Goal: Information Seeking & Learning: Learn about a topic

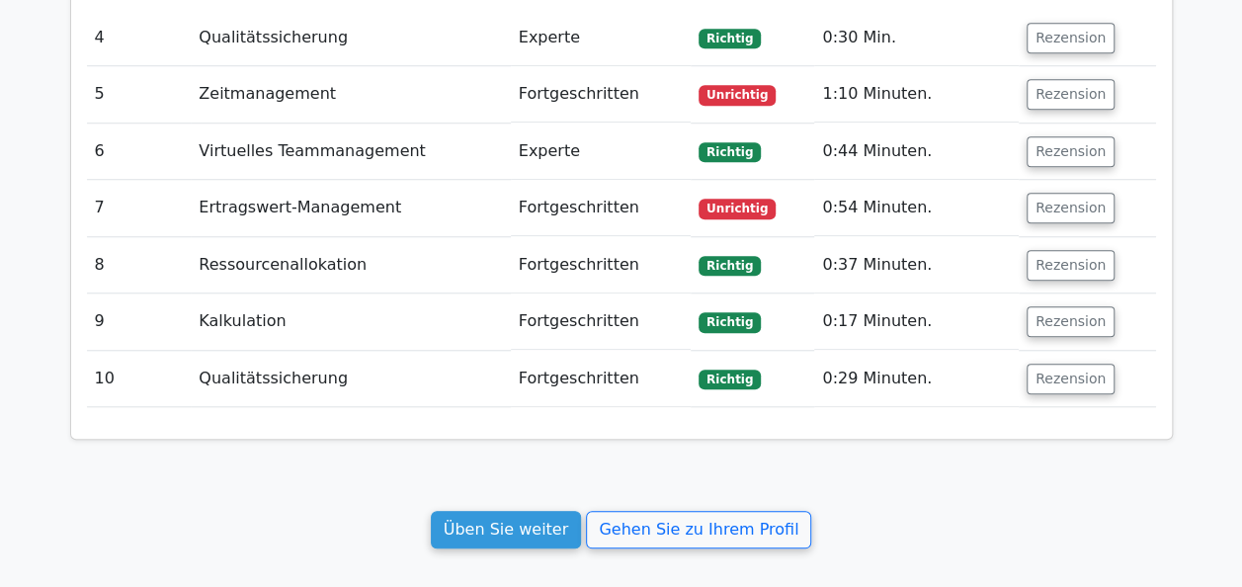
scroll to position [4509, 0]
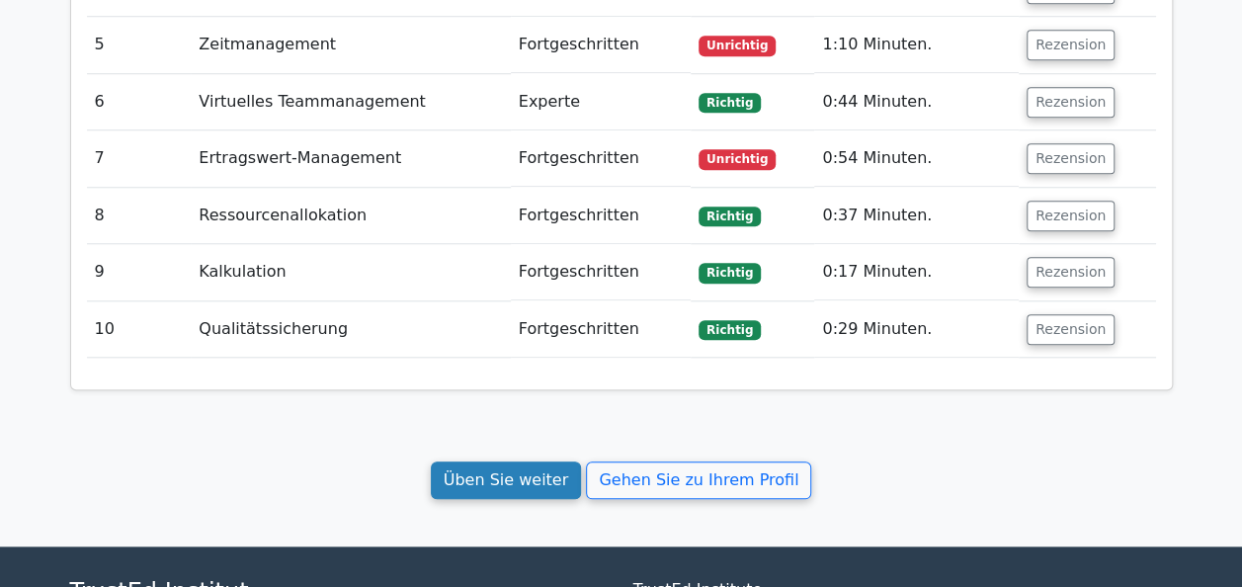
click at [556, 462] on link "Üben Sie weiter" at bounding box center [506, 481] width 151 height 38
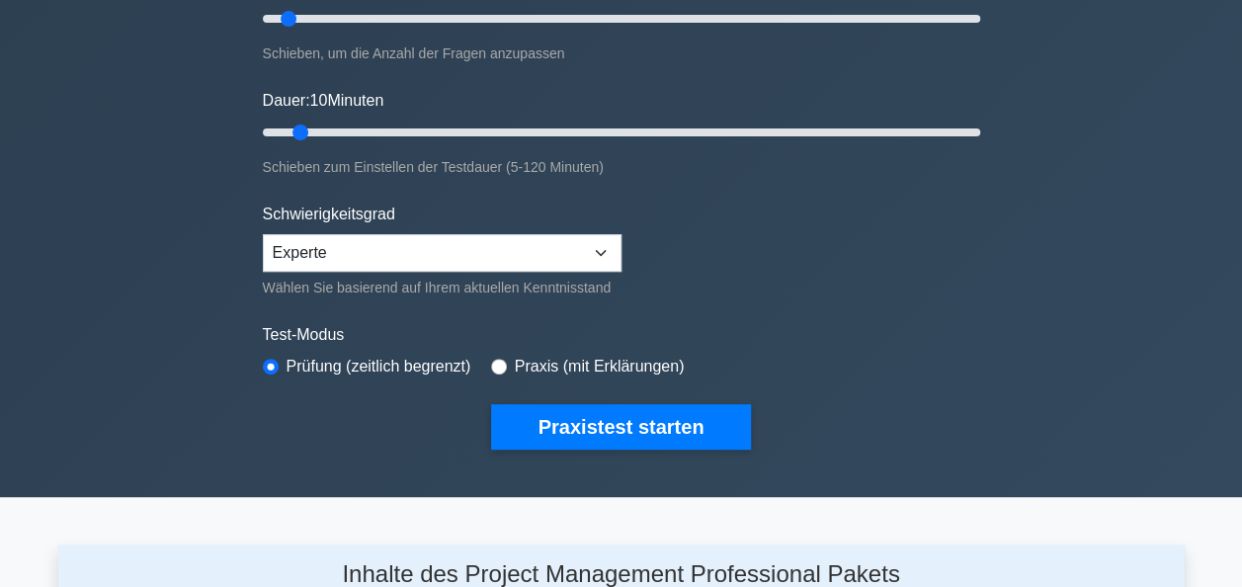
scroll to position [297, 0]
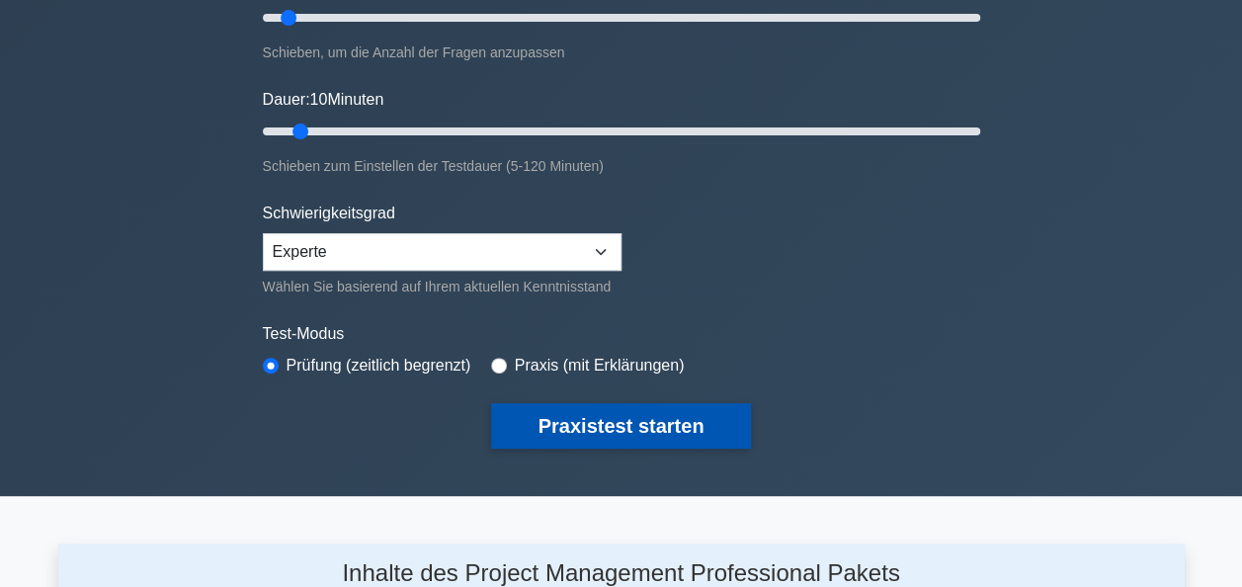
click at [659, 422] on button "Praxistest starten" at bounding box center [621, 425] width 261 height 45
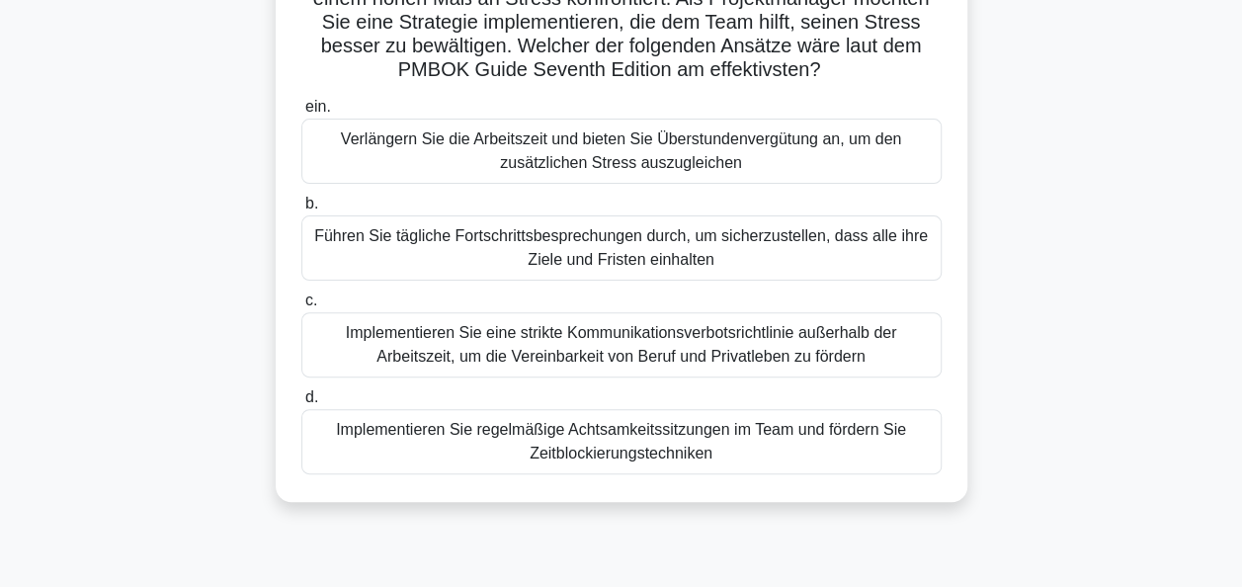
scroll to position [198, 0]
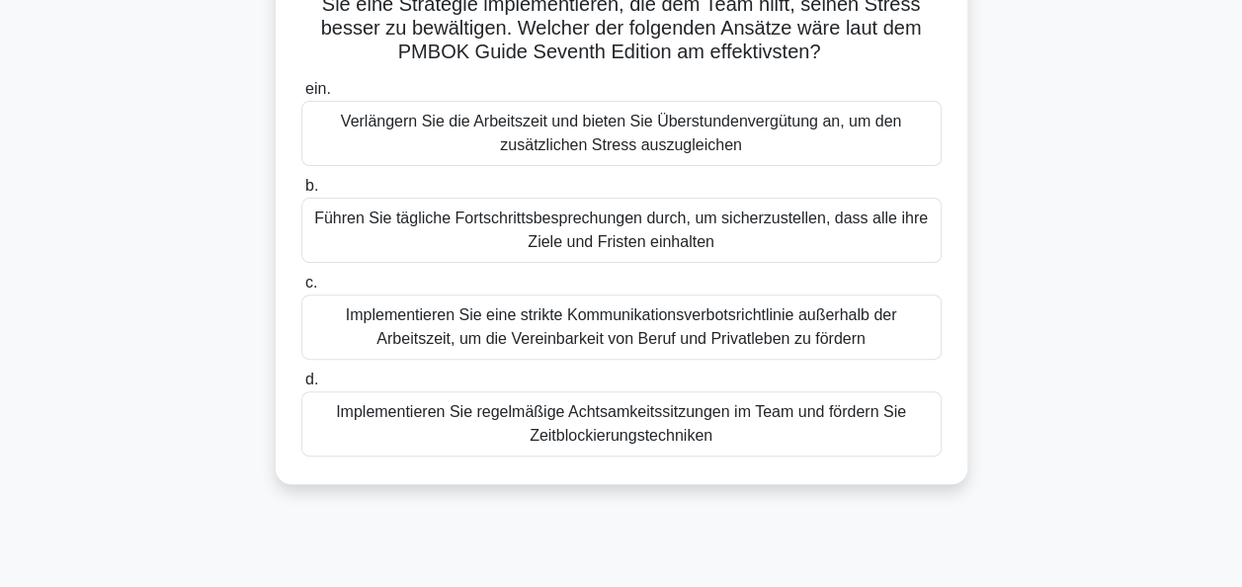
click at [751, 427] on div "Implementieren Sie regelmäßige Achtsamkeitssitzungen im Team und fördern Sie Ze…" at bounding box center [621, 423] width 641 height 65
click at [301, 386] on input "d. Implementieren Sie regelmäßige Achtsamkeitssitzungen im Team und fördern Sie…" at bounding box center [301, 380] width 0 height 13
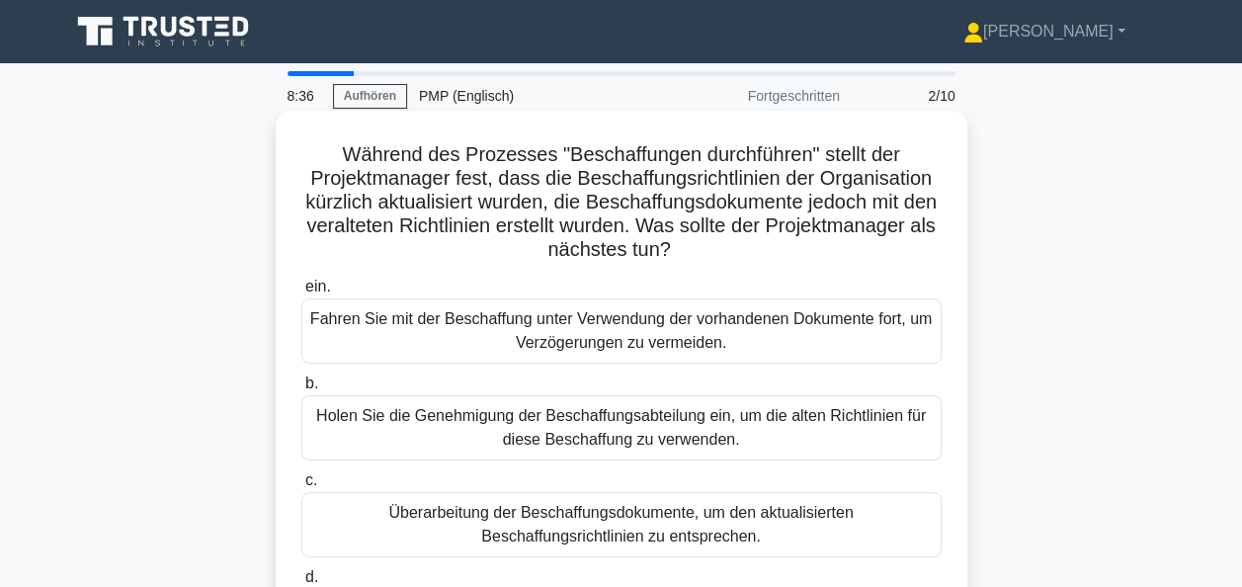
scroll to position [99, 0]
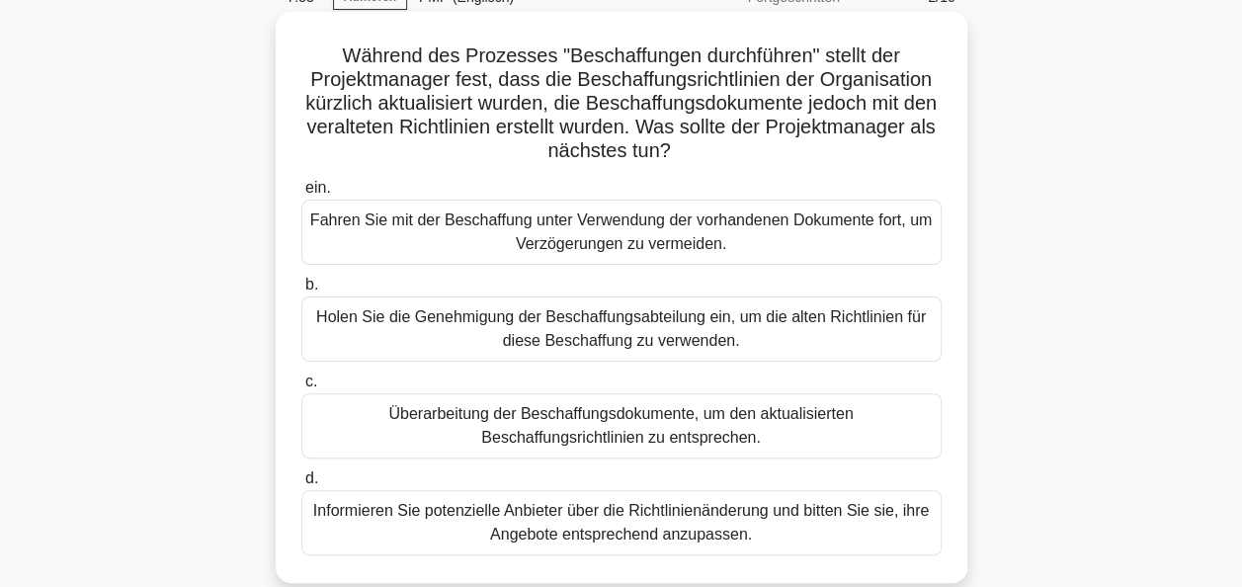
click at [682, 522] on div "Informieren Sie potenzielle Anbieter über die Richtlinienänderung und bitten Si…" at bounding box center [621, 522] width 641 height 65
click at [301, 485] on input "d. Informieren Sie potenzielle Anbieter über die Richtlinienänderung und bitten…" at bounding box center [301, 478] width 0 height 13
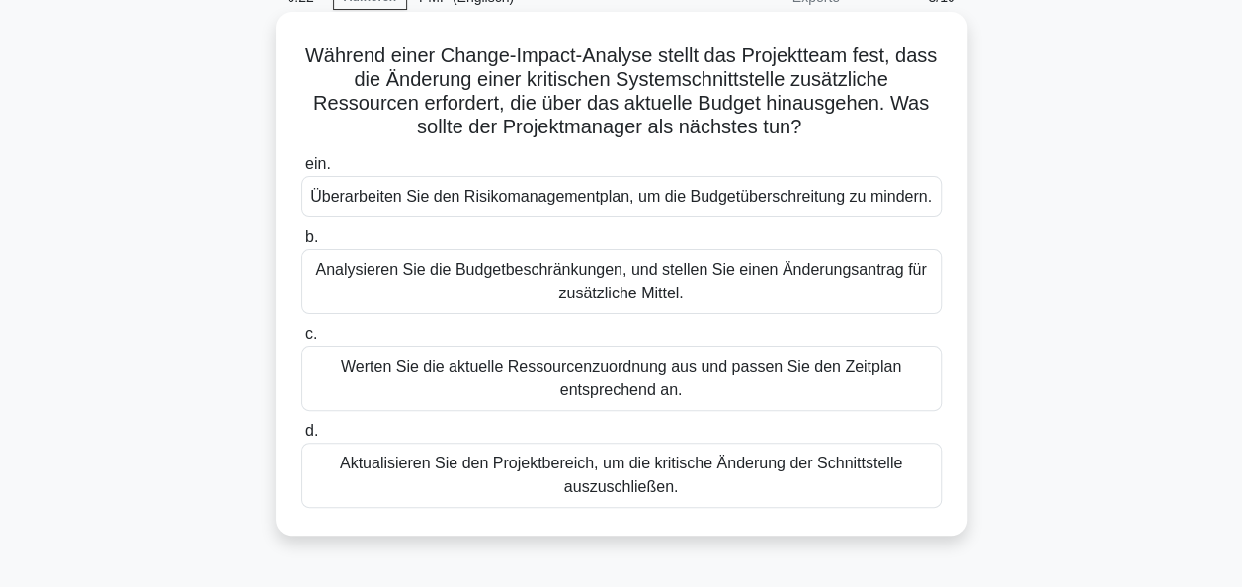
click at [623, 279] on div "Analysieren Sie die Budgetbeschränkungen, und stellen Sie einen Änderungsantrag…" at bounding box center [621, 281] width 641 height 65
click at [301, 244] on input "b. Analysieren Sie die Budgetbeschränkungen, und stellen Sie einen Änderungsant…" at bounding box center [301, 237] width 0 height 13
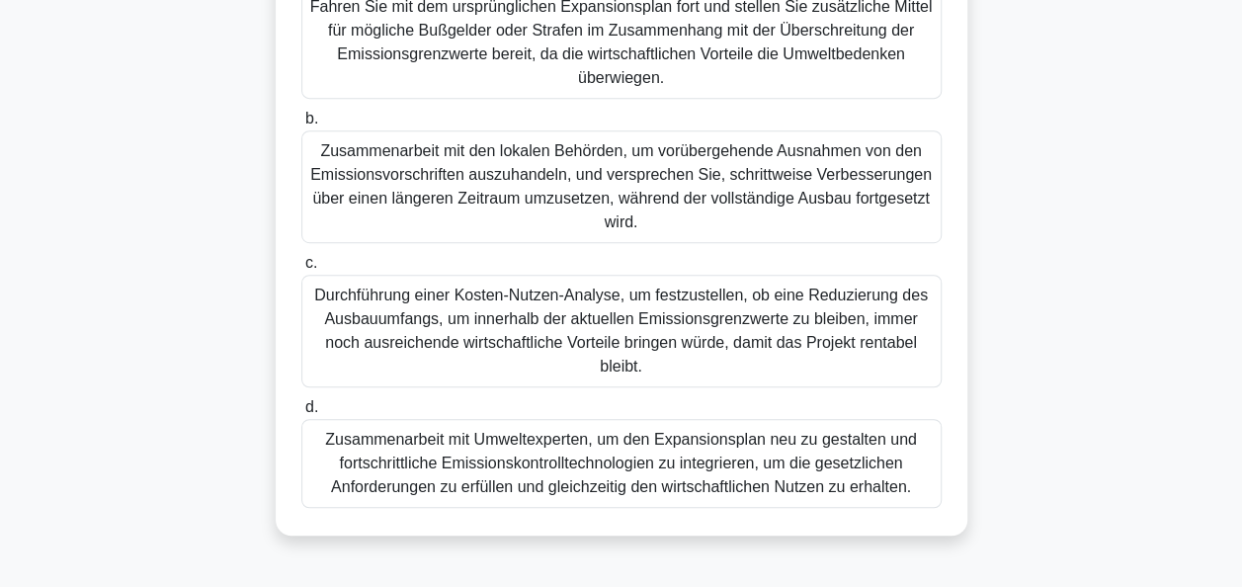
scroll to position [480, 0]
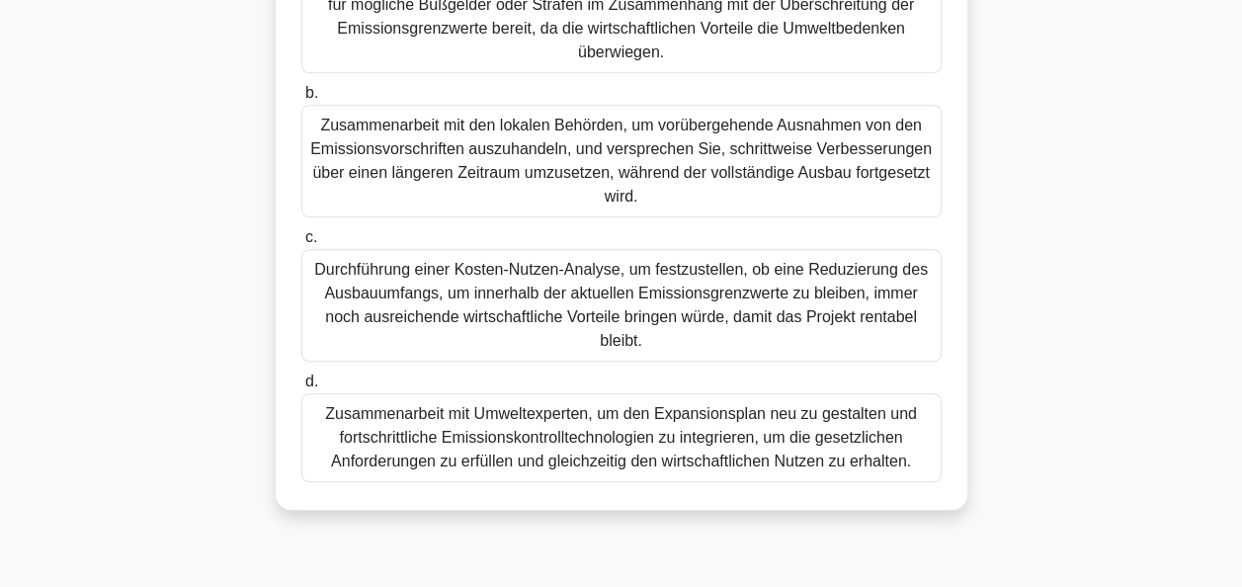
click at [654, 421] on div "Zusammenarbeit mit Umweltexperten, um den Expansionsplan neu zu gestalten und f…" at bounding box center [621, 437] width 641 height 89
click at [301, 388] on input "d. Zusammenarbeit mit Umweltexperten, um den Expansionsplan neu zu gestalten un…" at bounding box center [301, 382] width 0 height 13
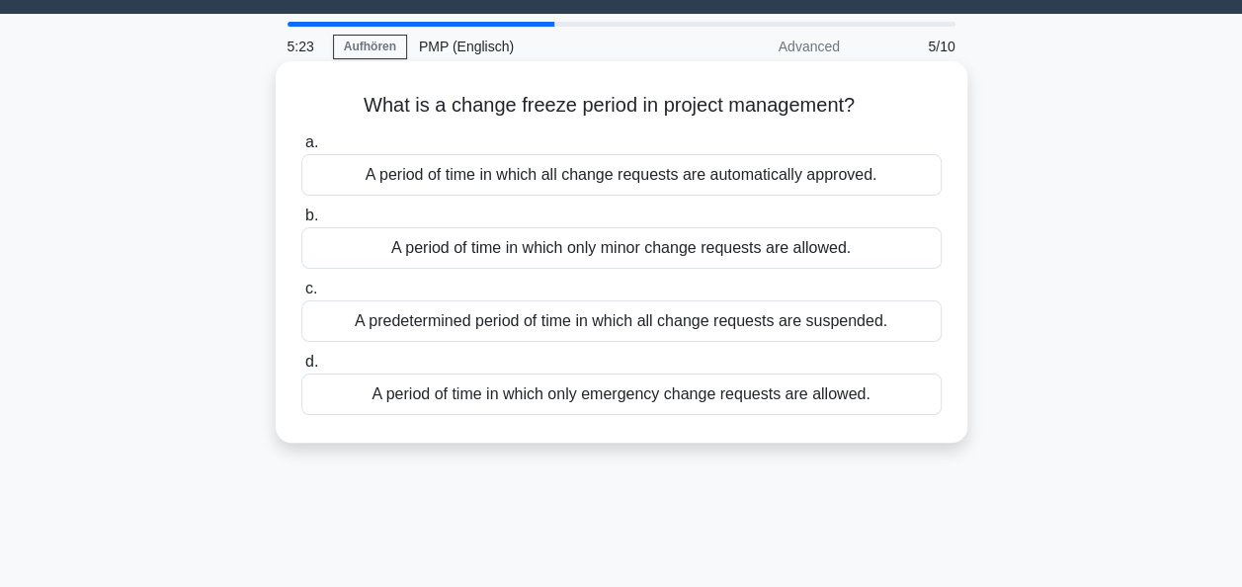
scroll to position [0, 0]
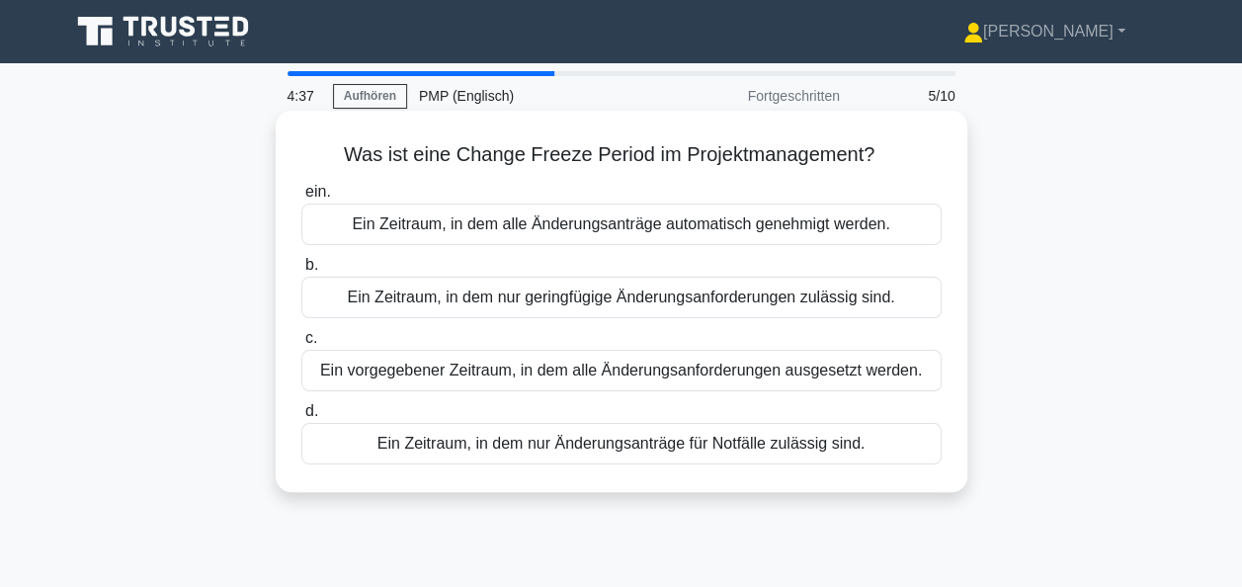
click at [671, 447] on div "Ein Zeitraum, in dem nur Änderungsanträge für Notfälle zulässig sind." at bounding box center [621, 444] width 641 height 42
click at [301, 418] on input "d. Ein Zeitraum, in dem nur Änderungsanträge für Notfälle zulässig sind." at bounding box center [301, 411] width 0 height 13
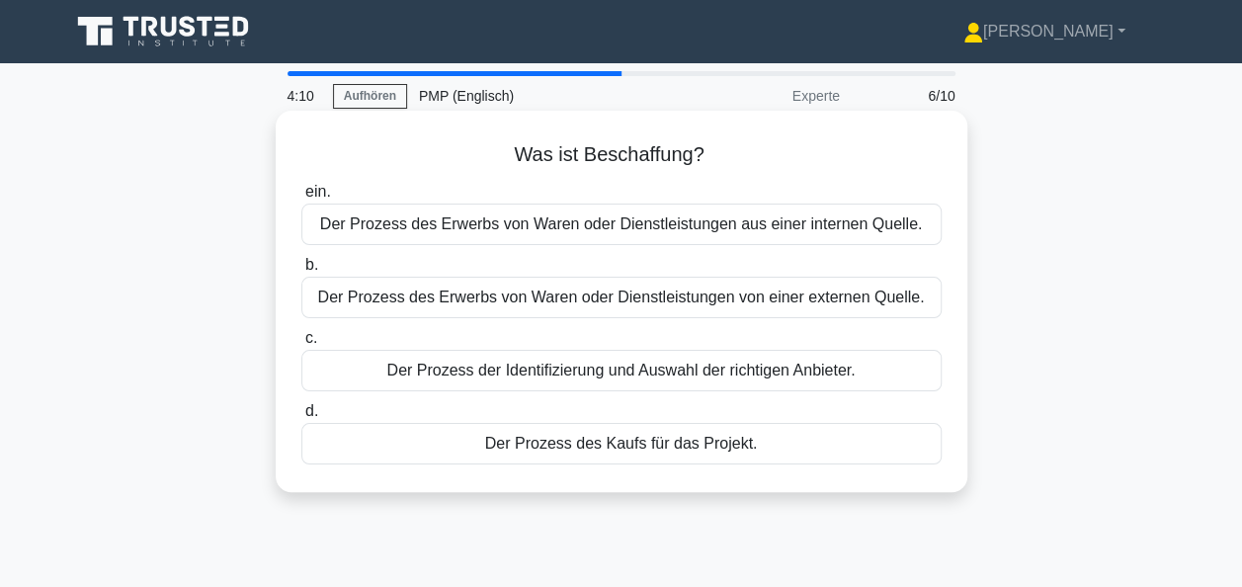
click at [650, 300] on div "Der Prozess des Erwerbs von Waren oder Dienstleistungen von einer externen Quel…" at bounding box center [621, 298] width 641 height 42
click at [301, 272] on input "b. Der Prozess des Erwerbs von Waren oder Dienstleistungen von einer externen Q…" at bounding box center [301, 265] width 0 height 13
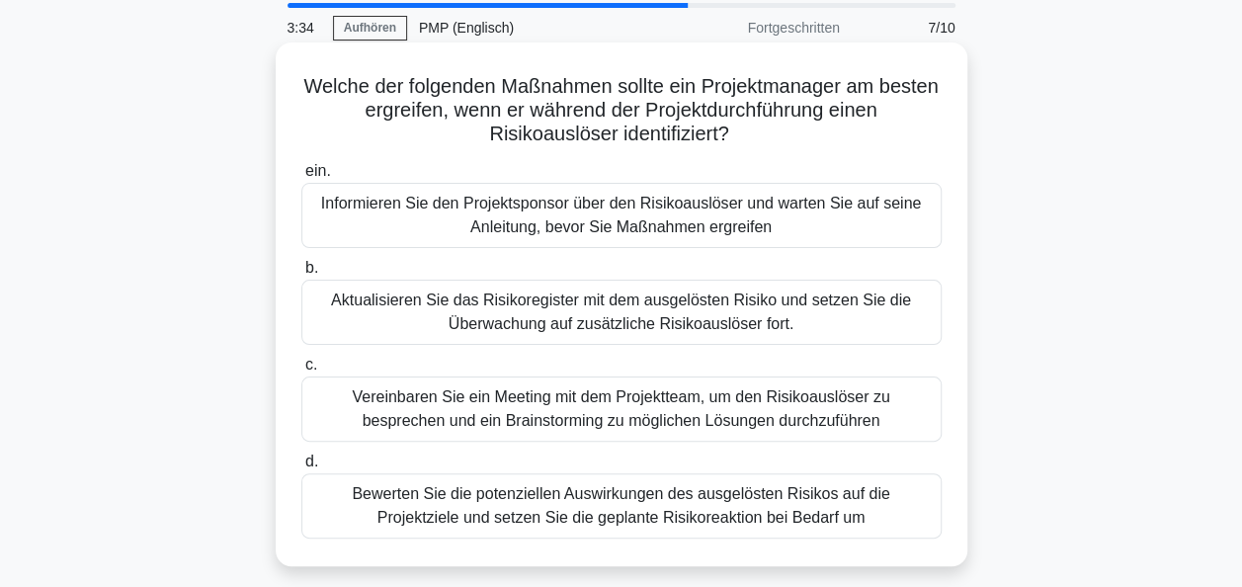
scroll to position [99, 0]
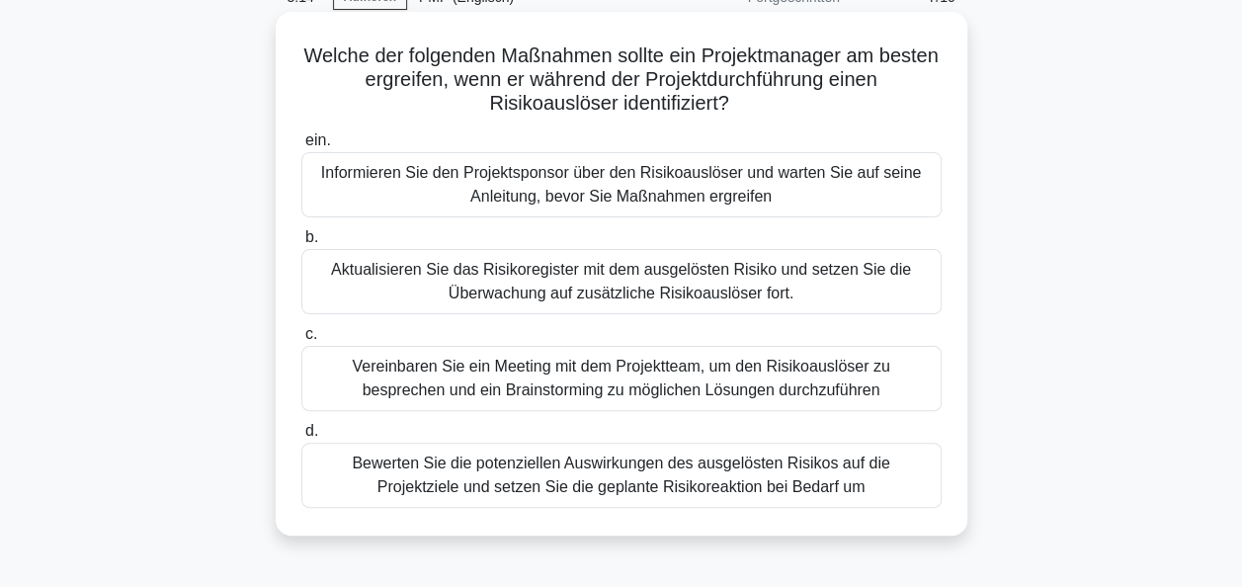
click at [646, 466] on div "Bewerten Sie die potenziellen Auswirkungen des ausgelösten Risikos auf die Proj…" at bounding box center [621, 475] width 641 height 65
click at [301, 438] on input "d. Bewerten Sie die potenziellen Auswirkungen des ausgelösten Risikos auf die P…" at bounding box center [301, 431] width 0 height 13
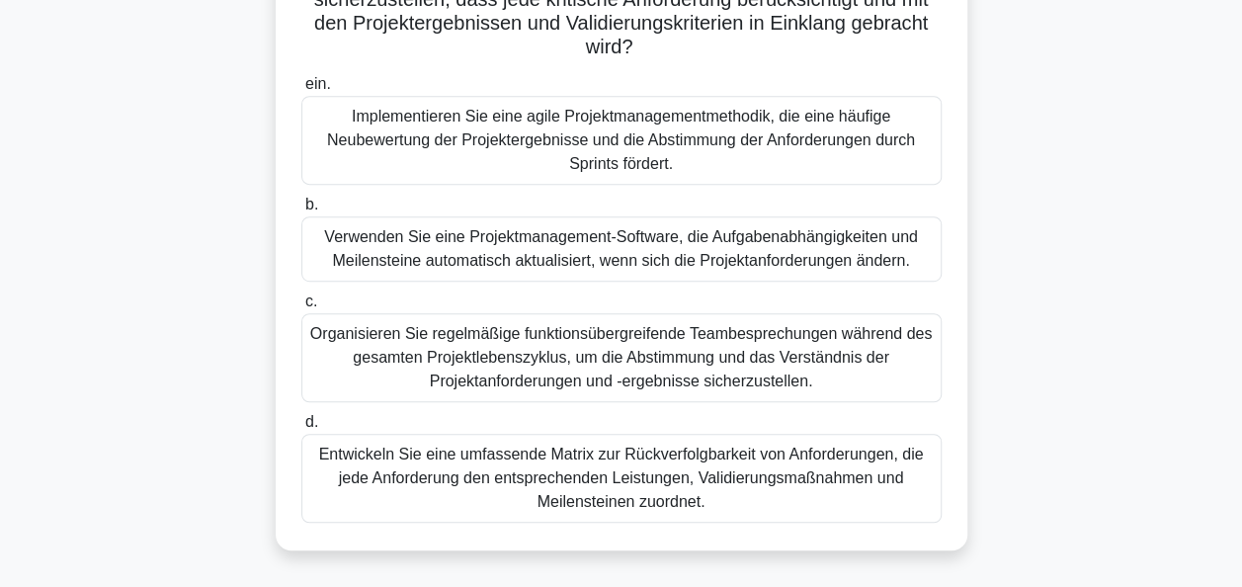
scroll to position [480, 0]
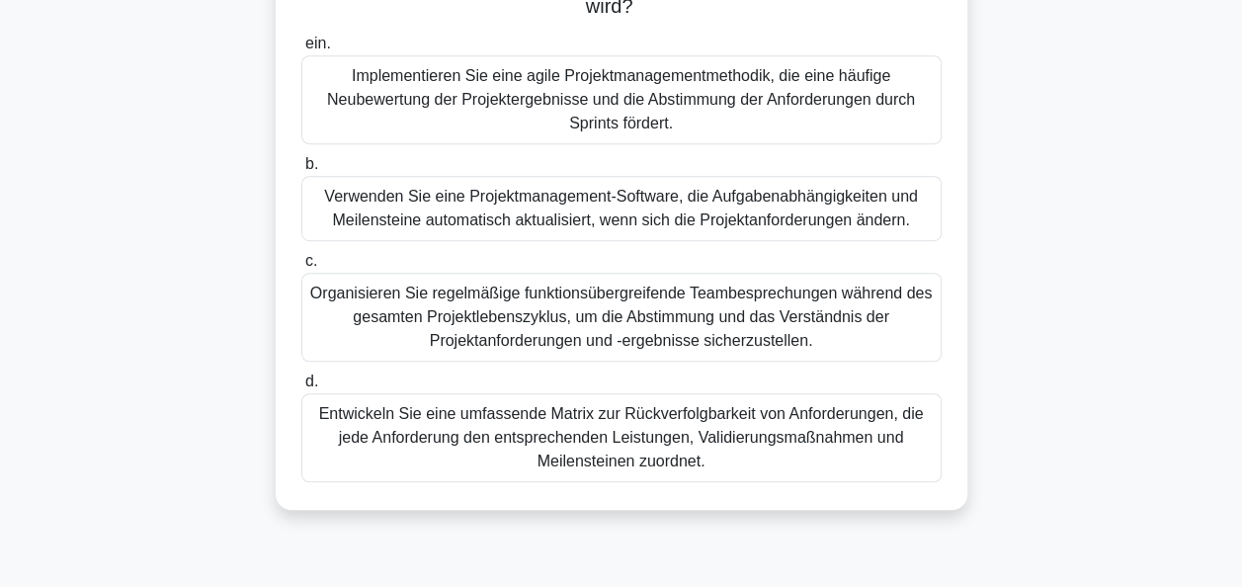
click at [655, 443] on div "Entwickeln Sie eine umfassende Matrix zur Rückverfolgbarkeit von Anforderungen,…" at bounding box center [621, 437] width 641 height 89
click at [301, 388] on input "d. Entwickeln Sie eine umfassende Matrix zur Rückverfolgbarkeit von Anforderung…" at bounding box center [301, 382] width 0 height 13
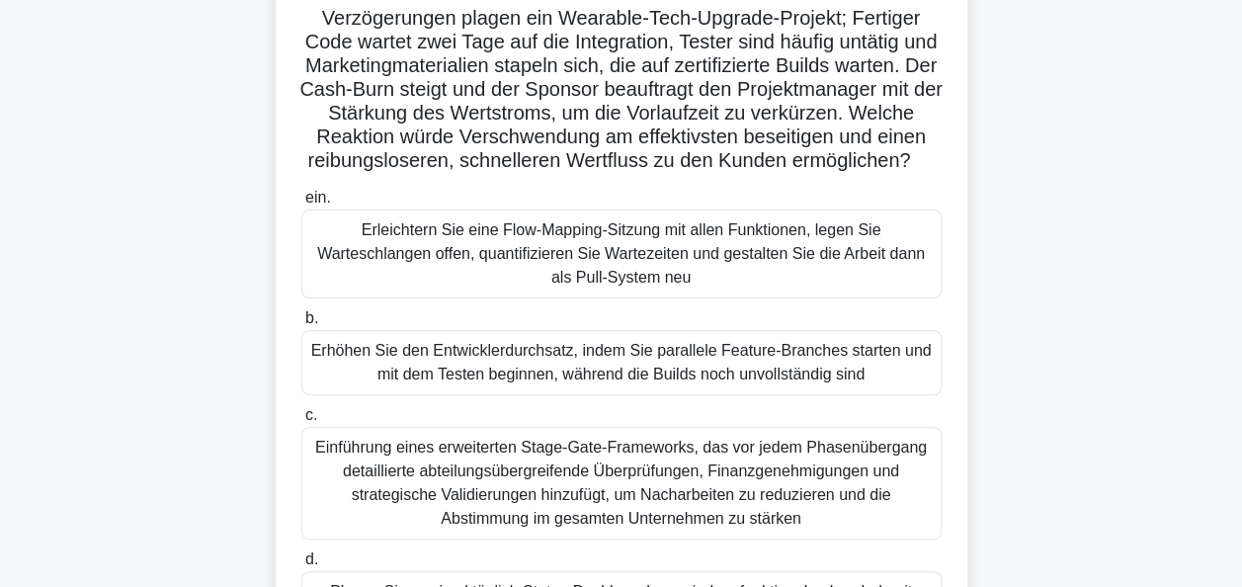
scroll to position [235, 0]
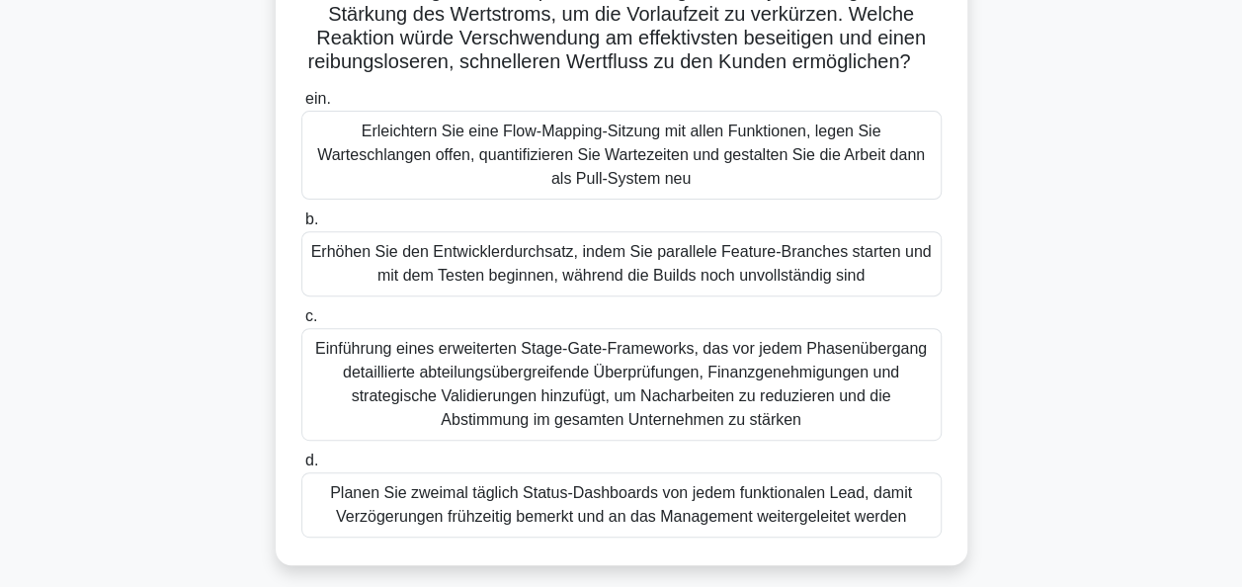
click at [555, 176] on div "Erleichtern Sie eine Flow-Mapping-Sitzung mit allen Funktionen, legen Sie Warte…" at bounding box center [621, 155] width 641 height 89
click at [301, 106] on input "ein. Erleichtern Sie eine Flow-Mapping-Sitzung mit allen Funktionen, legen Sie …" at bounding box center [301, 99] width 0 height 13
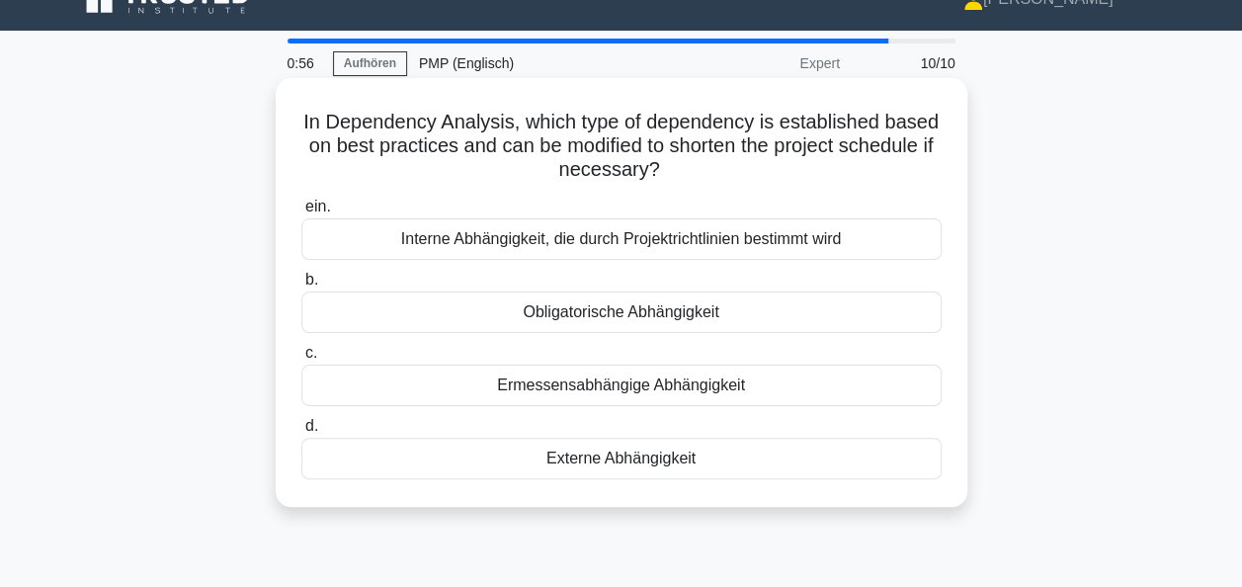
scroll to position [0, 0]
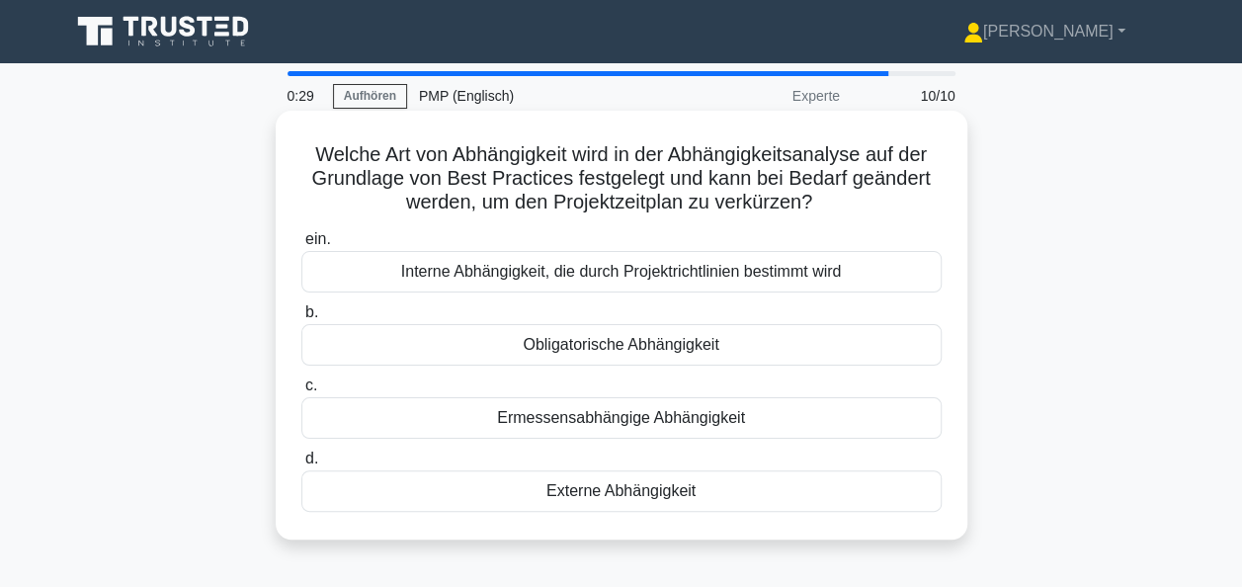
click at [642, 417] on div "Ermessensabhängige Abhängigkeit" at bounding box center [621, 418] width 641 height 42
click at [301, 392] on input "c. Ermessensabhängige Abhängigkeit" at bounding box center [301, 386] width 0 height 13
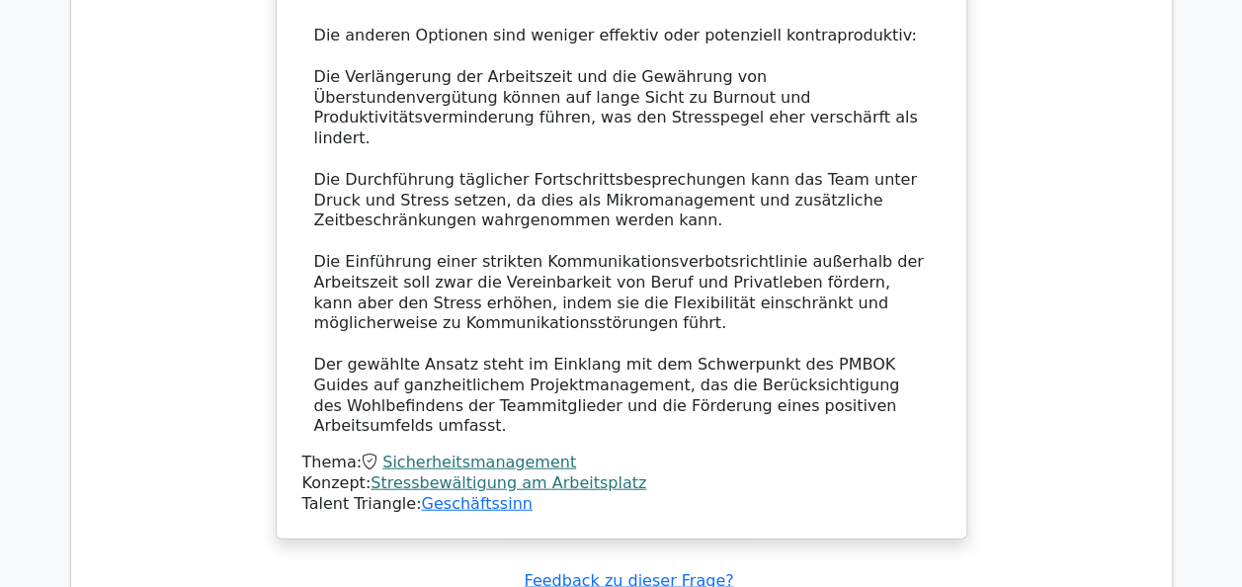
scroll to position [2372, 0]
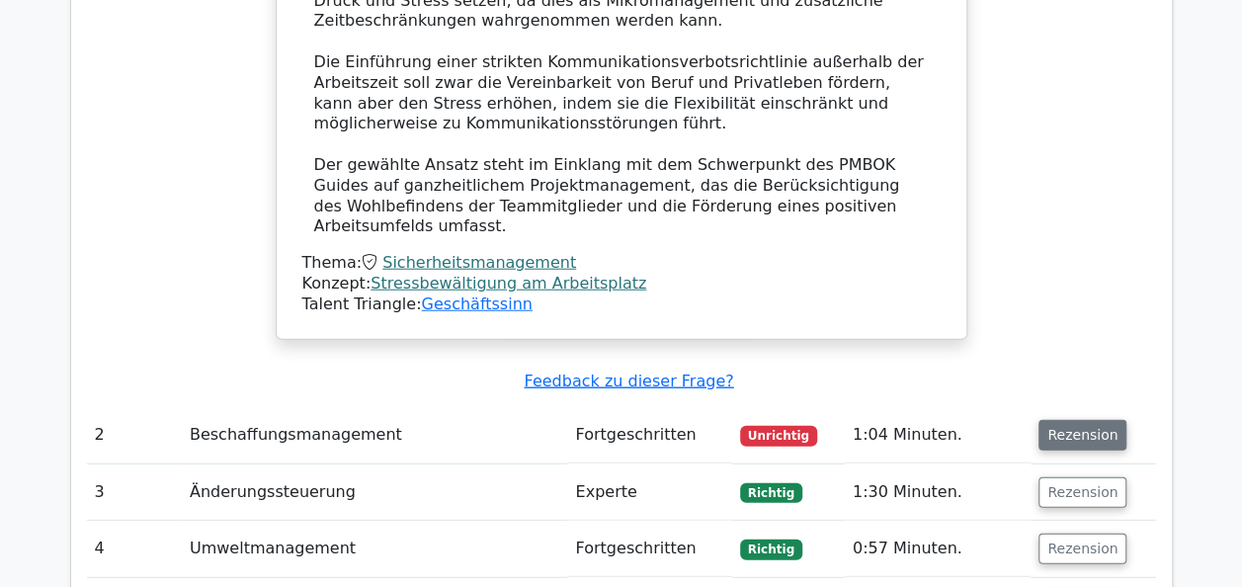
click at [1063, 420] on button "Rezension" at bounding box center [1083, 435] width 88 height 31
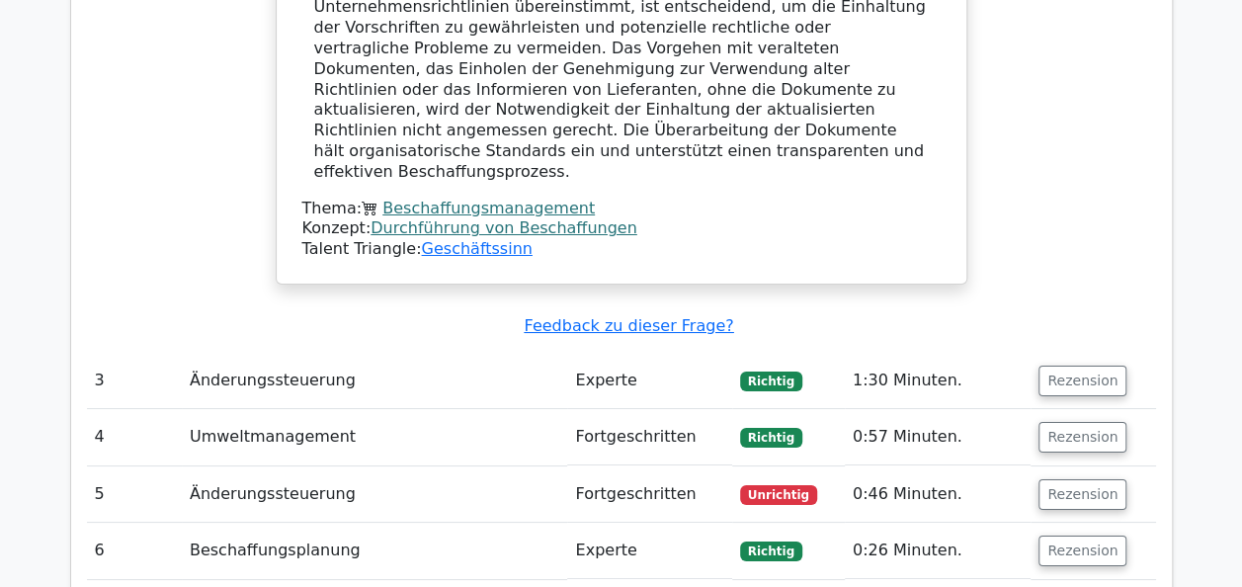
scroll to position [3460, 0]
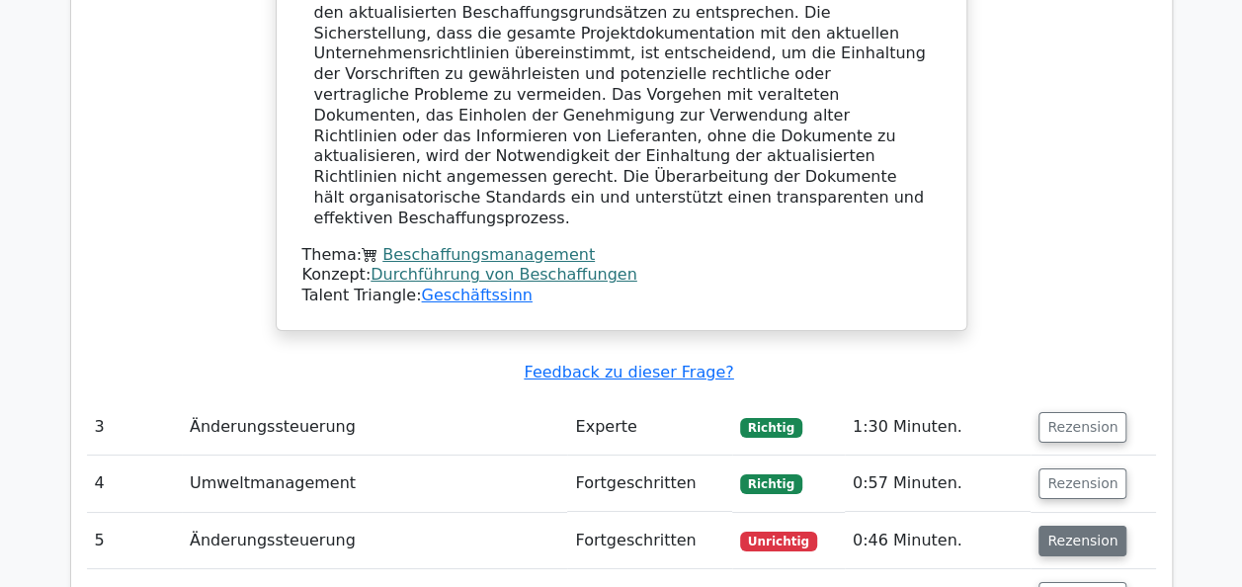
click at [1079, 526] on button "Rezension" at bounding box center [1083, 541] width 88 height 31
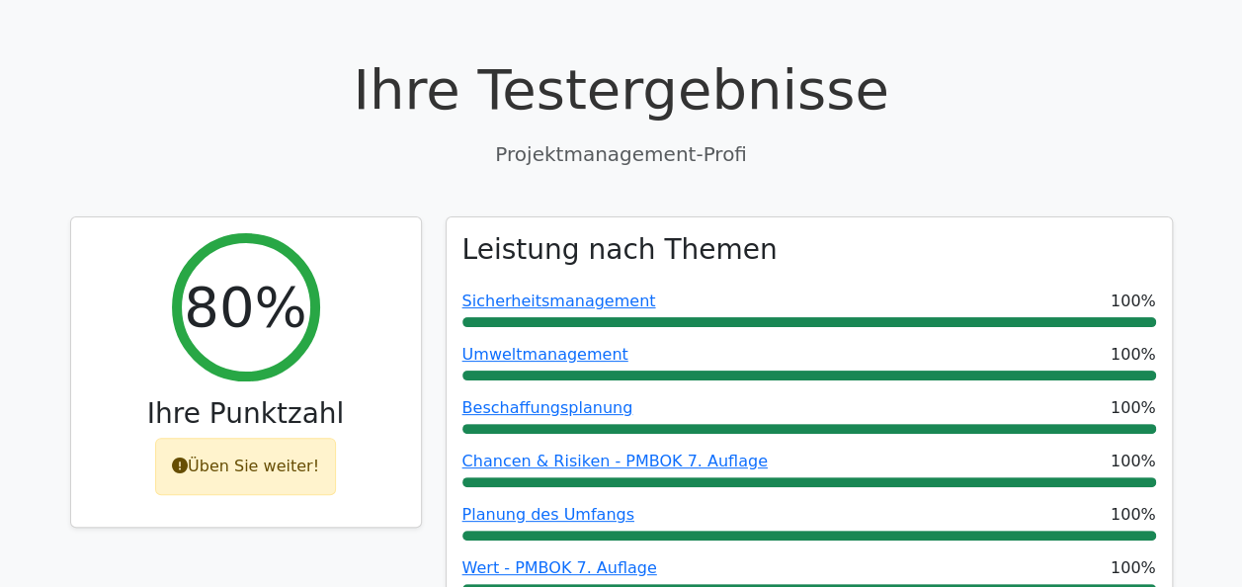
scroll to position [0, 0]
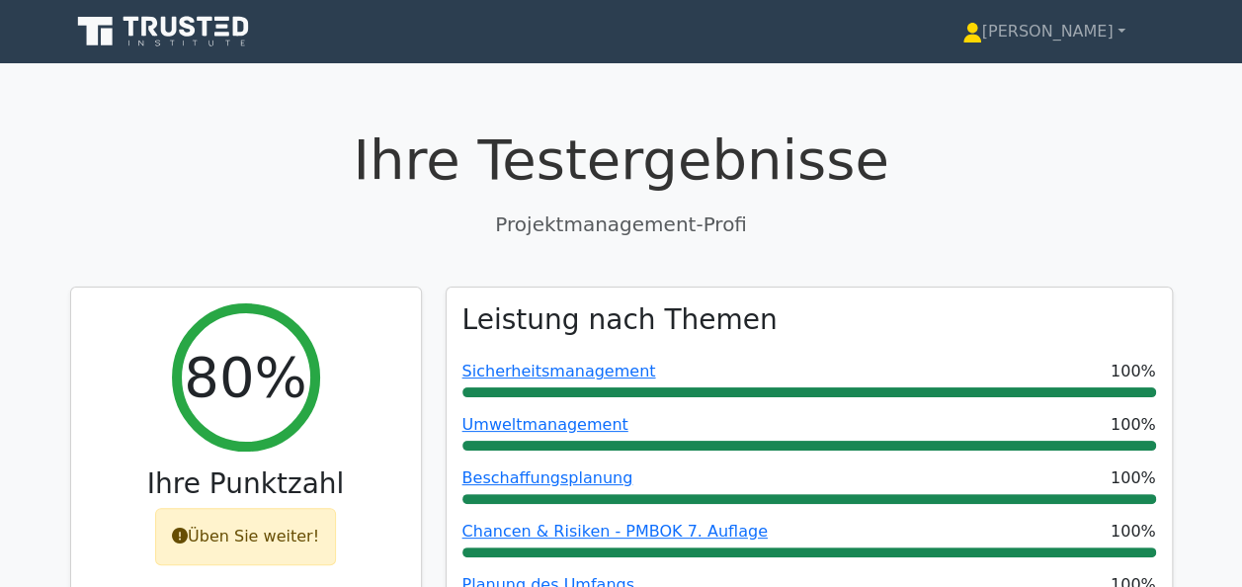
click at [1097, 46] on link "[PERSON_NAME]" at bounding box center [1044, 32] width 258 height 40
click at [1062, 76] on link "Profil" at bounding box center [994, 78] width 156 height 32
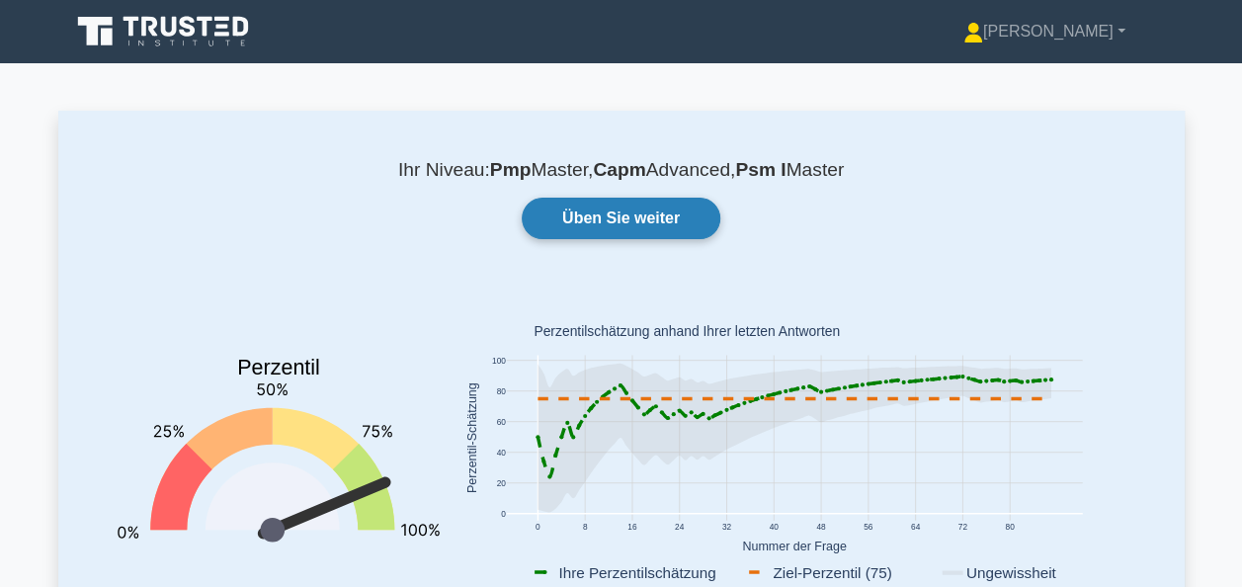
click at [589, 216] on link "Üben Sie weiter" at bounding box center [621, 219] width 199 height 42
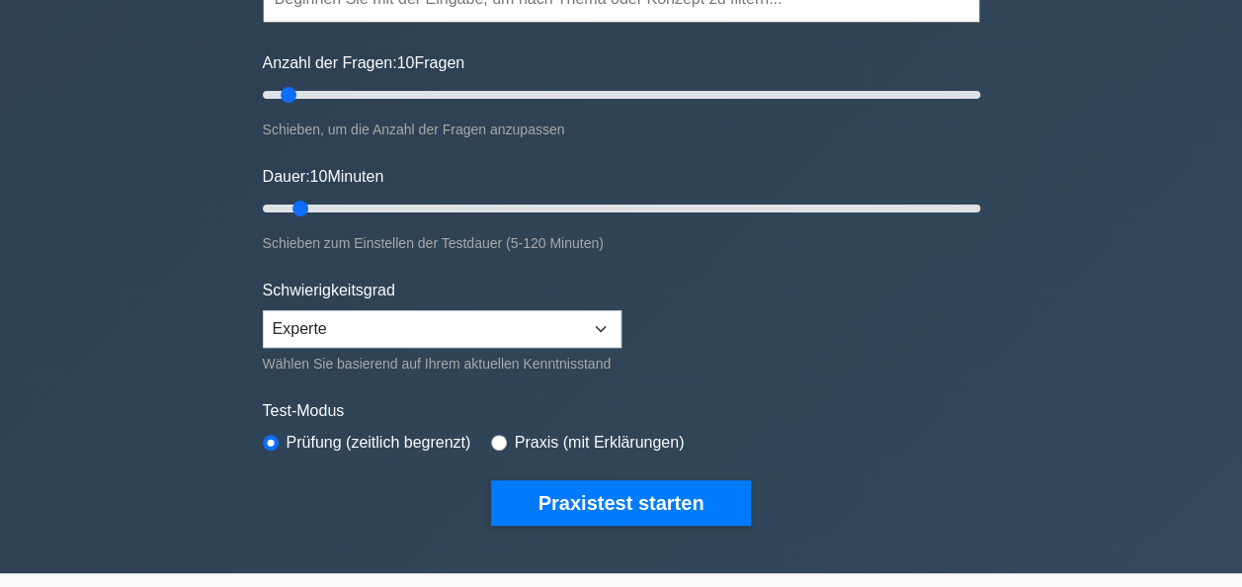
scroll to position [297, 0]
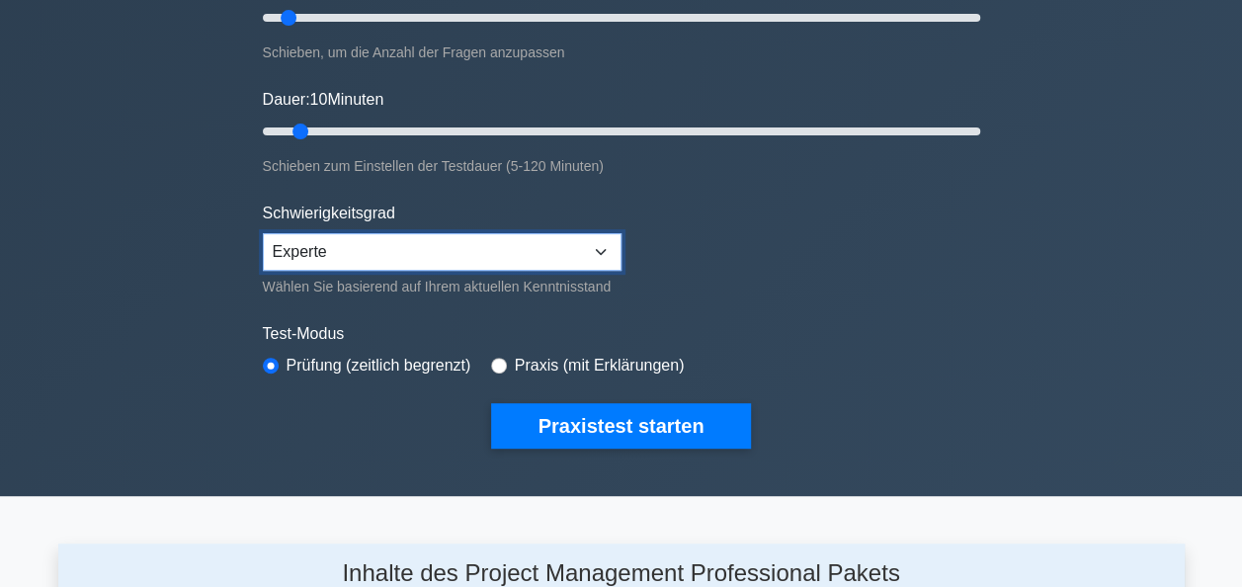
click at [607, 256] on select "Anfänger Dazwischenliegend Experte" at bounding box center [442, 252] width 359 height 38
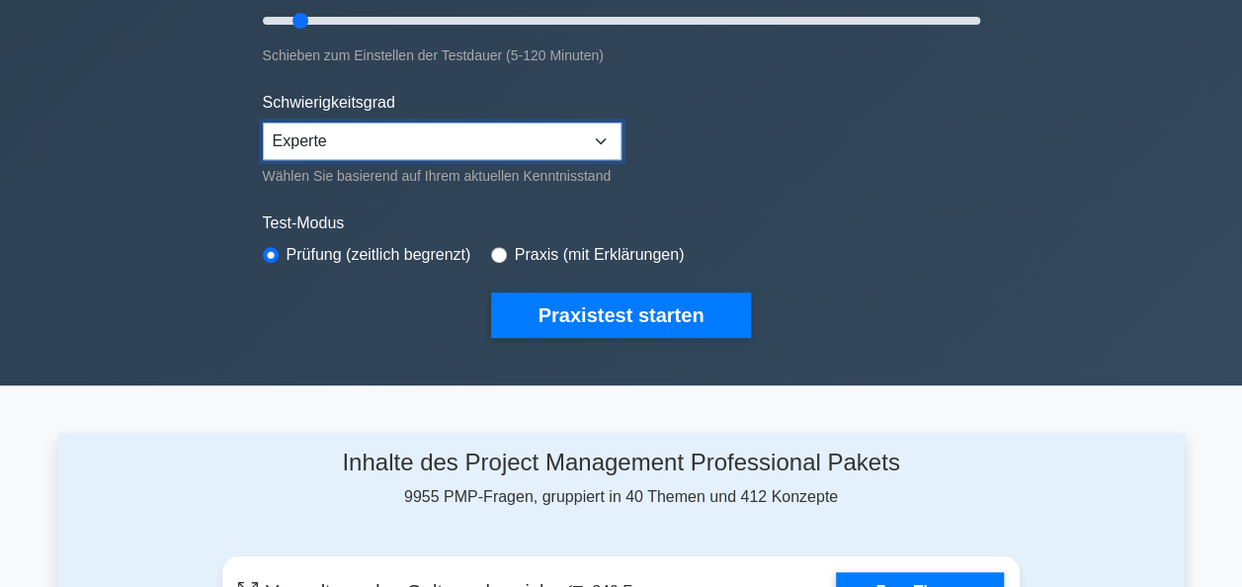
scroll to position [494, 0]
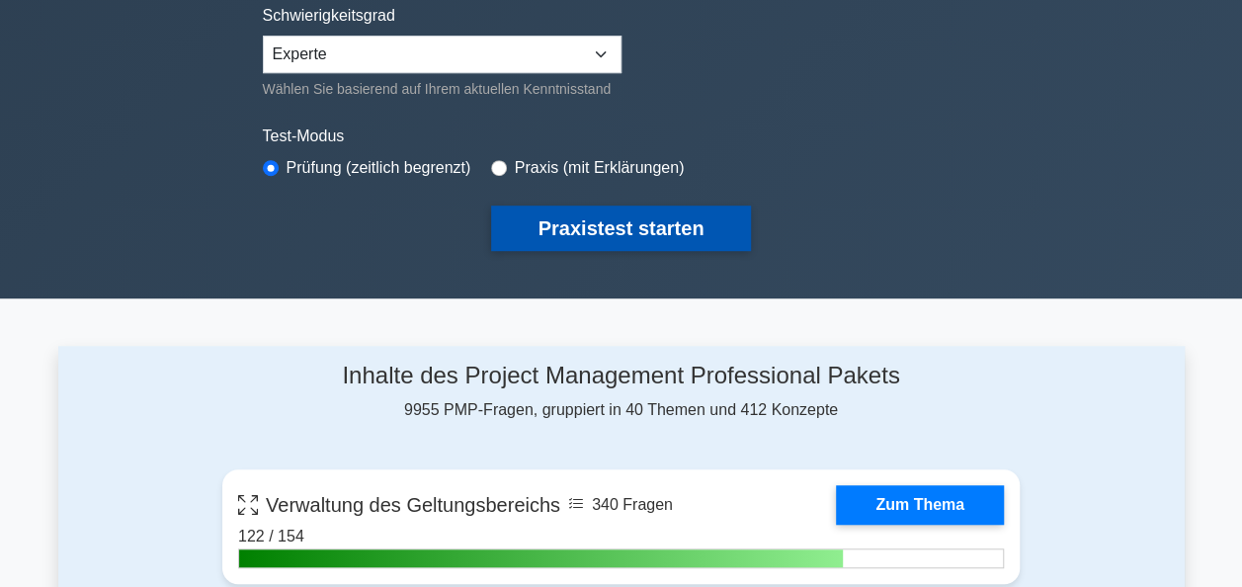
click at [644, 237] on button "Praxistest starten" at bounding box center [621, 228] width 261 height 45
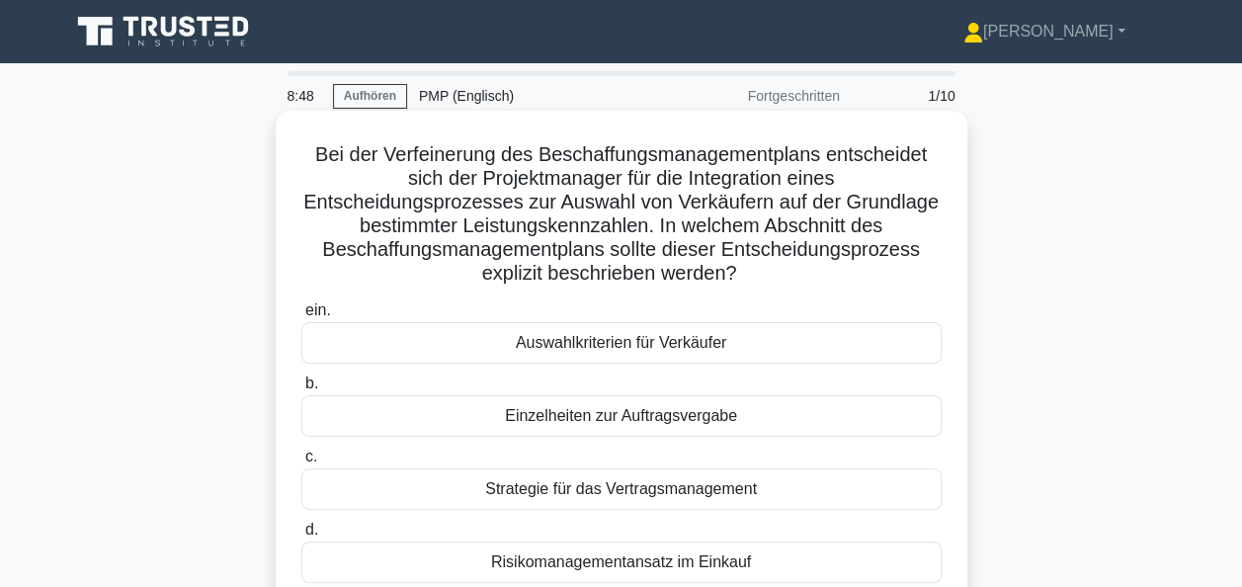
click at [669, 343] on div "Auswahlkriterien für Verkäufer" at bounding box center [621, 343] width 641 height 42
click at [301, 317] on input "ein. Auswahlkriterien für Verkäufer" at bounding box center [301, 310] width 0 height 13
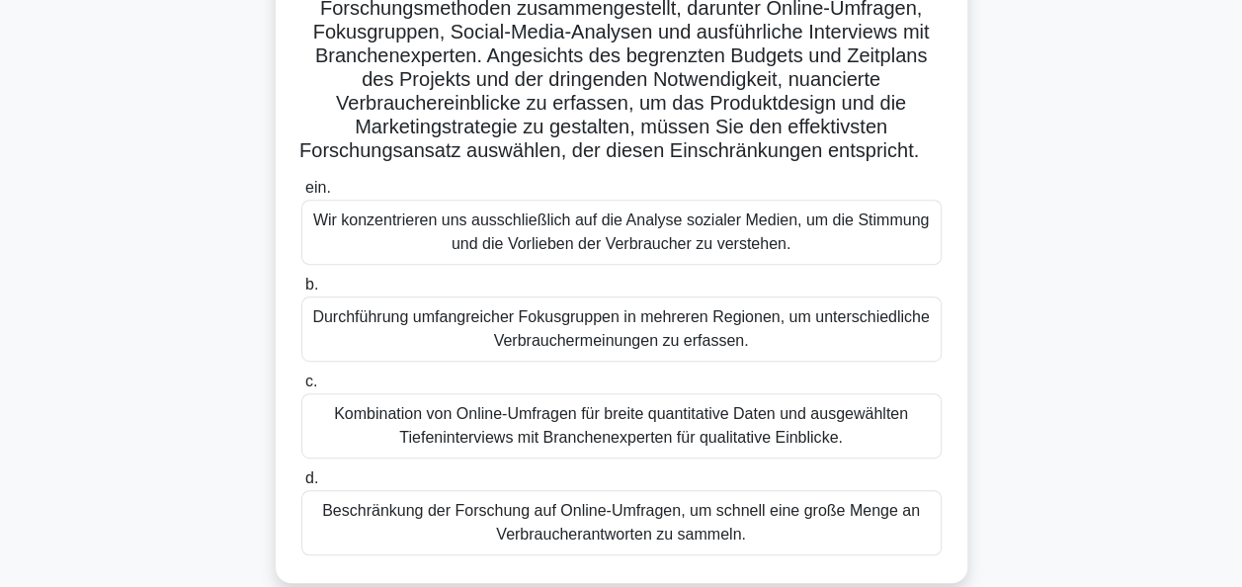
scroll to position [297, 0]
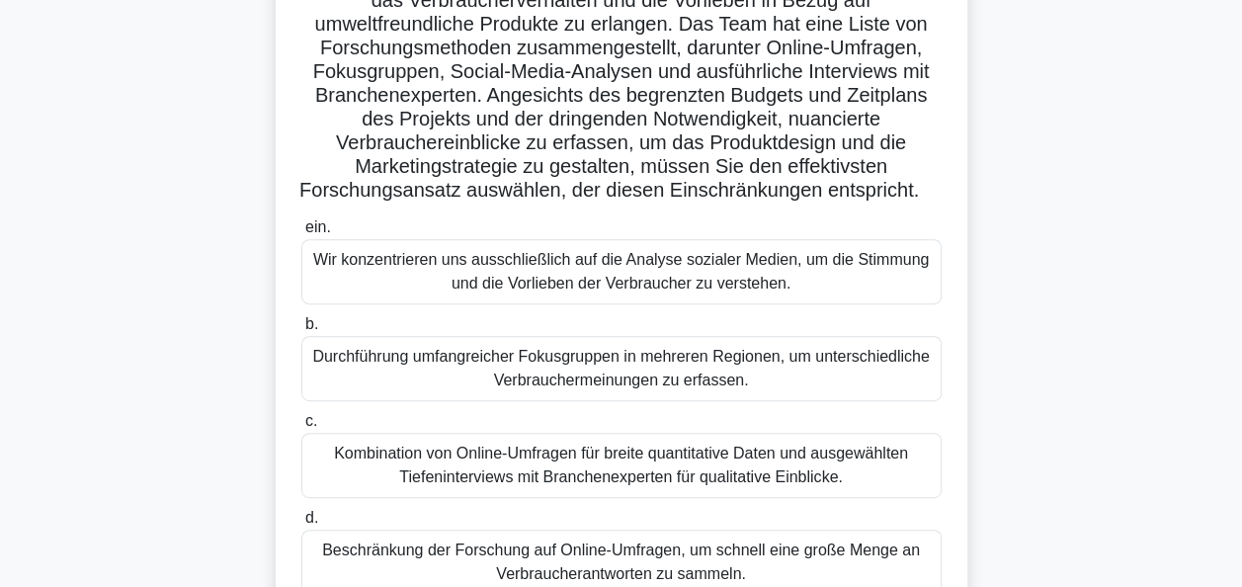
click at [657, 400] on div "Durchführung umfangreicher Fokusgruppen in mehreren Regionen, um unterschiedlic…" at bounding box center [621, 368] width 641 height 65
click at [301, 331] on input "b. Durchführung umfangreicher Fokusgruppen in mehreren Regionen, um unterschied…" at bounding box center [301, 324] width 0 height 13
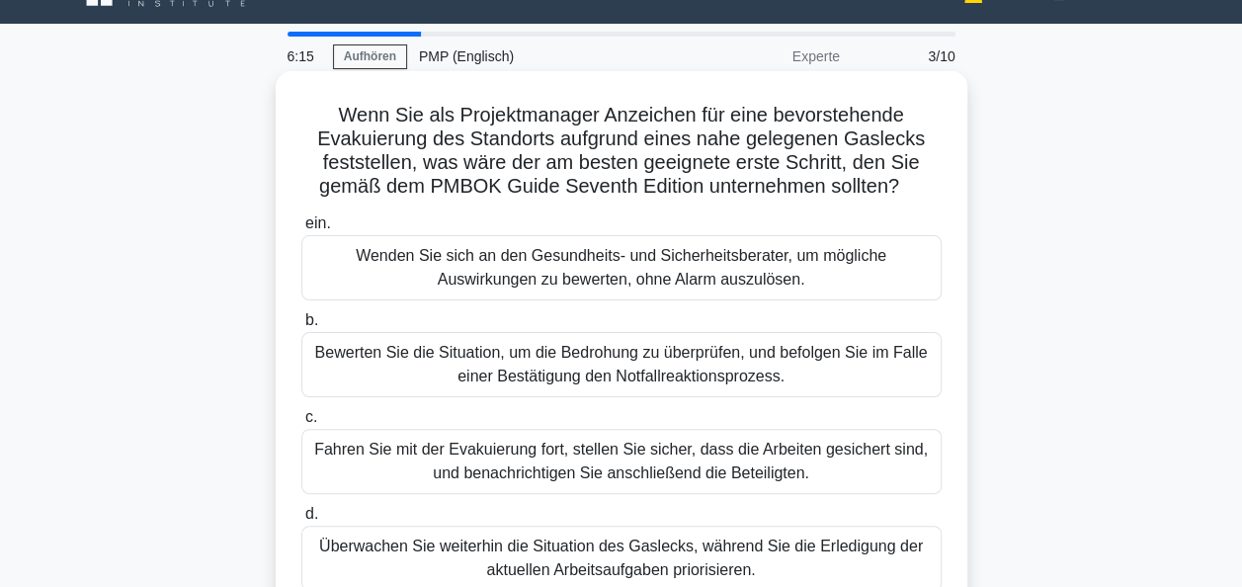
scroll to position [99, 0]
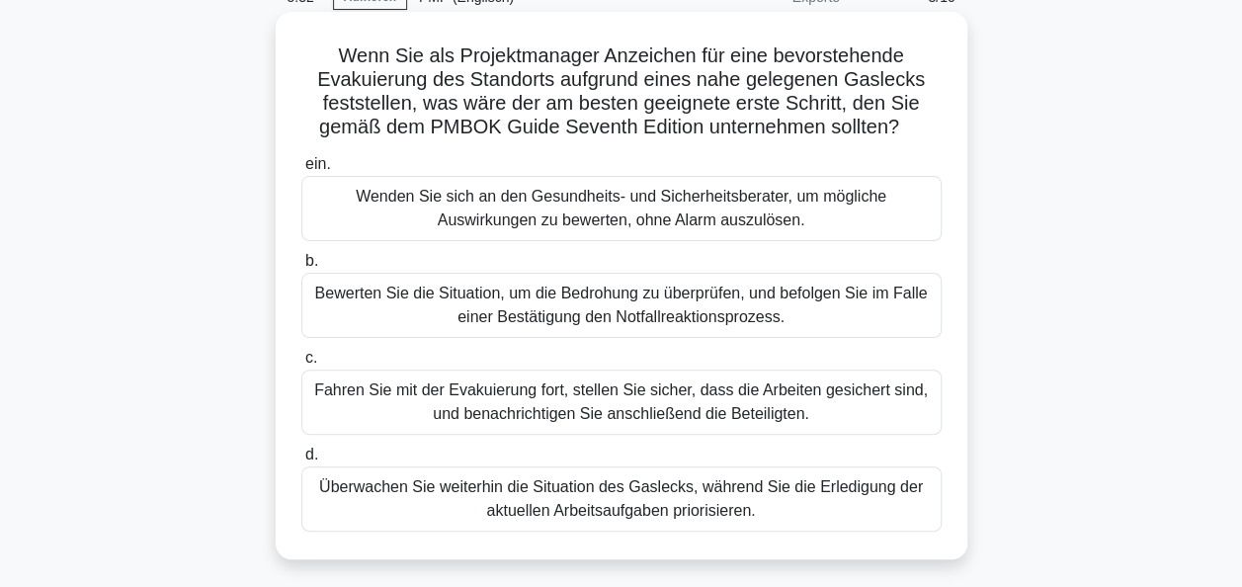
click at [625, 288] on div "Bewerten Sie die Situation, um die Bedrohung zu überprüfen, und befolgen Sie im…" at bounding box center [621, 305] width 641 height 65
click at [301, 268] on input "b. Bewerten Sie die Situation, um die Bedrohung zu überprüfen, und befolgen Sie…" at bounding box center [301, 261] width 0 height 13
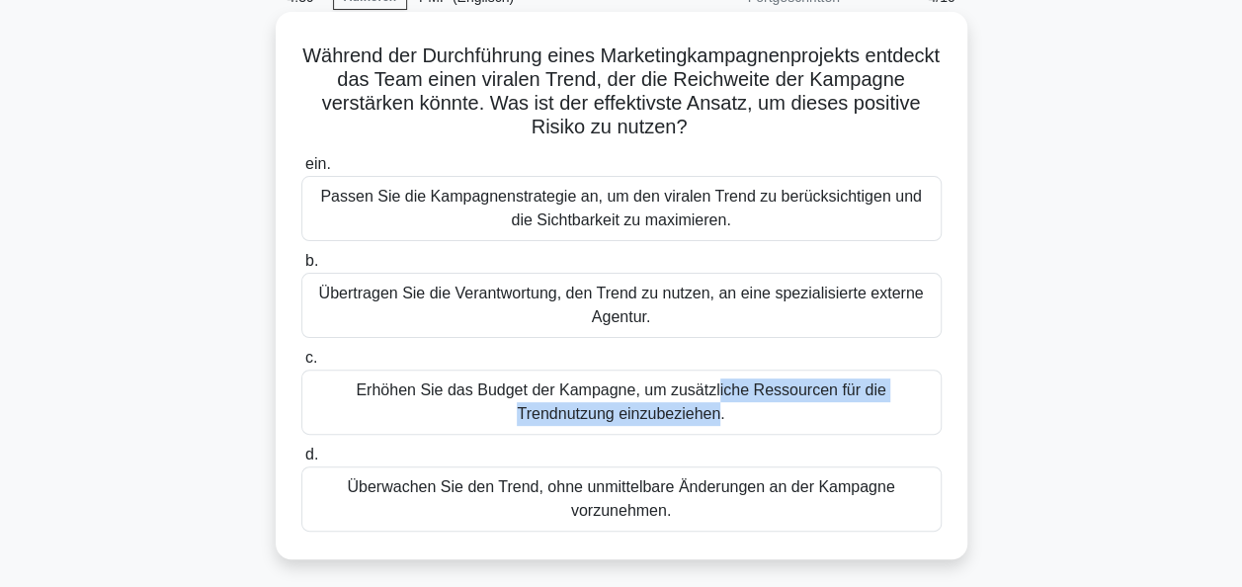
click at [662, 404] on div "Erhöhen Sie das Budget der Kampagne, um zusätzliche Ressourcen für die Trendnut…" at bounding box center [621, 402] width 641 height 65
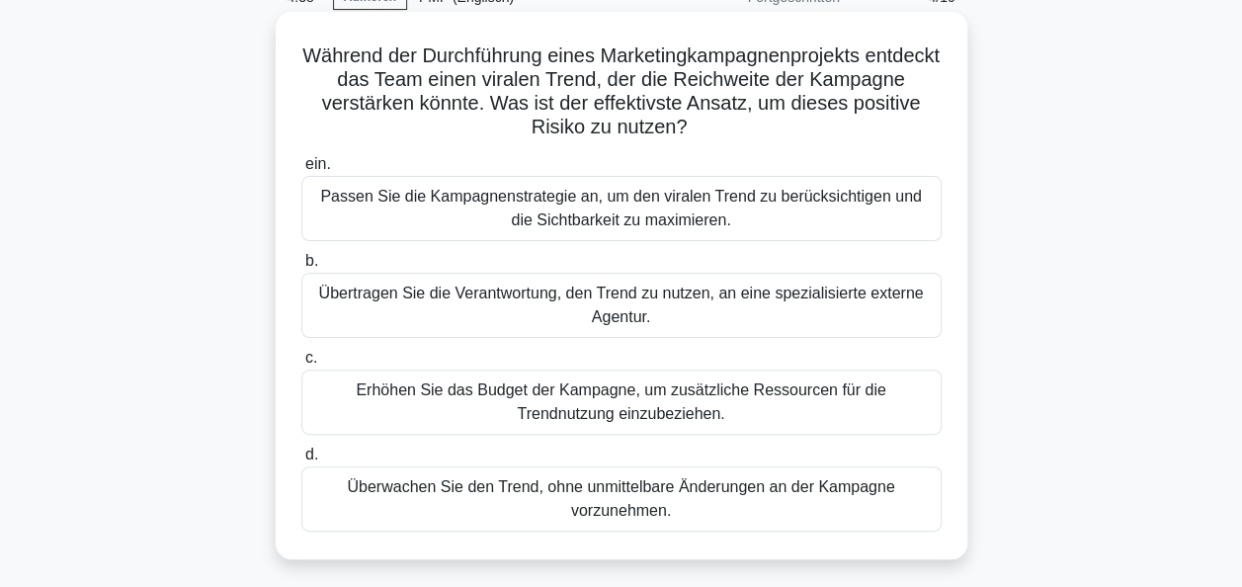
drag, startPoint x: 662, startPoint y: 404, endPoint x: 684, endPoint y: 417, distance: 25.3
click at [684, 417] on div "Erhöhen Sie das Budget der Kampagne, um zusätzliche Ressourcen für die Trendnut…" at bounding box center [621, 402] width 641 height 65
click at [301, 365] on input "c. Erhöhen Sie das Budget der Kampagne, um zusätzliche Ressourcen für die Trend…" at bounding box center [301, 358] width 0 height 13
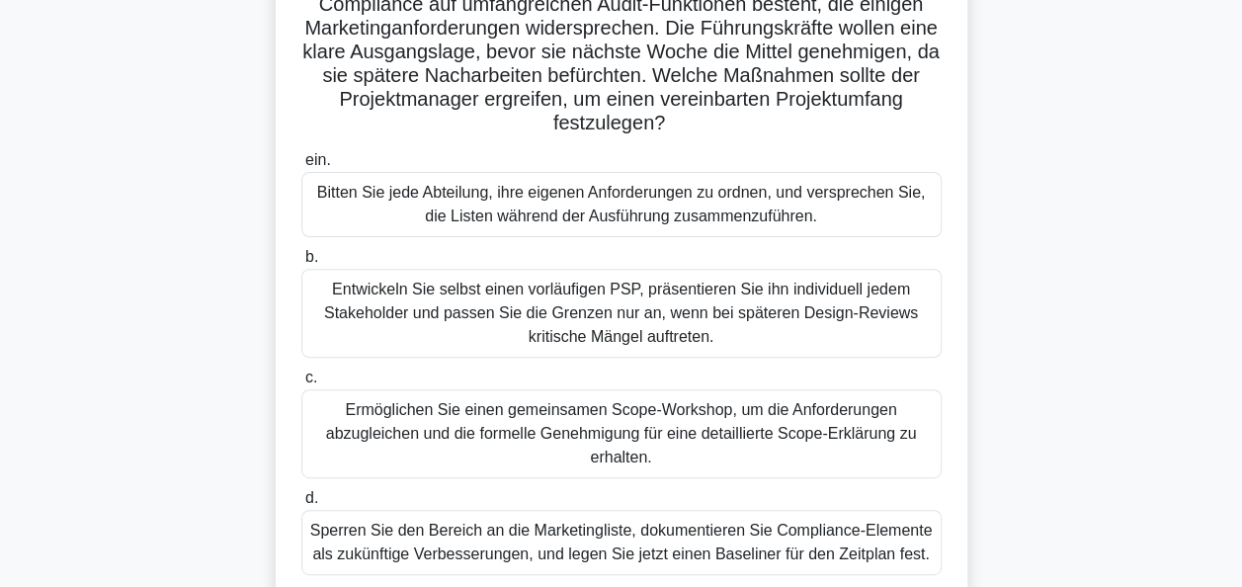
scroll to position [297, 0]
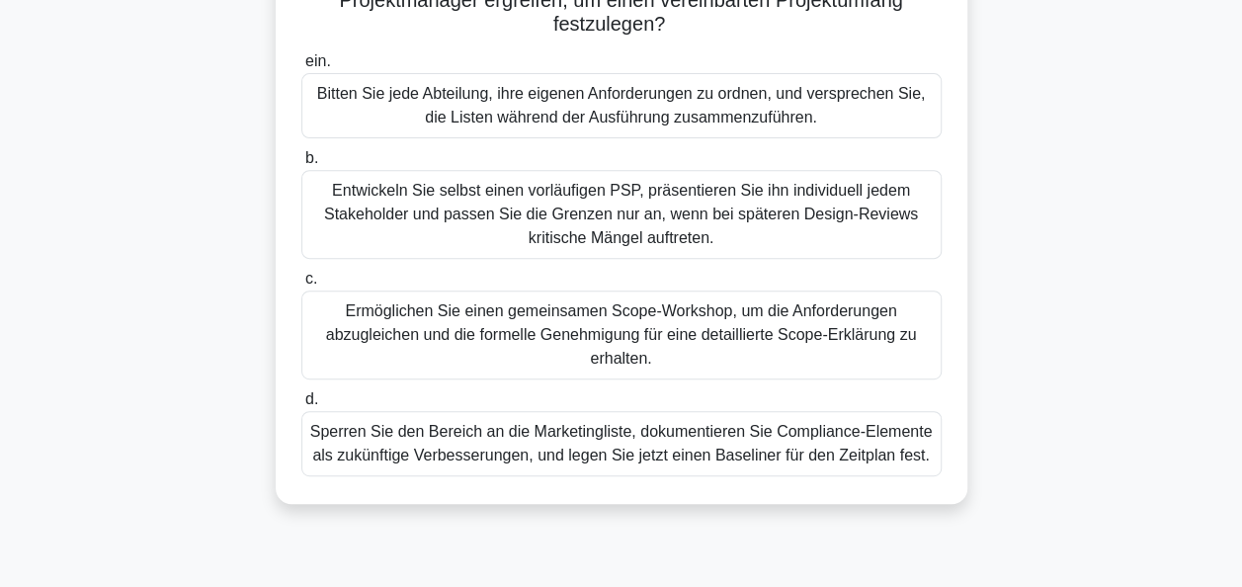
click at [676, 344] on div "Ermöglichen Sie einen gemeinsamen Scope-Workshop, um die Anforderungen abzuglei…" at bounding box center [621, 335] width 641 height 89
click at [301, 286] on input "c. Ermöglichen Sie einen gemeinsamen Scope-Workshop, um die Anforderungen abzug…" at bounding box center [301, 279] width 0 height 13
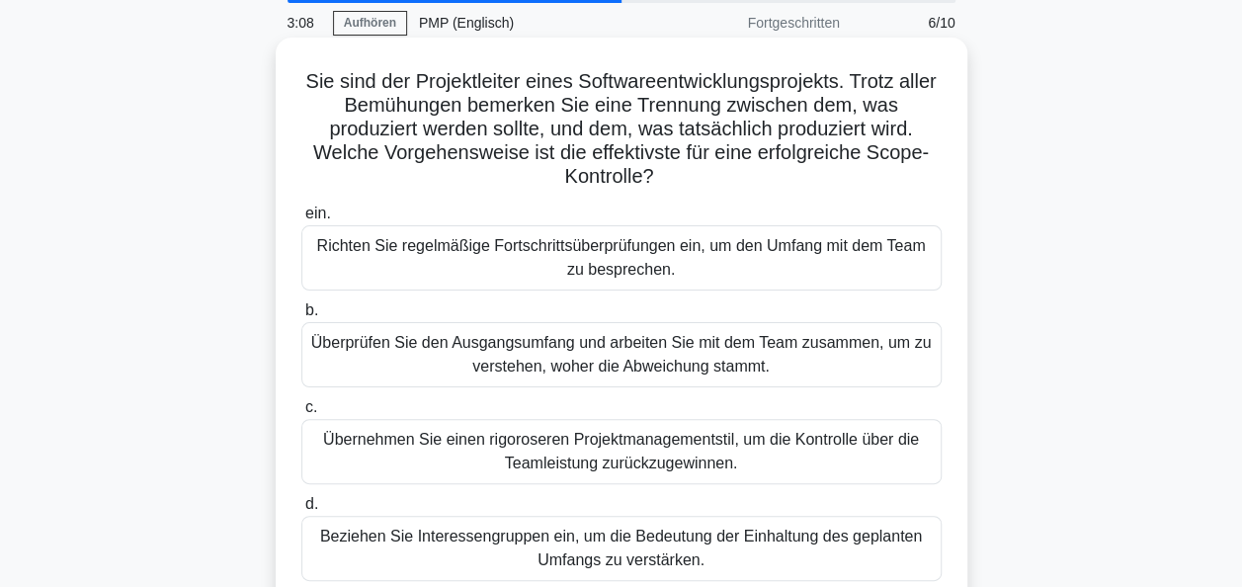
scroll to position [99, 0]
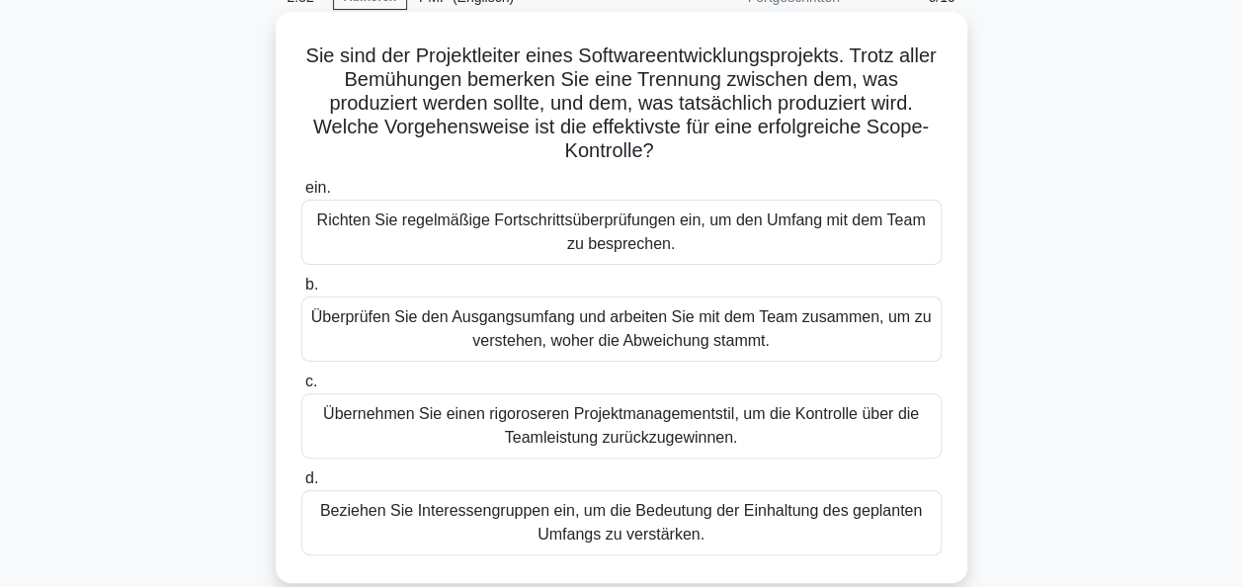
click at [635, 341] on div "Überprüfen Sie den Ausgangsumfang und arbeiten Sie mit dem Team zusammen, um zu…" at bounding box center [621, 329] width 641 height 65
click at [301, 292] on input "b. Überprüfen Sie den Ausgangsumfang und arbeiten Sie mit dem Team zusammen, um…" at bounding box center [301, 285] width 0 height 13
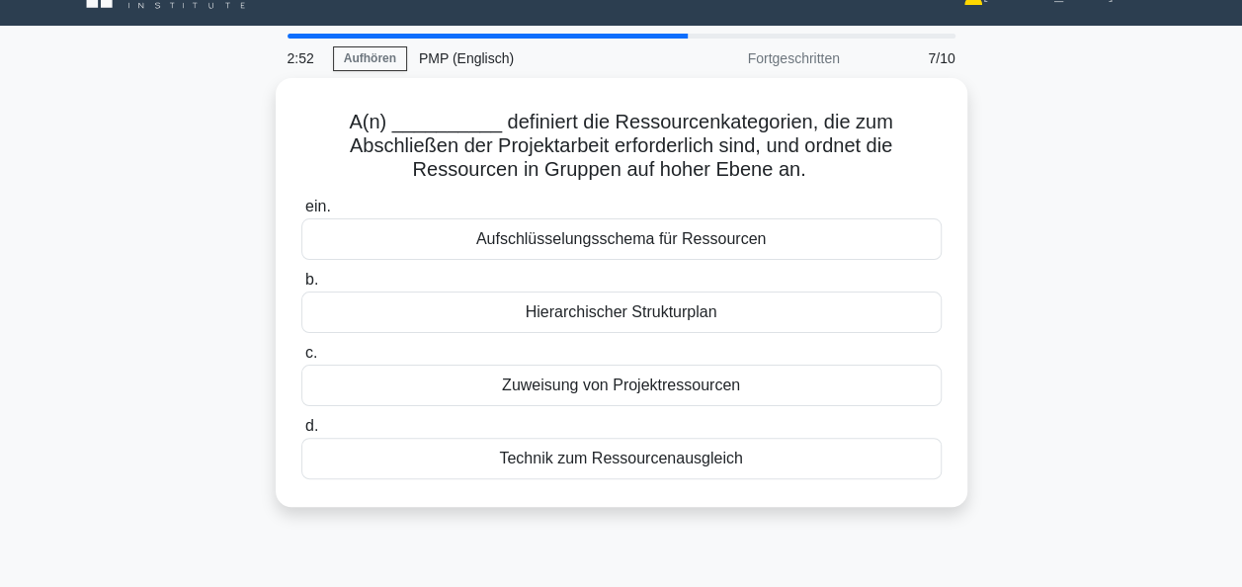
scroll to position [0, 0]
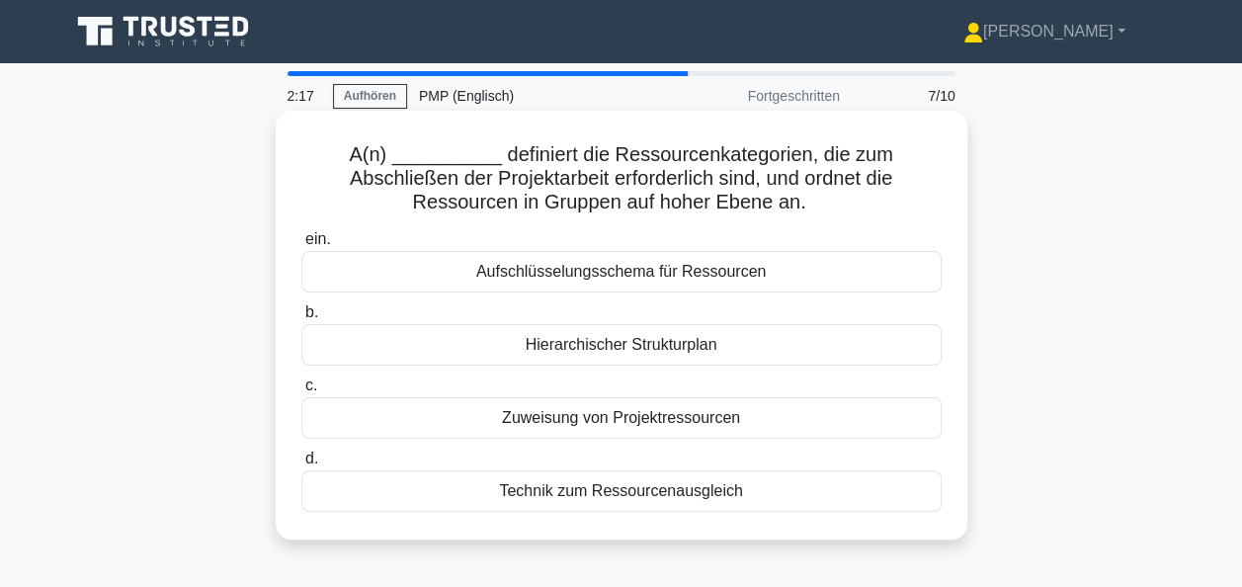
click at [694, 351] on div "Hierarchischer Strukturplan" at bounding box center [621, 345] width 641 height 42
click at [301, 319] on input "b. Hierarchischer Strukturplan" at bounding box center [301, 312] width 0 height 13
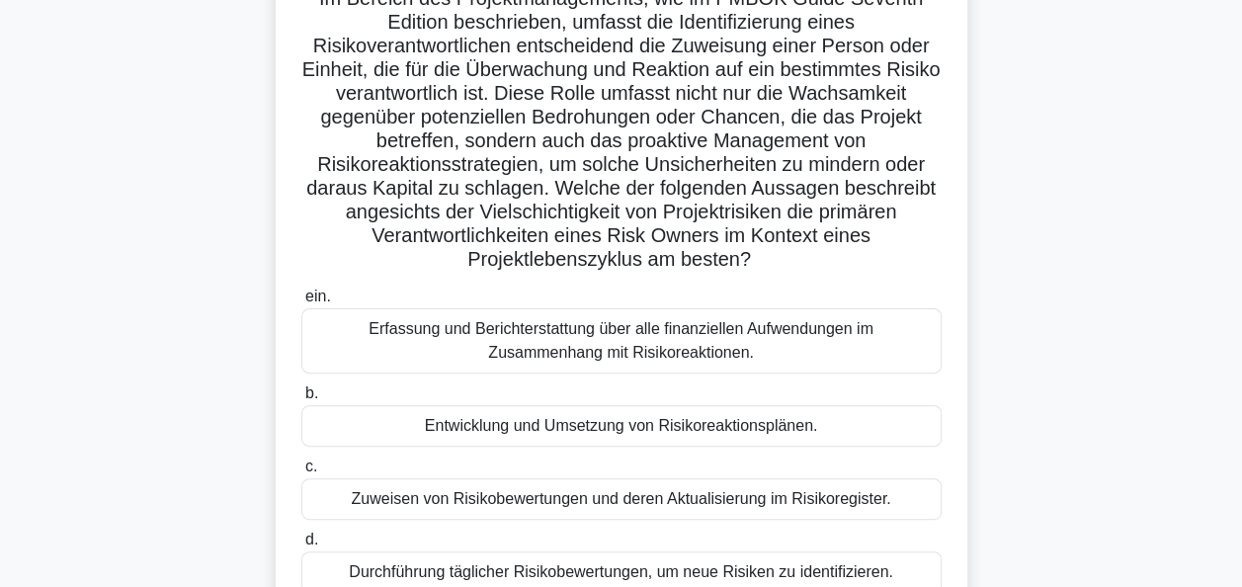
scroll to position [198, 0]
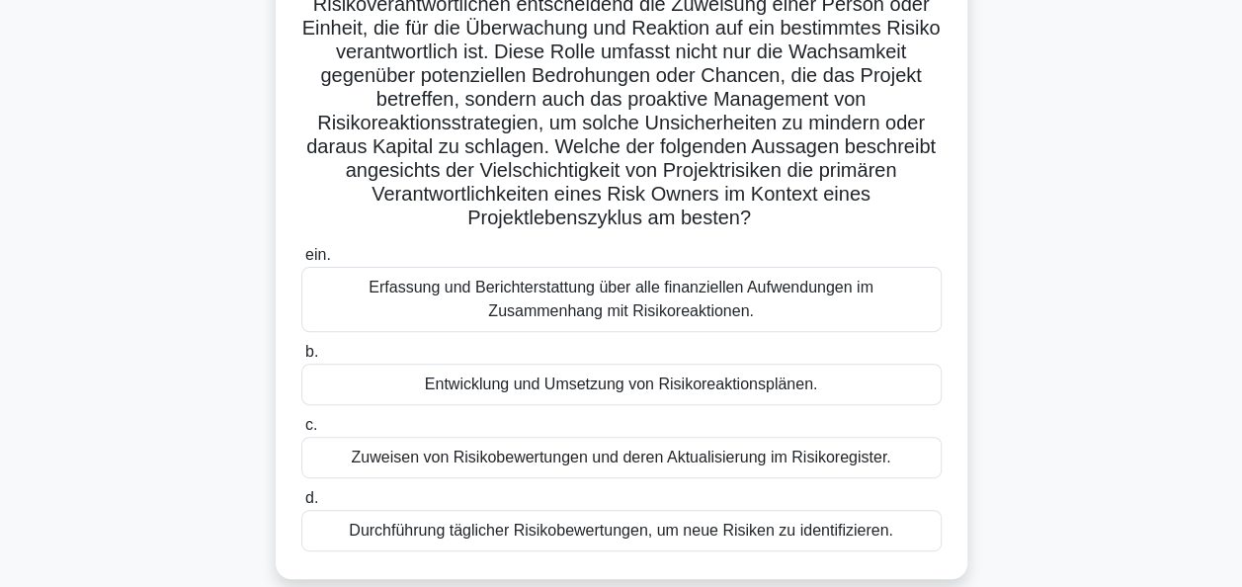
click at [642, 392] on div "Entwicklung und Umsetzung von Risikoreaktionsplänen." at bounding box center [621, 385] width 641 height 42
click at [301, 359] on input "b. Entwicklung und Umsetzung von Risikoreaktionsplänen." at bounding box center [301, 352] width 0 height 13
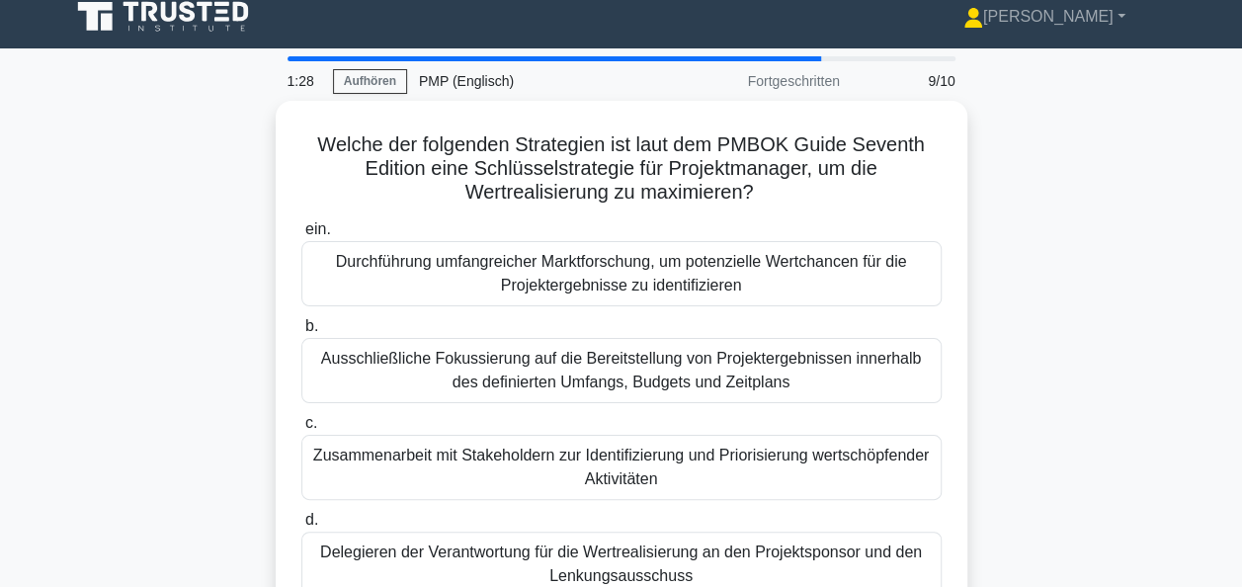
scroll to position [0, 0]
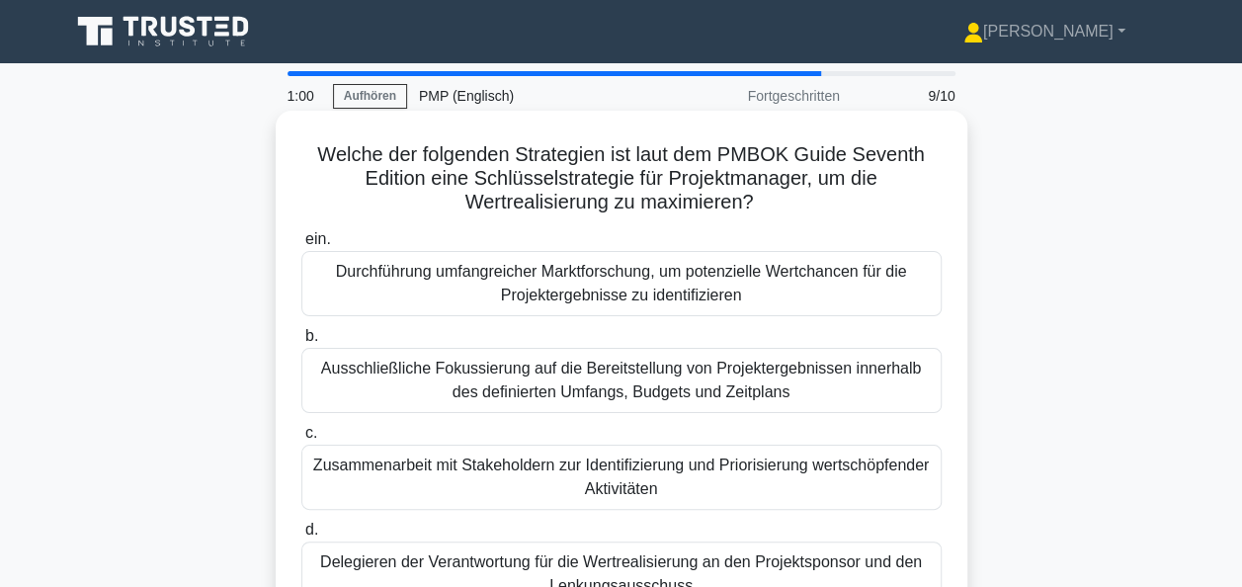
click at [616, 487] on div "Zusammenarbeit mit Stakeholdern zur Identifizierung und Priorisierung wertschöp…" at bounding box center [621, 477] width 641 height 65
click at [301, 440] on input "c. Zusammenarbeit mit Stakeholdern zur Identifizierung und Priorisierung wertsc…" at bounding box center [301, 433] width 0 height 13
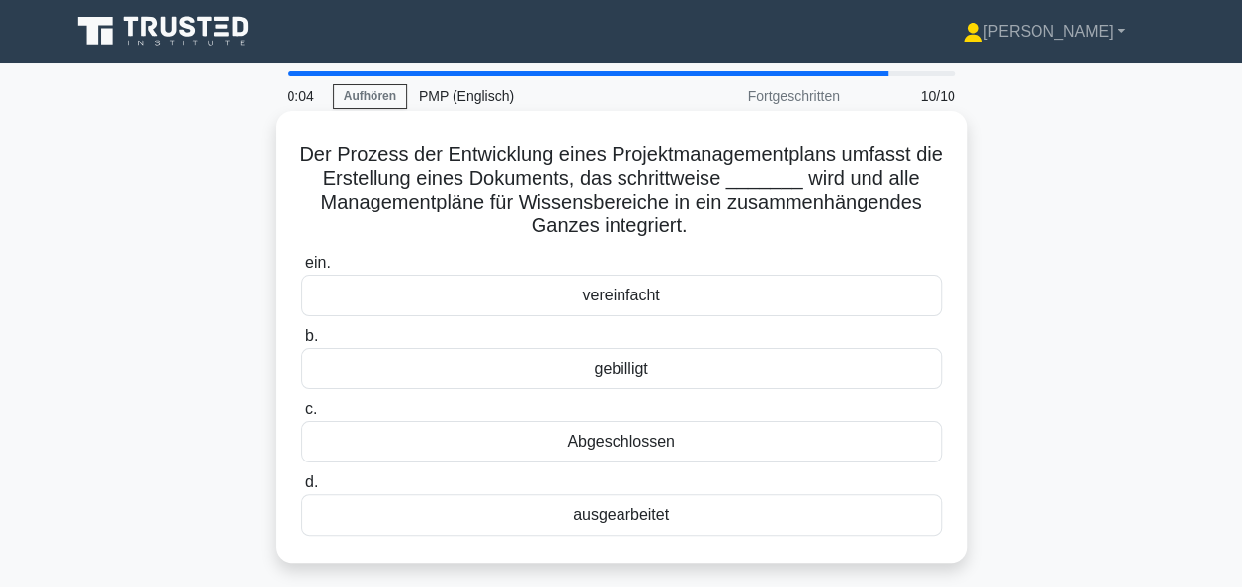
click at [638, 443] on div "Abgeschlossen" at bounding box center [621, 442] width 641 height 42
click at [301, 416] on input "c. Abgeschlossen" at bounding box center [301, 409] width 0 height 13
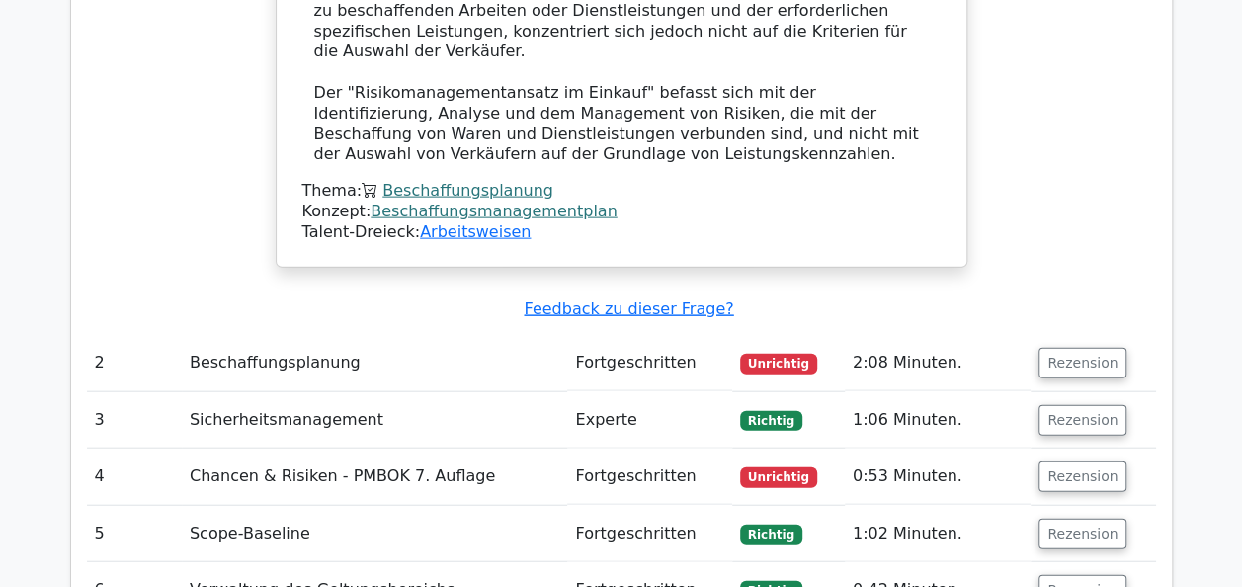
scroll to position [2175, 0]
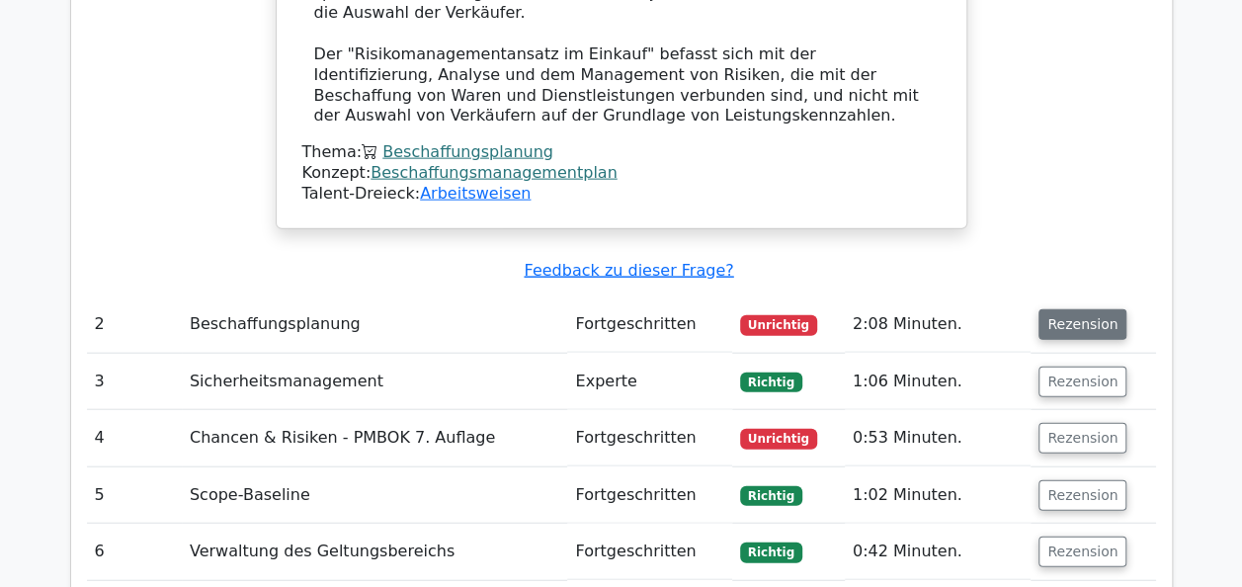
click at [1063, 309] on button "Rezension" at bounding box center [1083, 324] width 88 height 31
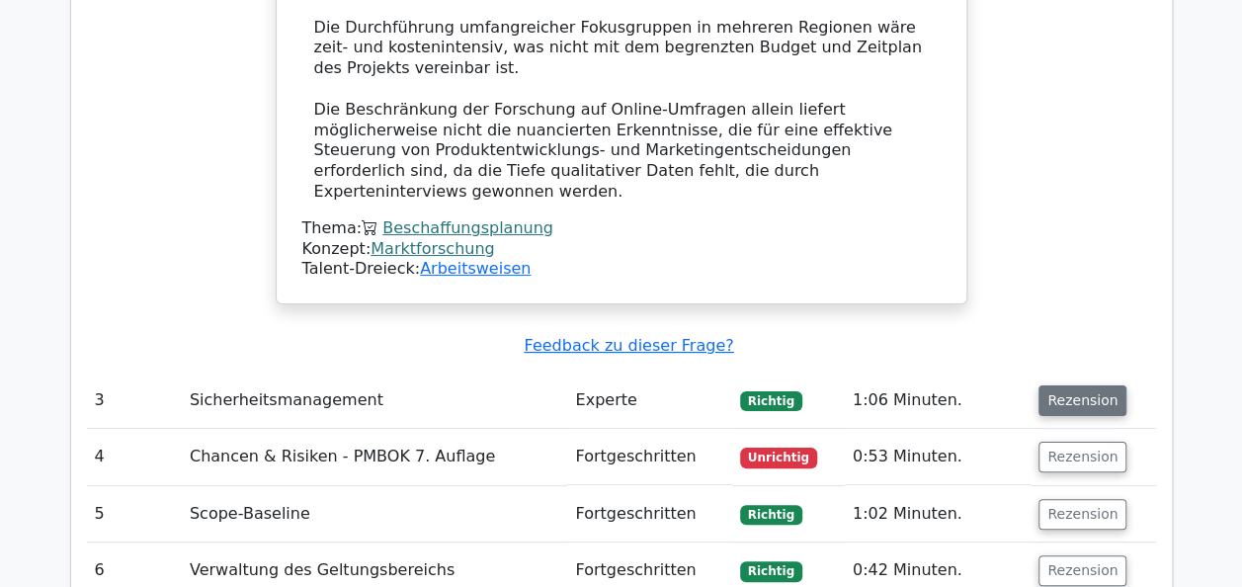
scroll to position [3756, 0]
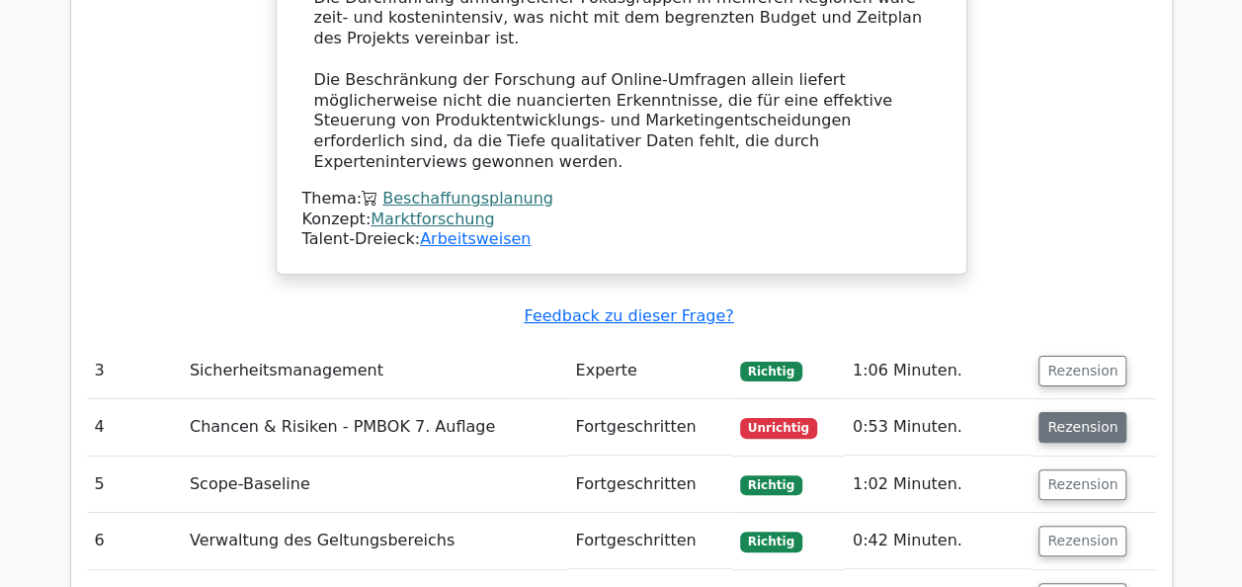
click at [1070, 412] on button "Rezension" at bounding box center [1083, 427] width 88 height 31
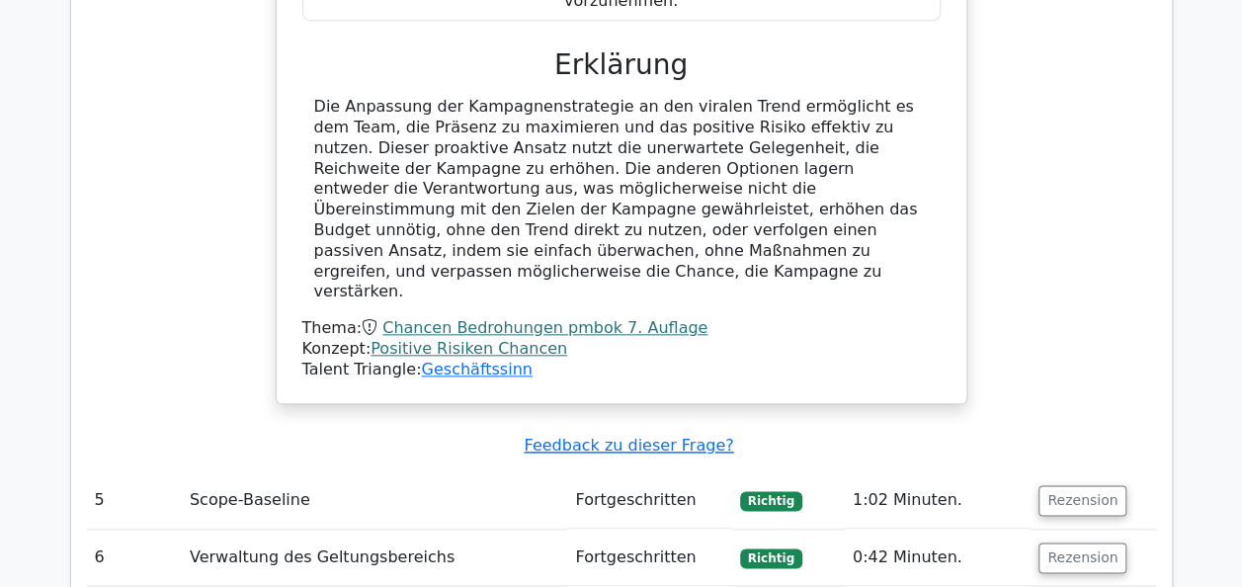
scroll to position [4745, 0]
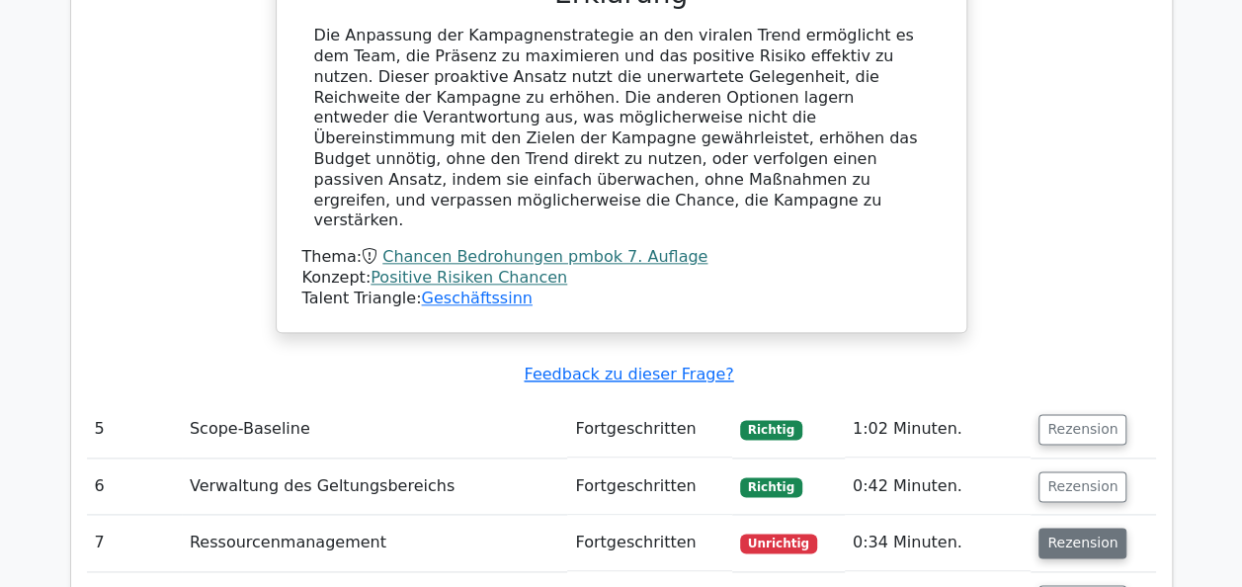
click at [1070, 528] on button "Rezension" at bounding box center [1083, 543] width 88 height 31
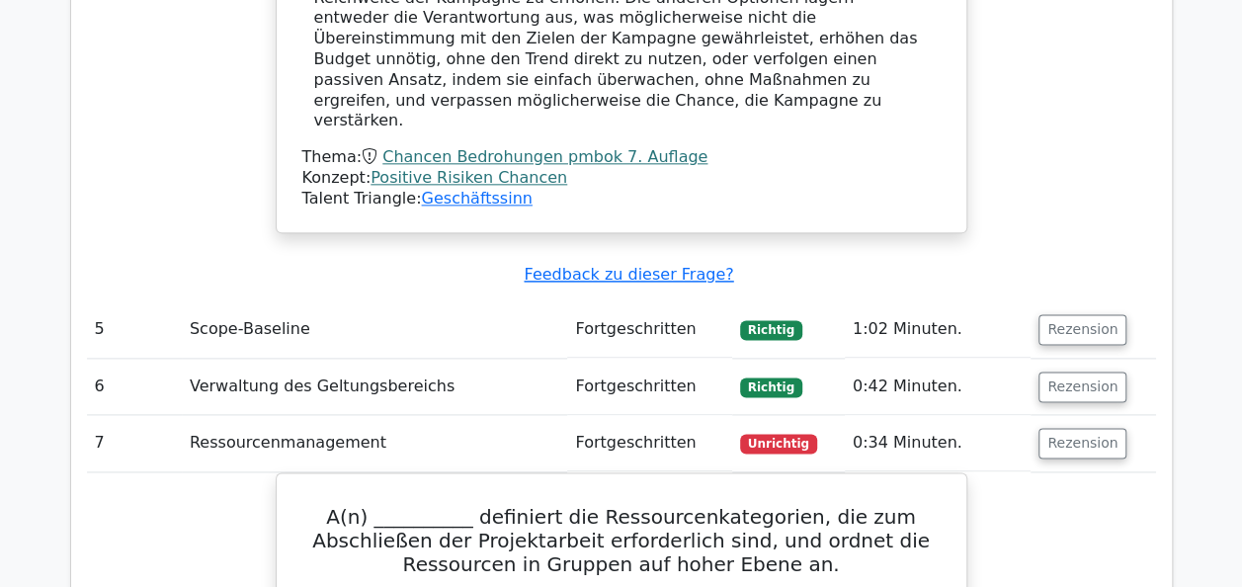
scroll to position [4843, 0]
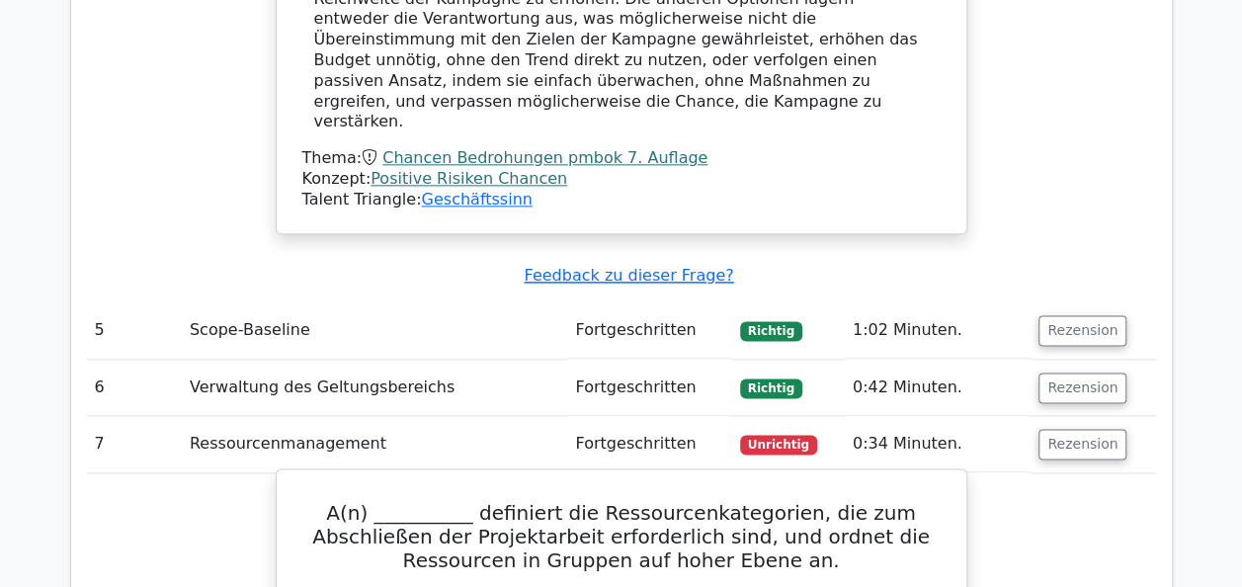
drag, startPoint x: 787, startPoint y: 428, endPoint x: 476, endPoint y: 433, distance: 310.4
drag, startPoint x: 476, startPoint y: 433, endPoint x: 497, endPoint y: 433, distance: 20.8
copy div "Aufschlüsselungsschema für Ressourcen"
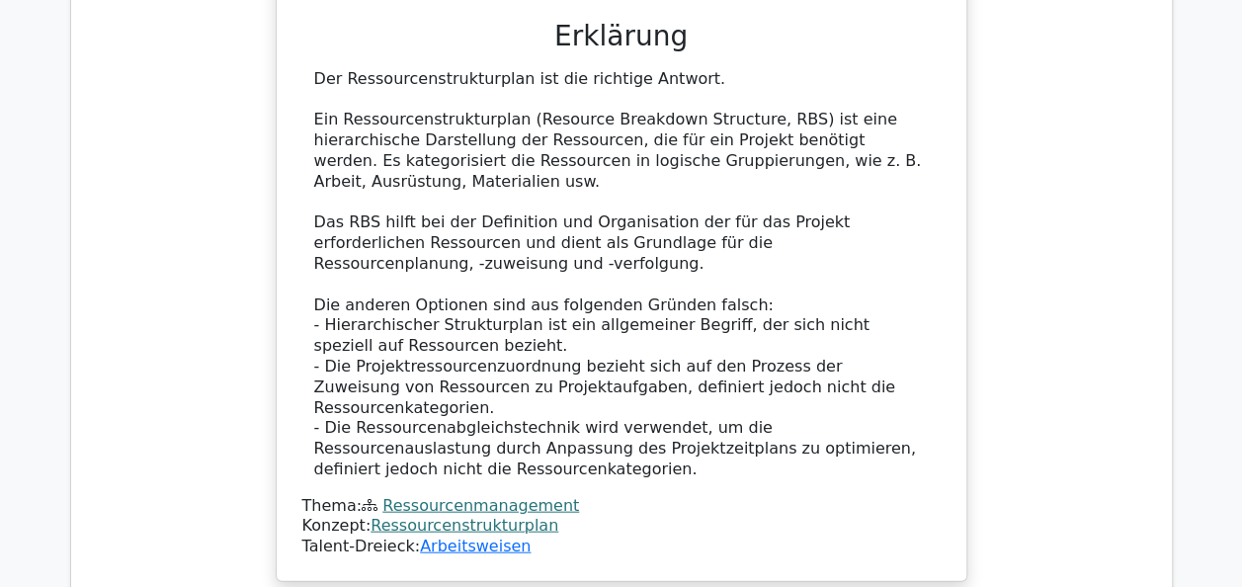
scroll to position [5832, 0]
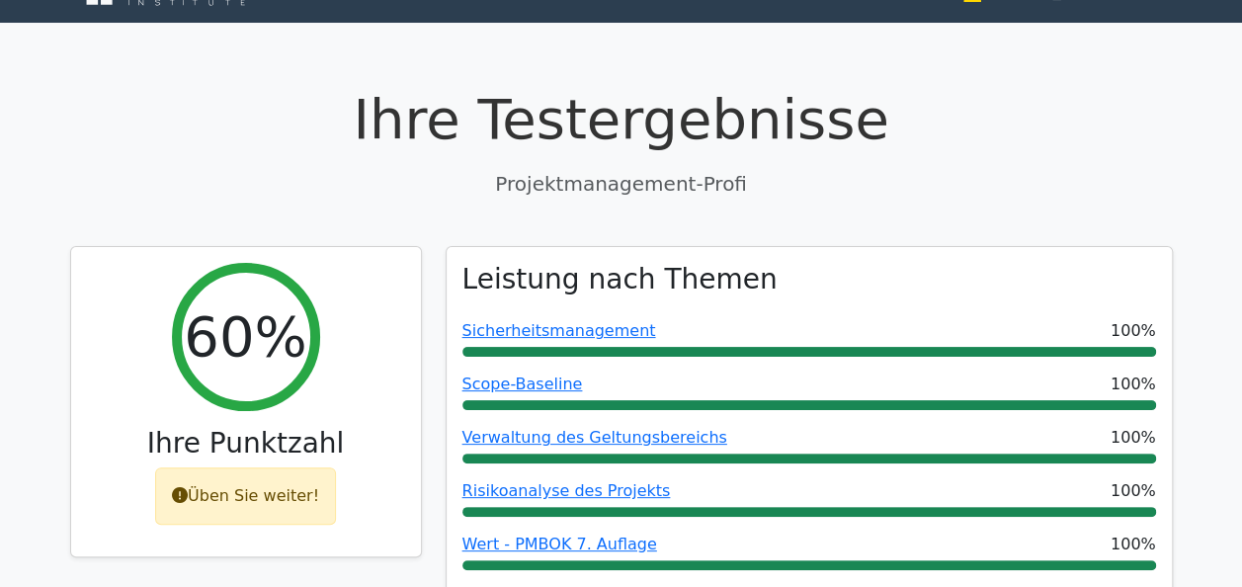
scroll to position [0, 0]
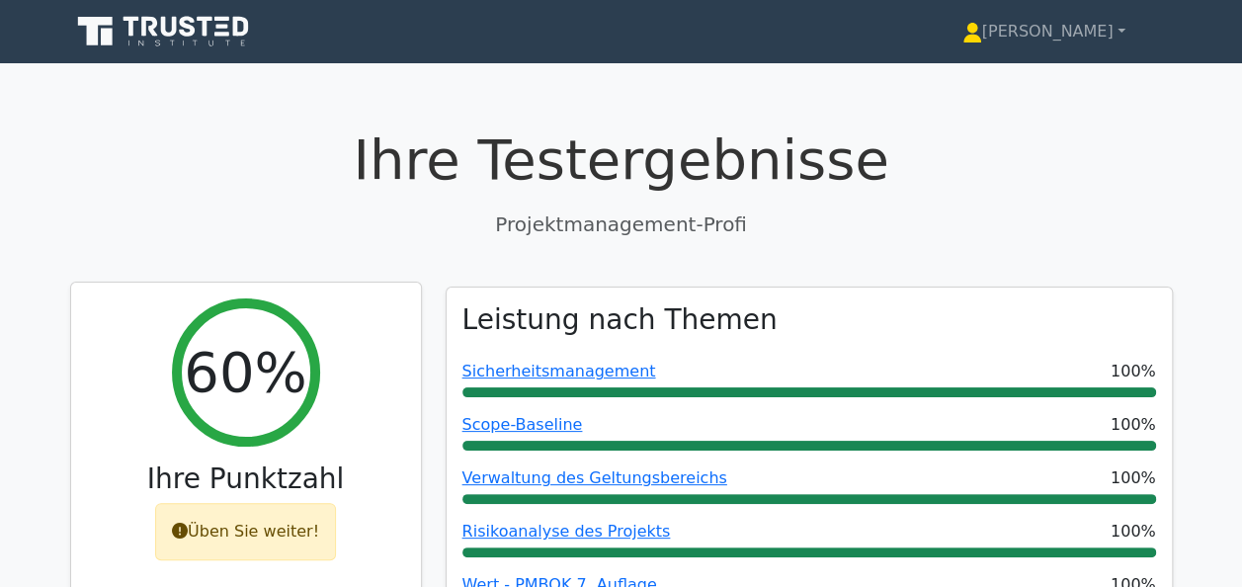
click at [249, 534] on font "Üben Sie weiter!" at bounding box center [253, 531] width 131 height 19
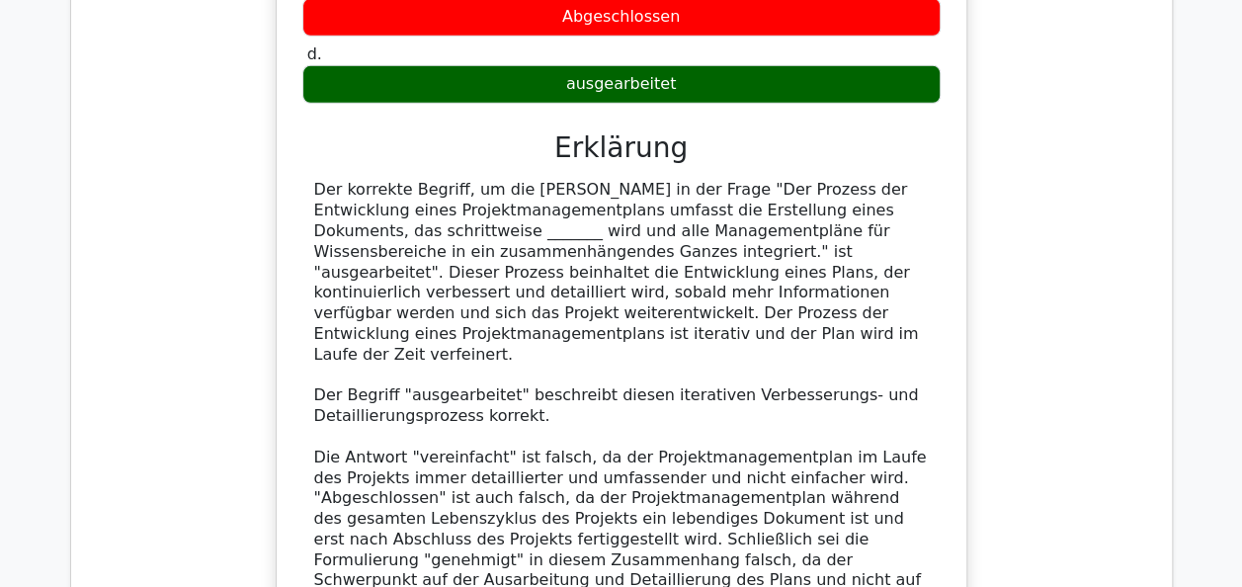
scroll to position [7176, 0]
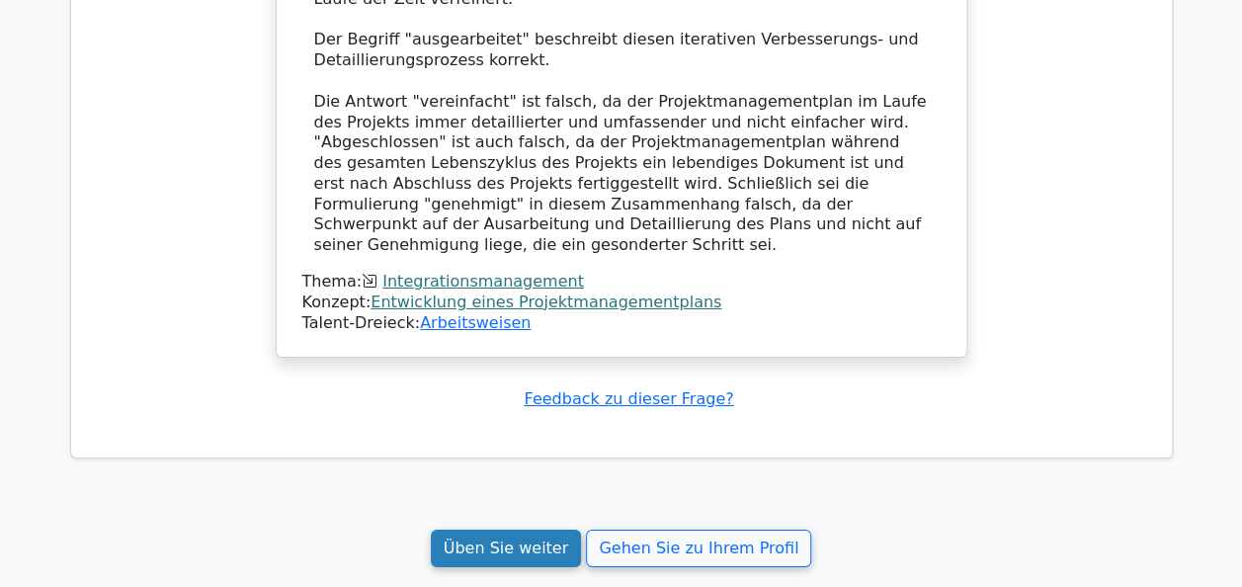
click at [527, 530] on link "Üben Sie weiter" at bounding box center [506, 549] width 151 height 38
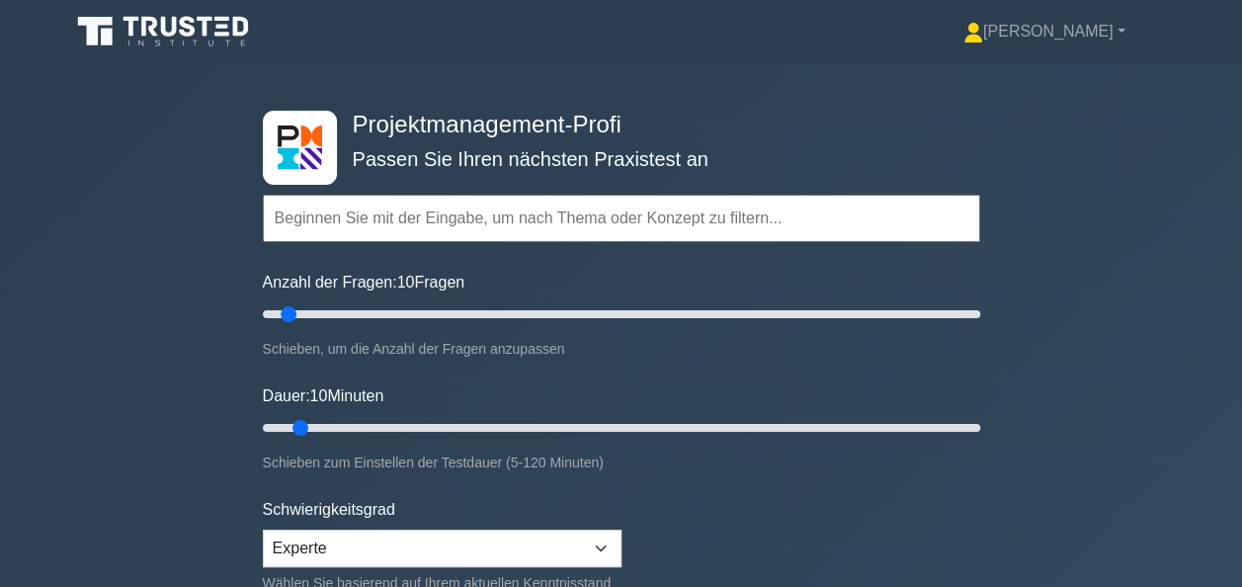
click at [370, 229] on input "text" at bounding box center [622, 218] width 718 height 47
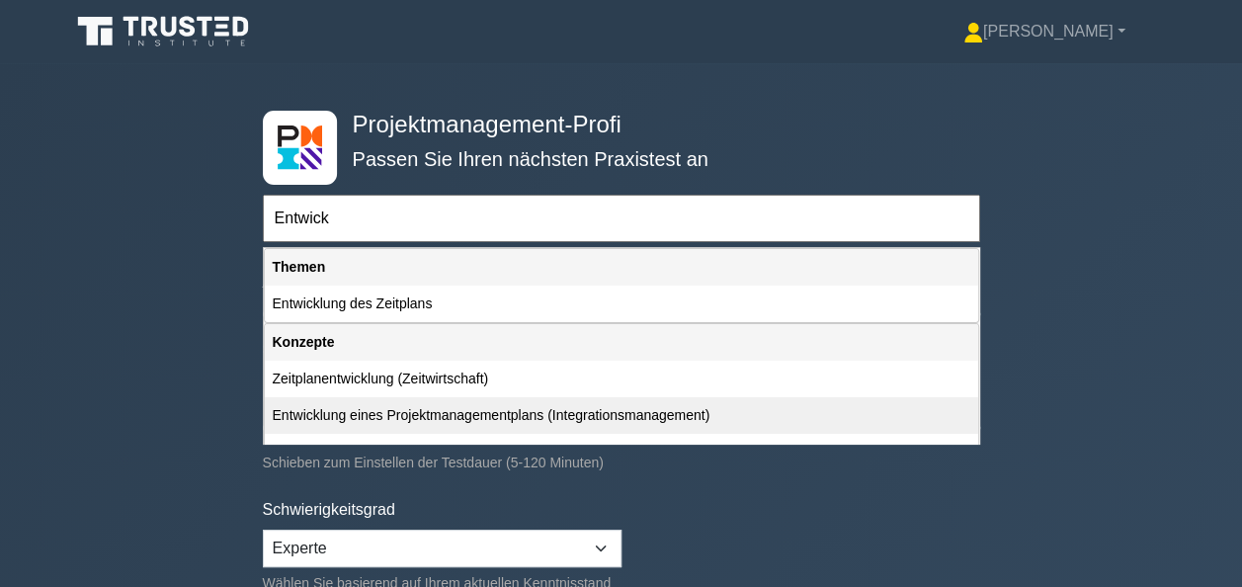
click at [385, 417] on div "Entwicklung eines Projektmanagementplans (Integrationsmanagement)" at bounding box center [622, 415] width 714 height 37
type input "Entwicklung eines Projektmanagementplans (Integrationsmanagement)"
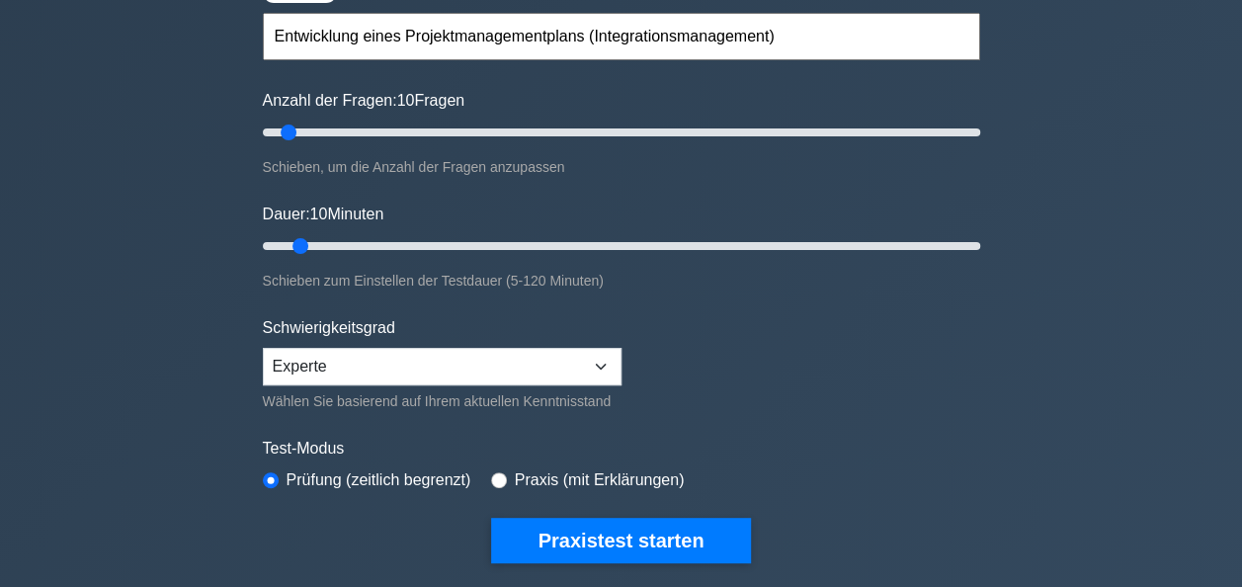
scroll to position [297, 0]
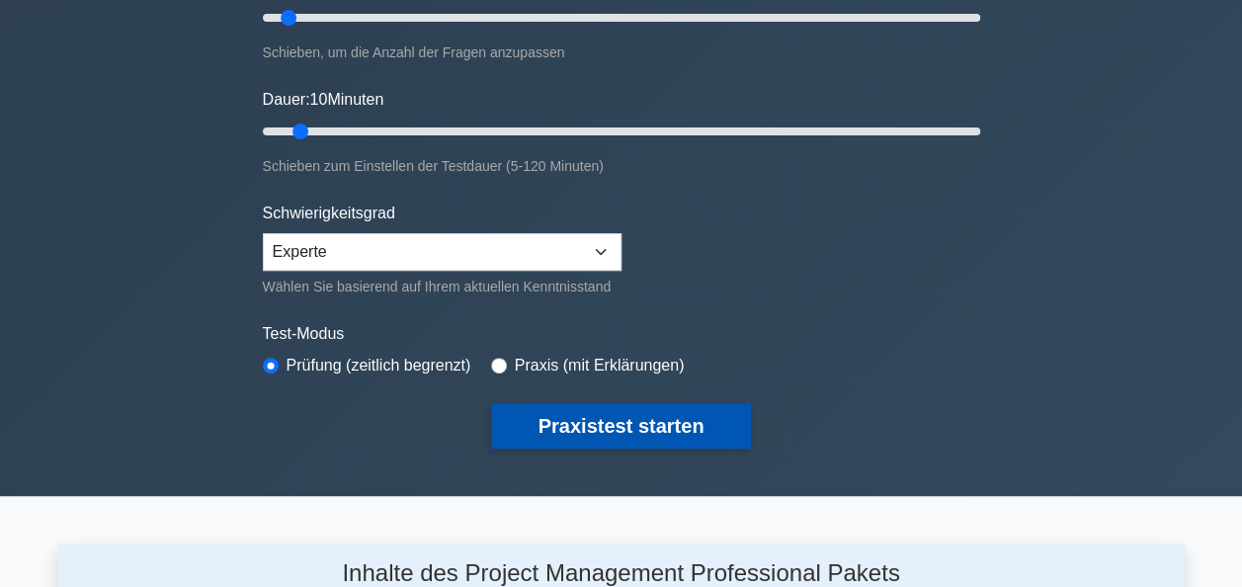
click at [688, 425] on button "Praxistest starten" at bounding box center [621, 425] width 261 height 45
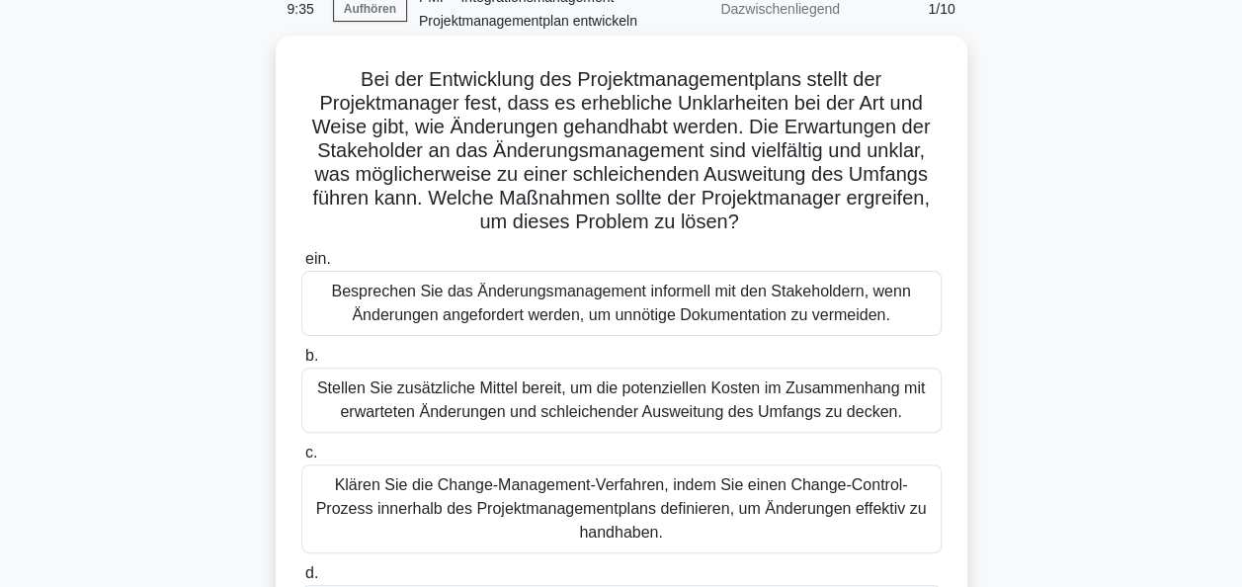
scroll to position [198, 0]
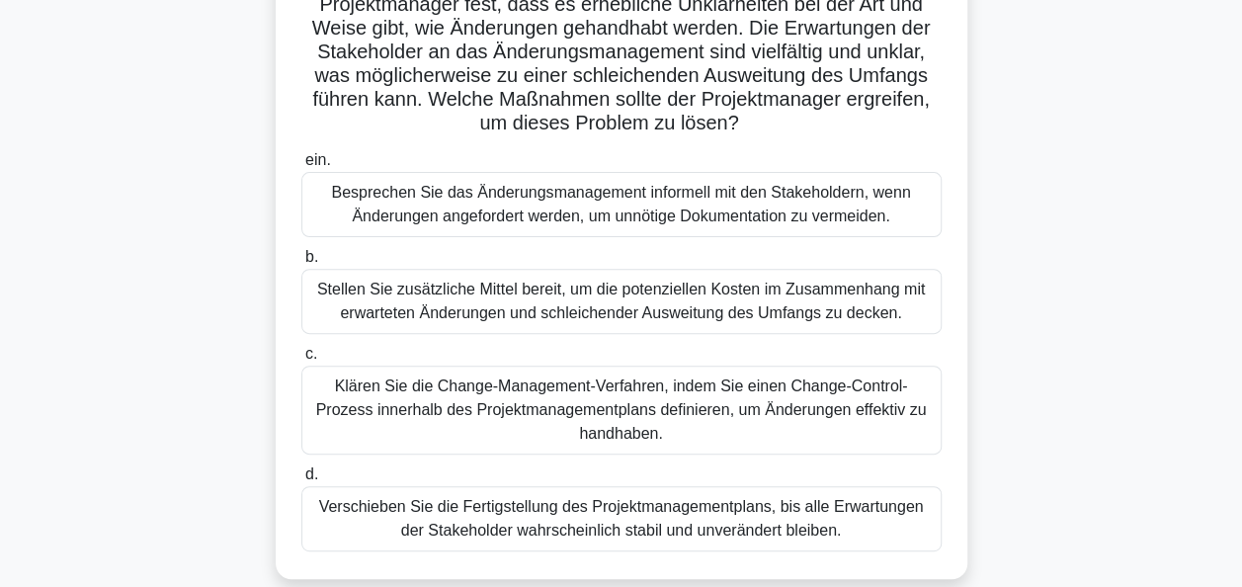
click at [573, 412] on div "Klären Sie die Change-Management-Verfahren, indem Sie einen Change-Control-Proz…" at bounding box center [621, 410] width 641 height 89
click at [301, 361] on input "c. Klären Sie die Change-Management-Verfahren, indem Sie einen Change-Control-P…" at bounding box center [301, 354] width 0 height 13
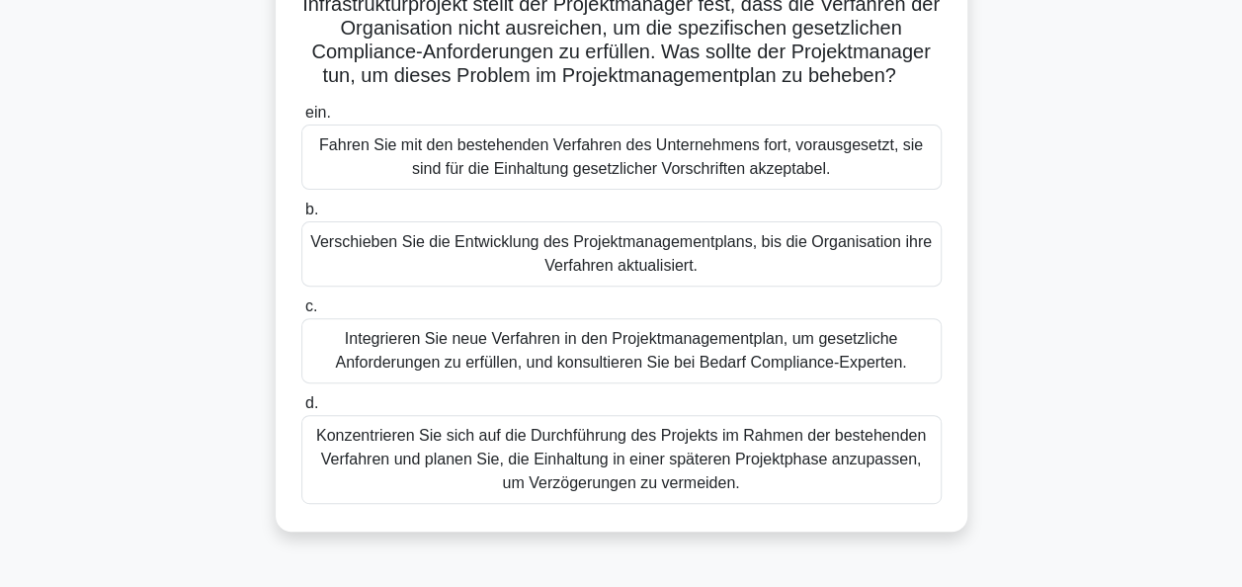
click at [600, 380] on div "Integrieren Sie neue Verfahren in den Projektmanagementplan, um gesetzliche Anf…" at bounding box center [621, 350] width 641 height 65
click at [301, 313] on input "c. Integrieren Sie neue Verfahren in den Projektmanagementplan, um gesetzliche …" at bounding box center [301, 306] width 0 height 13
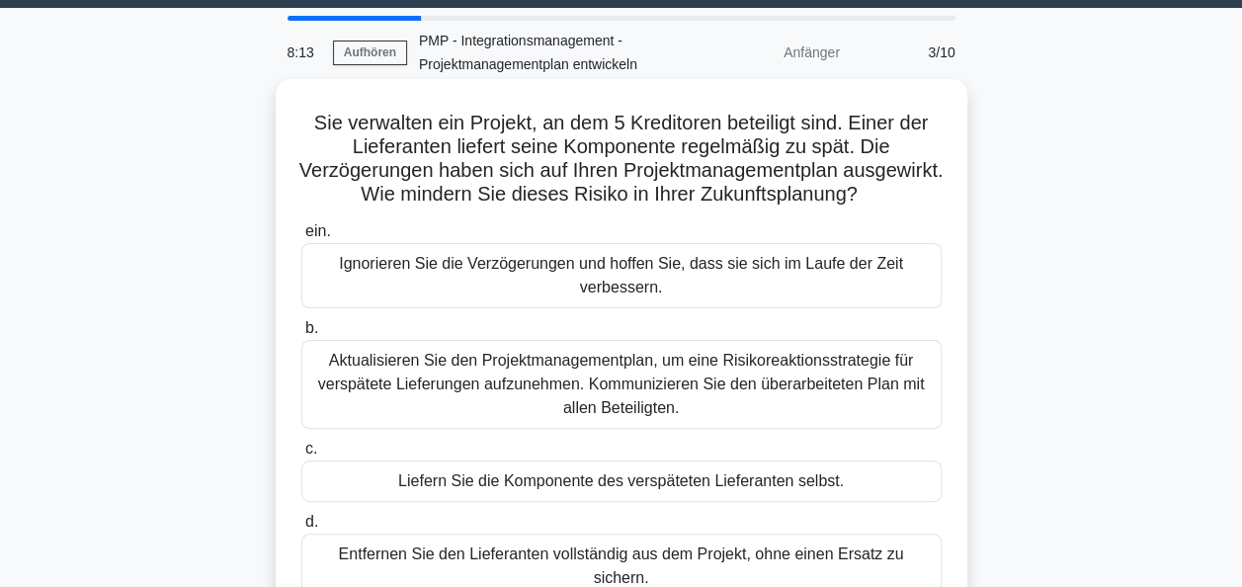
scroll to position [99, 0]
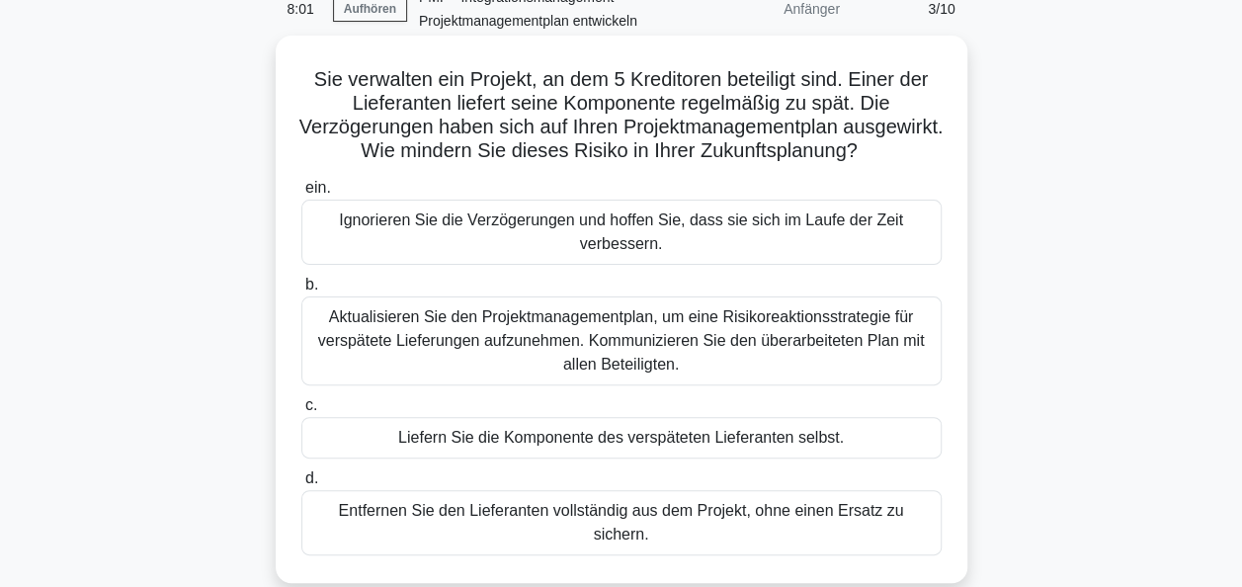
click at [641, 344] on div "Aktualisieren Sie den Projektmanagementplan, um eine Risikoreaktionsstrategie f…" at bounding box center [621, 341] width 641 height 89
click at [301, 292] on input "b. Aktualisieren Sie den Projektmanagementplan, um eine Risikoreaktionsstrategi…" at bounding box center [301, 285] width 0 height 13
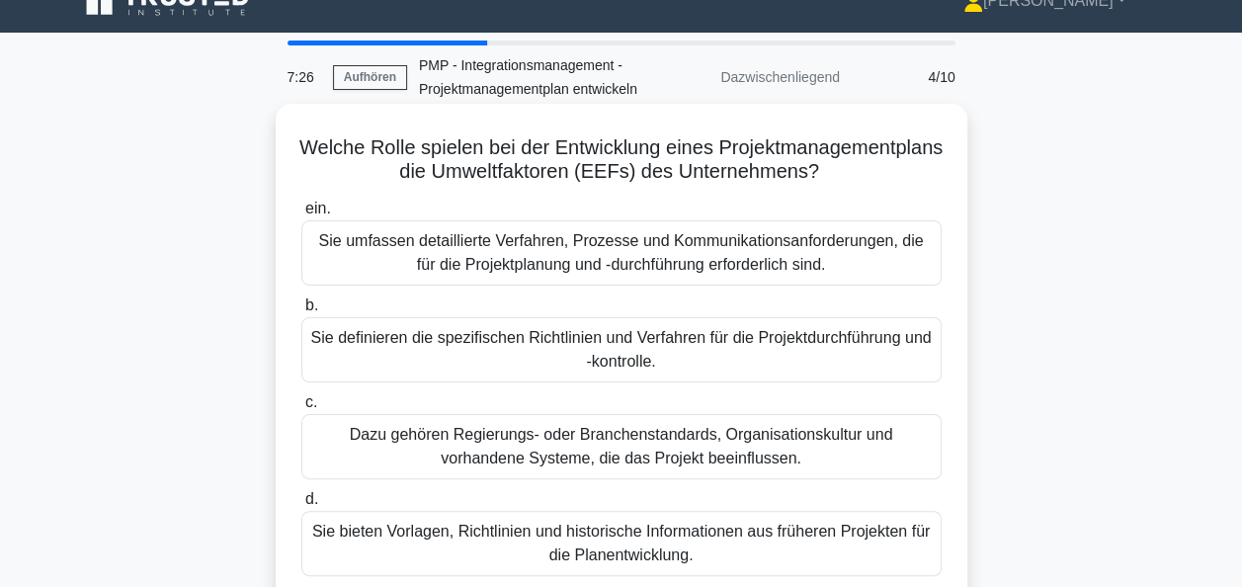
scroll to position [0, 0]
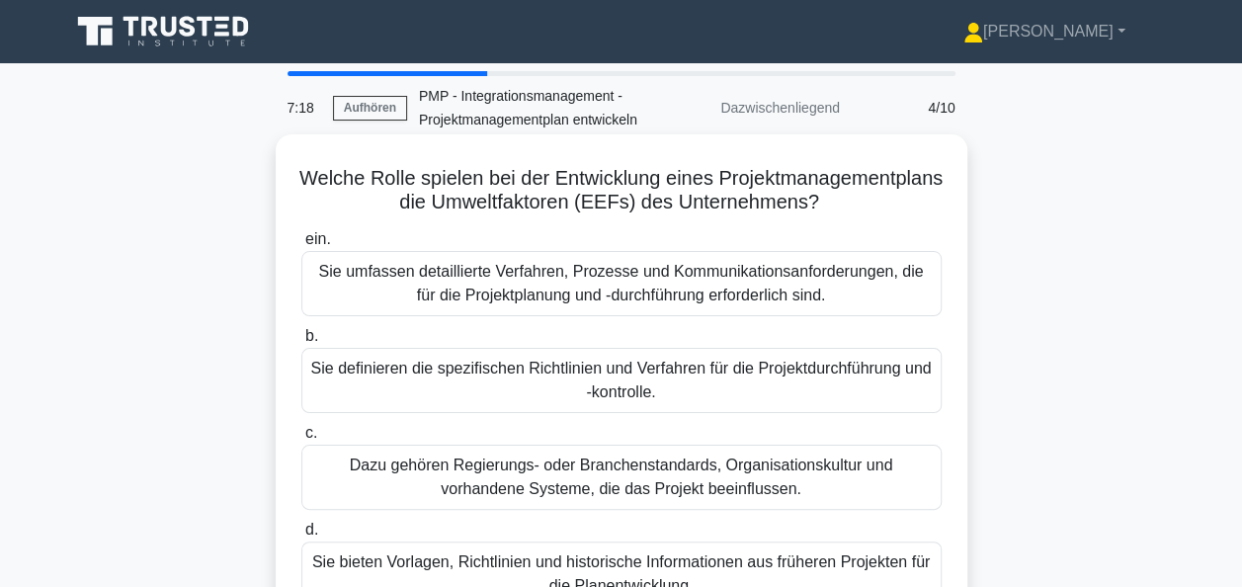
click at [667, 499] on div "Dazu gehören Regierungs- oder Branchenstandards, Organisationskultur und vorhan…" at bounding box center [621, 477] width 641 height 65
click at [301, 440] on input "c. Dazu gehören Regierungs- oder Branchenstandards, Organisationskultur und vor…" at bounding box center [301, 433] width 0 height 13
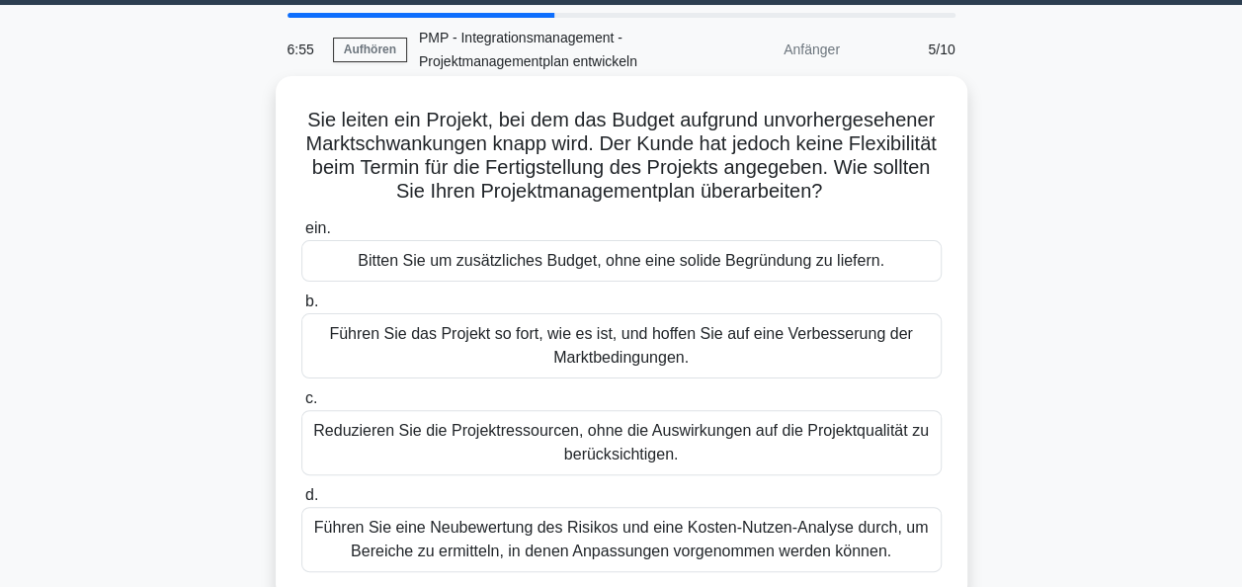
scroll to position [99, 0]
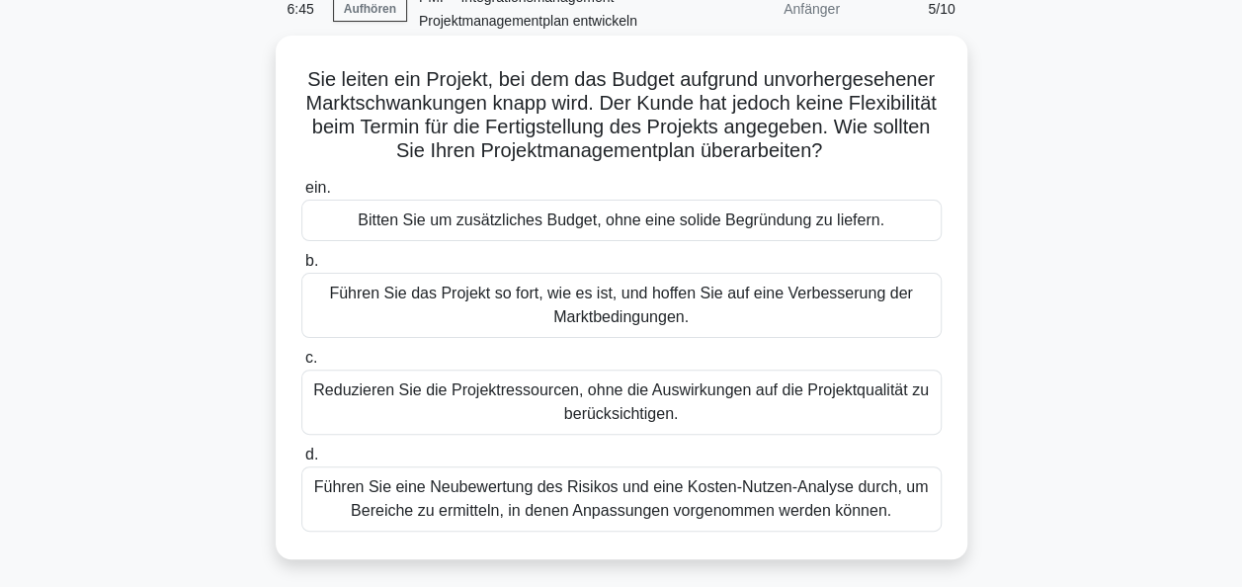
click at [715, 505] on div "Führen Sie eine Neubewertung des Risikos und eine Kosten-Nutzen-Analyse durch, …" at bounding box center [621, 499] width 641 height 65
click at [301, 462] on input "d. Führen Sie eine Neubewertung des Risikos und eine Kosten-Nutzen-Analyse durc…" at bounding box center [301, 455] width 0 height 13
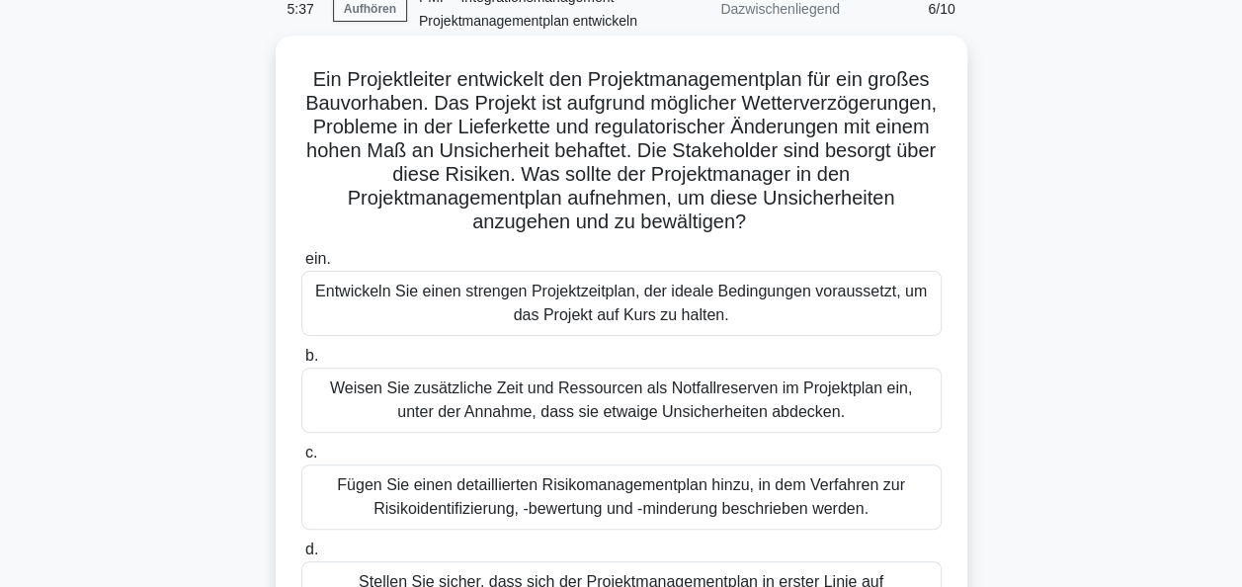
click at [619, 498] on div "Fügen Sie einen detaillierten Risikomanagementplan hinzu, in dem Verfahren zur …" at bounding box center [621, 497] width 641 height 65
click at [301, 460] on input "c. Fügen Sie einen detaillierten Risikomanagementplan hinzu, in dem Verfahren z…" at bounding box center [301, 453] width 0 height 13
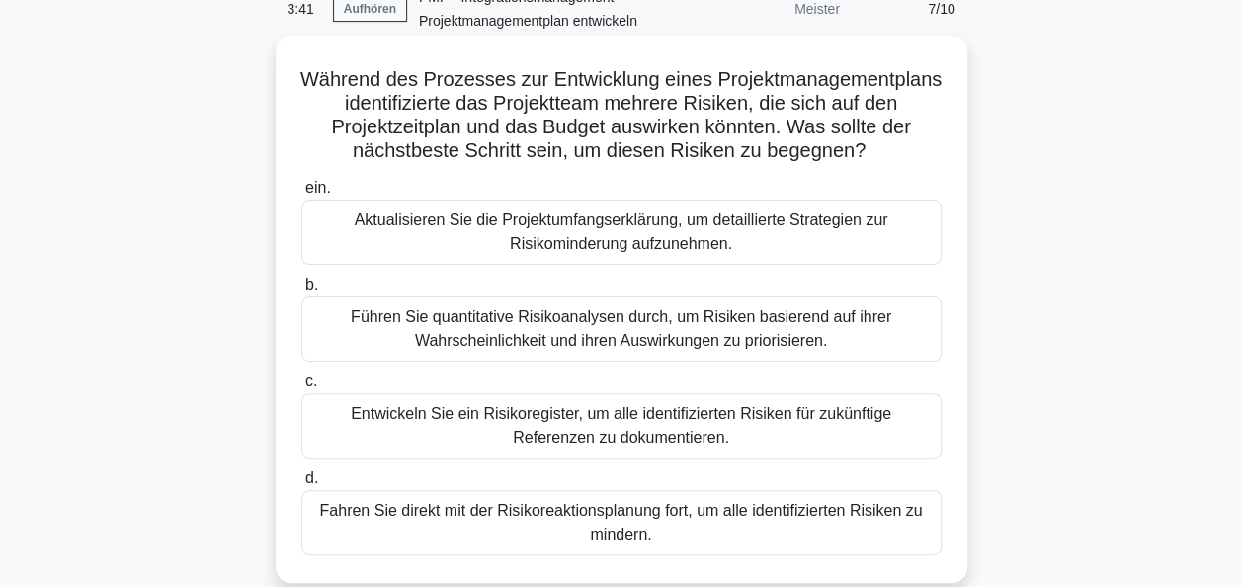
click at [612, 237] on div "Aktualisieren Sie die Projektumfangserklärung, um detaillierte Strategien zur R…" at bounding box center [621, 232] width 641 height 65
click at [301, 195] on input "ein. Aktualisieren Sie die Projektumfangserklärung, um detaillierte Strategien …" at bounding box center [301, 188] width 0 height 13
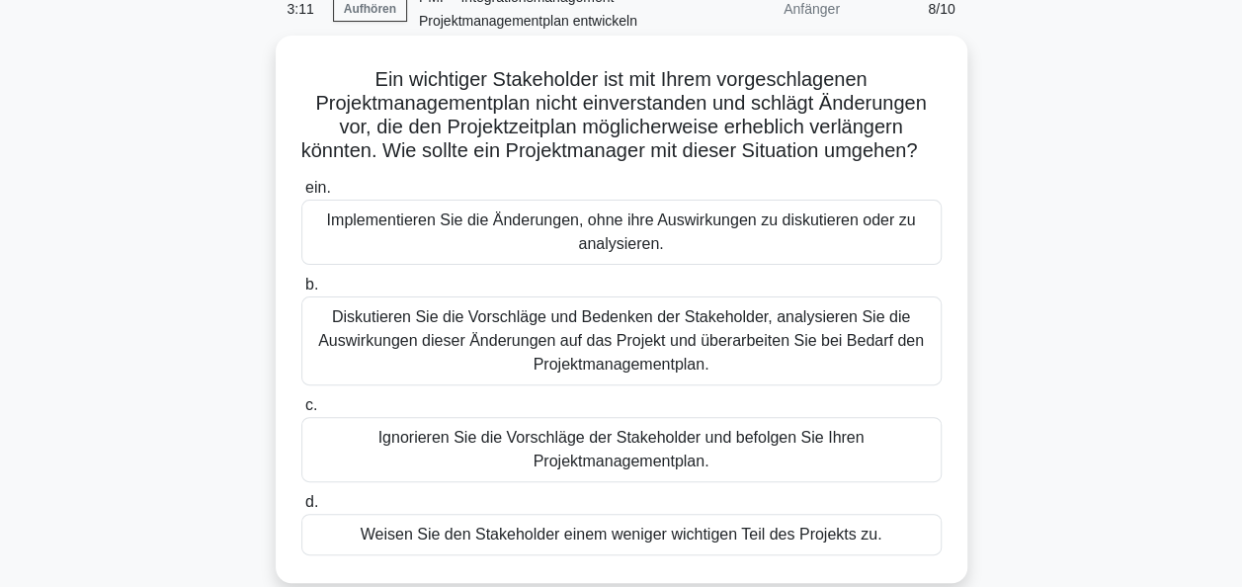
click at [542, 353] on div "Diskutieren Sie die Vorschläge und Bedenken der Stakeholder, analysieren Sie di…" at bounding box center [621, 341] width 641 height 89
click at [301, 292] on input "b. Diskutieren Sie die Vorschläge und Bedenken der Stakeholder, analysieren Sie…" at bounding box center [301, 285] width 0 height 13
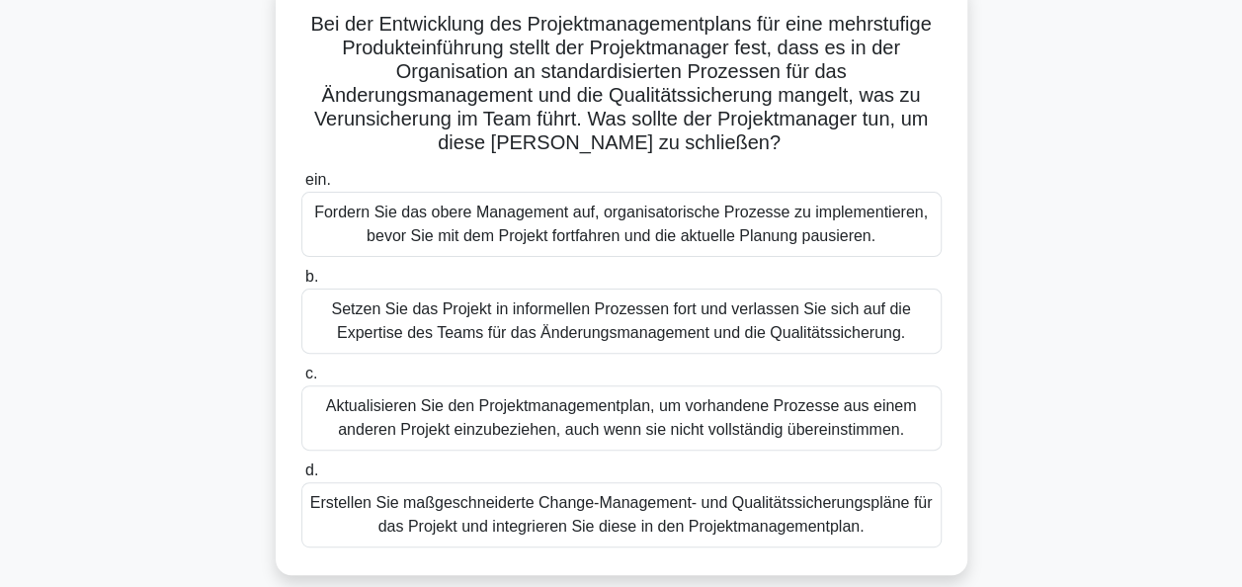
scroll to position [198, 0]
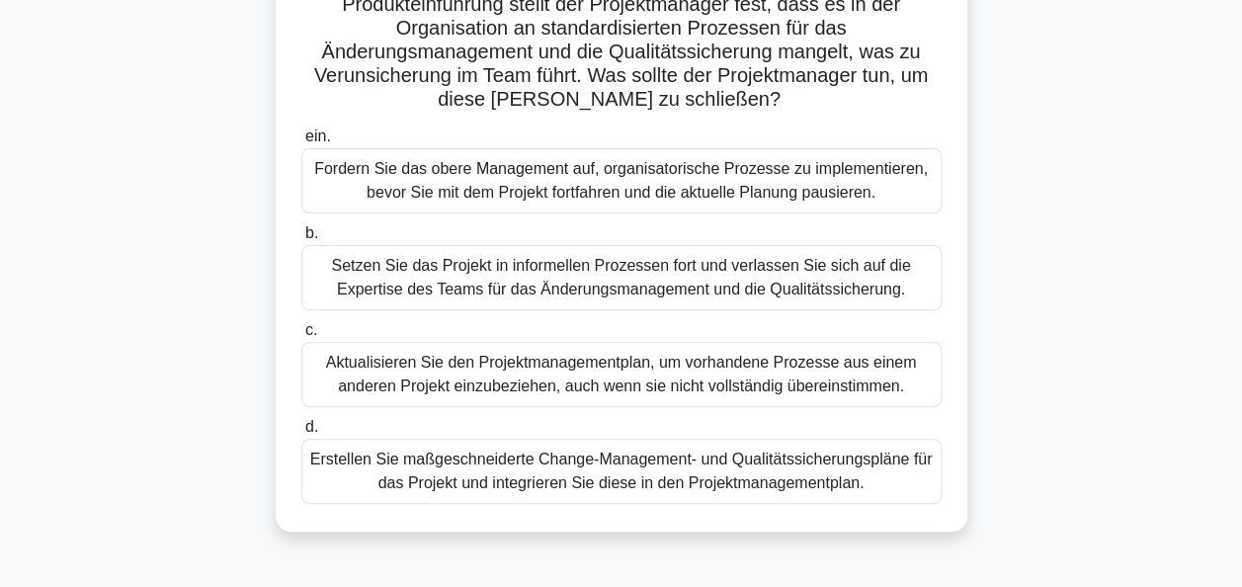
click at [642, 469] on div "Erstellen Sie maßgeschneiderte Change-Management- und Qualitätssicherungspläne …" at bounding box center [621, 471] width 641 height 65
click at [301, 434] on input "d. Erstellen Sie maßgeschneiderte Change-Management- und Qualitätssicherungsplä…" at bounding box center [301, 427] width 0 height 13
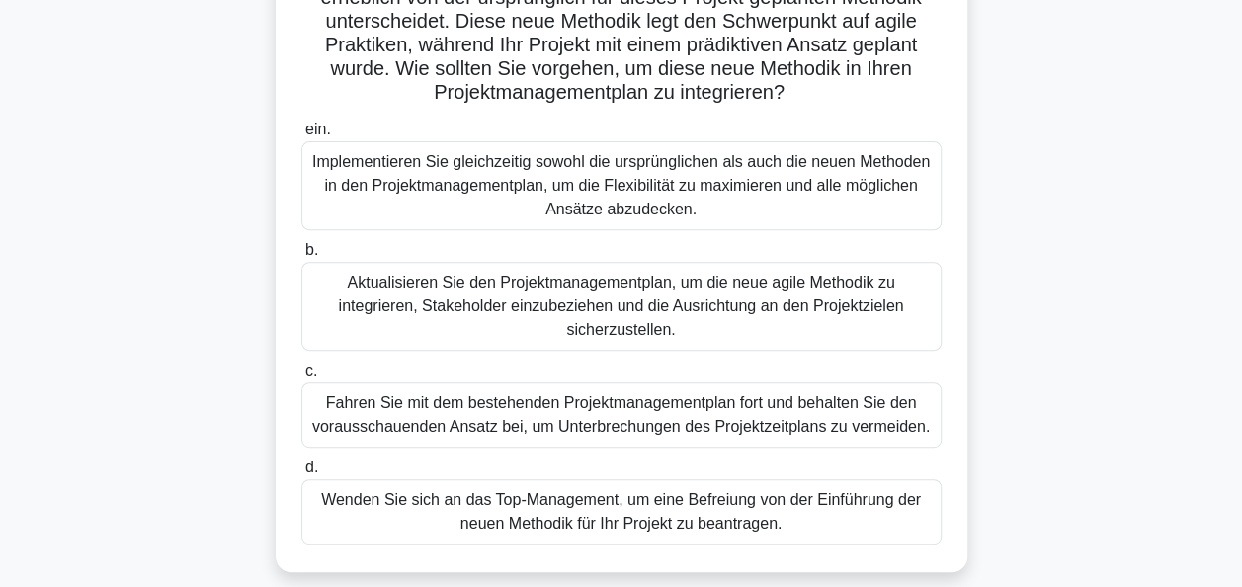
scroll to position [297, 0]
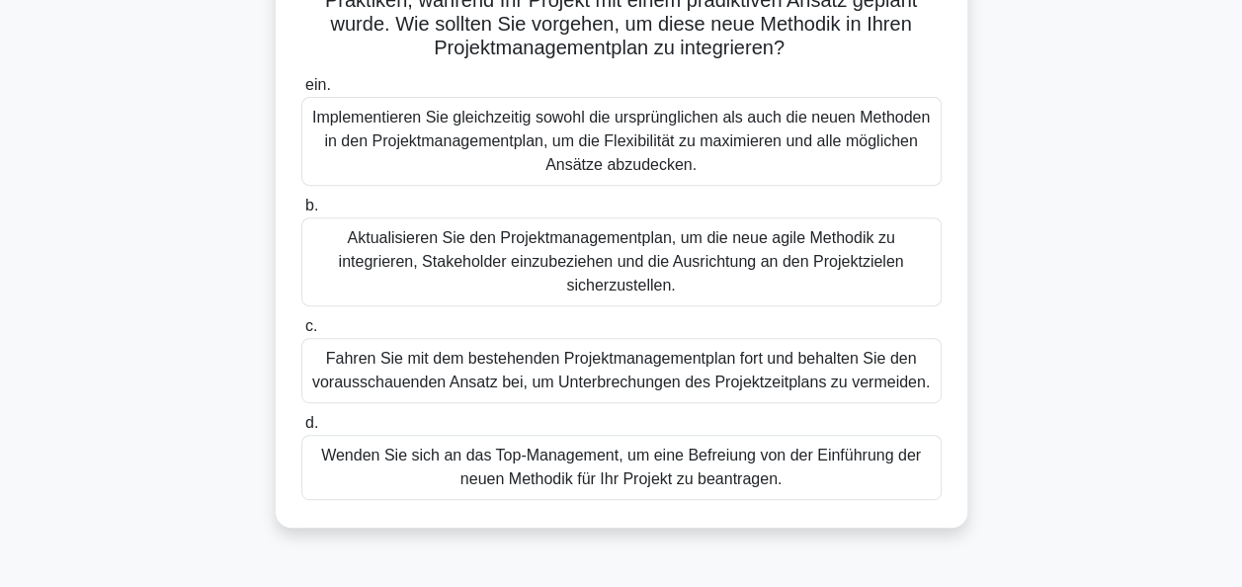
click at [604, 262] on div "Aktualisieren Sie den Projektmanagementplan, um die neue agile Methodik zu inte…" at bounding box center [621, 261] width 641 height 89
click at [301, 213] on input "b. Aktualisieren Sie den Projektmanagementplan, um die neue agile Methodik zu i…" at bounding box center [301, 206] width 0 height 13
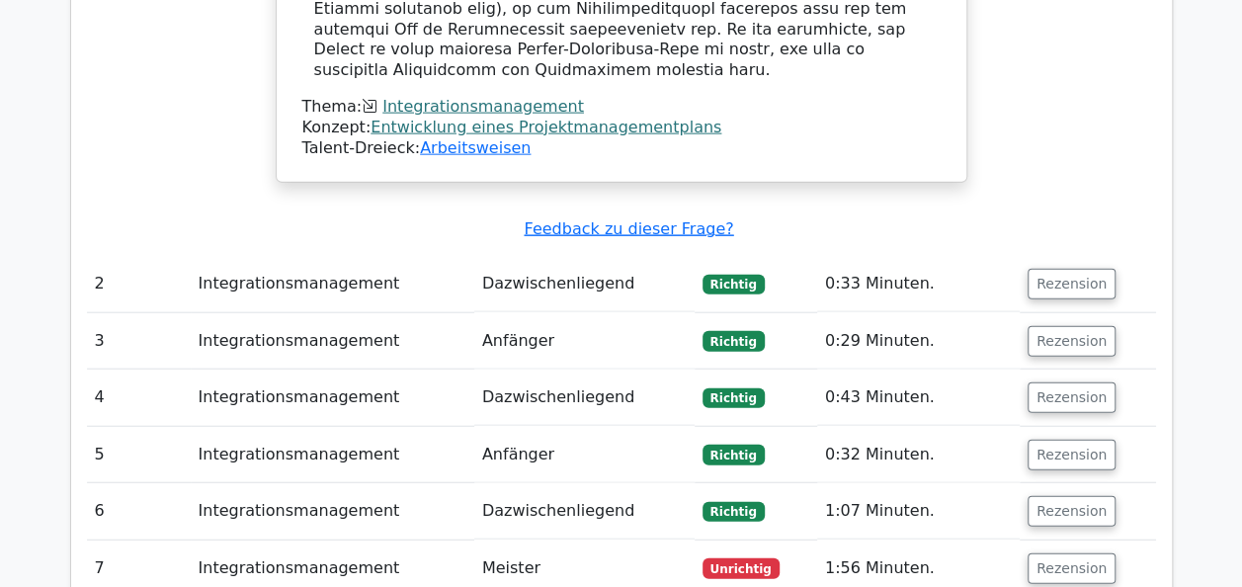
scroll to position [2273, 0]
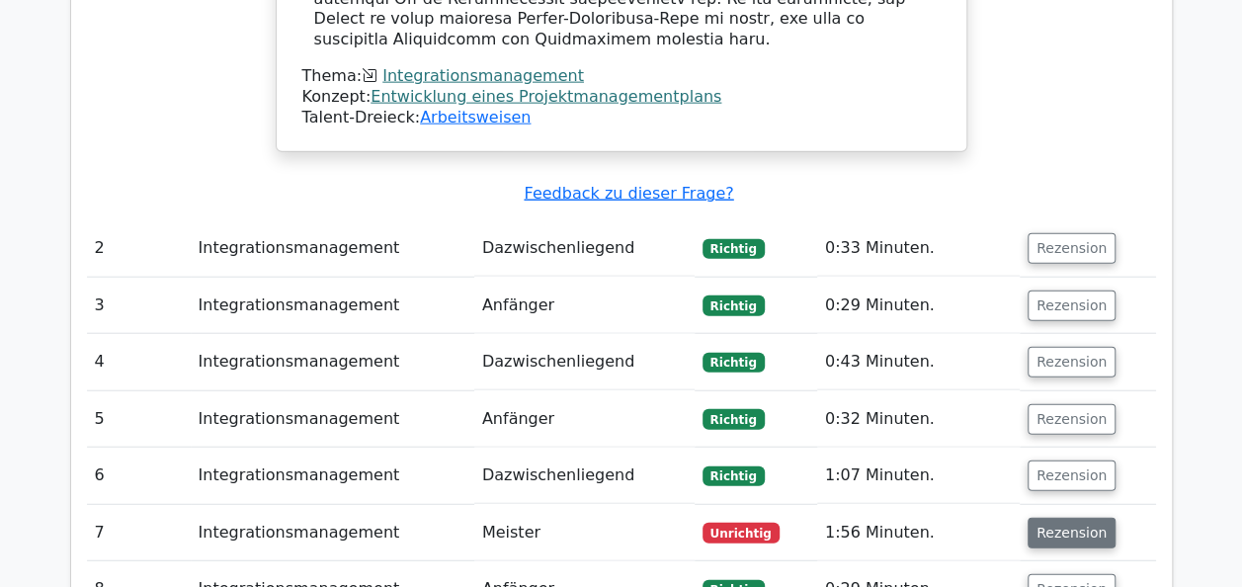
click at [1042, 518] on button "Rezension" at bounding box center [1072, 533] width 88 height 31
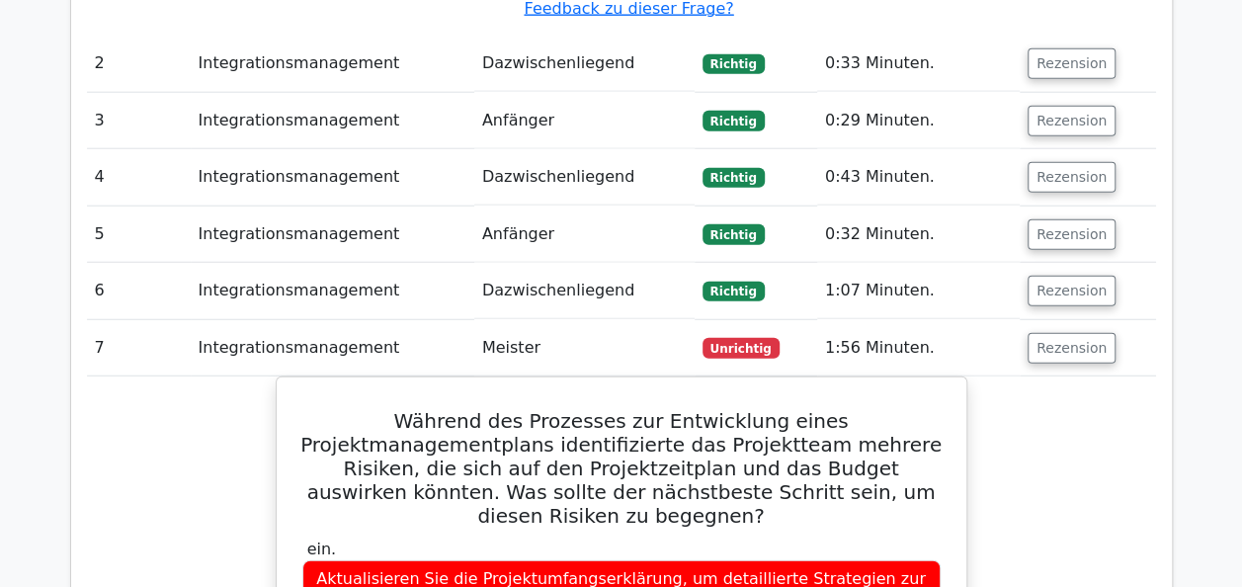
scroll to position [2372, 0]
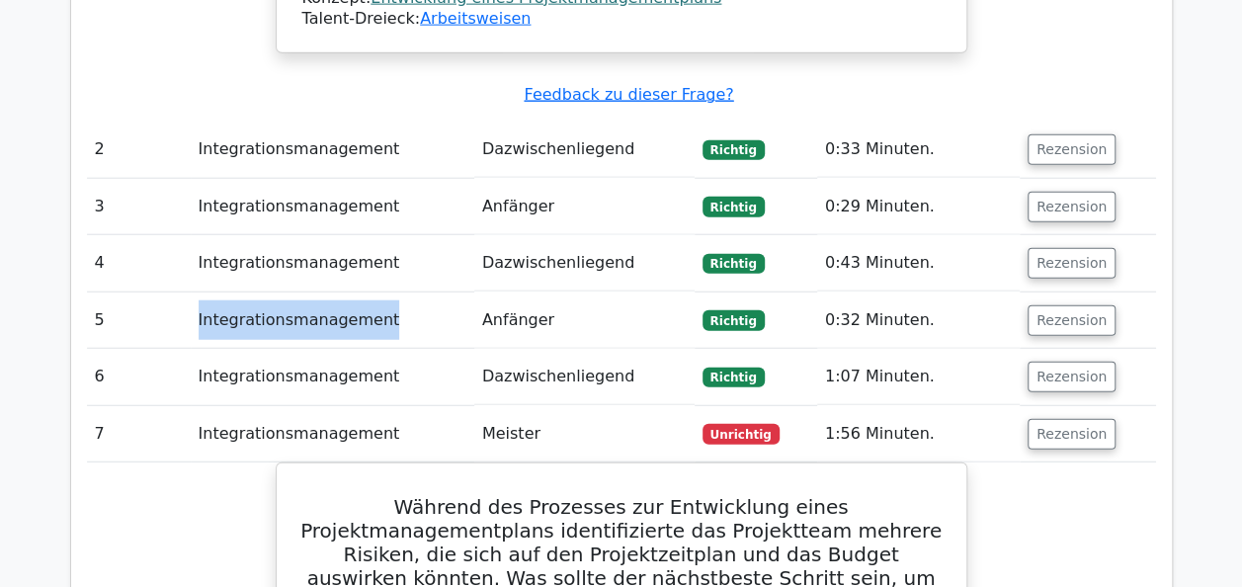
drag, startPoint x: 370, startPoint y: 153, endPoint x: 201, endPoint y: 158, distance: 169.1
click at [201, 293] on td "Integrationsmanagement" at bounding box center [333, 321] width 284 height 56
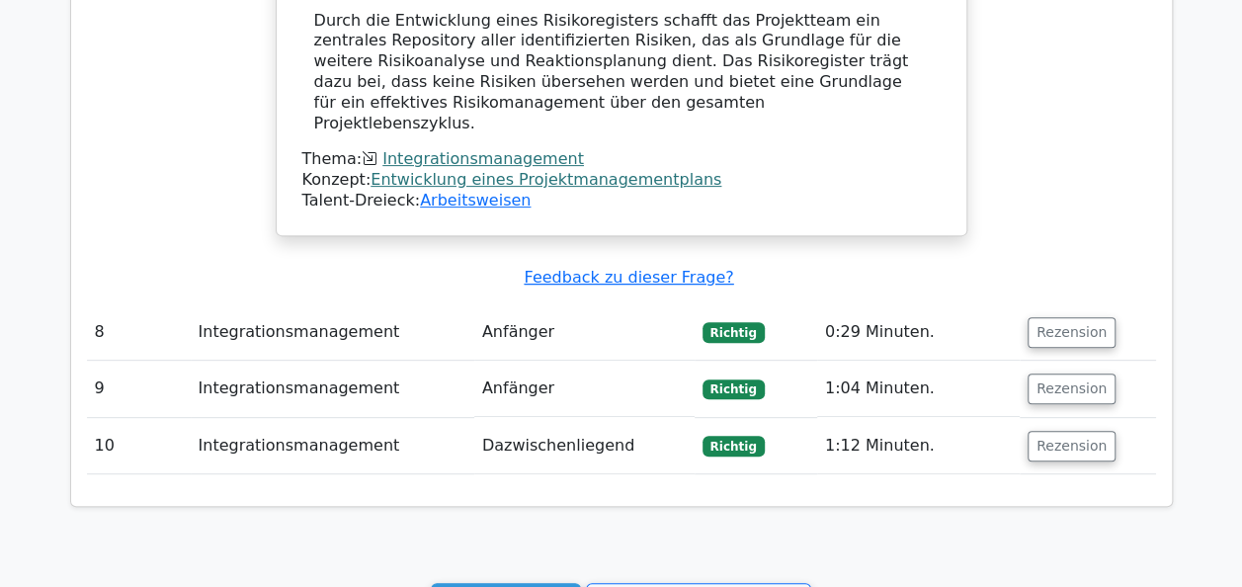
scroll to position [4053, 0]
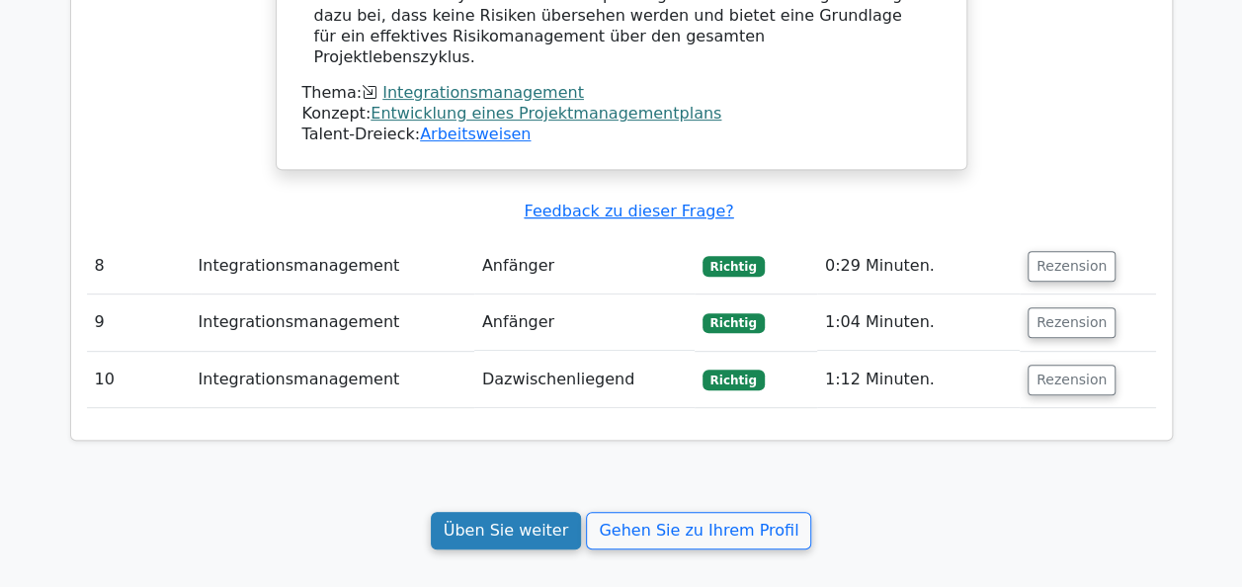
click at [516, 512] on link "Üben Sie weiter" at bounding box center [506, 531] width 151 height 38
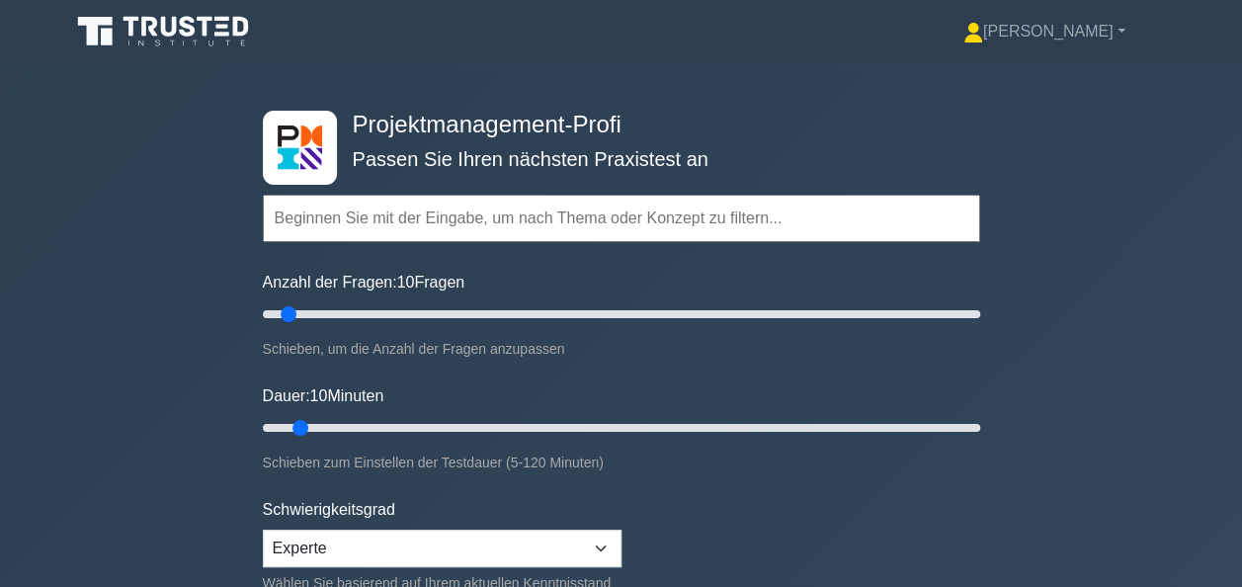
click at [371, 217] on input "text" at bounding box center [622, 218] width 718 height 47
paste input "Integrationsmanagement"
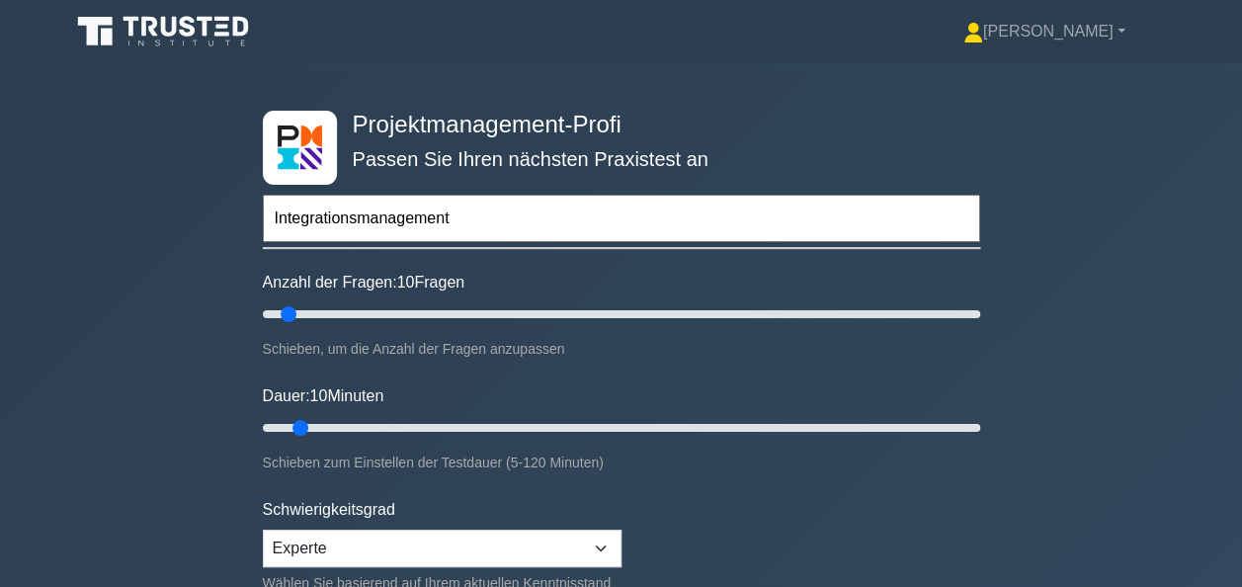
type input "Integrationsmanagement"
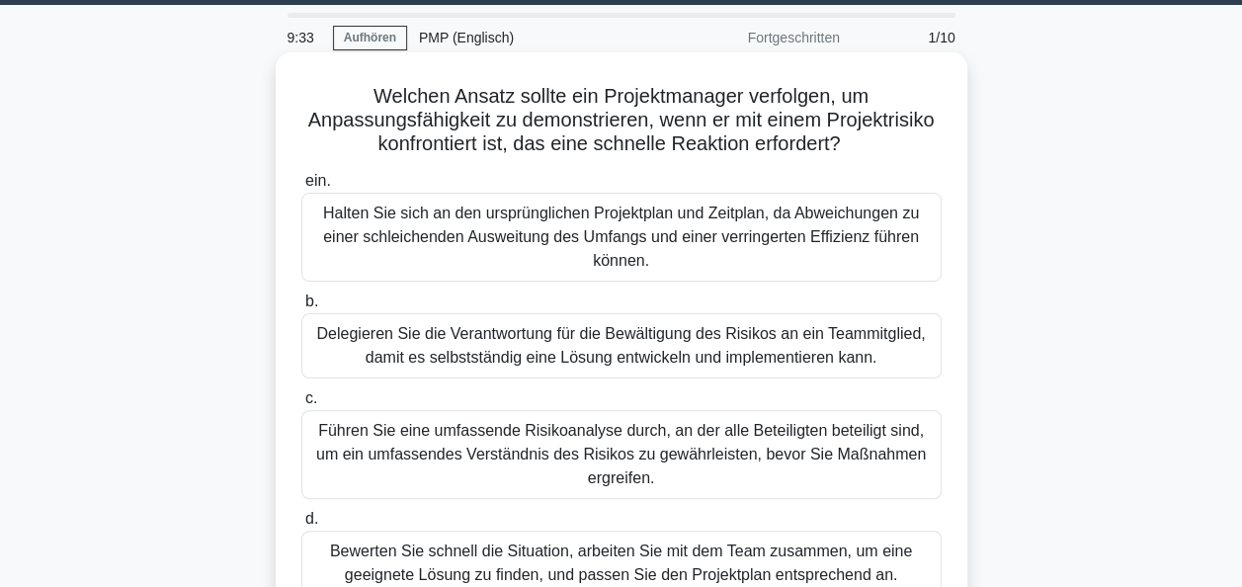
scroll to position [99, 0]
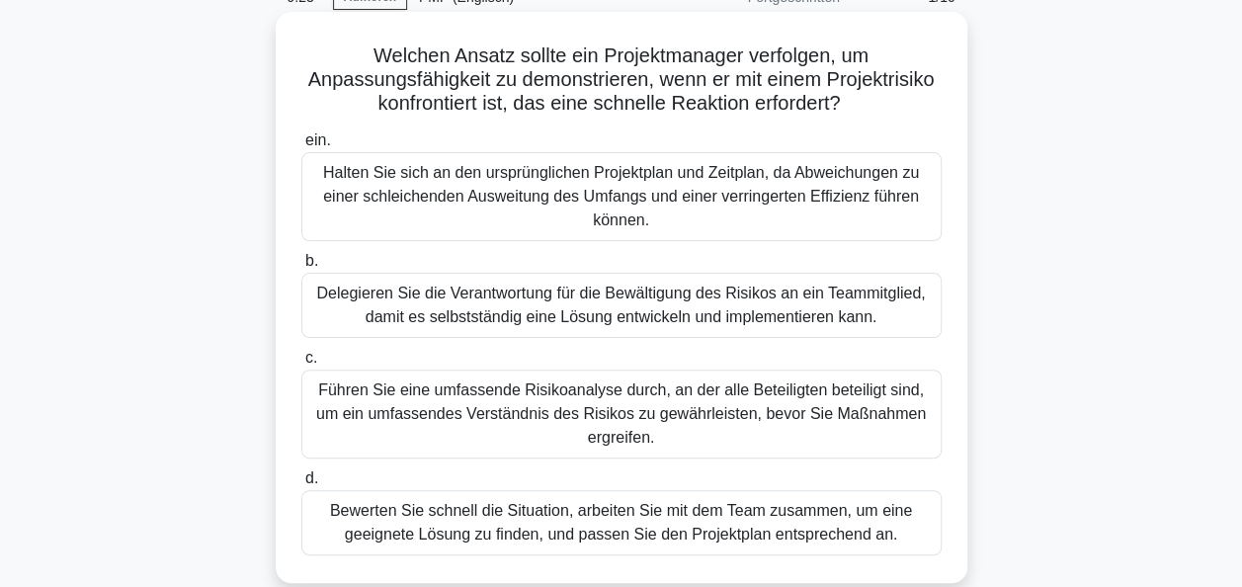
click at [719, 396] on div "Führen Sie eine umfassende Risikoanalyse durch, an der alle Beteiligten beteili…" at bounding box center [621, 414] width 641 height 89
click at [301, 365] on input "c. Führen Sie eine umfassende Risikoanalyse durch, an der alle Beteiligten bete…" at bounding box center [301, 358] width 0 height 13
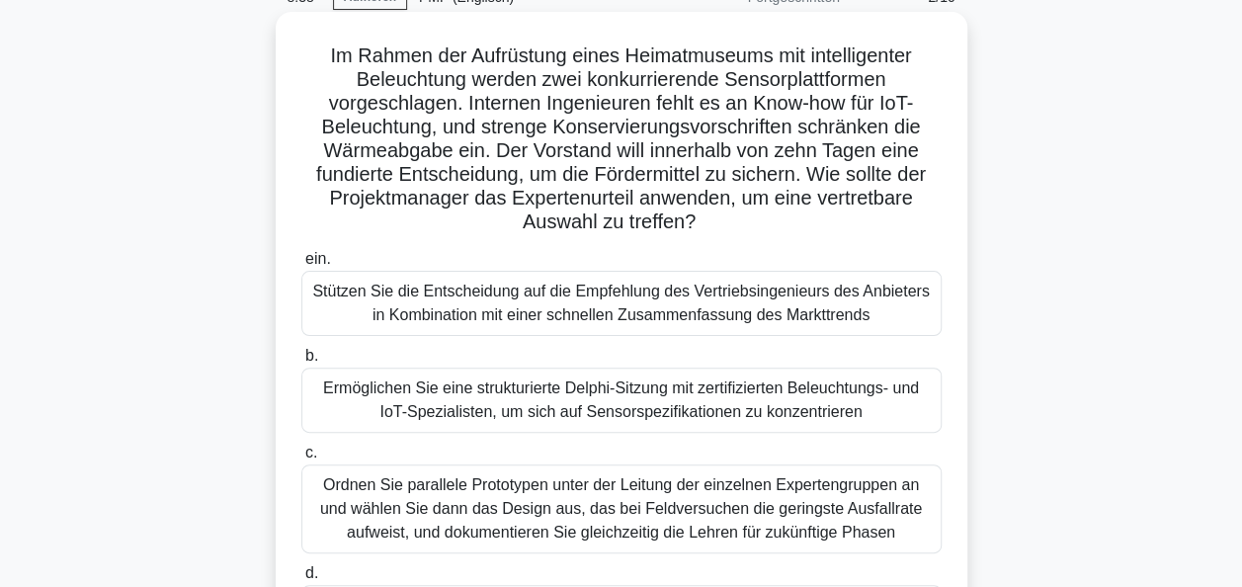
scroll to position [198, 0]
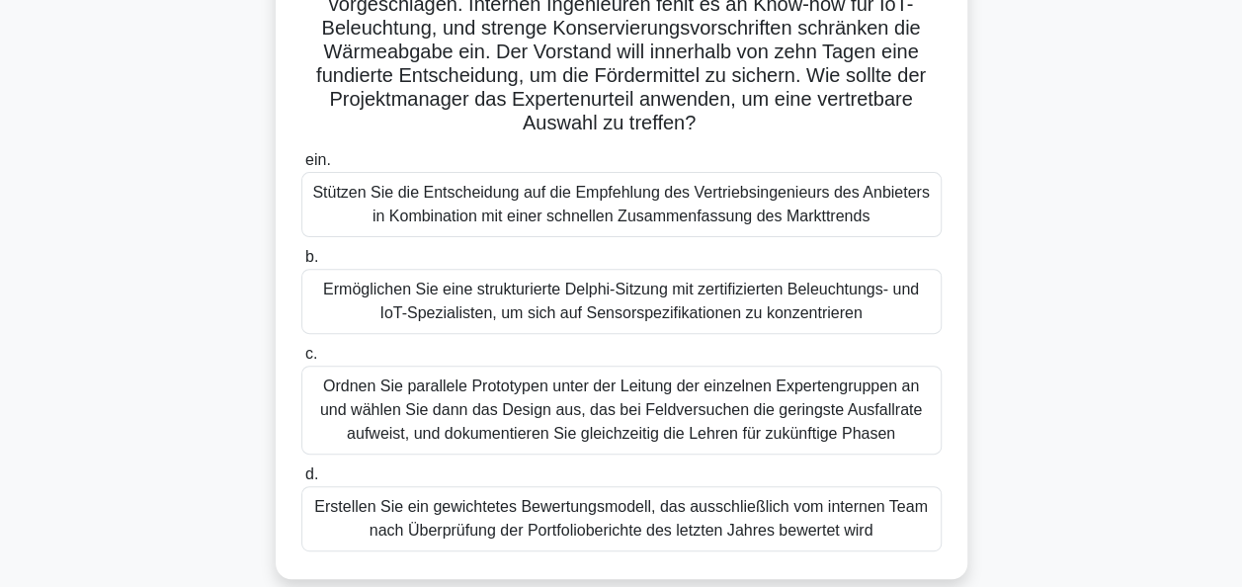
click at [534, 295] on div "Ermöglichen Sie eine strukturierte Delphi-Sitzung mit zertifizierten Beleuchtun…" at bounding box center [621, 301] width 641 height 65
click at [301, 264] on input "b. Ermöglichen Sie eine strukturierte Delphi-Sitzung mit zertifizierten Beleuch…" at bounding box center [301, 257] width 0 height 13
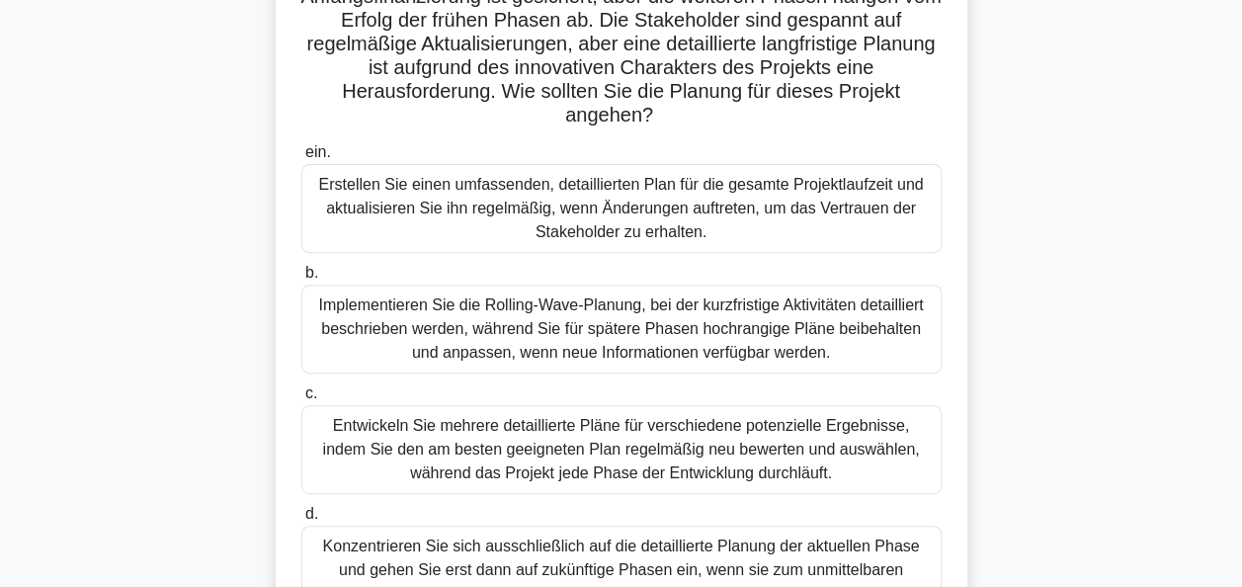
scroll to position [297, 0]
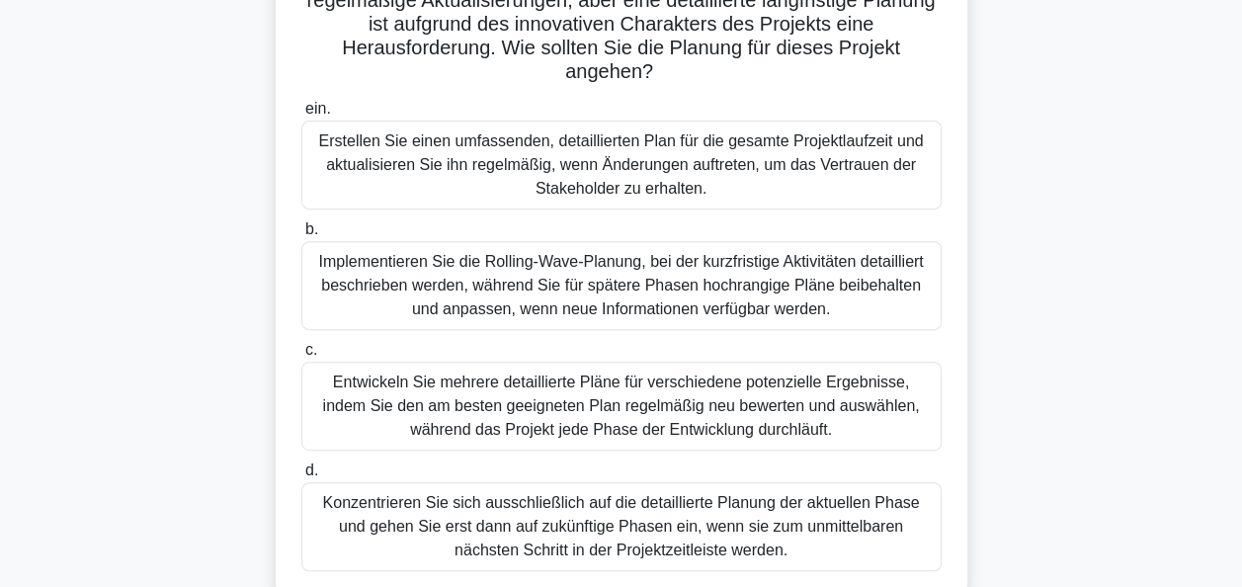
click at [613, 281] on div "Implementieren Sie die Rolling-Wave-Planung, bei der kurzfristige Aktivitäten d…" at bounding box center [621, 285] width 641 height 89
click at [301, 236] on input "b. Implementieren Sie die Rolling-Wave-Planung, bei der kurzfristige Aktivitäte…" at bounding box center [301, 229] width 0 height 13
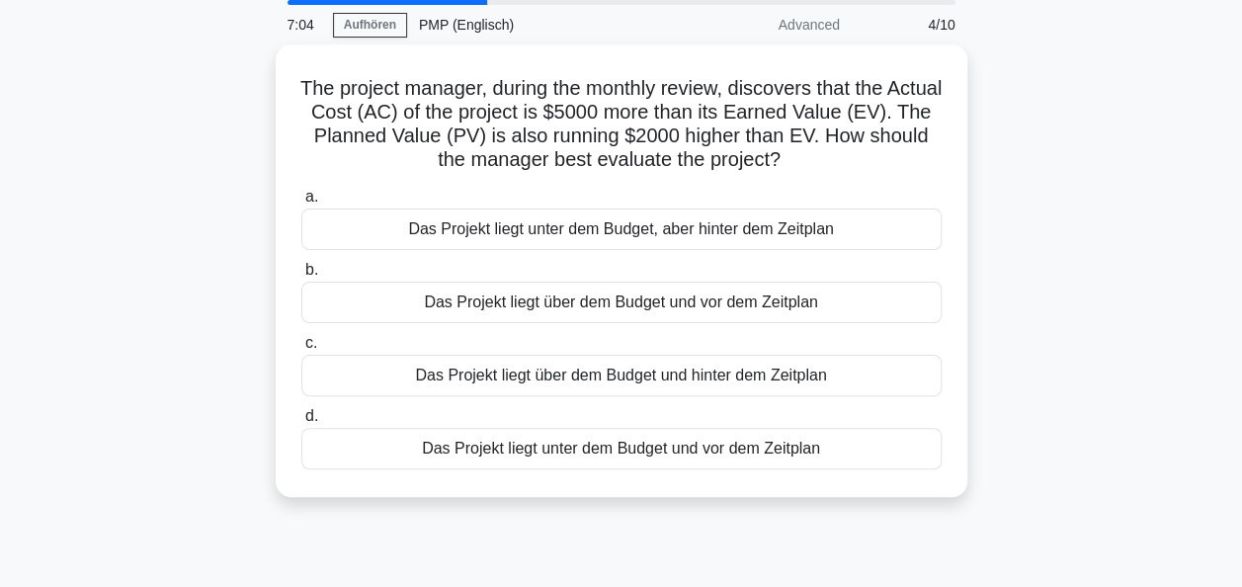
scroll to position [0, 0]
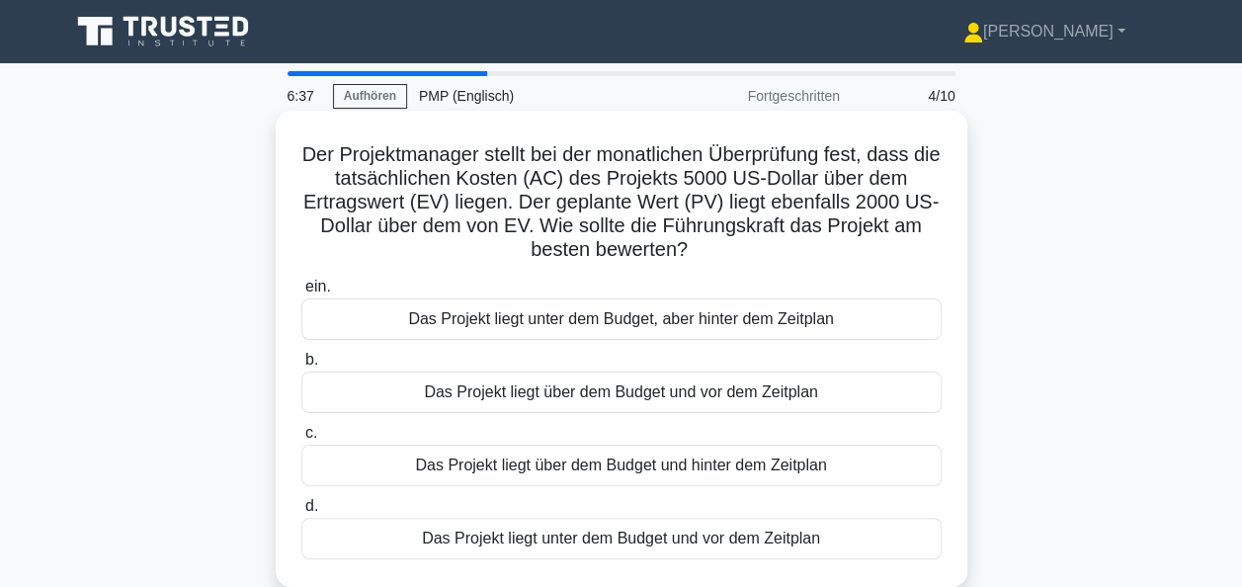
click at [714, 466] on div "Das Projekt liegt über dem Budget und hinter dem Zeitplan" at bounding box center [621, 466] width 641 height 42
click at [301, 440] on input "c. Das Projekt liegt über dem Budget und hinter dem Zeitplan" at bounding box center [301, 433] width 0 height 13
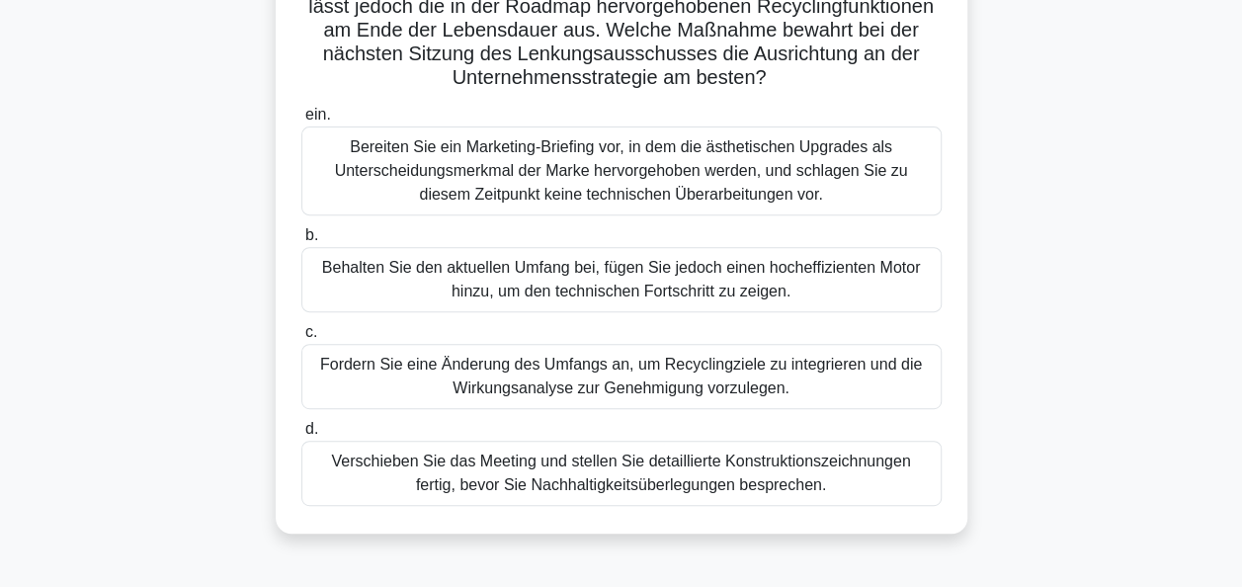
scroll to position [297, 0]
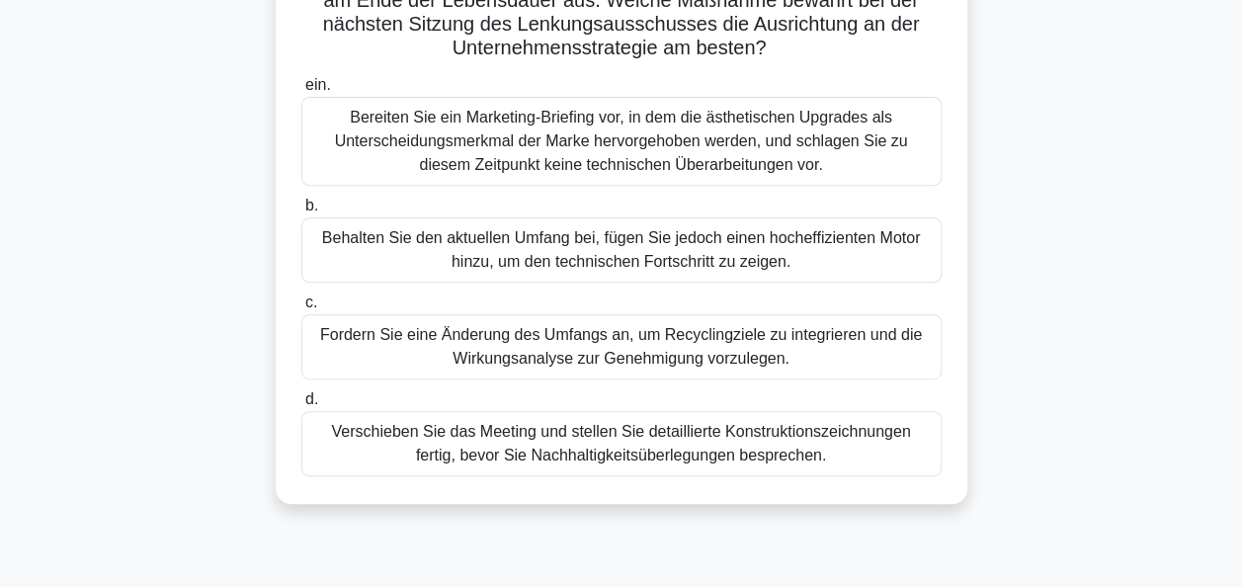
click at [597, 351] on div "Fordern Sie eine Änderung des Umfangs an, um Recyclingziele zu integrieren und …" at bounding box center [621, 346] width 641 height 65
click at [301, 309] on input "c. Fordern Sie eine Änderung des Umfangs an, um Recyclingziele zu integrieren u…" at bounding box center [301, 303] width 0 height 13
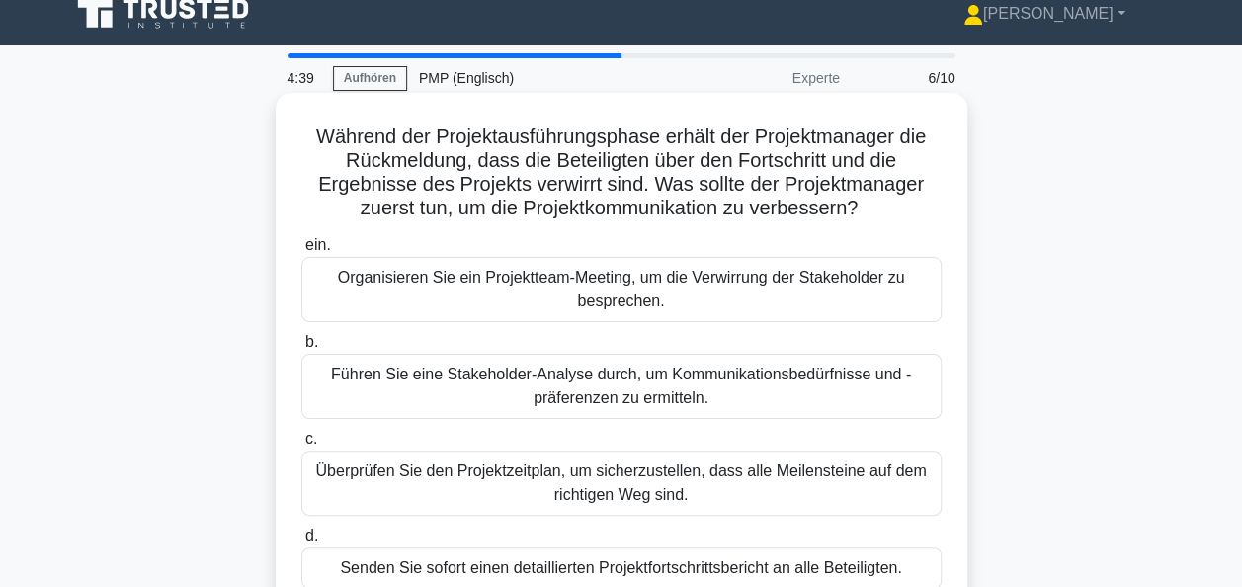
scroll to position [0, 0]
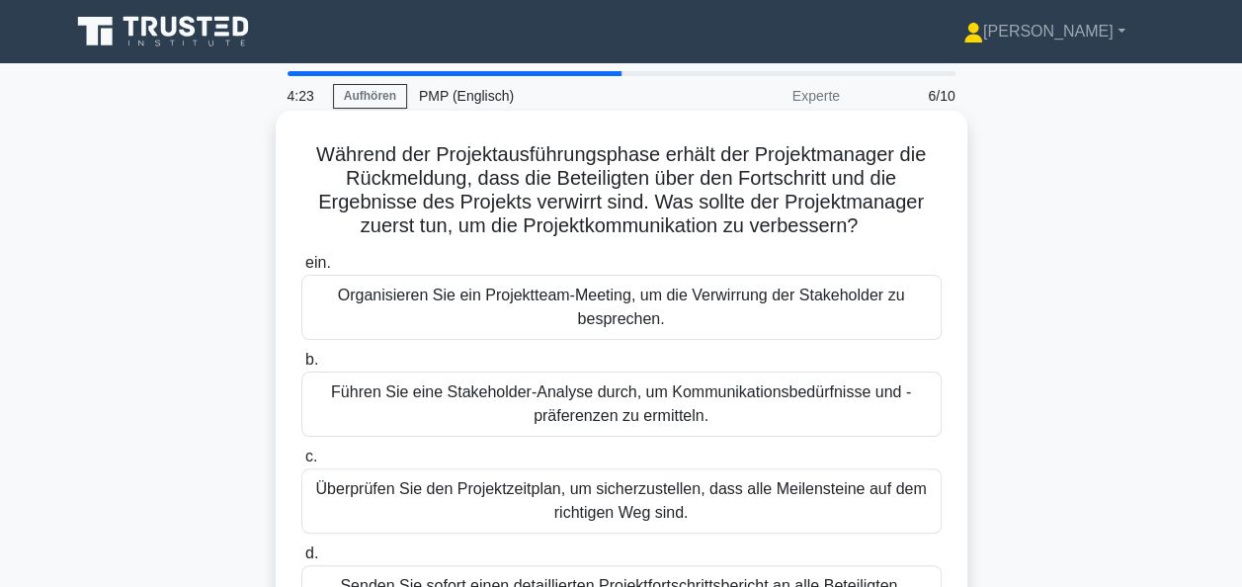
click at [672, 403] on div "Führen Sie eine Stakeholder-Analyse durch, um Kommunikationsbedürfnisse und -pr…" at bounding box center [621, 404] width 641 height 65
click at [301, 367] on input "b. Führen Sie eine Stakeholder-Analyse durch, um Kommunikationsbedürfnisse und …" at bounding box center [301, 360] width 0 height 13
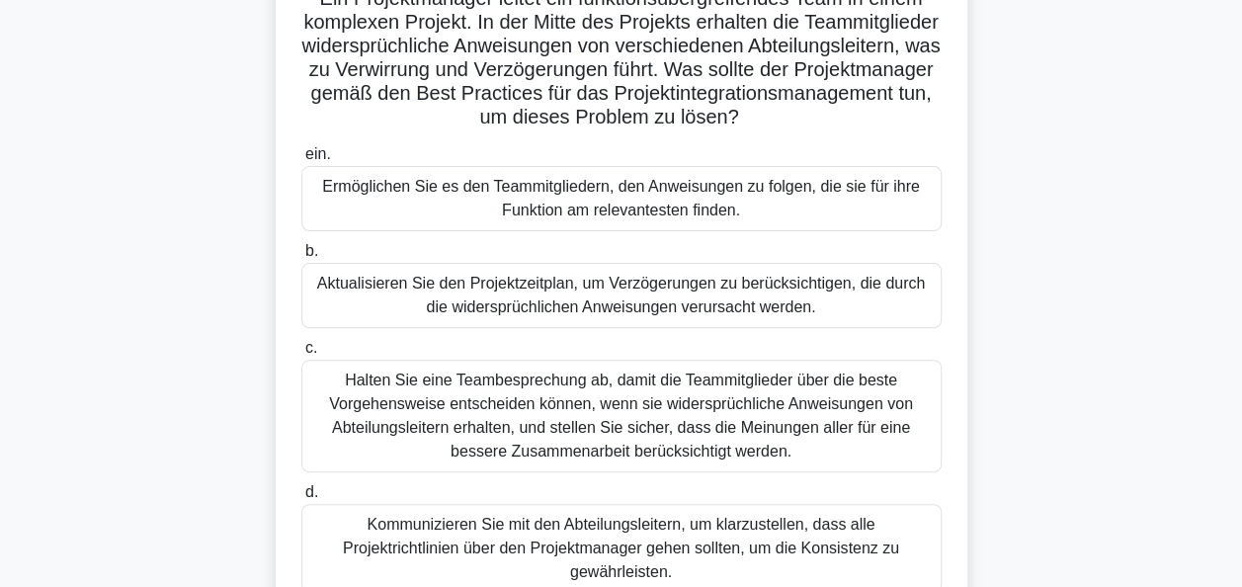
scroll to position [198, 0]
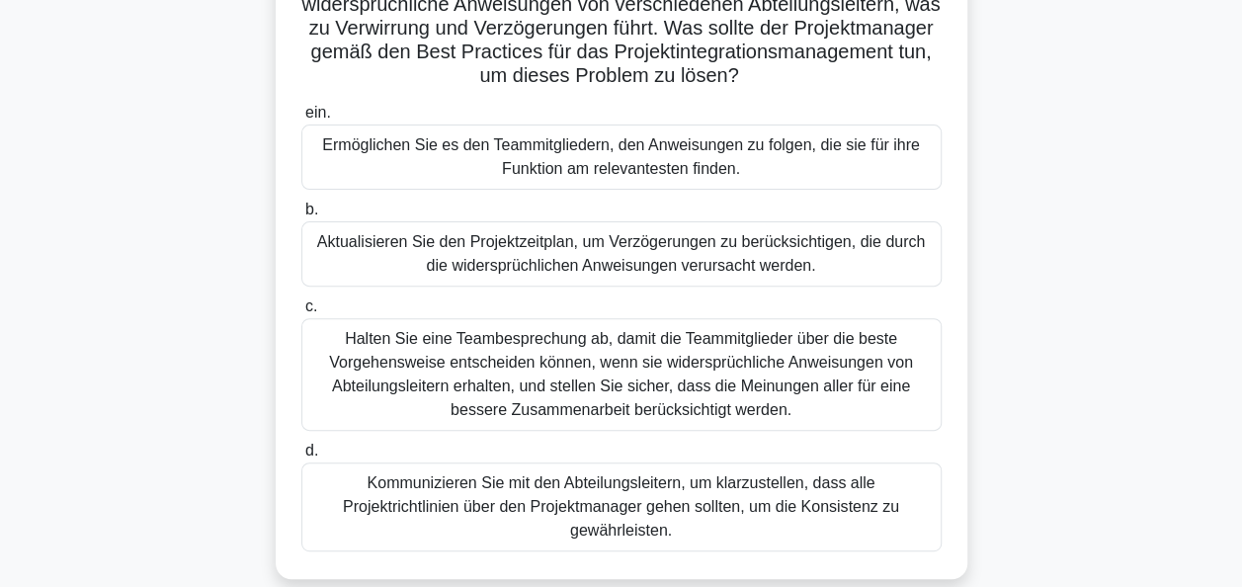
click at [580, 505] on div "Kommunizieren Sie mit den Abteilungsleitern, um klarzustellen, dass alle Projek…" at bounding box center [621, 507] width 641 height 89
click at [301, 458] on input "d. Kommunizieren Sie mit den Abteilungsleitern, um klarzustellen, dass alle Pro…" at bounding box center [301, 451] width 0 height 13
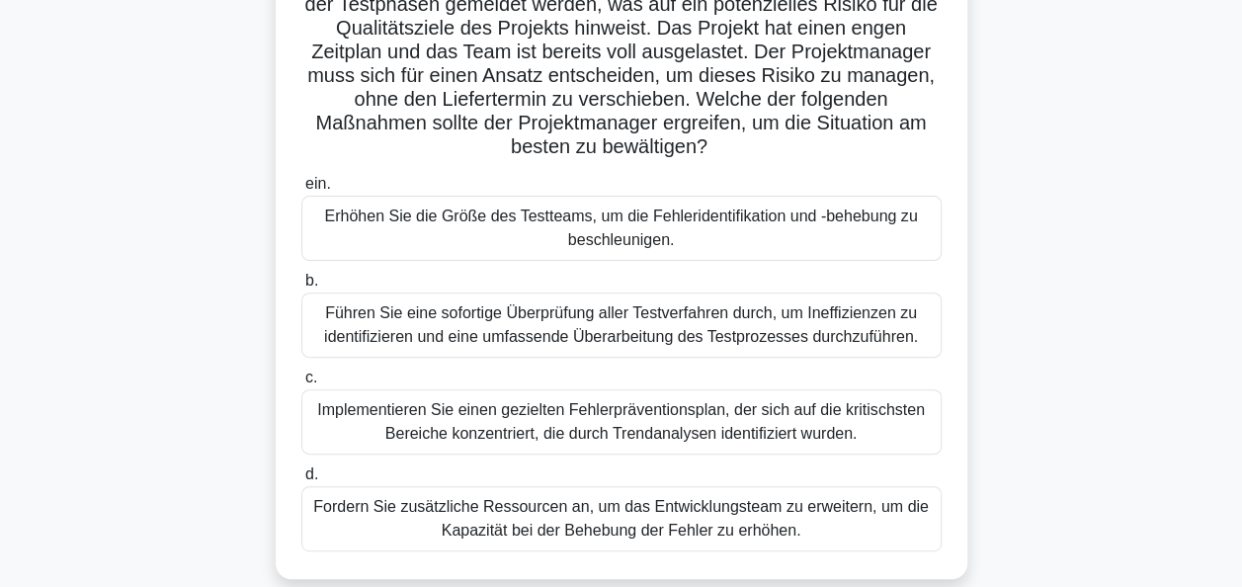
click at [700, 424] on div "Implementieren Sie einen gezielten Fehlerpräventionsplan, der sich auf die krit…" at bounding box center [621, 421] width 641 height 65
click at [301, 385] on input "c. Implementieren Sie einen gezielten Fehlerpräventionsplan, der sich auf die k…" at bounding box center [301, 378] width 0 height 13
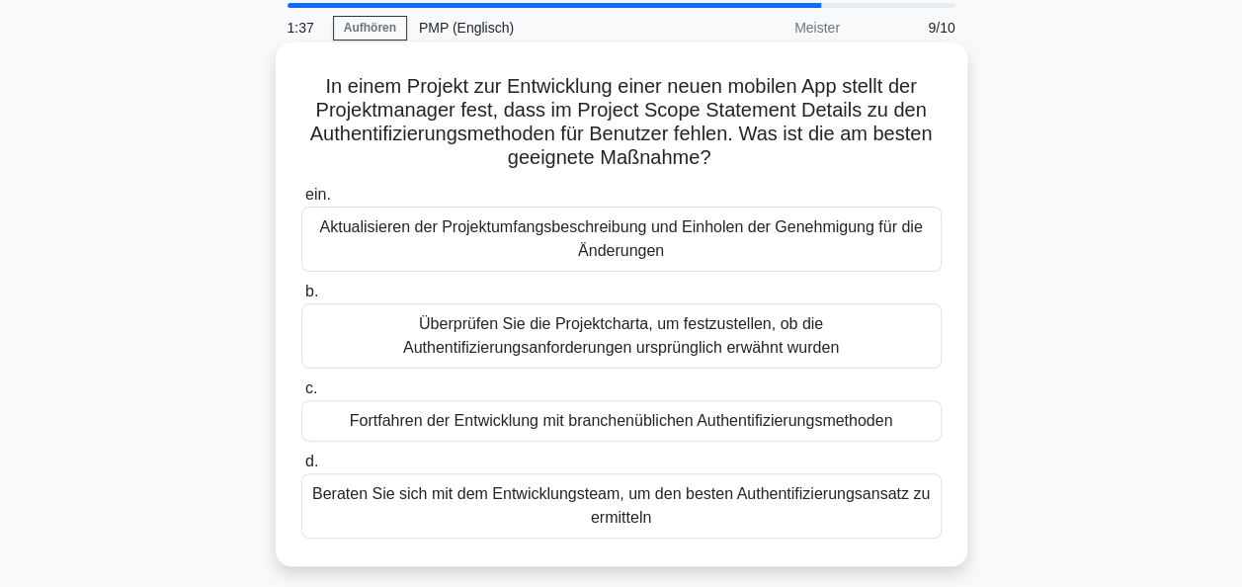
scroll to position [99, 0]
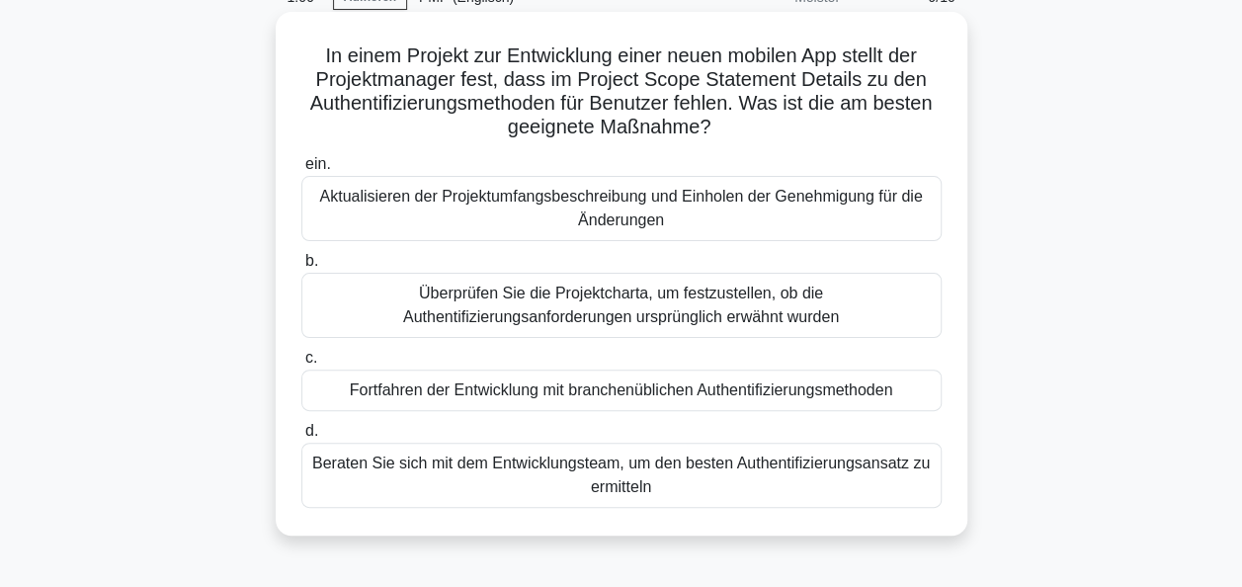
click at [607, 310] on div "Überprüfen Sie die Projektcharta, um festzustellen, ob die Authentifizierungsan…" at bounding box center [621, 305] width 641 height 65
click at [301, 268] on input "b. Überprüfen Sie die Projektcharta, um festzustellen, ob die Authentifizierung…" at bounding box center [301, 261] width 0 height 13
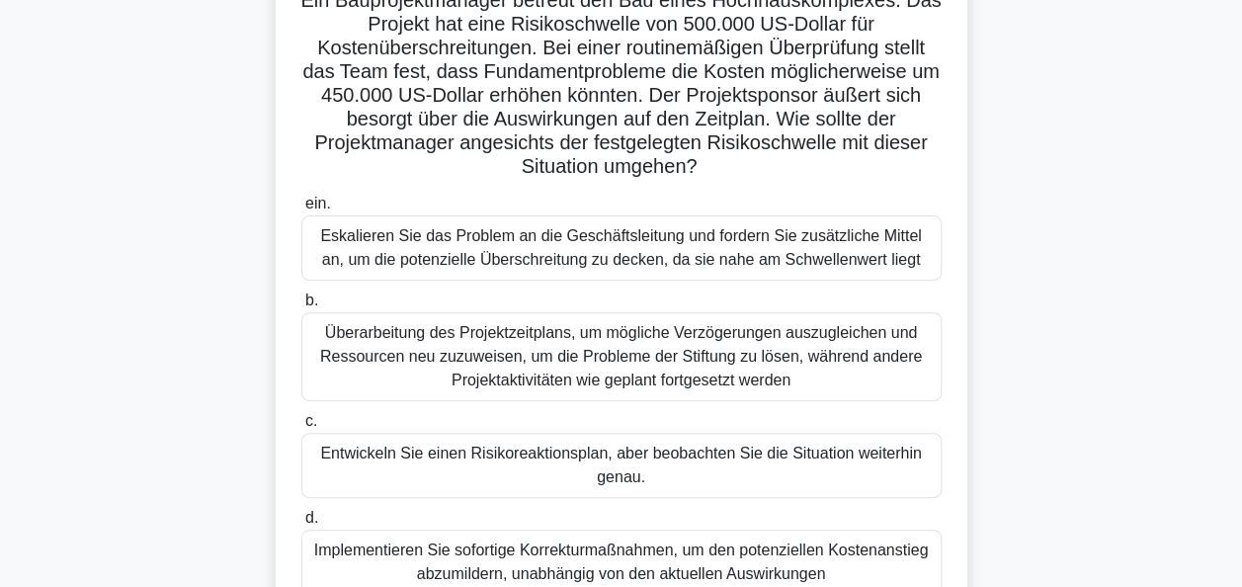
scroll to position [198, 0]
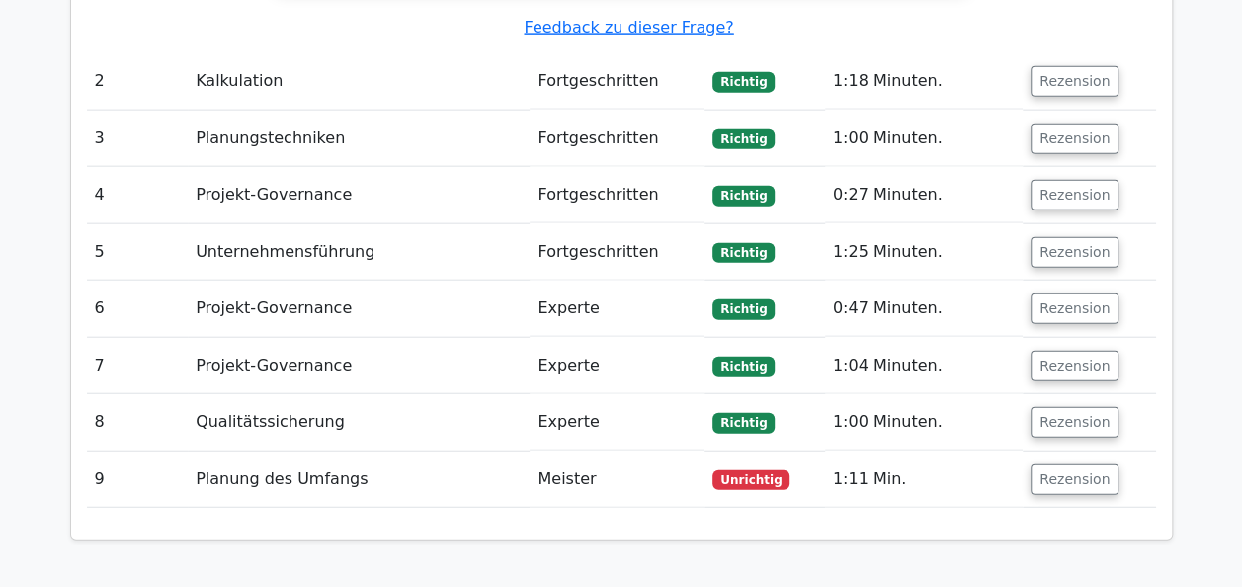
scroll to position [2273, 0]
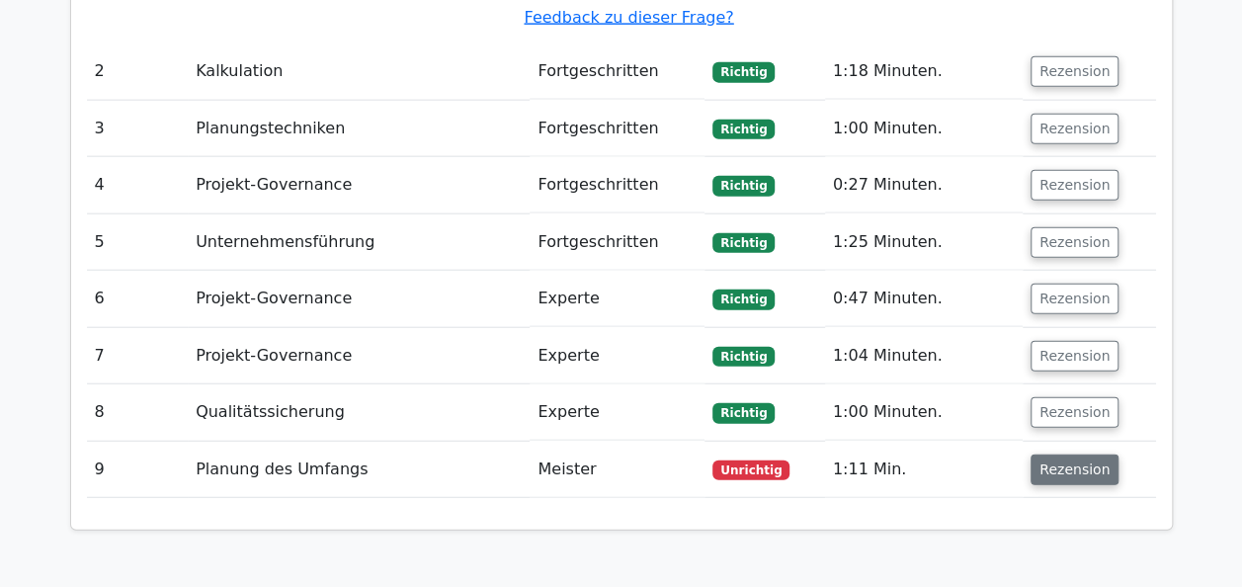
click at [1058, 455] on button "Rezension" at bounding box center [1075, 470] width 88 height 31
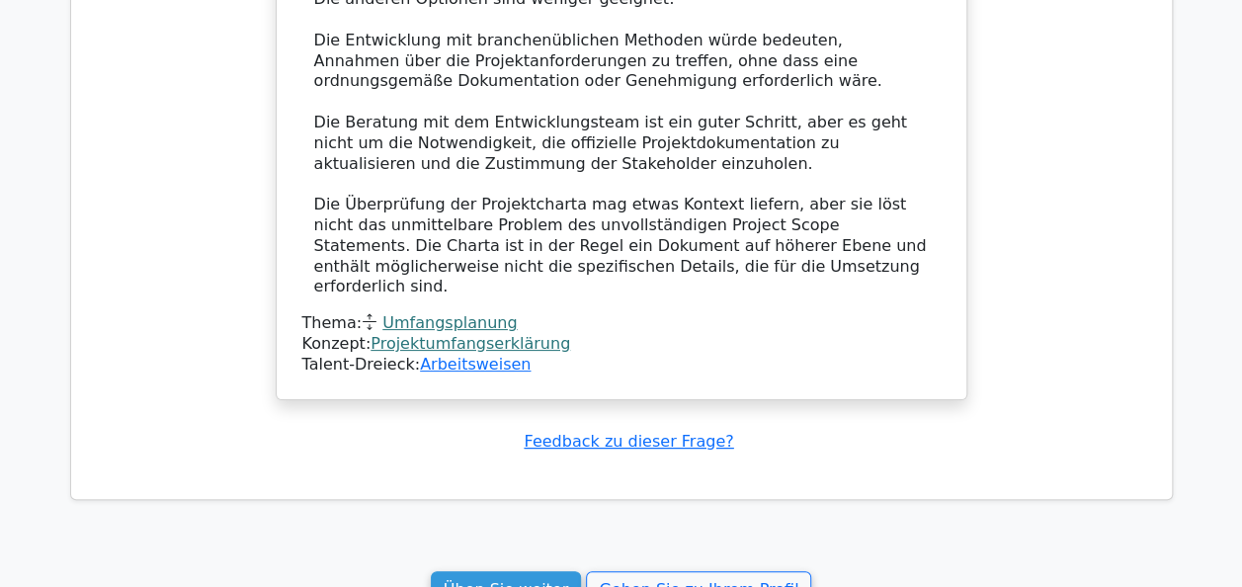
scroll to position [3913, 0]
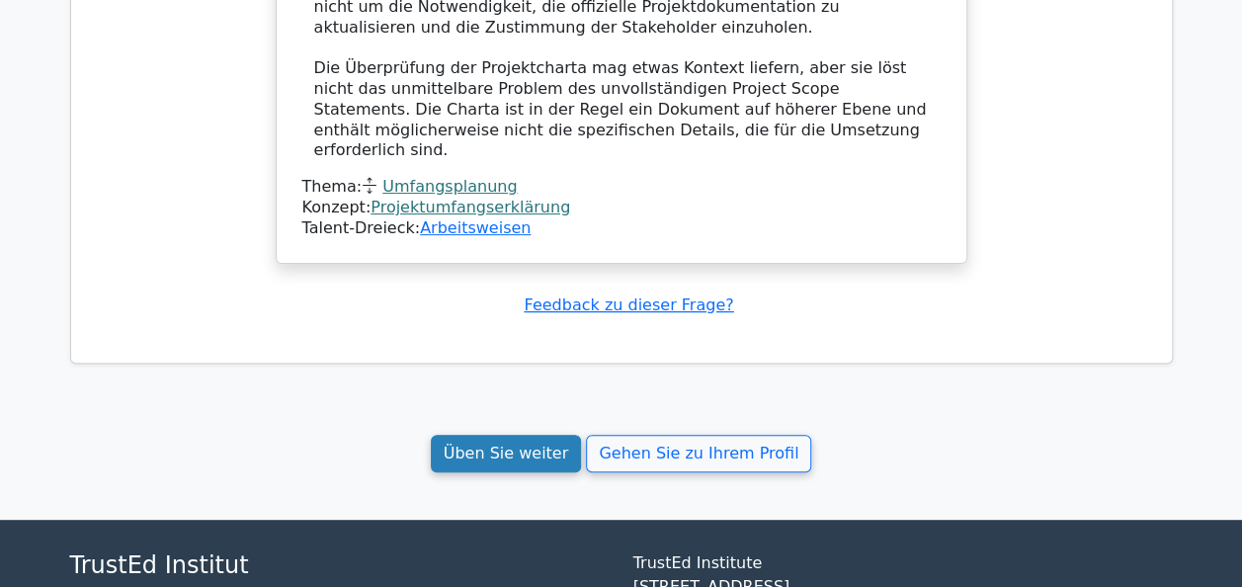
click at [523, 435] on link "Üben Sie weiter" at bounding box center [506, 454] width 151 height 38
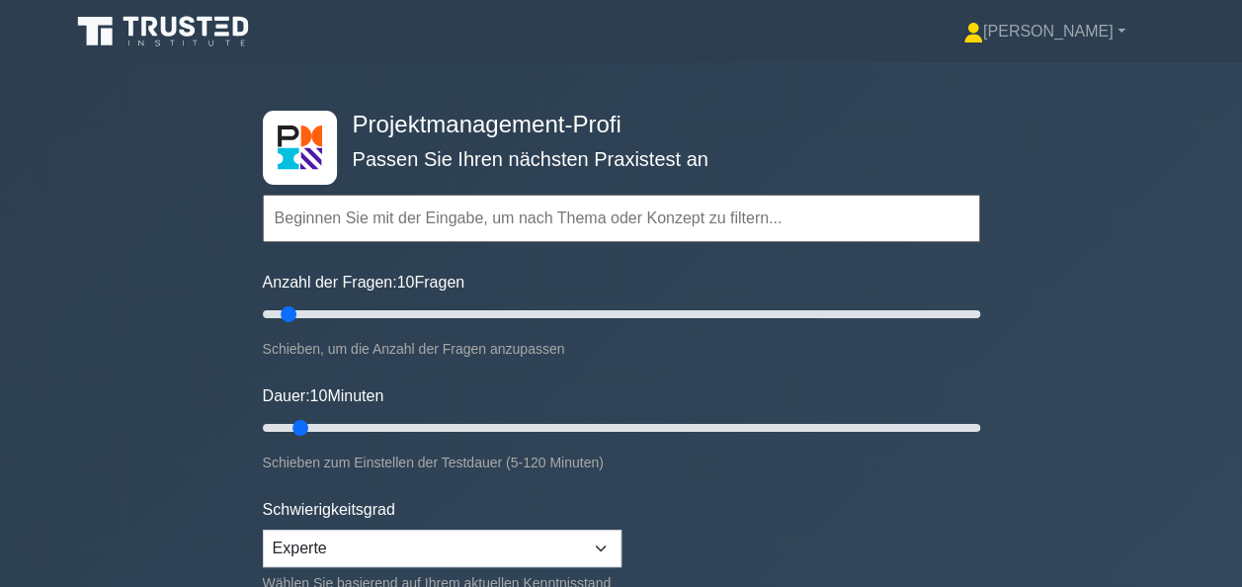
click at [494, 216] on input "text" at bounding box center [622, 218] width 718 height 47
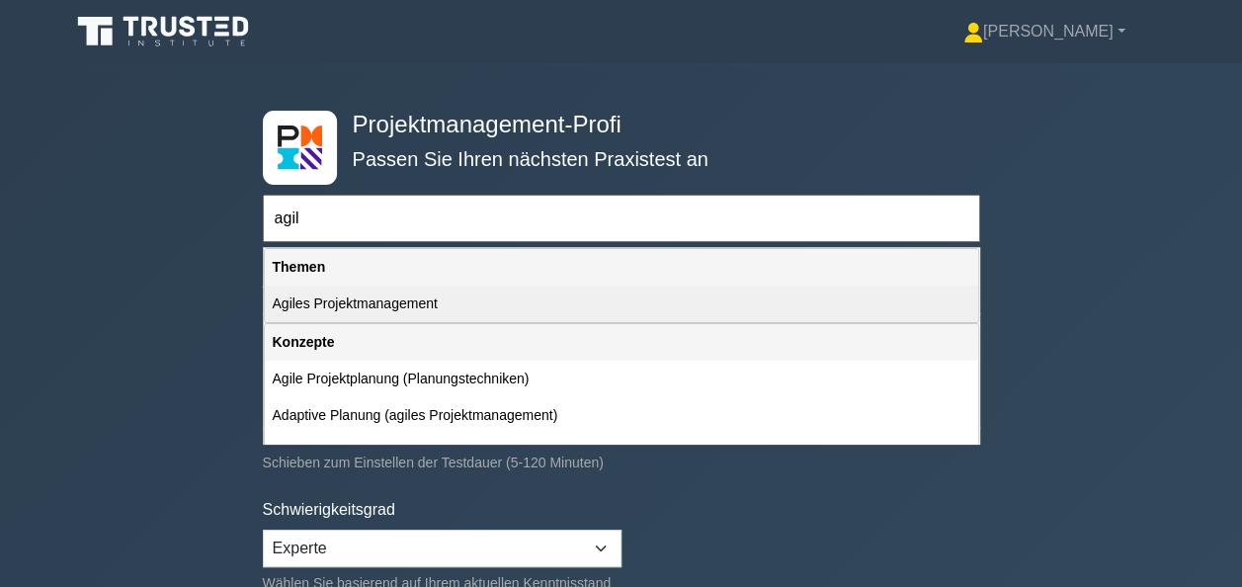
click at [357, 302] on div "Agiles Projektmanagement" at bounding box center [622, 304] width 714 height 37
type input "Agiles Projektmanagement"
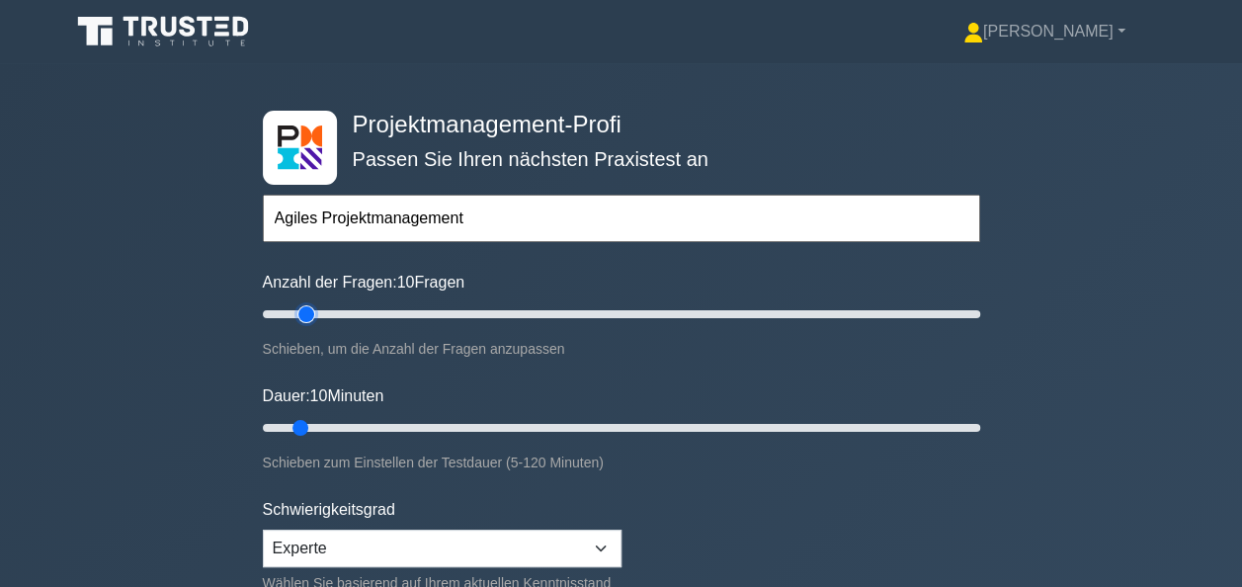
type input "15"
click at [312, 314] on input "Anzahl der Fragen: 10 Fragen" at bounding box center [622, 314] width 718 height 24
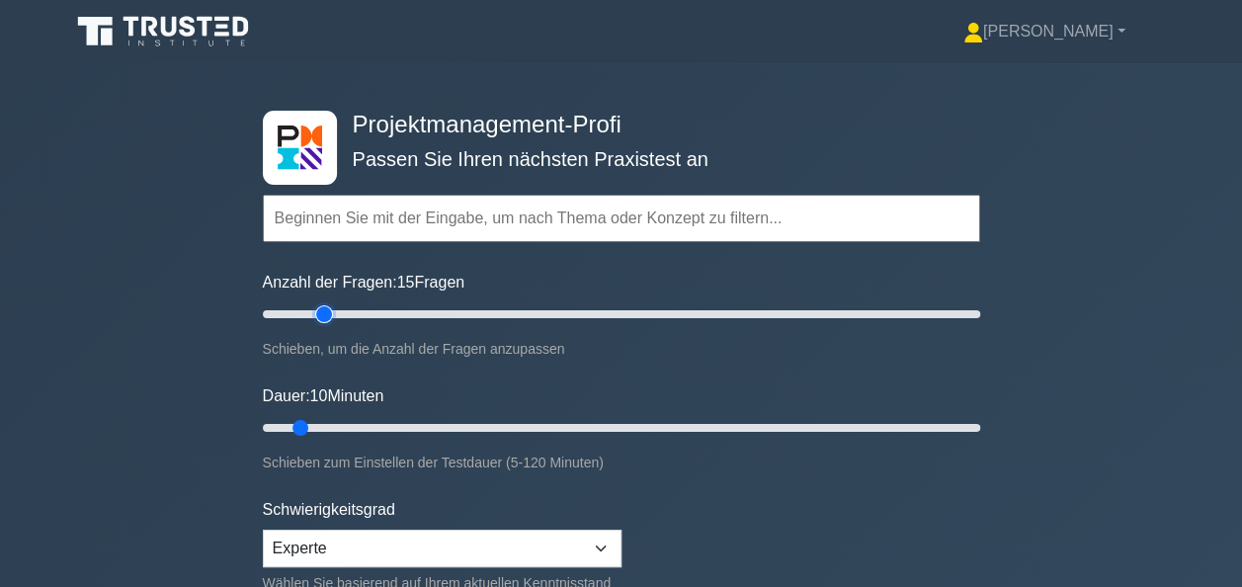
type input "20"
click at [324, 317] on input "Anzahl der Fragen: 15 Fragen" at bounding box center [622, 314] width 718 height 24
click at [345, 427] on input "Dauer: 10 Minuten" at bounding box center [622, 428] width 718 height 24
click at [360, 427] on input "Dauer: 15 Minuten" at bounding box center [622, 428] width 718 height 24
click at [374, 428] on input "Dauer: 20 Minuten" at bounding box center [622, 428] width 718 height 24
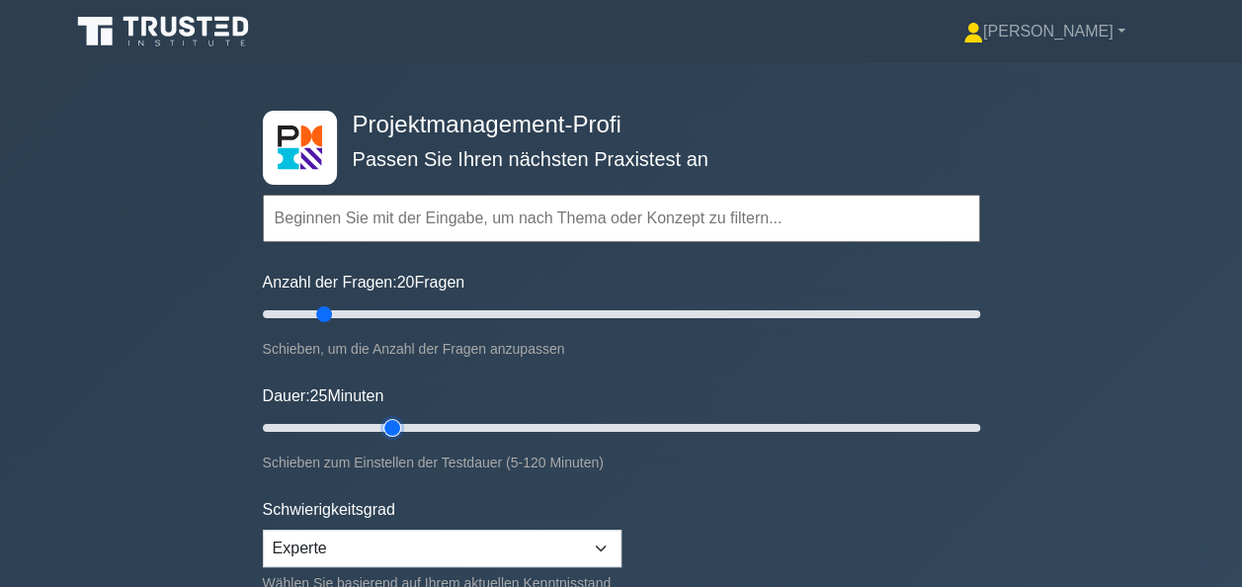
type input "25"
click at [388, 423] on input "Dauer: 25 Minuten" at bounding box center [622, 428] width 718 height 24
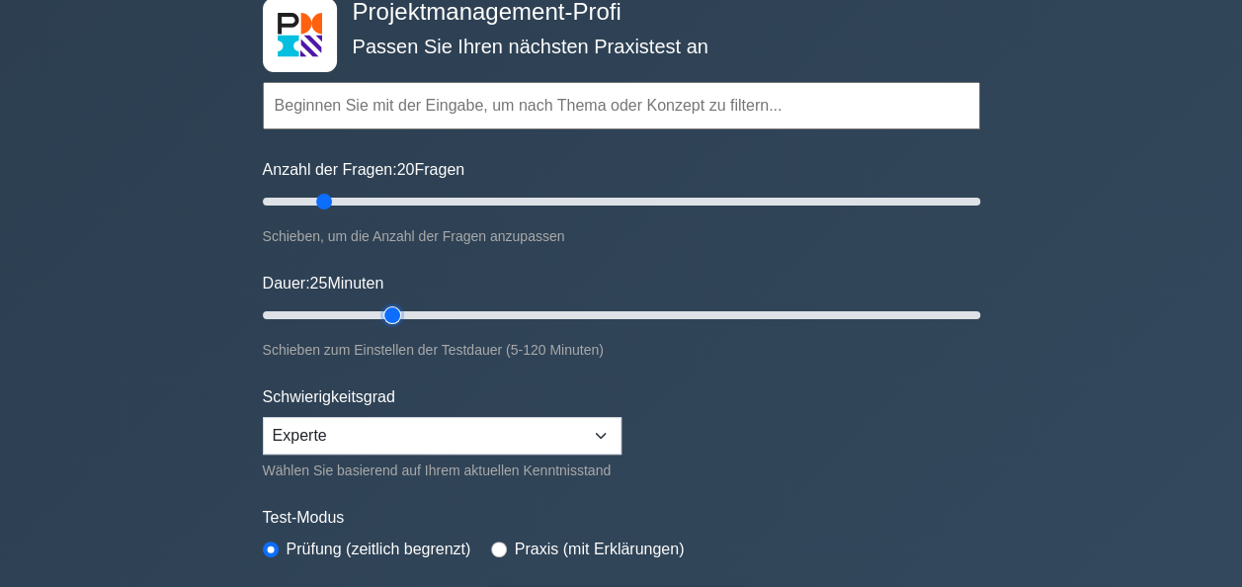
scroll to position [198, 0]
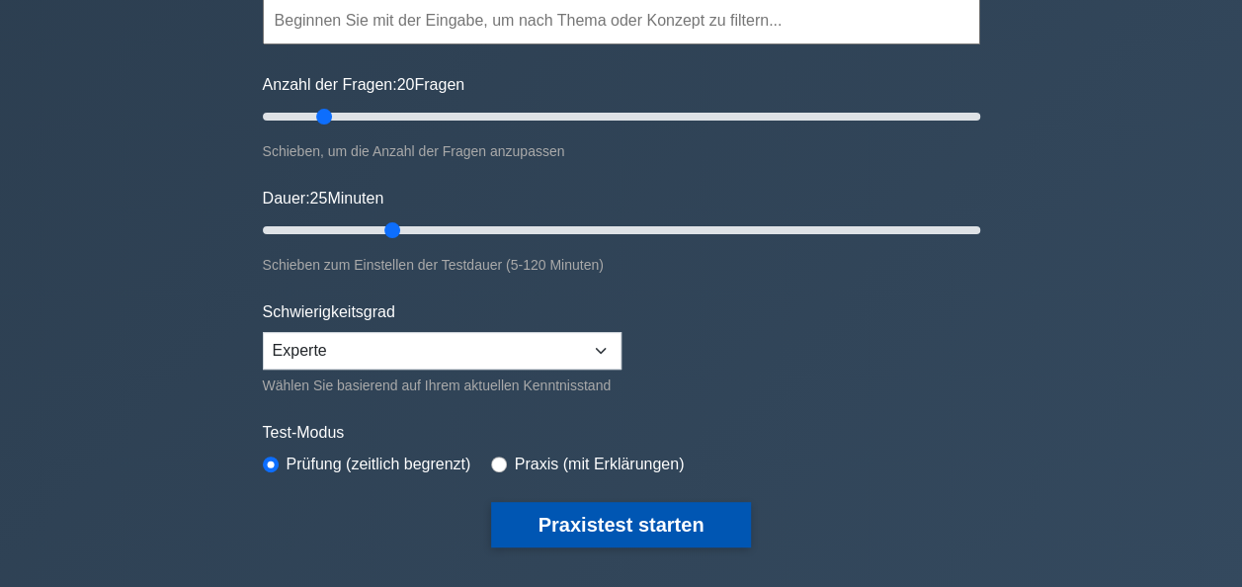
click at [579, 528] on button "Praxistest starten" at bounding box center [621, 524] width 261 height 45
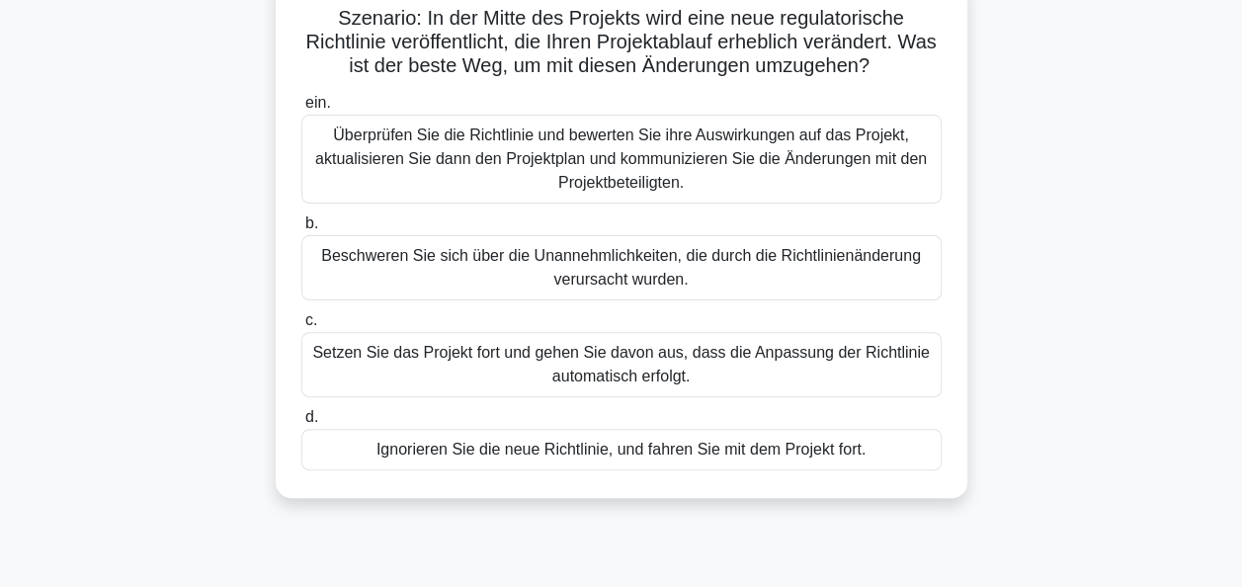
scroll to position [198, 0]
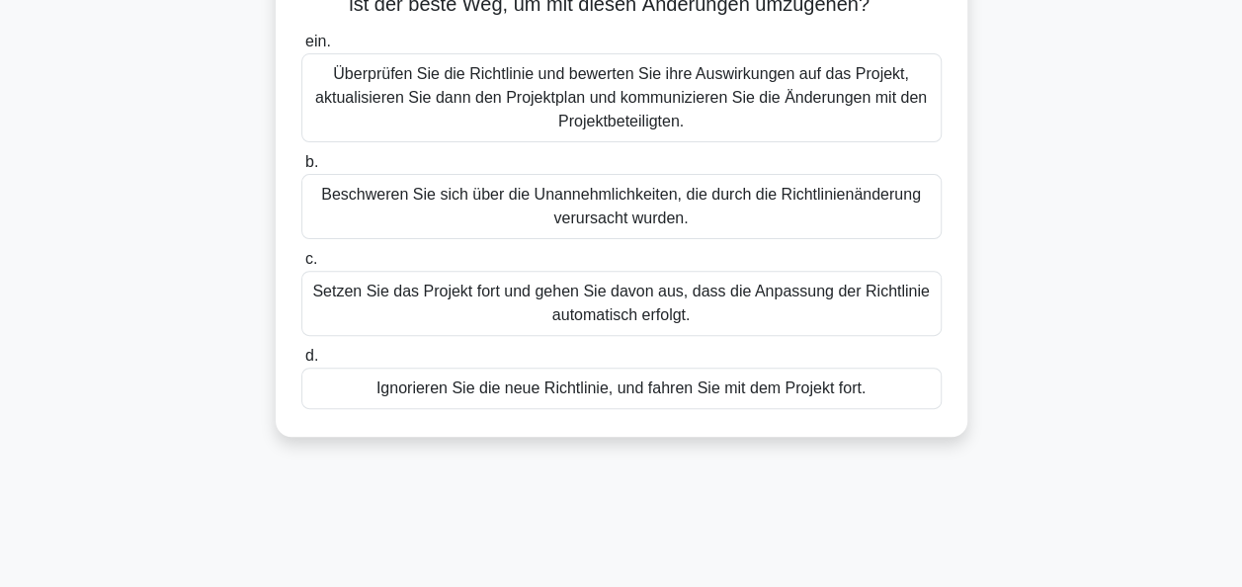
click at [615, 84] on div "Überprüfen Sie die Richtlinie und bewerten Sie ihre Auswirkungen auf das Projek…" at bounding box center [621, 97] width 641 height 89
click at [301, 48] on input "ein. Überprüfen Sie die Richtlinie und bewerten Sie ihre Auswirkungen auf das P…" at bounding box center [301, 42] width 0 height 13
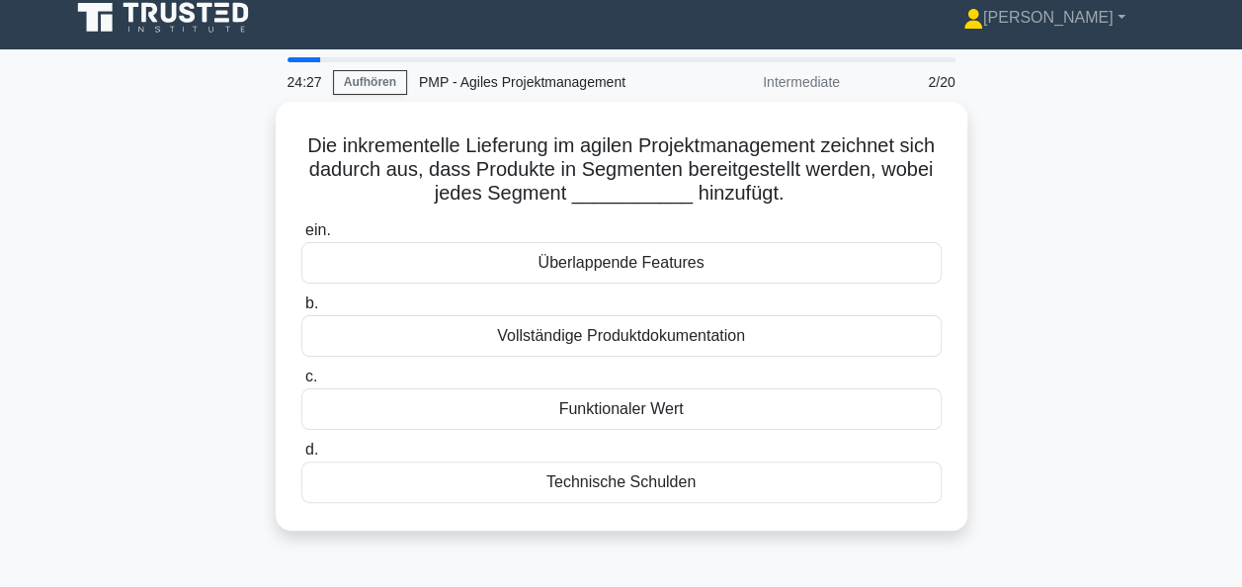
scroll to position [0, 0]
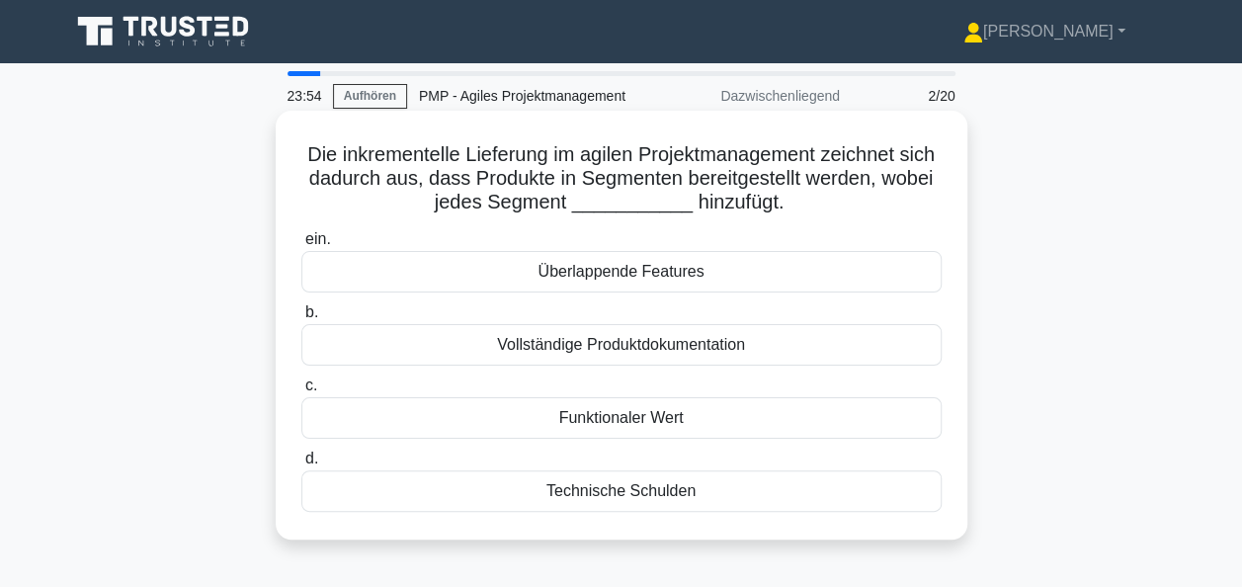
click at [630, 424] on div "Funktionaler Wert" at bounding box center [621, 418] width 641 height 42
click at [301, 392] on input "c. Funktionaler Wert" at bounding box center [301, 386] width 0 height 13
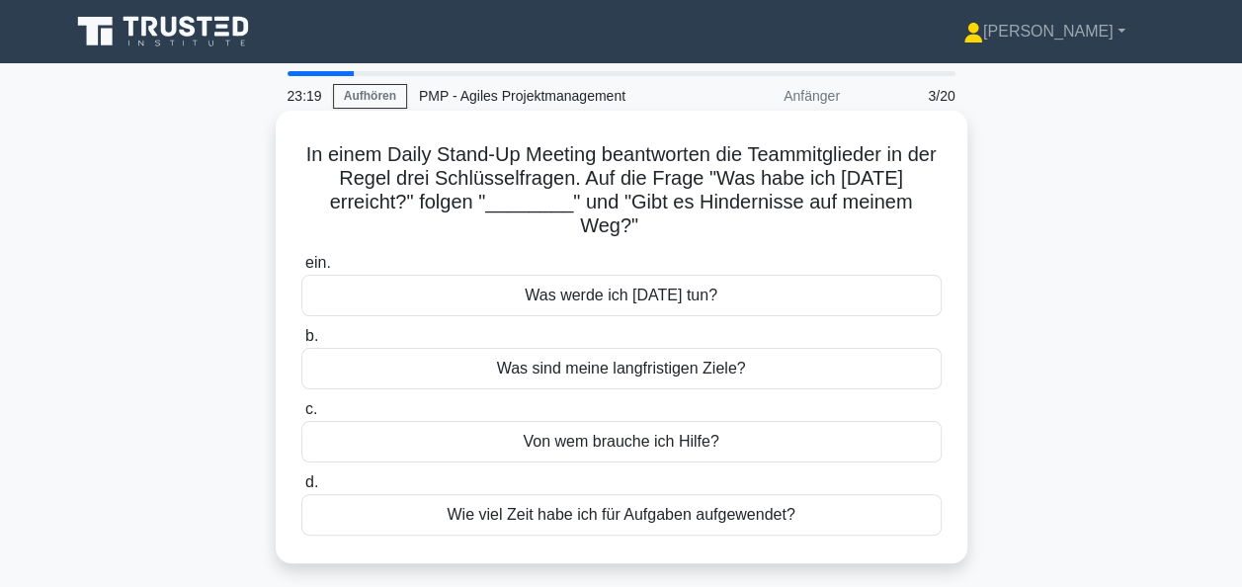
click at [624, 293] on div "Was werde ich [DATE] tun?" at bounding box center [621, 296] width 641 height 42
click at [301, 270] on input "ein. Was werde ich [DATE] tun?" at bounding box center [301, 263] width 0 height 13
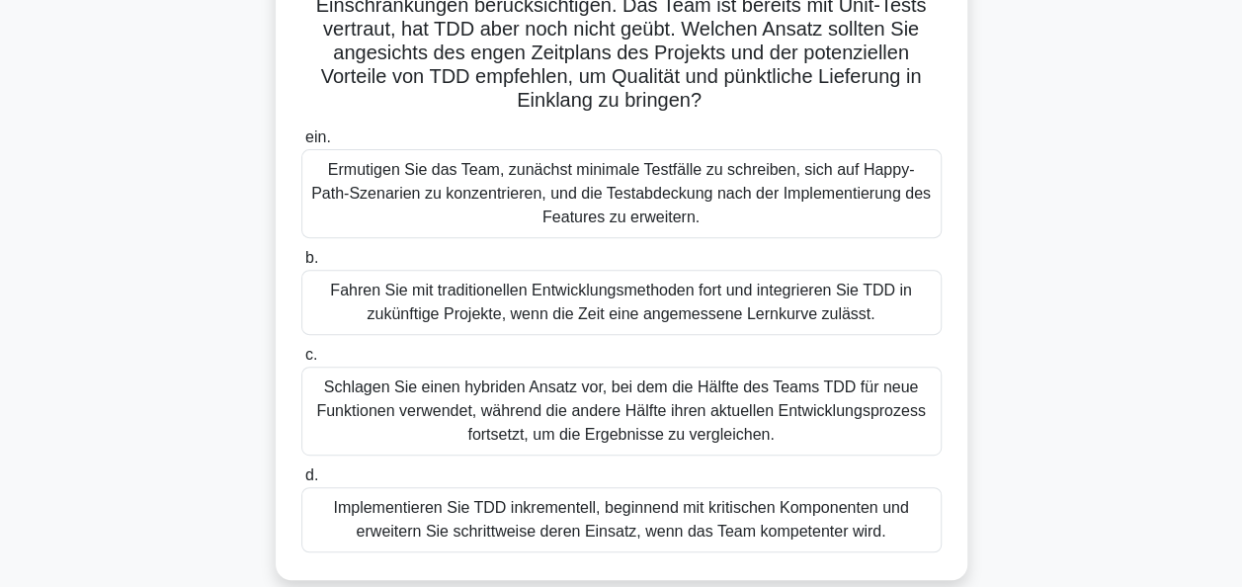
scroll to position [297, 0]
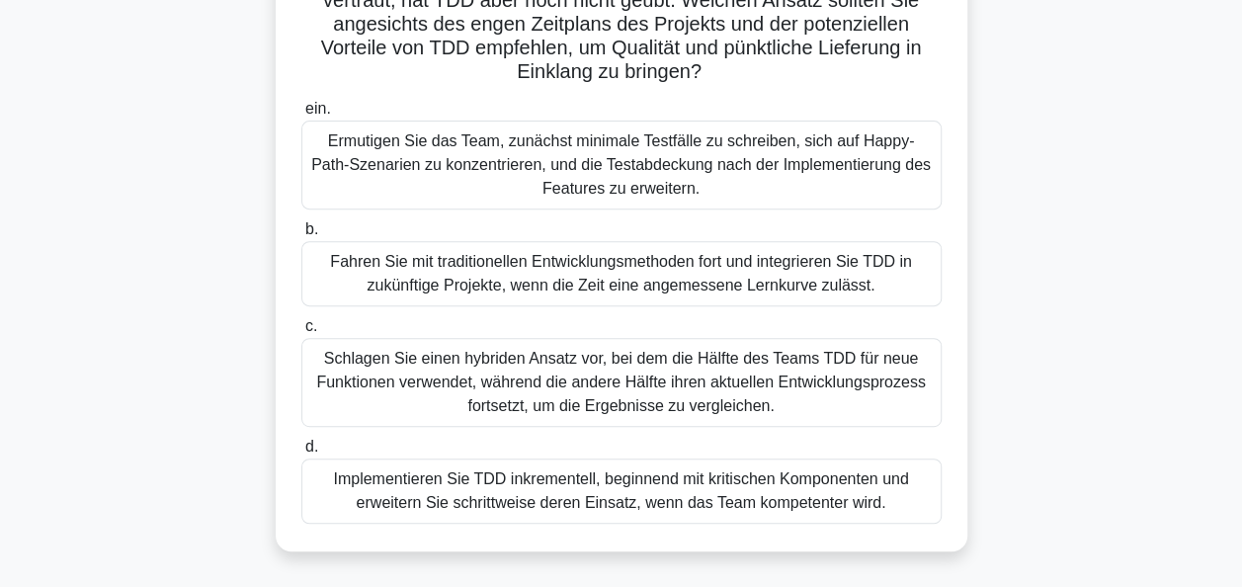
click at [620, 162] on div "Ermutigen Sie das Team, zunächst minimale Testfälle zu schreiben, sich auf Happ…" at bounding box center [621, 165] width 641 height 89
click at [301, 116] on input "ein. Ermutigen Sie das Team, zunächst minimale Testfälle zu schreiben, sich auf…" at bounding box center [301, 109] width 0 height 13
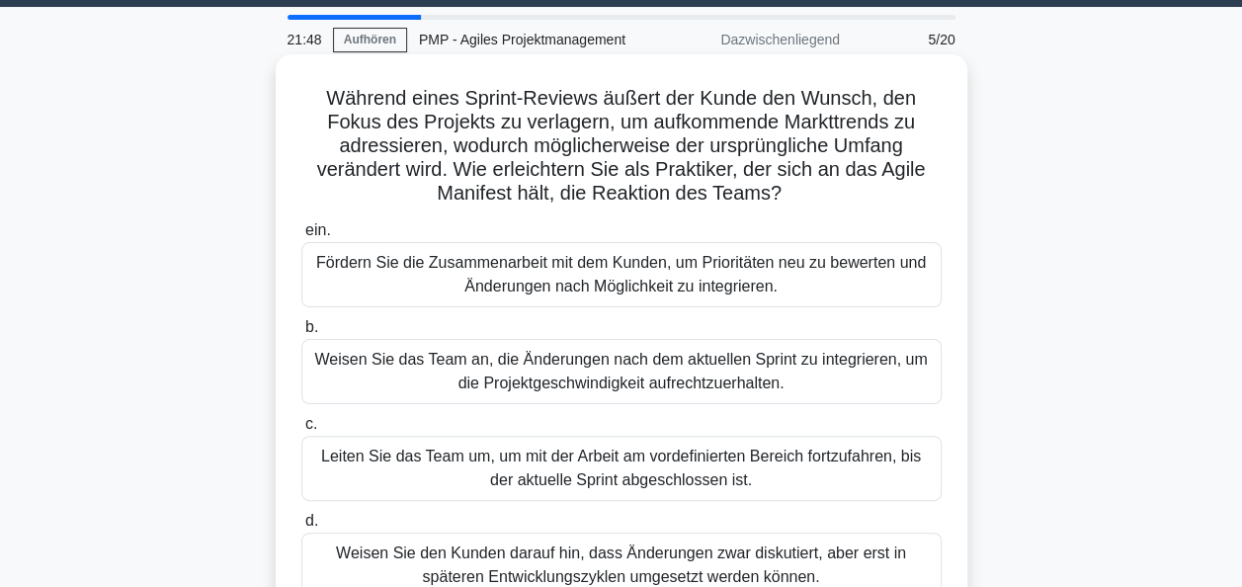
scroll to position [99, 0]
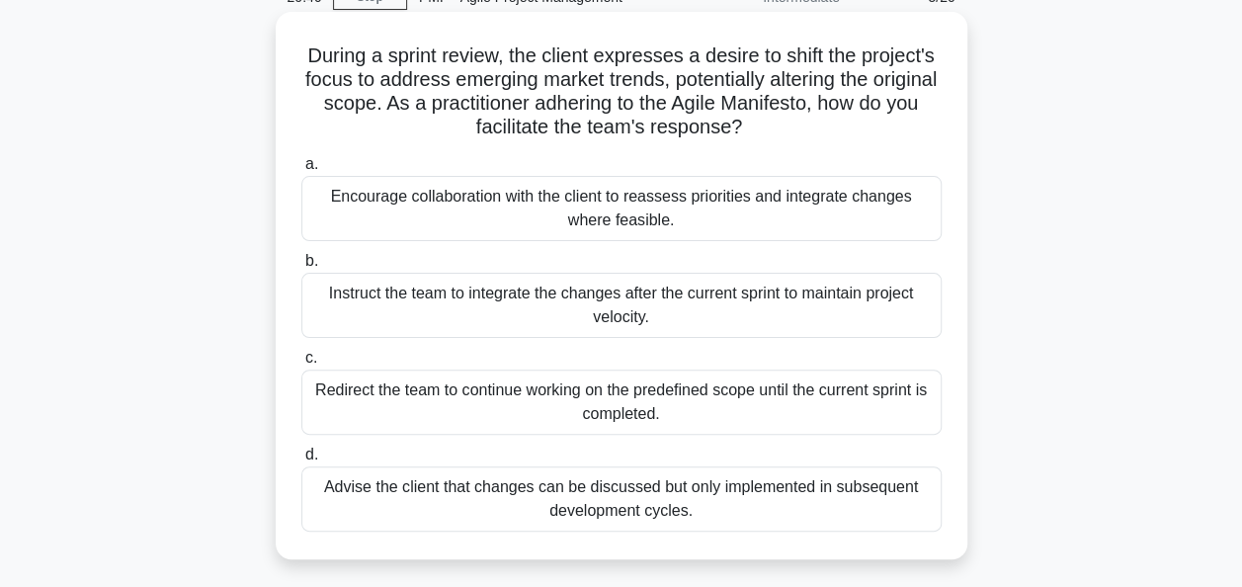
click at [609, 217] on div "Encourage collaboration with the client to reassess priorities and integrate ch…" at bounding box center [621, 208] width 641 height 65
click at [301, 171] on input "a. Encourage collaboration with the client to reassess priorities and integrate…" at bounding box center [301, 164] width 0 height 13
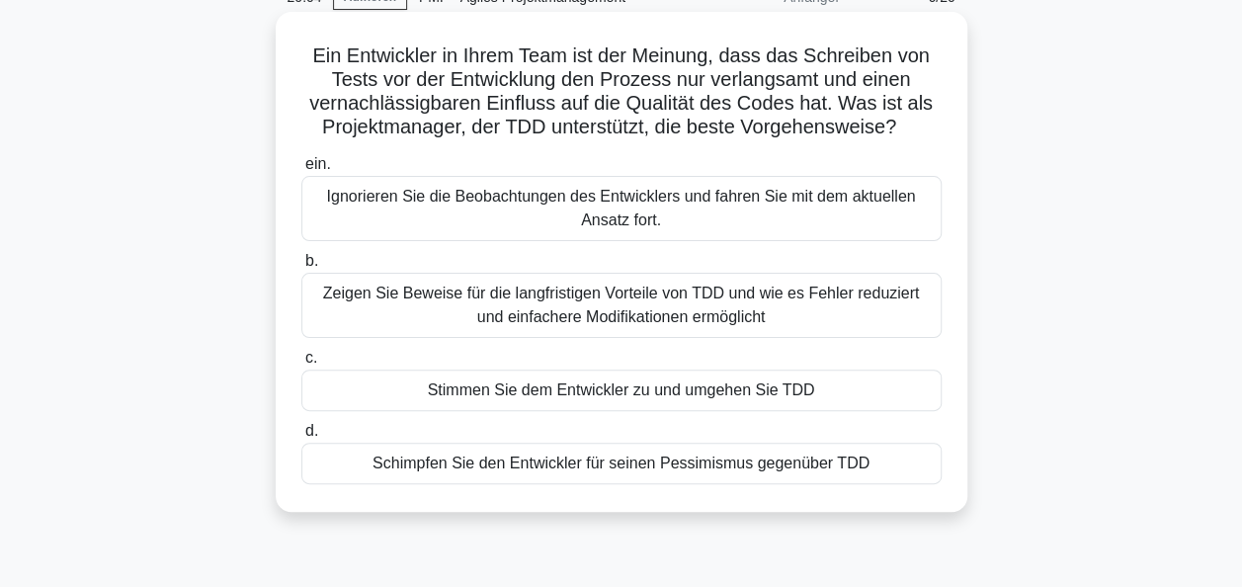
click at [603, 302] on div "Zeigen Sie Beweise für die langfristigen Vorteile von TDD und wie es Fehler red…" at bounding box center [621, 305] width 641 height 65
click at [301, 268] on input "b. Zeigen Sie Beweise für die langfristigen Vorteile von TDD und wie es Fehler …" at bounding box center [301, 261] width 0 height 13
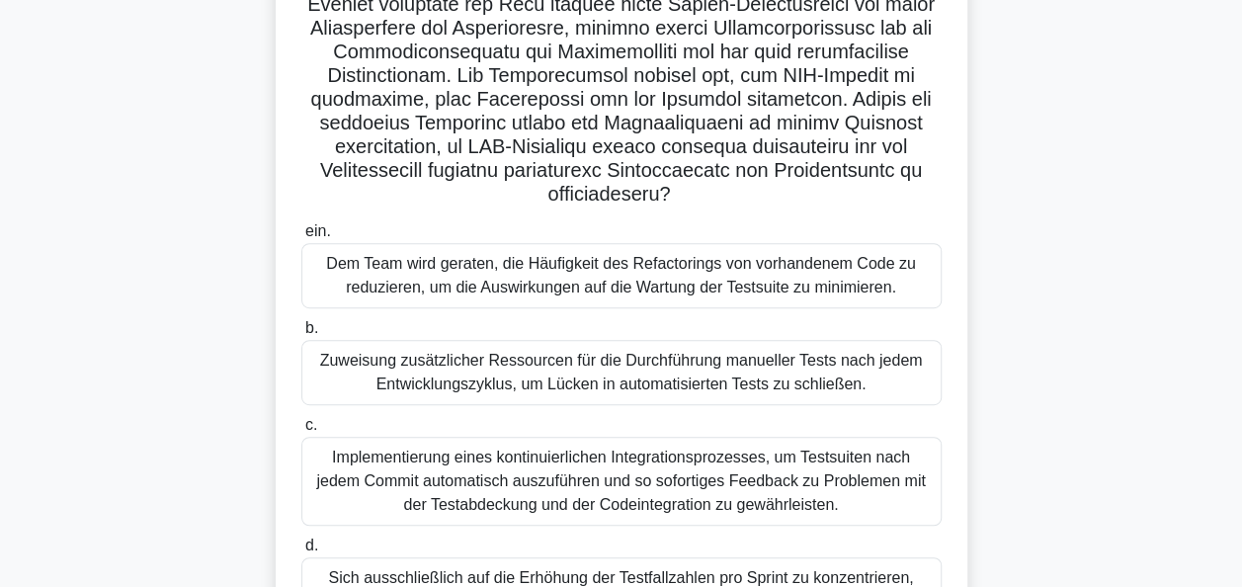
scroll to position [486, 0]
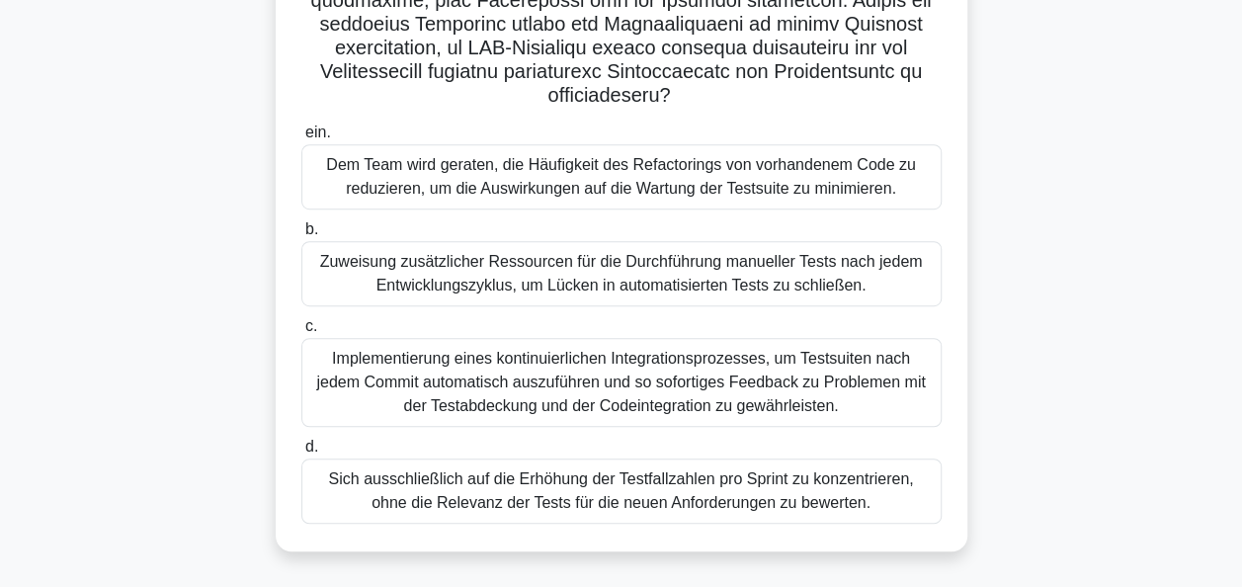
click at [747, 384] on div "Implementierung eines kontinuierlichen Integrationsprozesses, um Testsuiten nac…" at bounding box center [621, 382] width 641 height 89
click at [301, 333] on input "c. Implementierung eines kontinuierlichen Integrationsprozesses, um [DEMOGRAPHI…" at bounding box center [301, 326] width 0 height 13
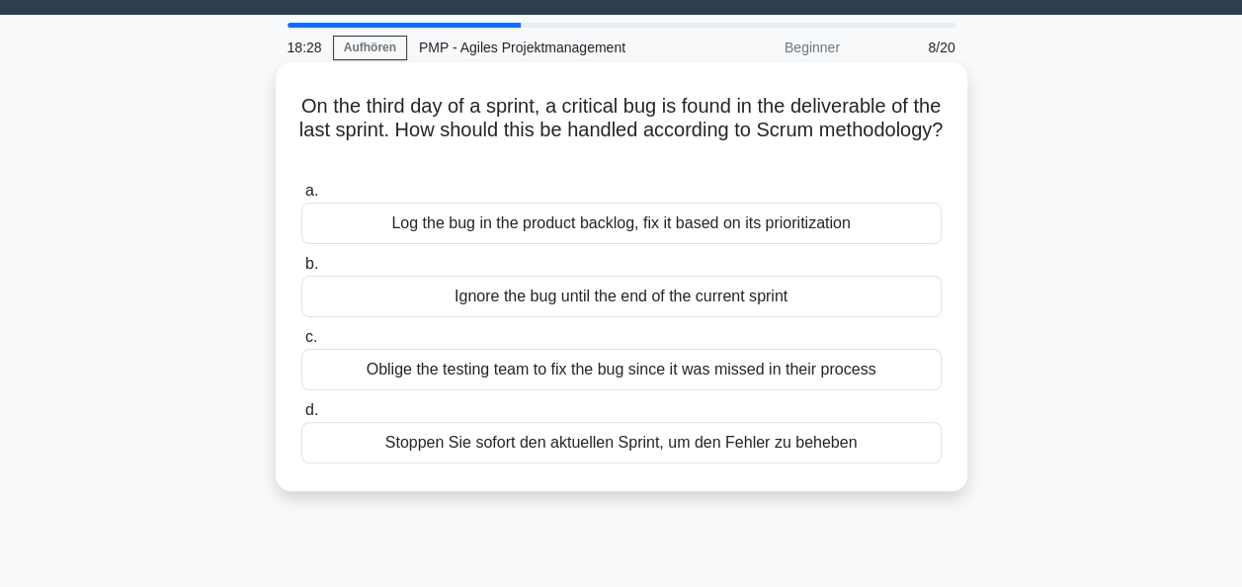
scroll to position [0, 0]
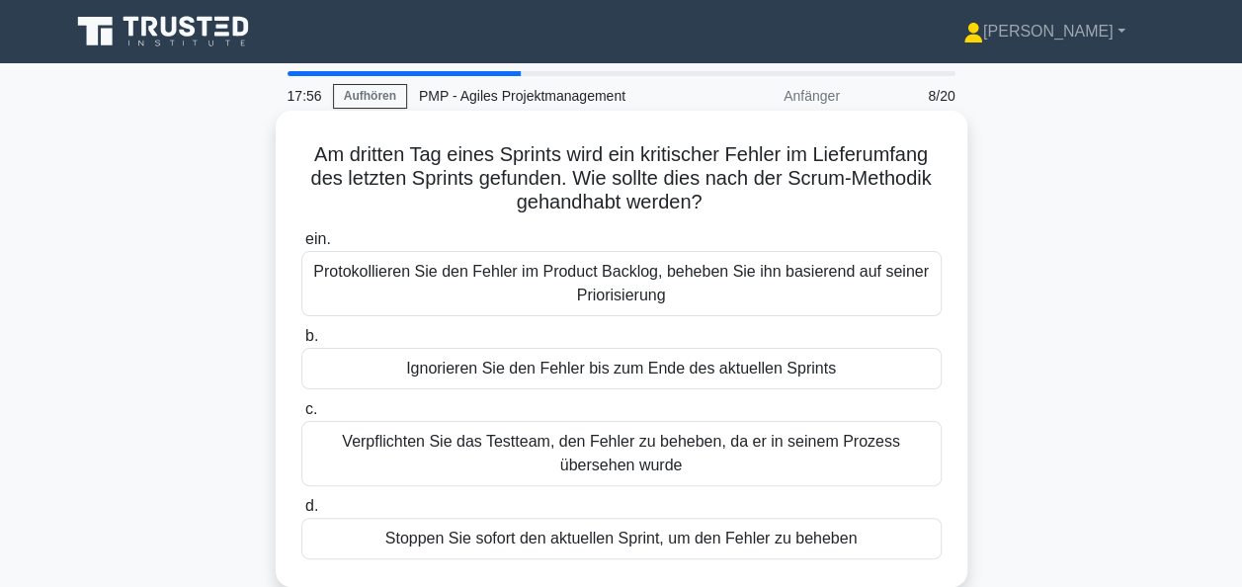
click at [589, 285] on div "Protokollieren Sie den Fehler im Product Backlog, beheben Sie ihn basierend auf…" at bounding box center [621, 283] width 641 height 65
click at [301, 246] on input "ein. Protokollieren Sie den Fehler im Product Backlog, beheben Sie ihn basieren…" at bounding box center [301, 239] width 0 height 13
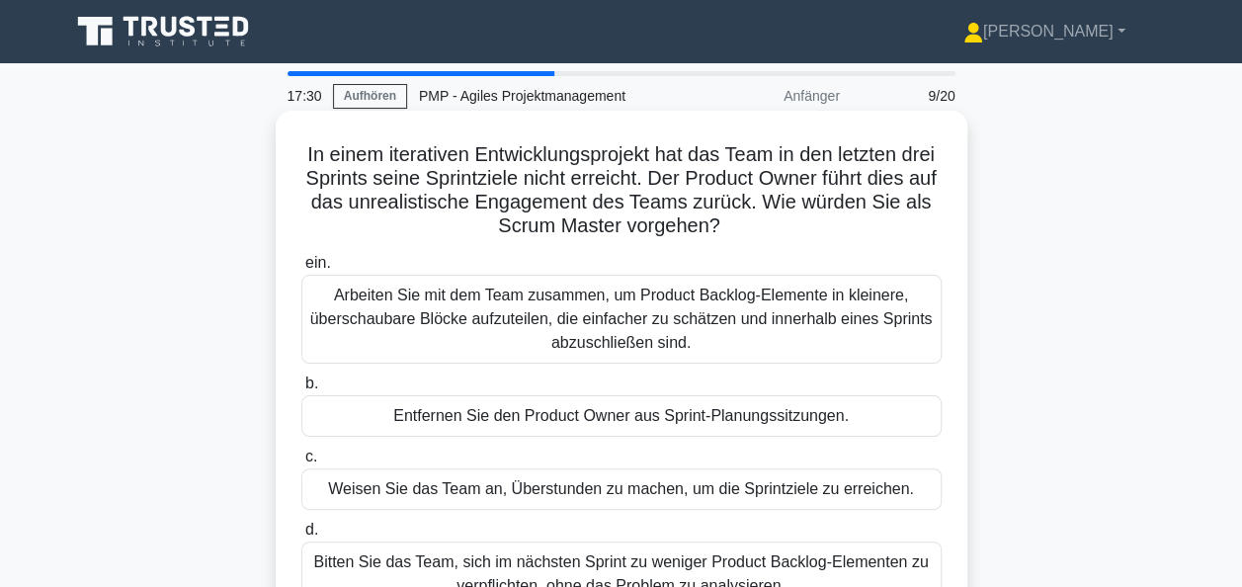
scroll to position [99, 0]
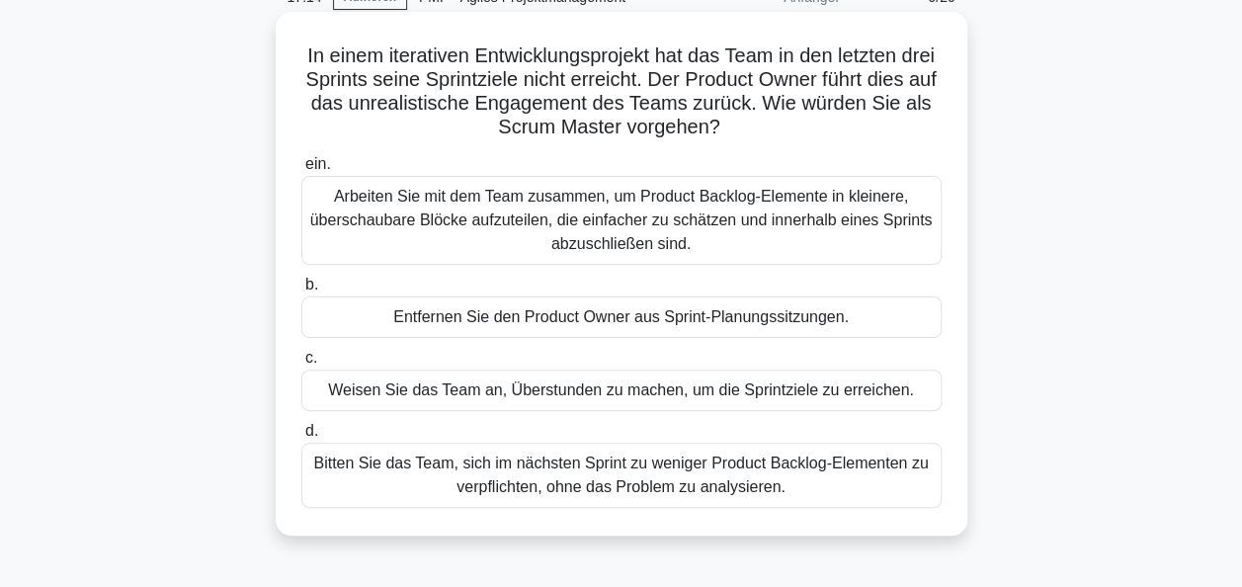
click at [623, 221] on div "Arbeiten Sie mit dem Team zusammen, um Product Backlog-Elemente in kleinere, üb…" at bounding box center [621, 220] width 641 height 89
click at [301, 171] on input "ein. Arbeiten Sie mit dem Team zusammen, um Product Backlog-Elemente in kleiner…" at bounding box center [301, 164] width 0 height 13
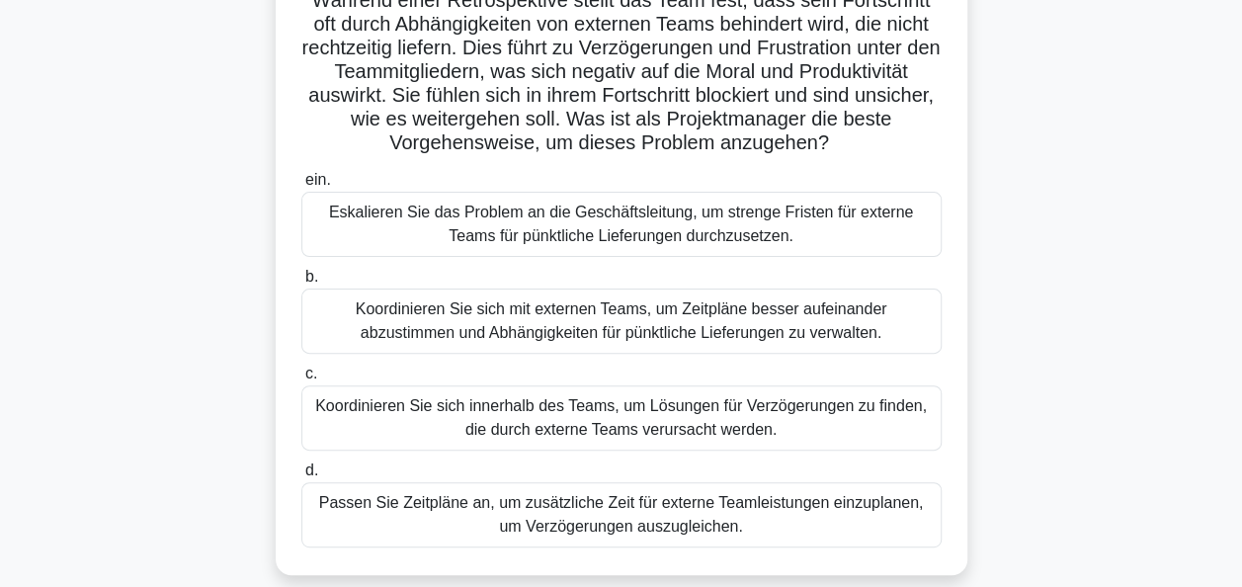
scroll to position [198, 0]
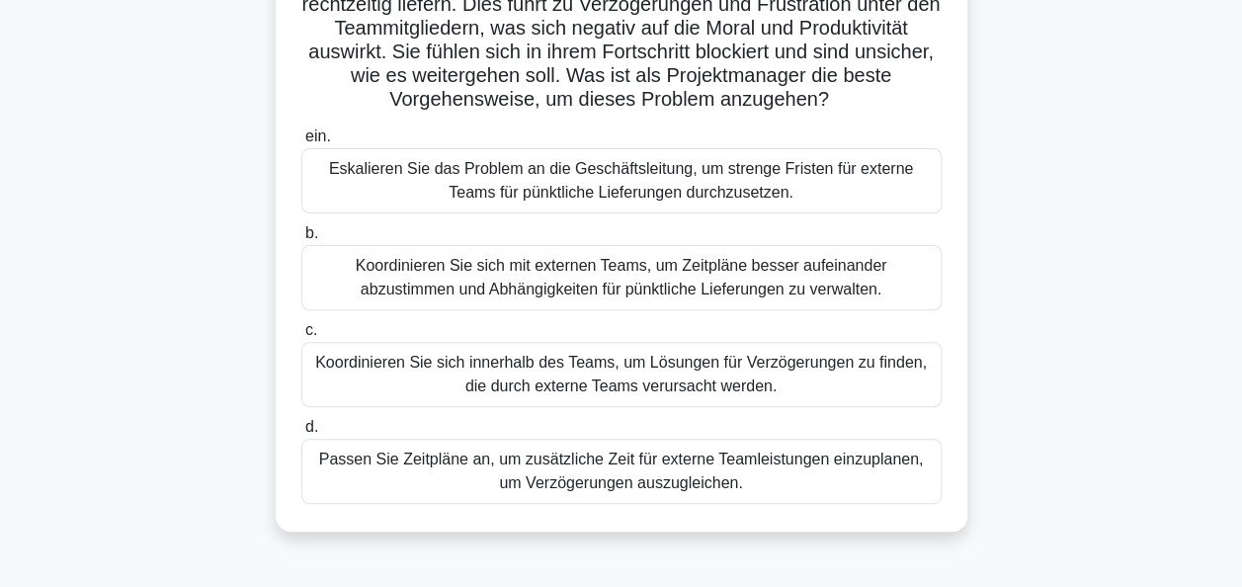
click at [641, 282] on div "Koordinieren Sie sich mit externen Teams, um Zeitpläne besser aufeinander abzus…" at bounding box center [621, 277] width 641 height 65
click at [301, 240] on input "b. Koordinieren Sie sich mit externen Teams, um Zeitpläne besser aufeinander ab…" at bounding box center [301, 233] width 0 height 13
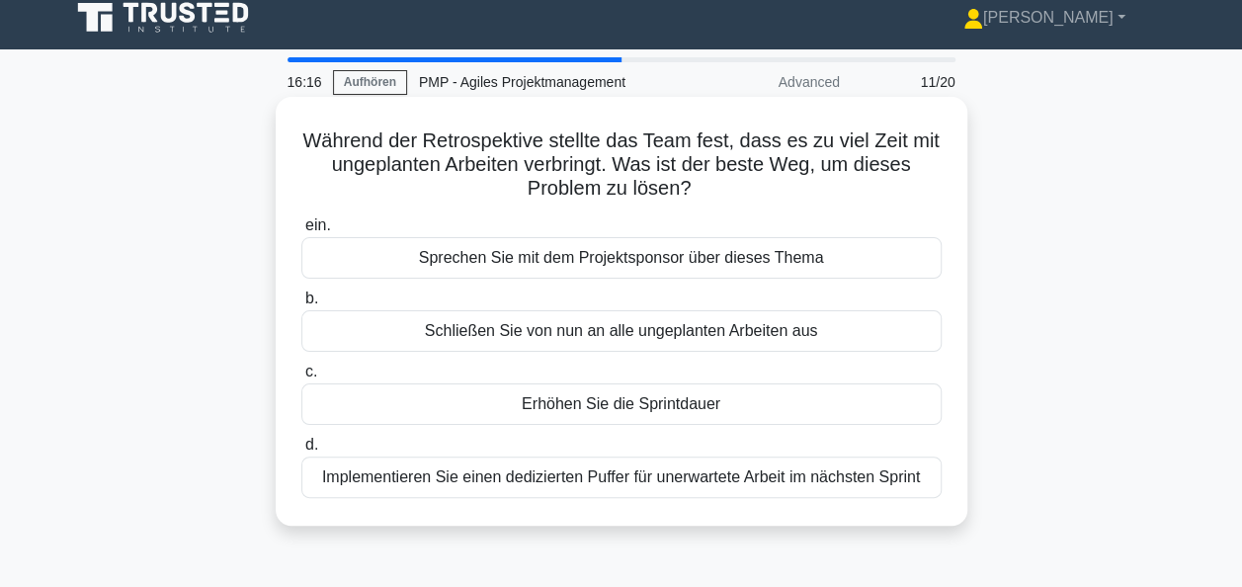
scroll to position [0, 0]
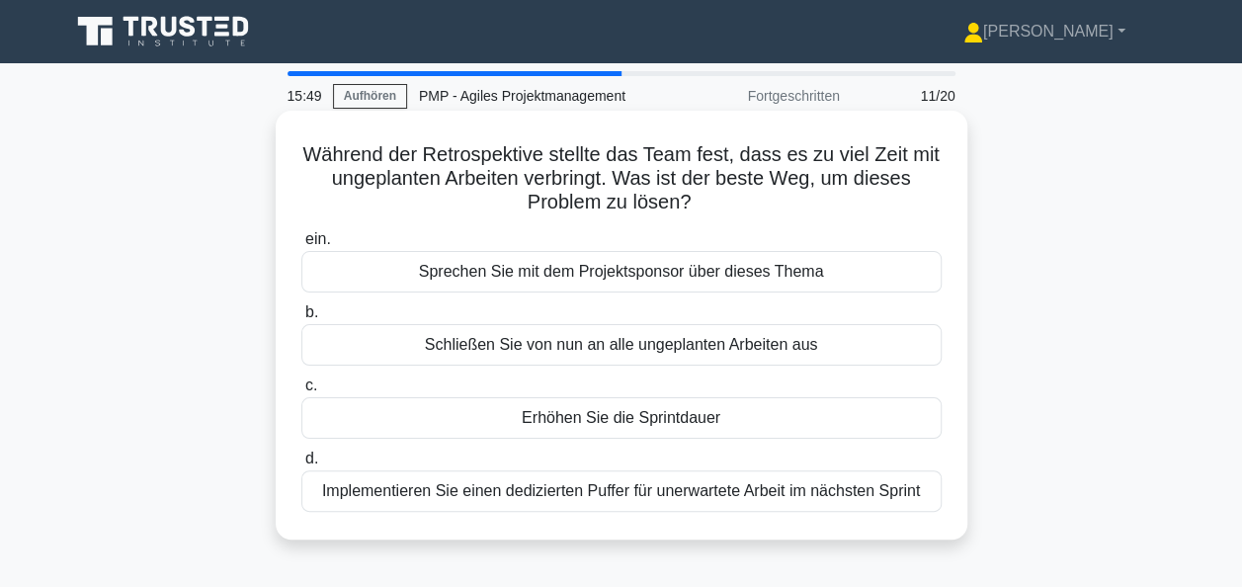
click at [554, 486] on div "Implementieren Sie einen dedizierten Puffer für unerwartete Arbeit im nächsten …" at bounding box center [621, 492] width 641 height 42
click at [301, 466] on input "d. Implementieren Sie einen dedizierten [PERSON_NAME] für unerwartete Arbeit im…" at bounding box center [301, 459] width 0 height 13
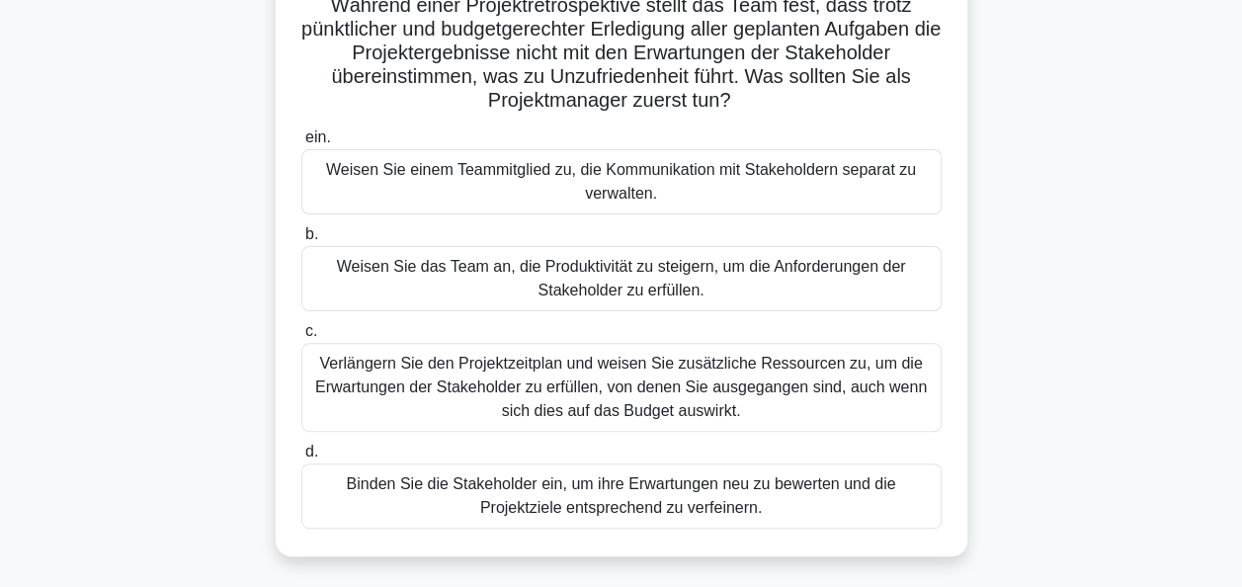
scroll to position [198, 0]
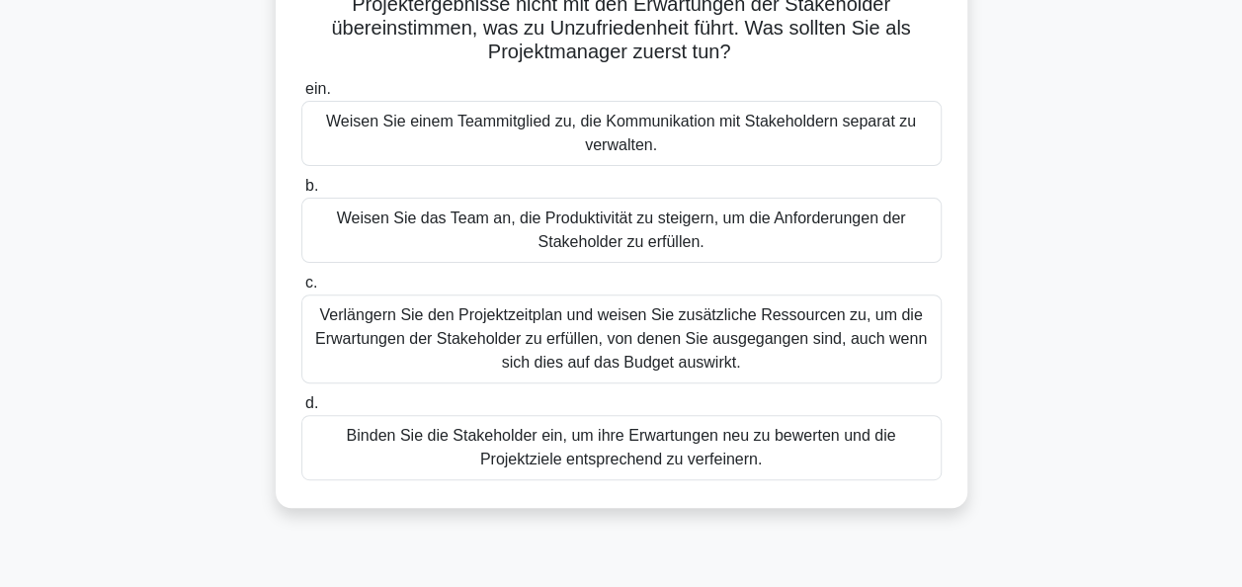
click at [653, 445] on div "Binden Sie die Stakeholder ein, um ihre Erwartungen neu zu bewerten und die Pro…" at bounding box center [621, 447] width 641 height 65
click at [301, 410] on input "d. Binden Sie die Stakeholder ein, um ihre Erwartungen neu zu bewerten und die …" at bounding box center [301, 403] width 0 height 13
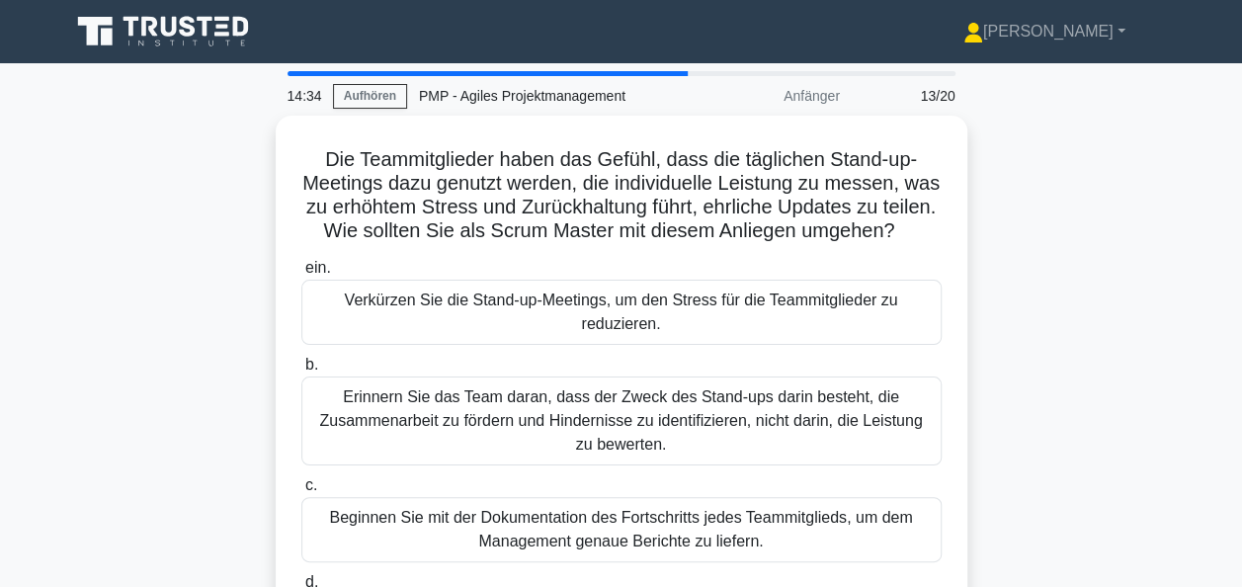
scroll to position [99, 0]
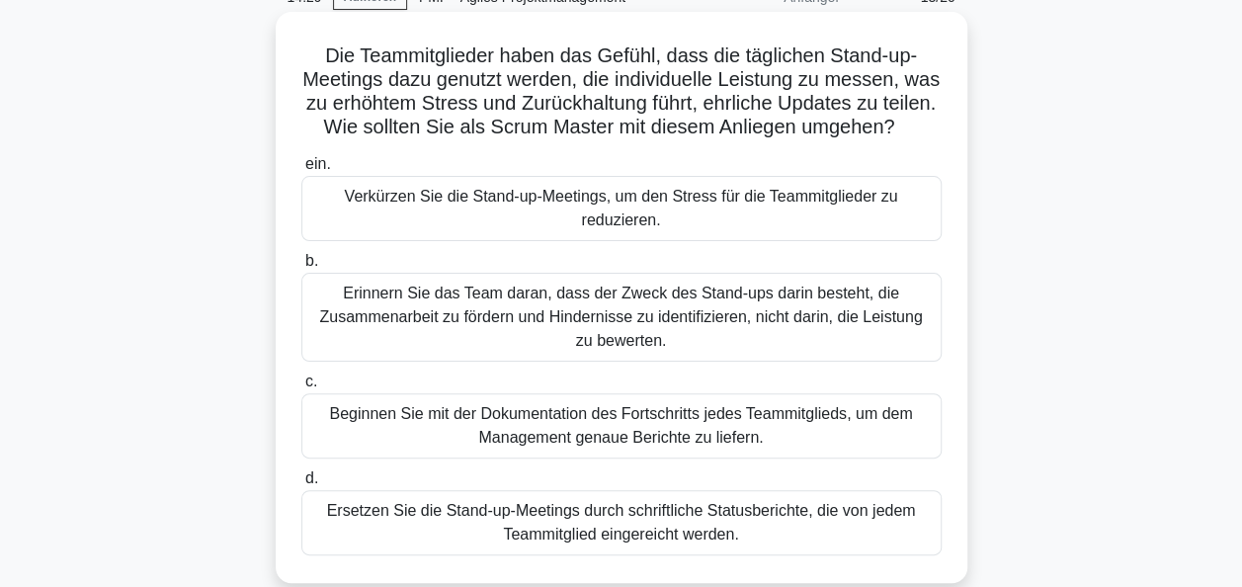
click at [638, 334] on div "Erinnern Sie das Team daran, dass der Zweck des Stand-ups darin besteht, die Zu…" at bounding box center [621, 317] width 641 height 89
click at [301, 268] on input "b. Erinnern Sie das Team daran, dass der Zweck des Stand-ups darin besteht, die…" at bounding box center [301, 261] width 0 height 13
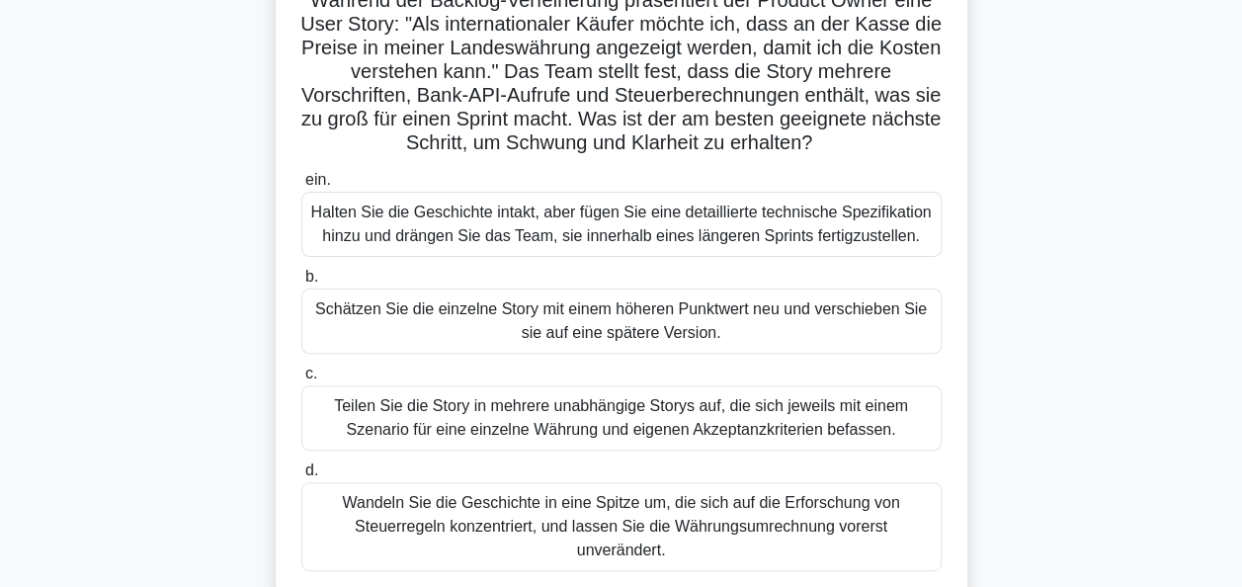
scroll to position [198, 0]
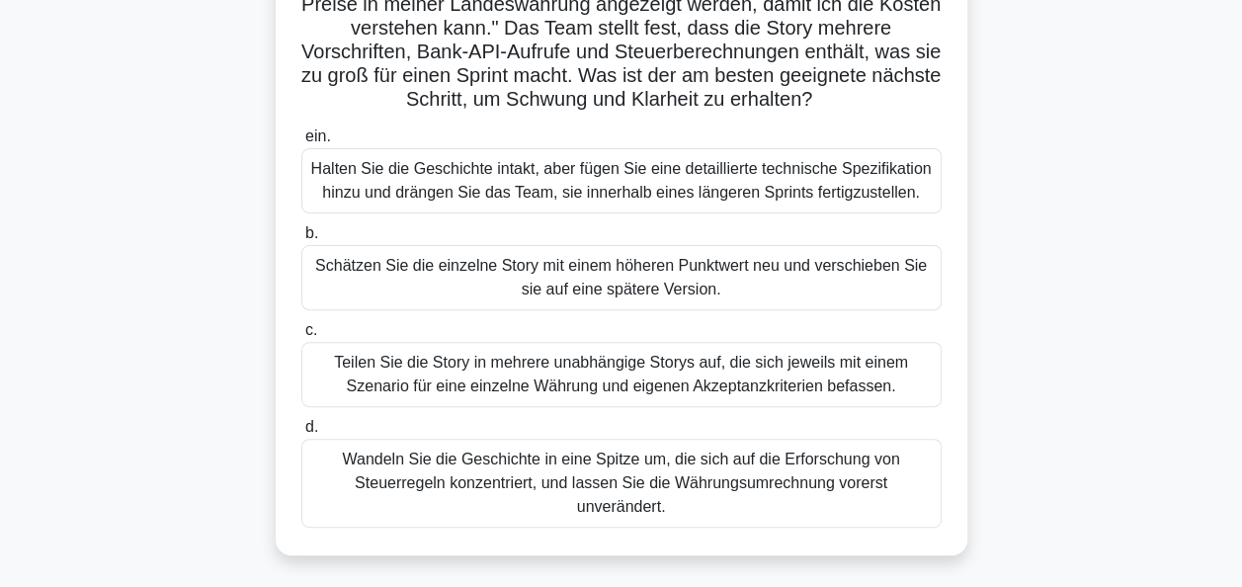
click at [516, 382] on div "Teilen Sie die Story in mehrere unabhängige Storys auf, die sich jeweils mit ei…" at bounding box center [621, 374] width 641 height 65
click at [301, 337] on input "c. Teilen Sie die Story in mehrere unabhängige Storys auf, die sich jeweils mit…" at bounding box center [301, 330] width 0 height 13
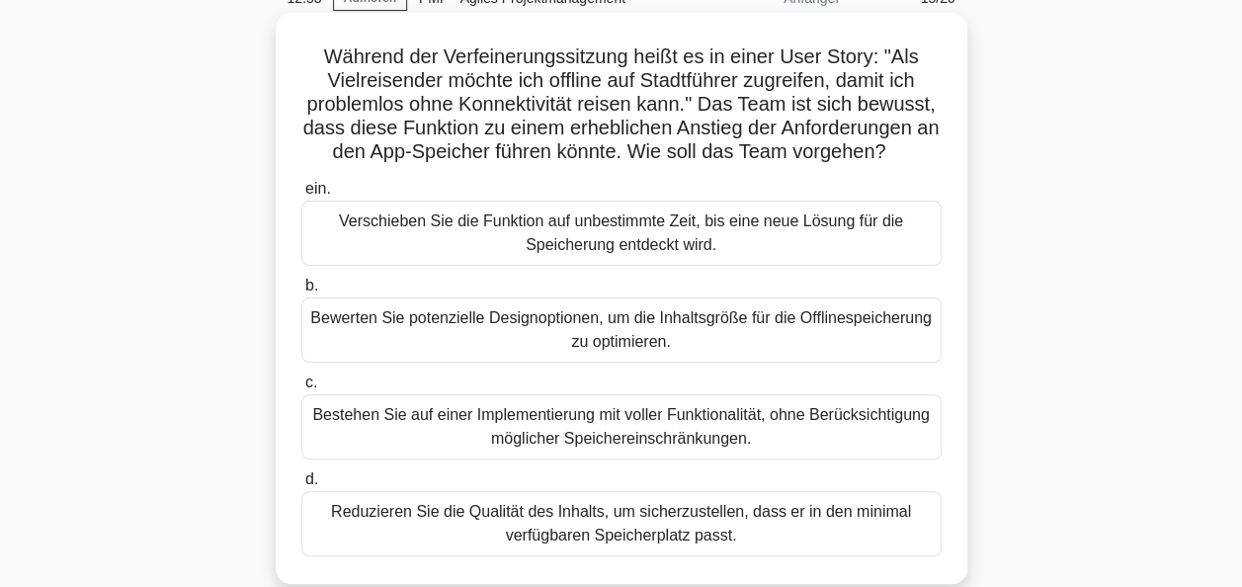
scroll to position [99, 0]
click at [677, 334] on div "Bewerten Sie potenzielle Designoptionen, um die Inhaltsgröße für die Offlinespe…" at bounding box center [621, 329] width 641 height 65
click at [301, 292] on input "b. Bewerten Sie potenzielle Designoptionen, um die Inhaltsgröße für die Offline…" at bounding box center [301, 285] width 0 height 13
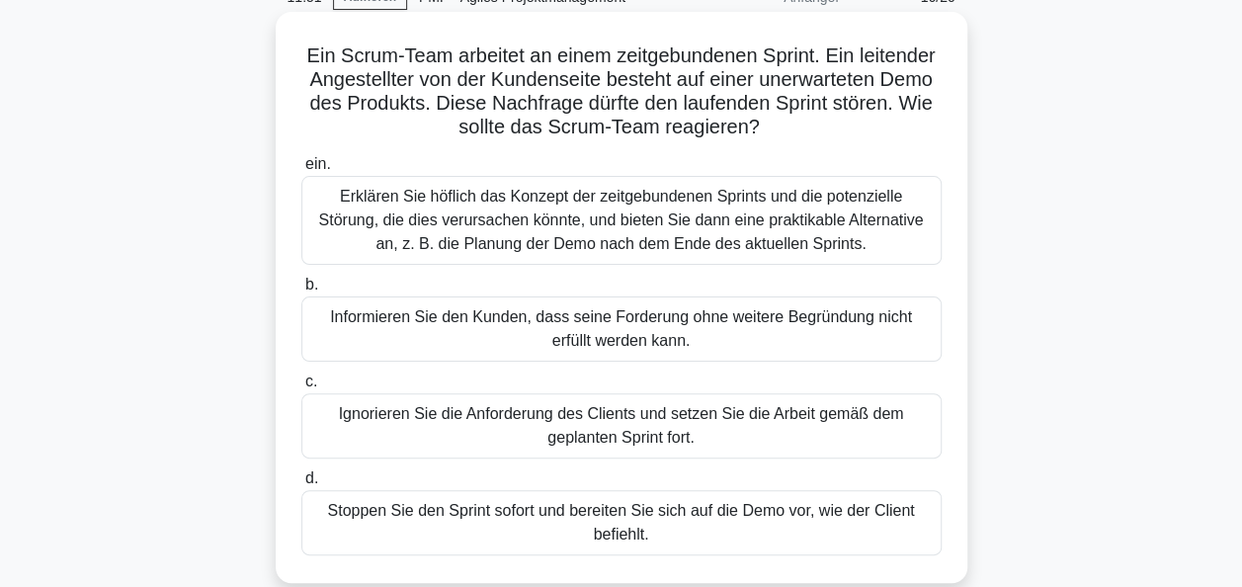
click at [585, 217] on div "Erklären Sie höflich das Konzept der zeitgebundenen Sprints und die potenzielle…" at bounding box center [621, 220] width 641 height 89
click at [301, 171] on input "ein. Erklären Sie höflich das Konzept der zeitgebundenen Sprints und die potenz…" at bounding box center [301, 164] width 0 height 13
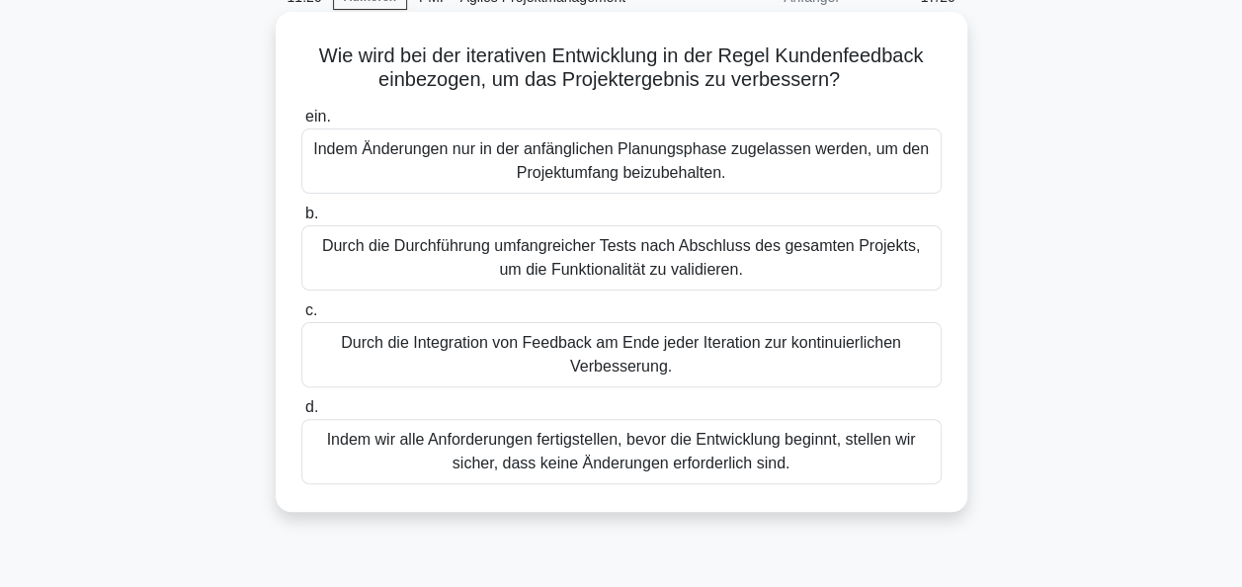
click at [613, 340] on div "Durch die Integration von Feedback am Ende jeder Iteration zur kontinuierlichen…" at bounding box center [621, 354] width 641 height 65
click at [301, 317] on input "c. Durch die Integration von Feedback am Ende jeder Iteration zur kontinuierlic…" at bounding box center [301, 310] width 0 height 13
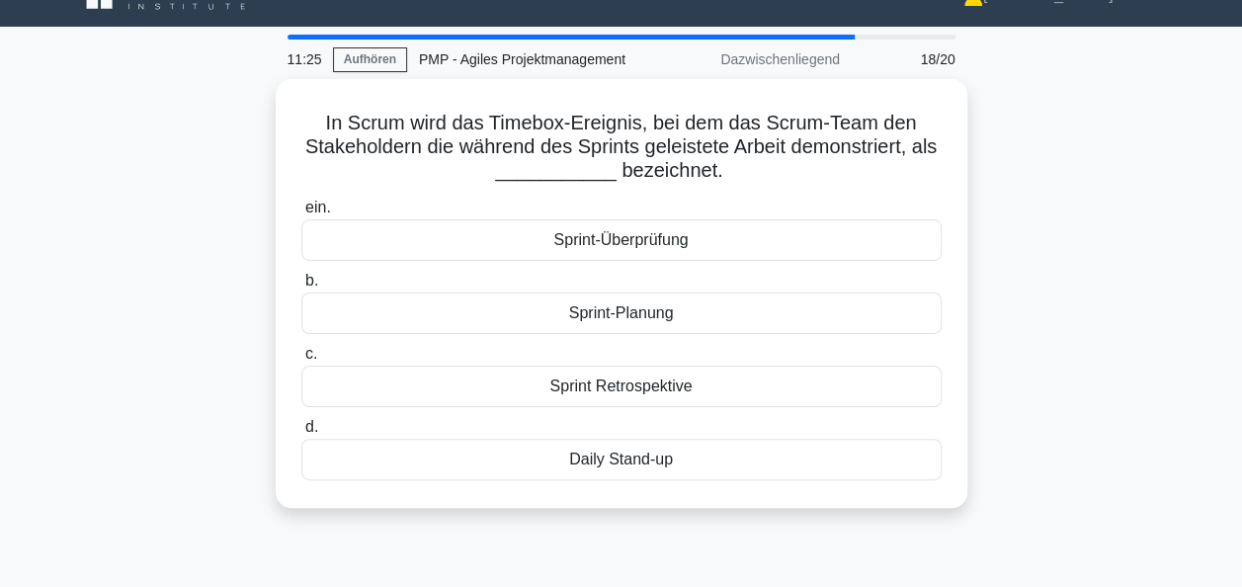
scroll to position [0, 0]
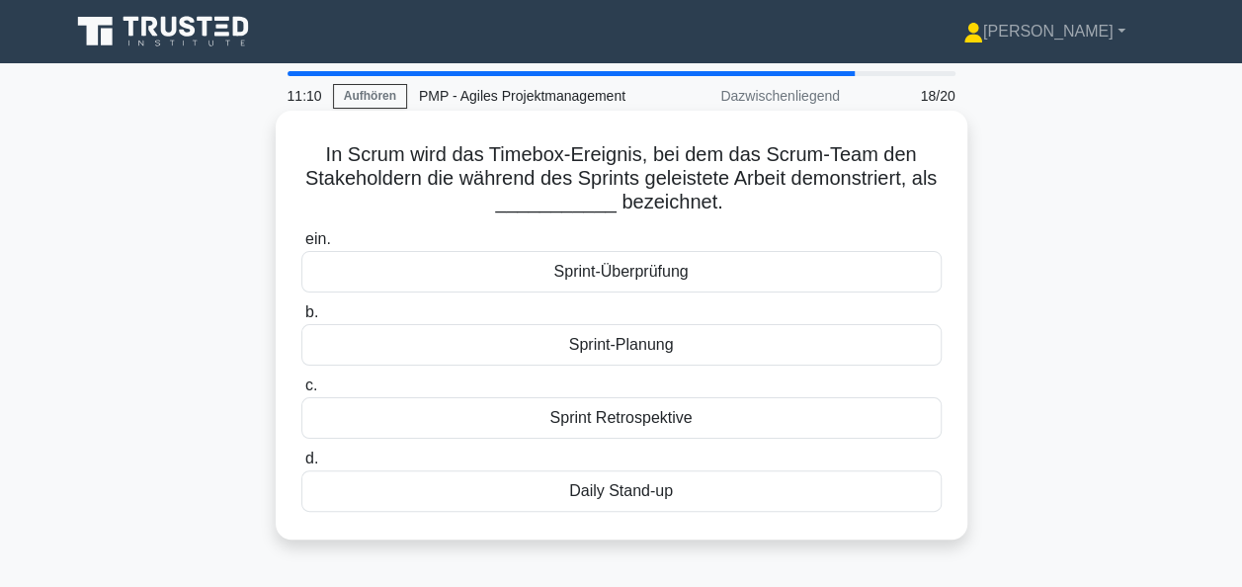
click at [627, 275] on div "Sprint-Überprüfung" at bounding box center [621, 272] width 641 height 42
click at [301, 246] on input "ein. Sprint-Überprüfung" at bounding box center [301, 239] width 0 height 13
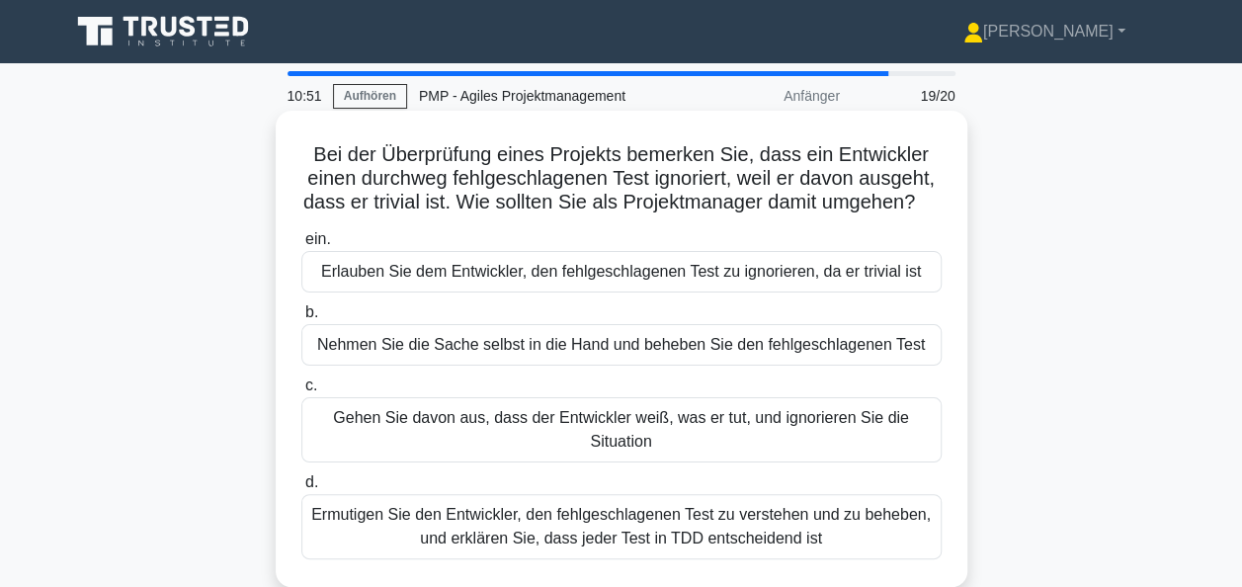
scroll to position [99, 0]
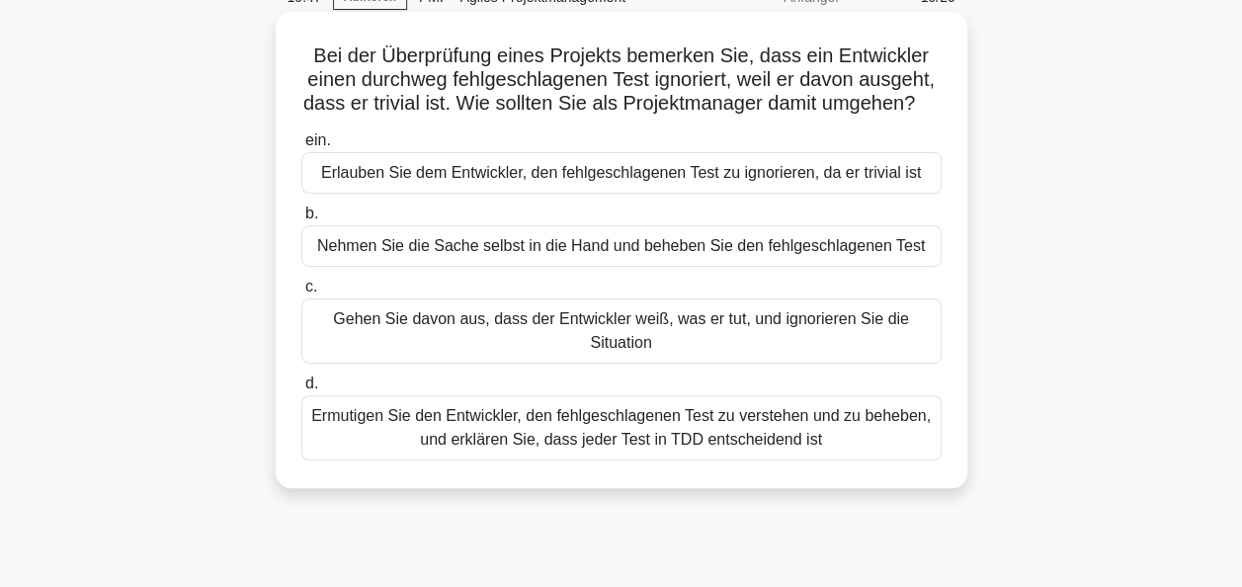
click at [648, 461] on div "Ermutigen Sie den Entwickler, den fehlgeschlagenen Test zu verstehen und zu beh…" at bounding box center [621, 427] width 641 height 65
click at [301, 390] on input "d. Ermutigen Sie den Entwickler, den fehlgeschlagenen Test zu verstehen und zu …" at bounding box center [301, 384] width 0 height 13
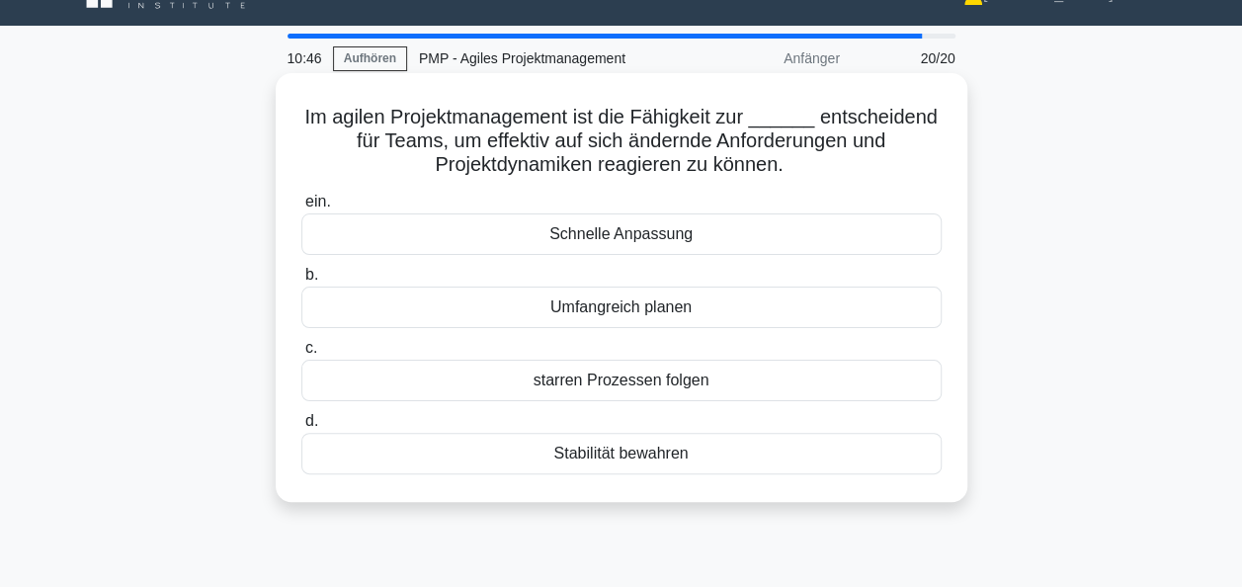
scroll to position [0, 0]
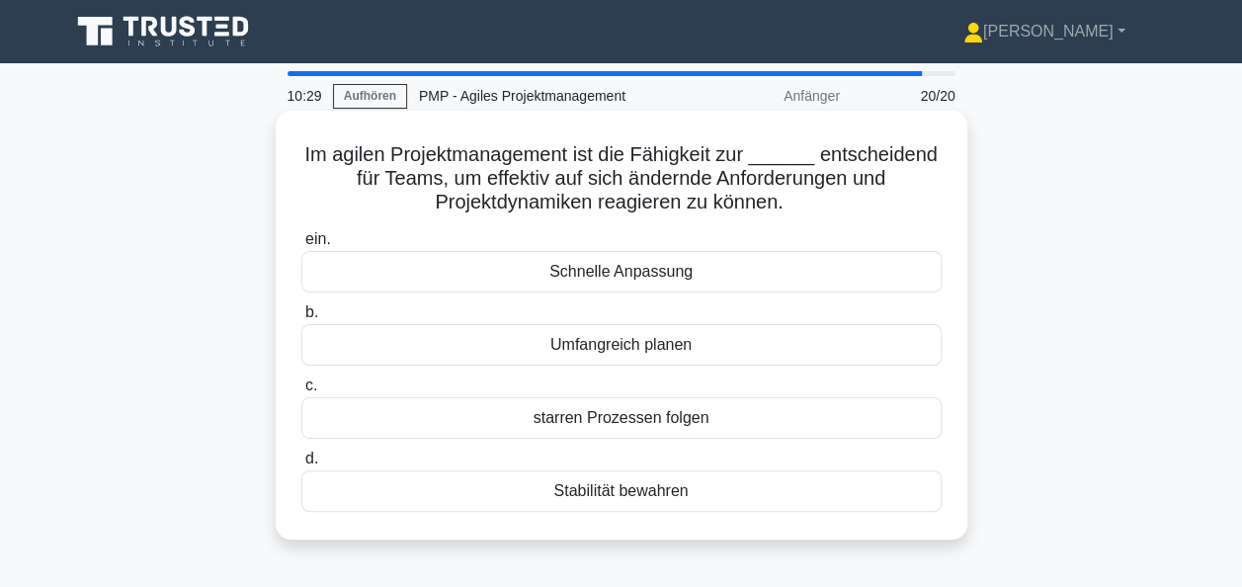
click at [642, 273] on div "Schnelle Anpassung" at bounding box center [621, 272] width 641 height 42
click at [301, 246] on input "ein. Schnelle Anpassung" at bounding box center [301, 239] width 0 height 13
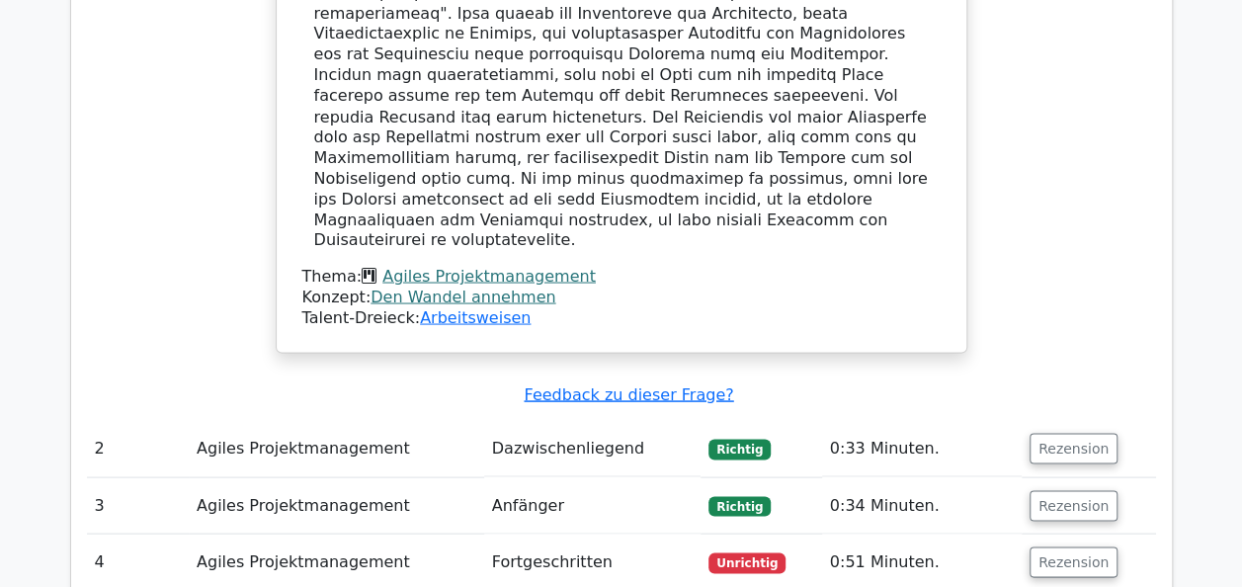
scroll to position [1977, 0]
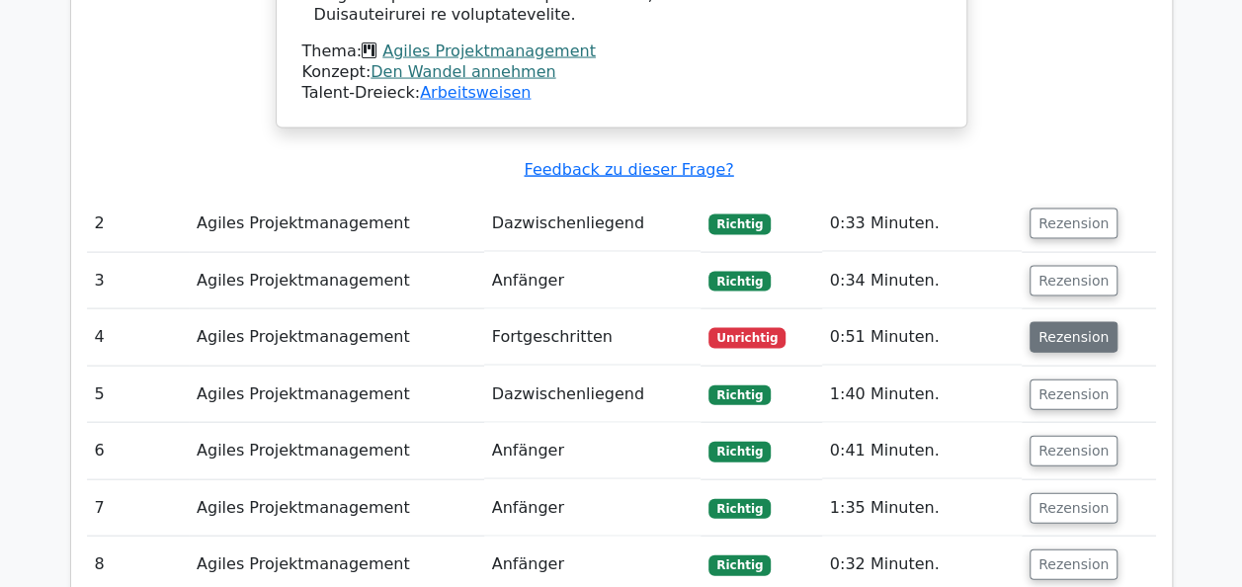
click at [1078, 322] on button "Rezension" at bounding box center [1074, 337] width 88 height 31
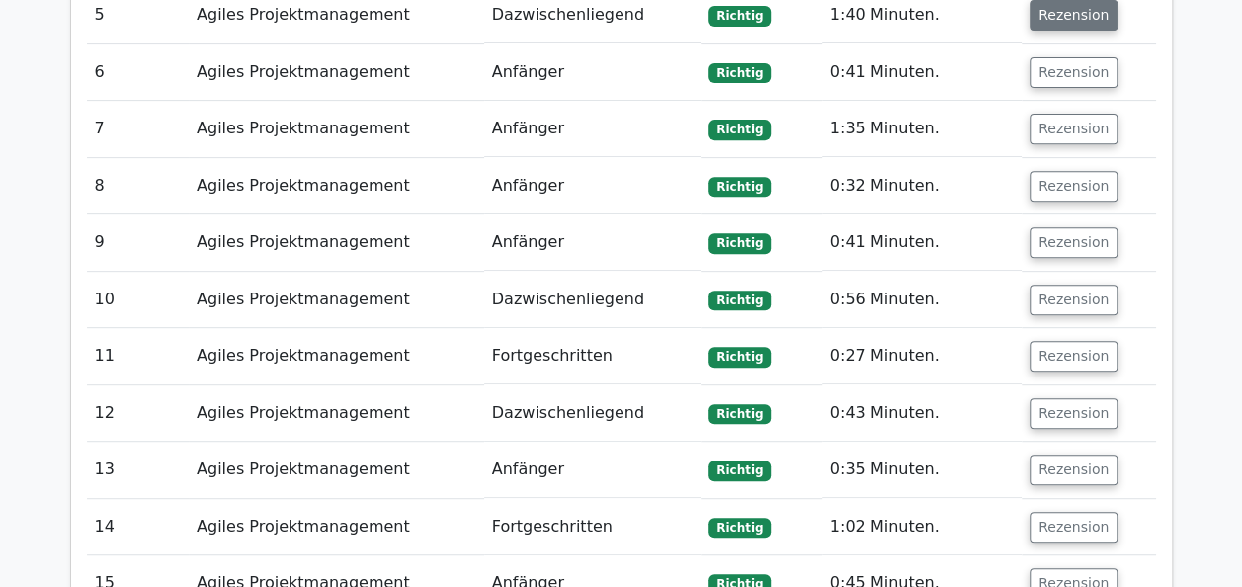
scroll to position [4053, 0]
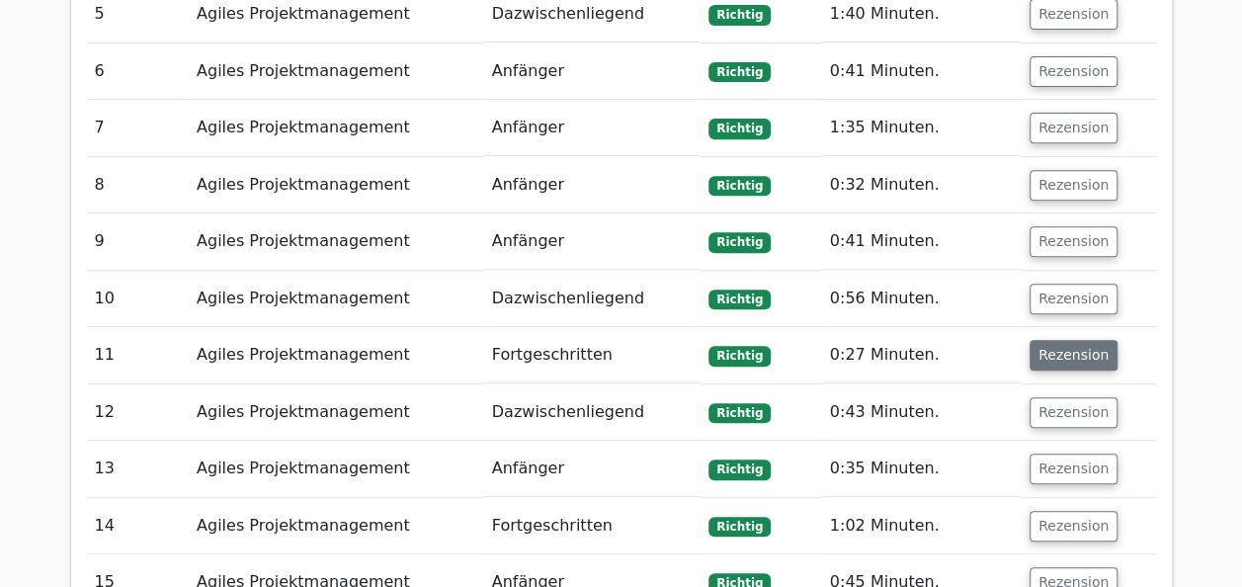
click at [1046, 340] on button "Rezension" at bounding box center [1074, 355] width 88 height 31
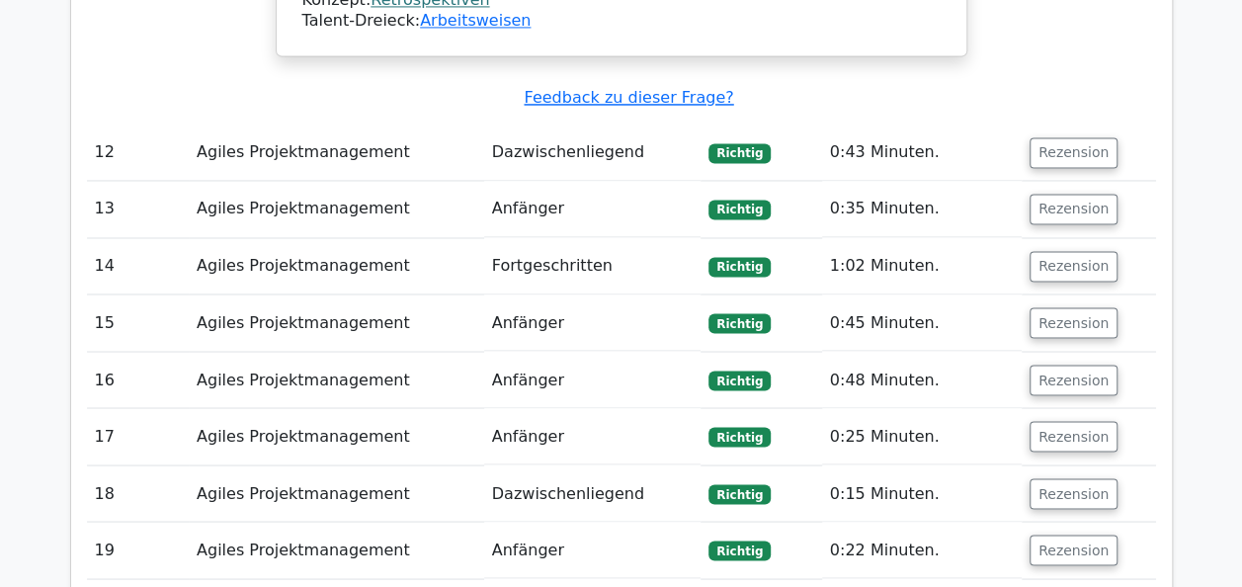
scroll to position [5239, 0]
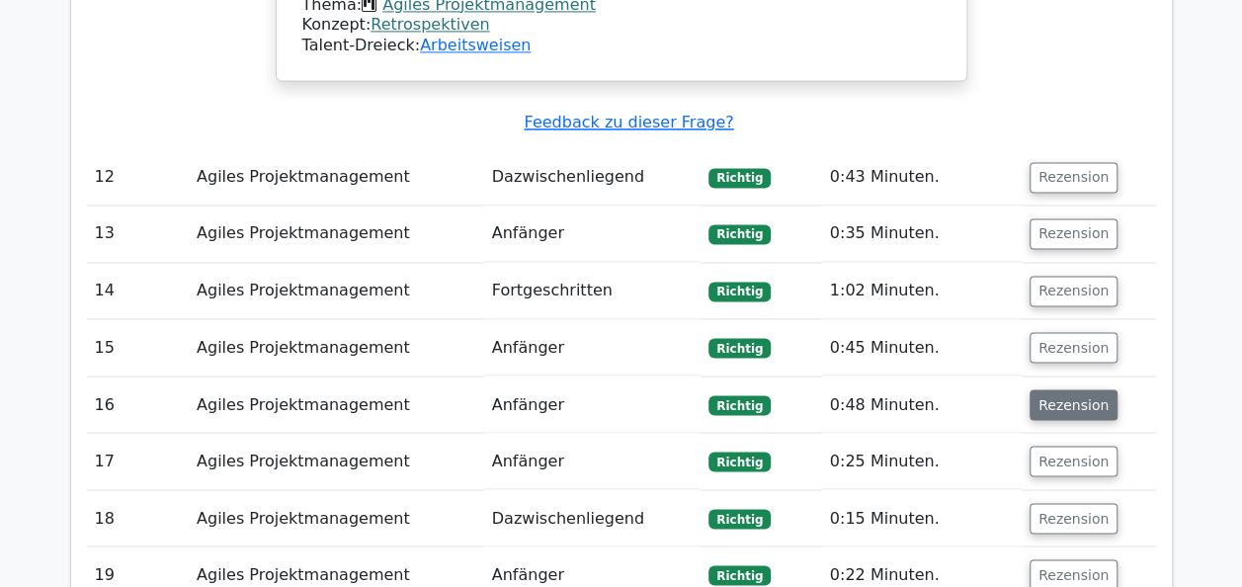
click at [1072, 389] on button "Rezension" at bounding box center [1074, 404] width 88 height 31
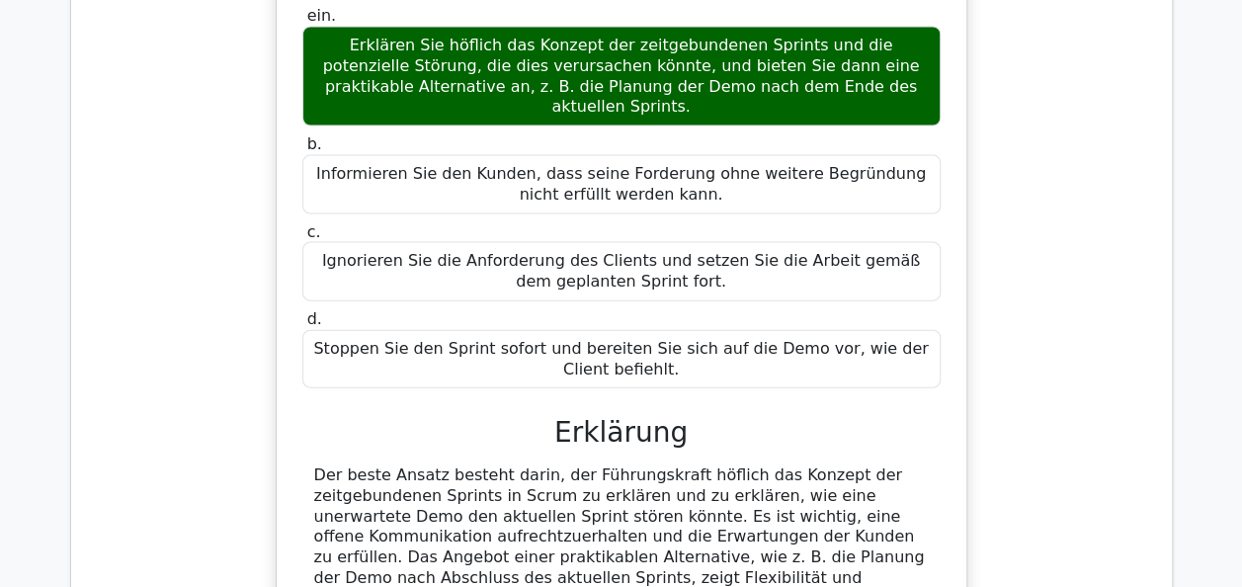
scroll to position [5832, 0]
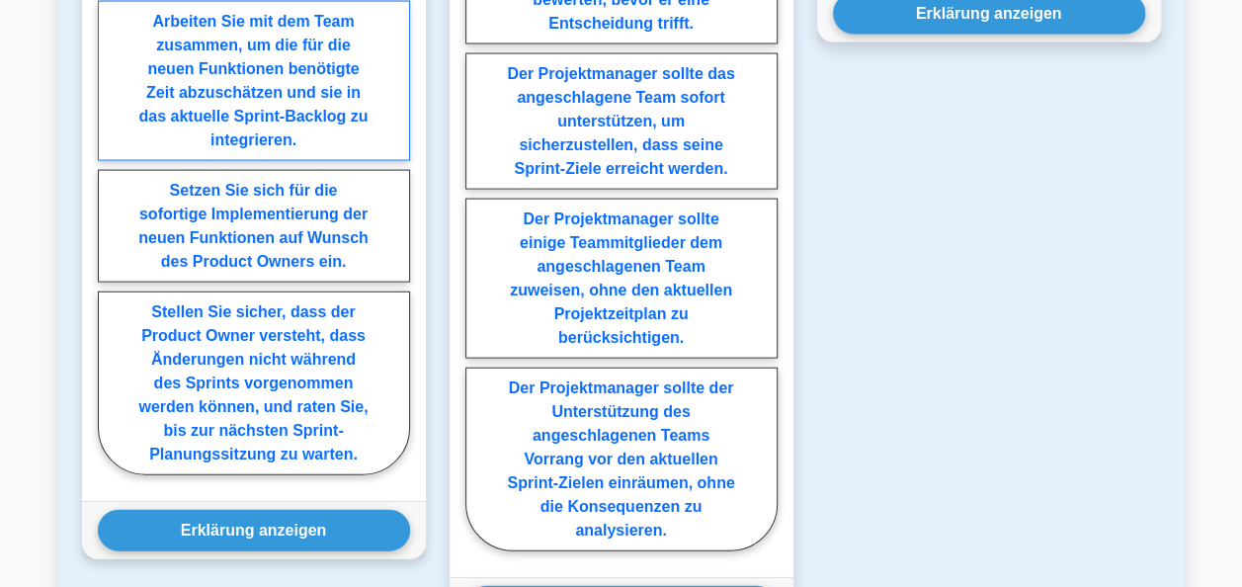
scroll to position [2076, 0]
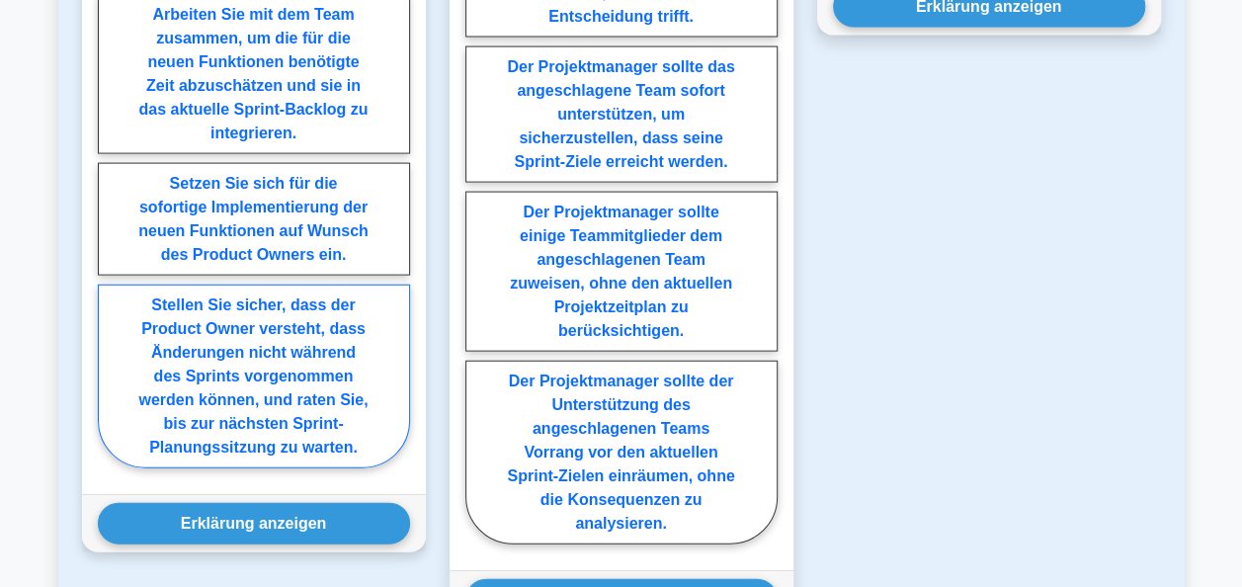
click at [312, 325] on label "Stellen Sie sicher, dass der Product Owner versteht, dass Änderungen nicht währ…" at bounding box center [254, 377] width 312 height 184
click at [111, 159] on input "Stellen Sie sicher, dass der Product Owner versteht, dass Änderungen nicht währ…" at bounding box center [104, 152] width 13 height 13
radio input "true"
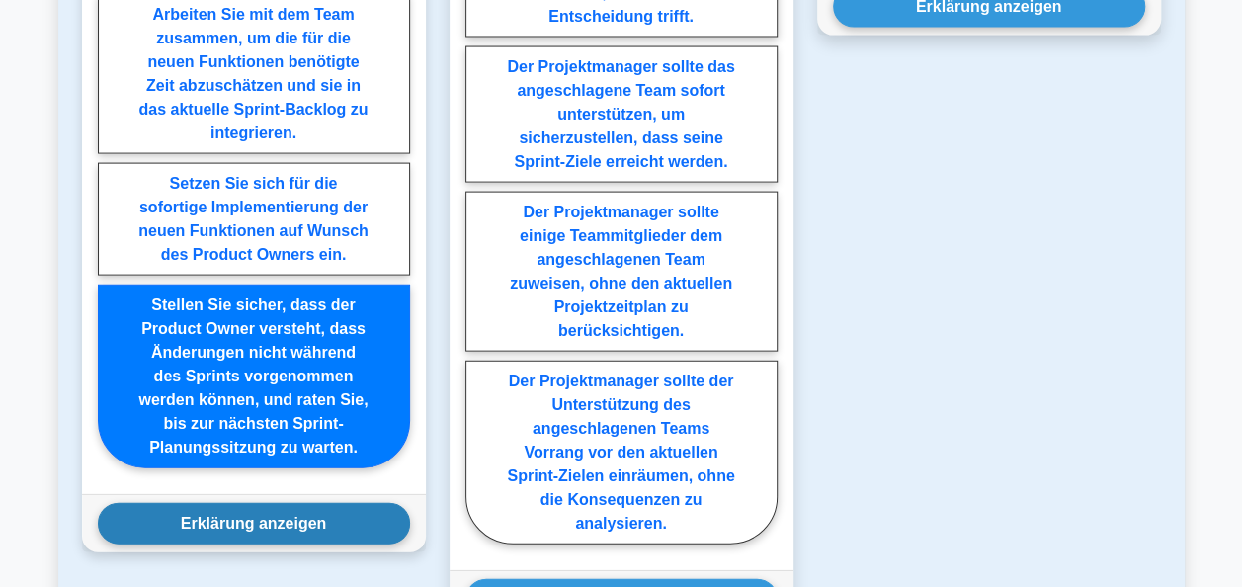
click at [296, 503] on button "Erklärung anzeigen" at bounding box center [254, 524] width 312 height 42
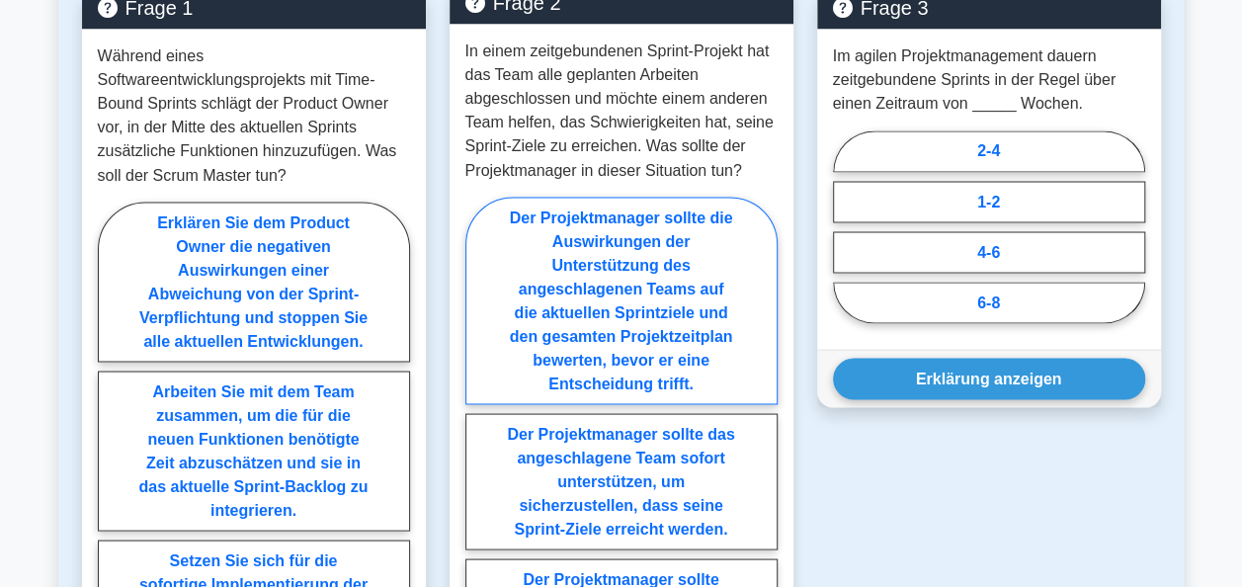
scroll to position [1582, 0]
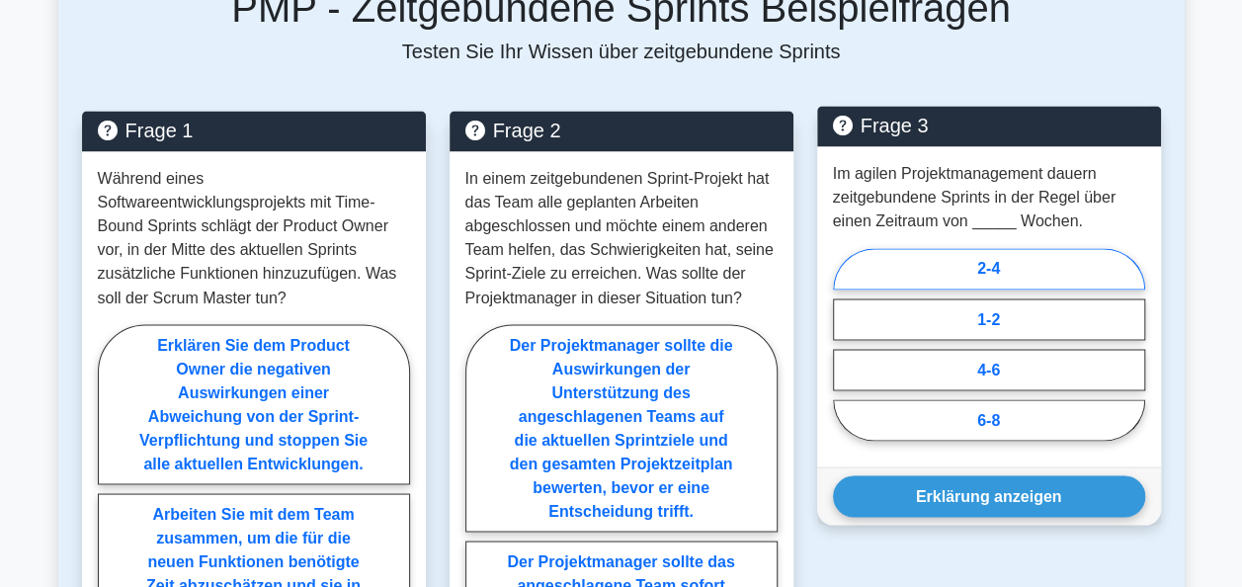
click at [1018, 248] on label "2-4" at bounding box center [989, 269] width 312 height 42
click at [846, 344] on input "2-4" at bounding box center [839, 350] width 13 height 13
radio input "true"
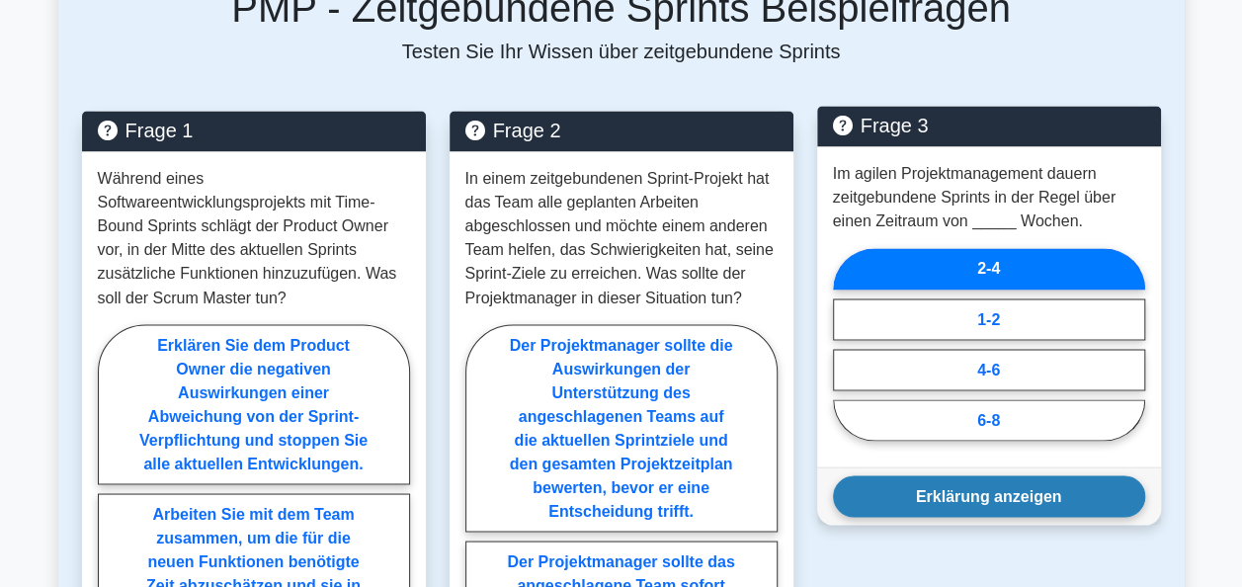
click at [993, 475] on button "Erklärung anzeigen" at bounding box center [989, 496] width 312 height 42
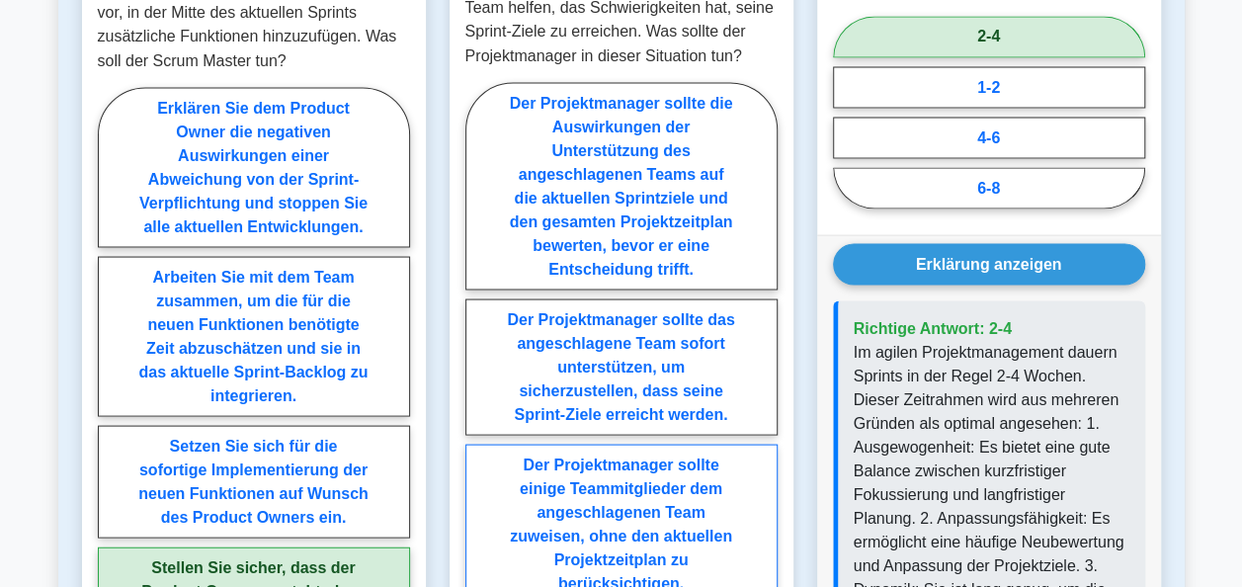
scroll to position [1779, 0]
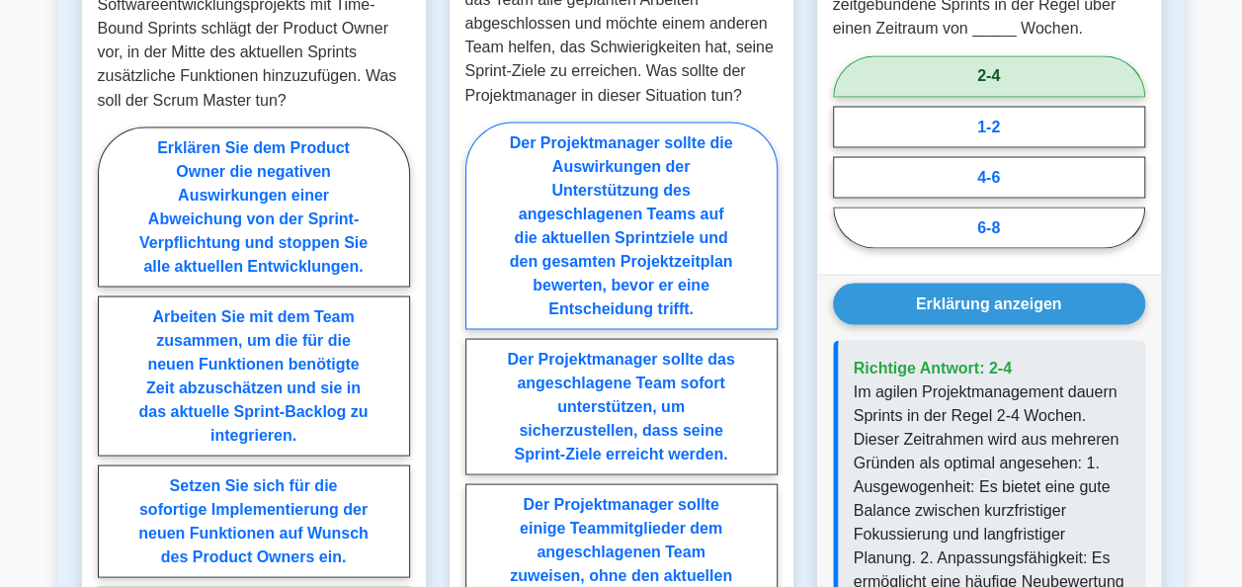
click at [588, 184] on label "Der Projektmanager sollte die Auswirkungen der Unterstützung des angeschlagenen…" at bounding box center [622, 226] width 312 height 208
click at [478, 478] on input "Der Projektmanager sollte die Auswirkungen der Unterstützung des angeschlagenen…" at bounding box center [472, 484] width 13 height 13
radio input "true"
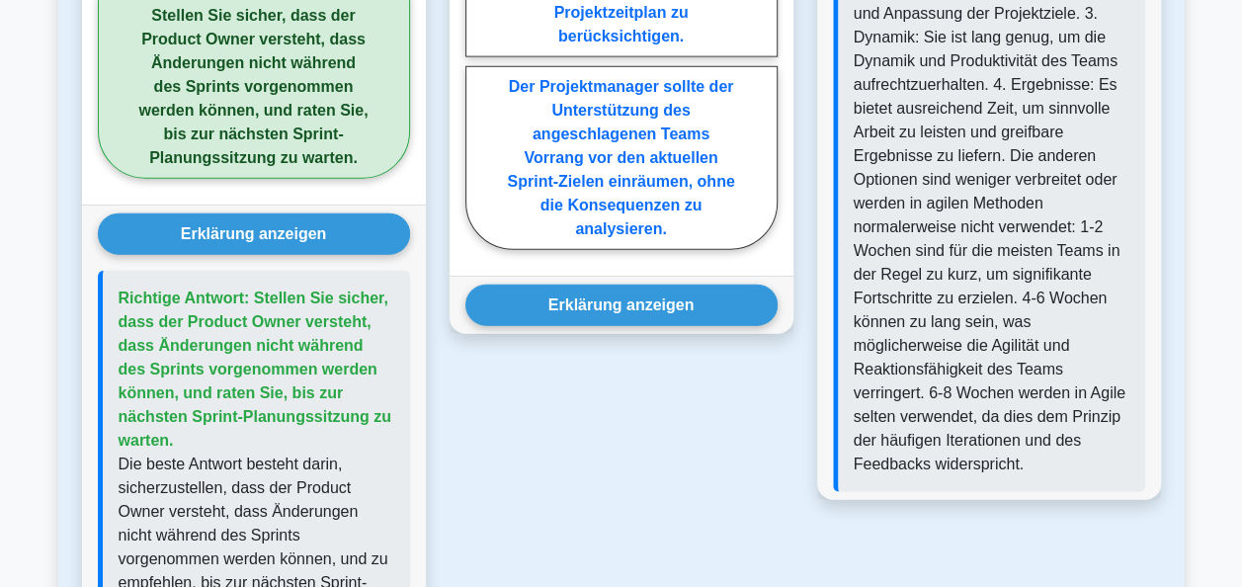
scroll to position [2372, 0]
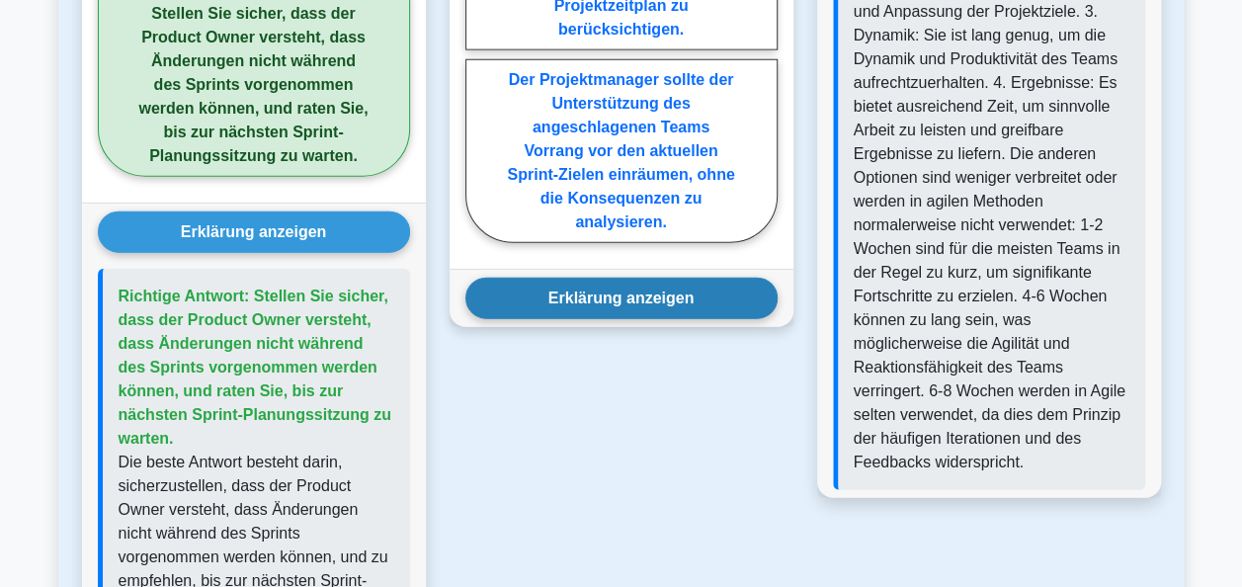
click at [635, 278] on button "Erklärung anzeigen" at bounding box center [622, 299] width 312 height 42
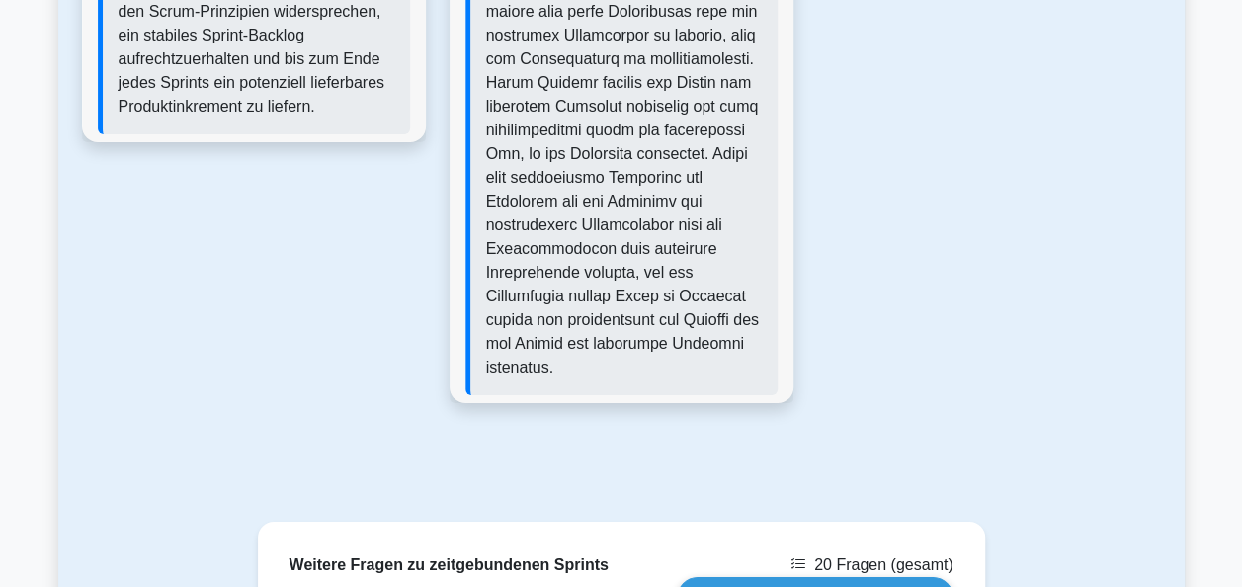
scroll to position [3558, 0]
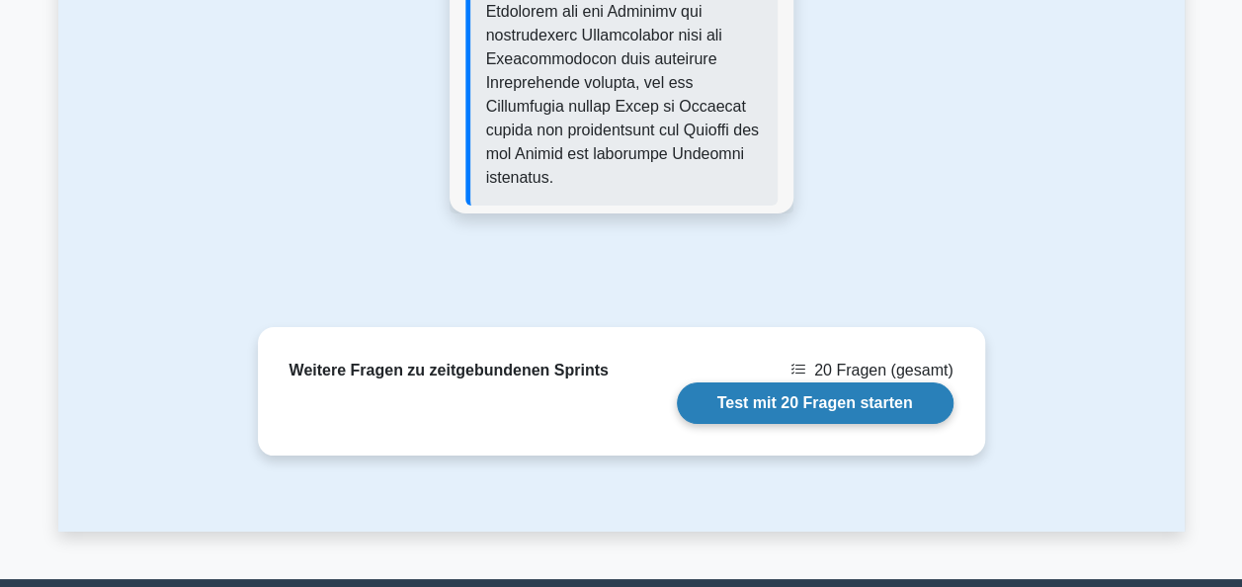
click at [853, 383] on link "Test mit 20 Fragen starten" at bounding box center [815, 404] width 277 height 42
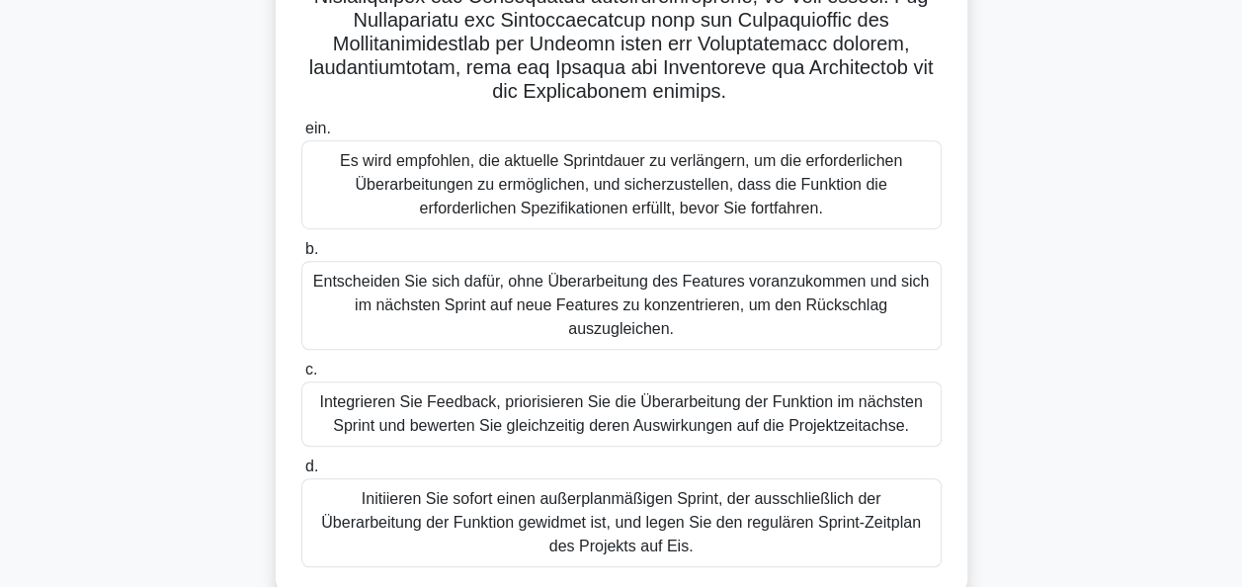
scroll to position [593, 0]
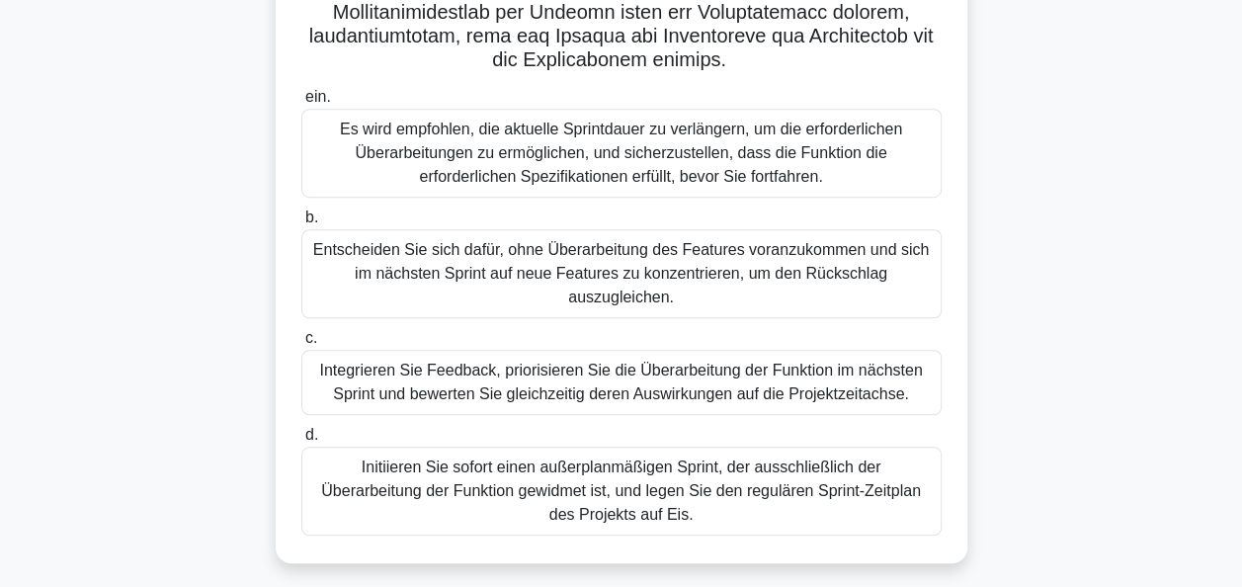
click at [706, 415] on div "Integrieren Sie Feedback, priorisieren Sie die Überarbeitung der Funktion im nä…" at bounding box center [621, 382] width 641 height 65
click at [301, 345] on input "c. Integrieren Sie Feedback, priorisieren Sie die Überarbeitung der Funktion im…" at bounding box center [301, 338] width 0 height 13
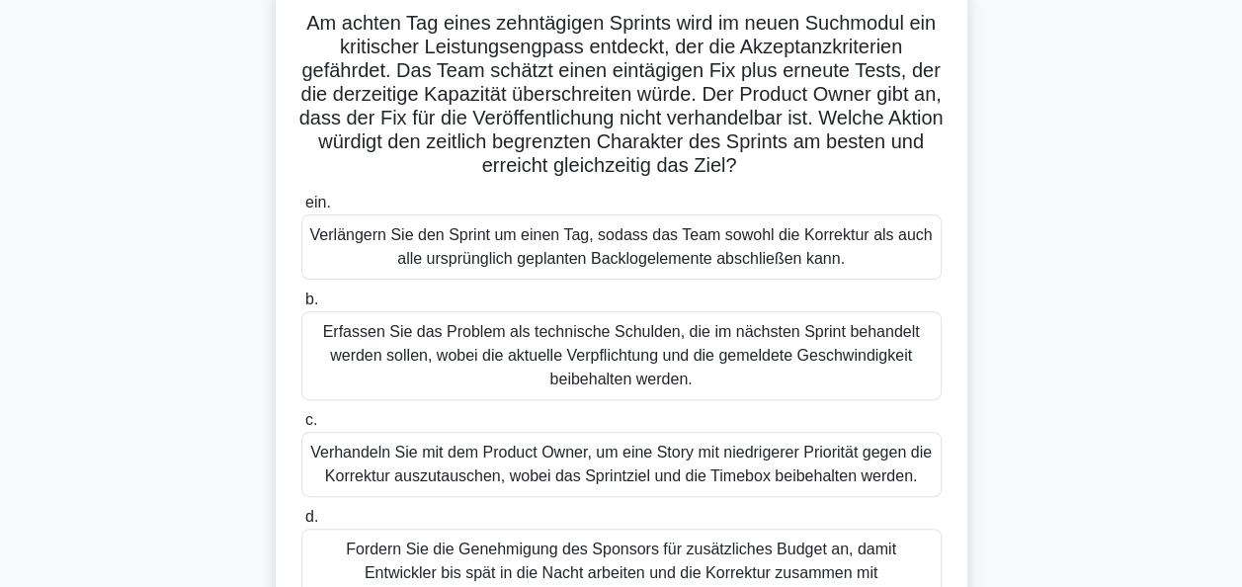
scroll to position [198, 0]
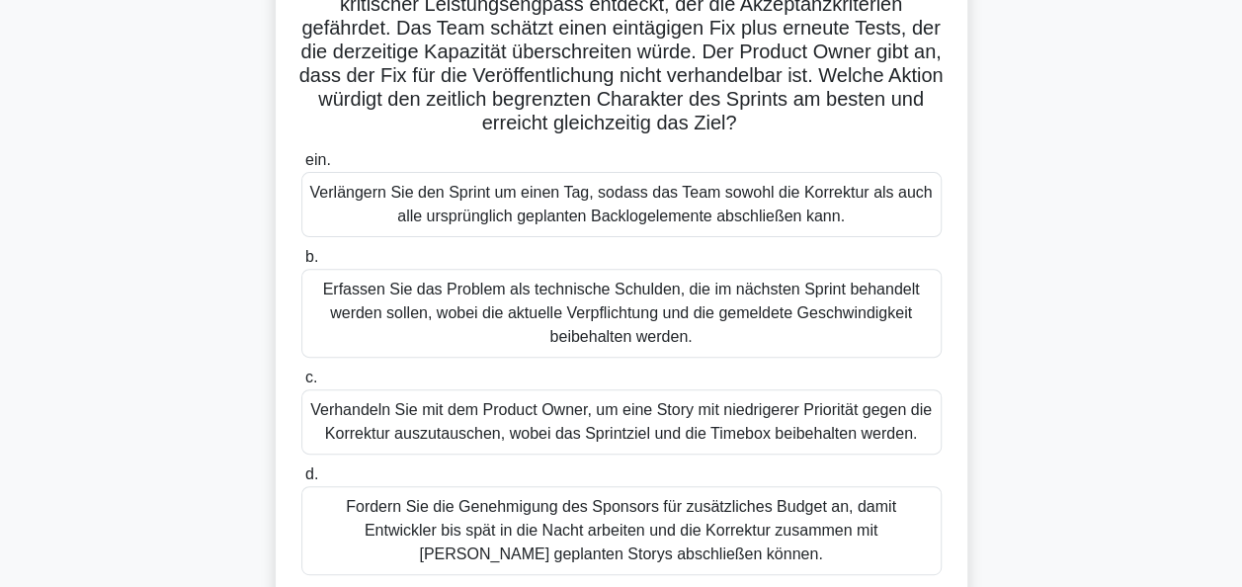
click at [730, 422] on div "Verhandeln Sie mit dem Product Owner, um eine Story mit niedrigerer Priorität g…" at bounding box center [621, 421] width 641 height 65
click at [301, 385] on input "c. Verhandeln Sie mit dem Product Owner, um eine Story mit niedrigerer Prioritä…" at bounding box center [301, 378] width 0 height 13
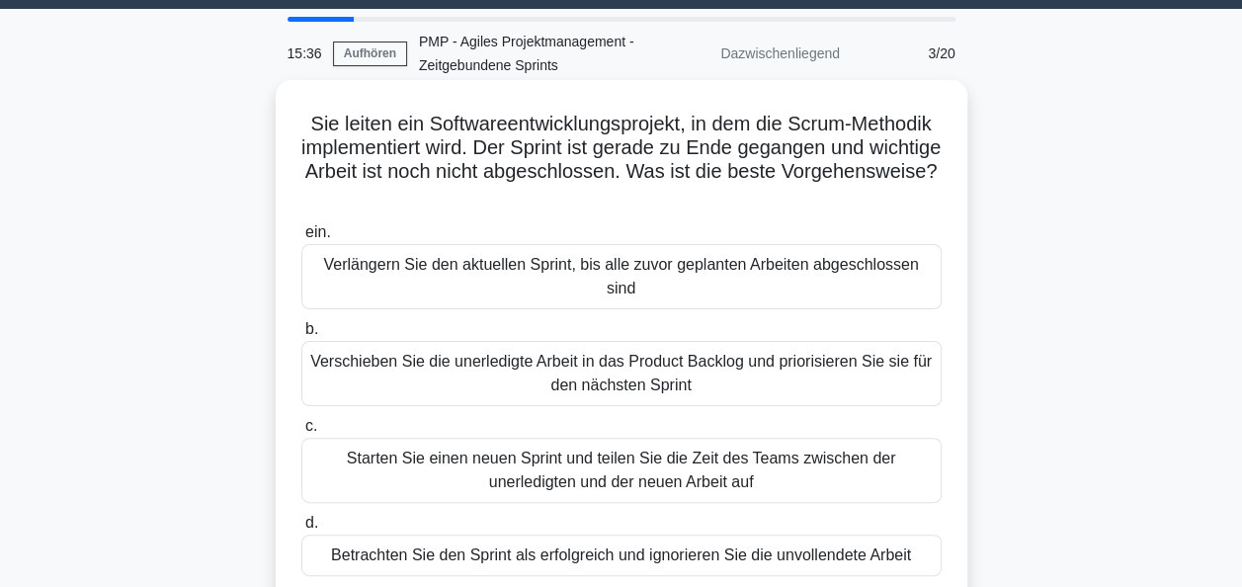
scroll to position [99, 0]
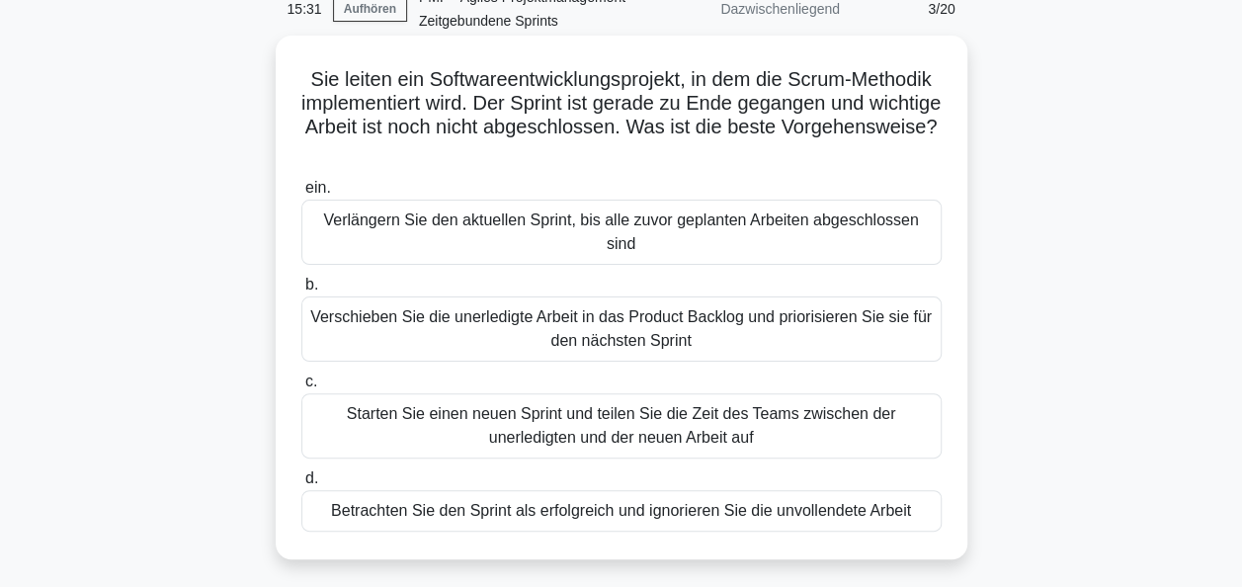
click at [717, 302] on div "Verschieben Sie die unerledigte Arbeit in das Product Backlog und priorisieren …" at bounding box center [621, 329] width 641 height 65
click at [301, 292] on input "b. Verschieben Sie die unerledigte Arbeit in das Product Backlog und priorisier…" at bounding box center [301, 285] width 0 height 13
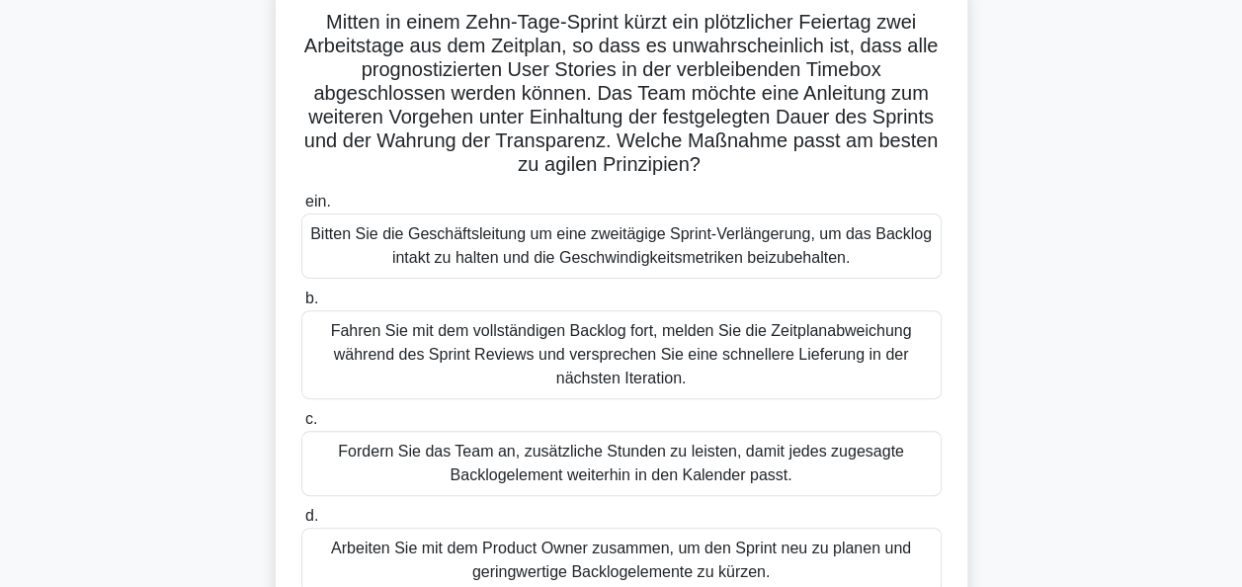
scroll to position [198, 0]
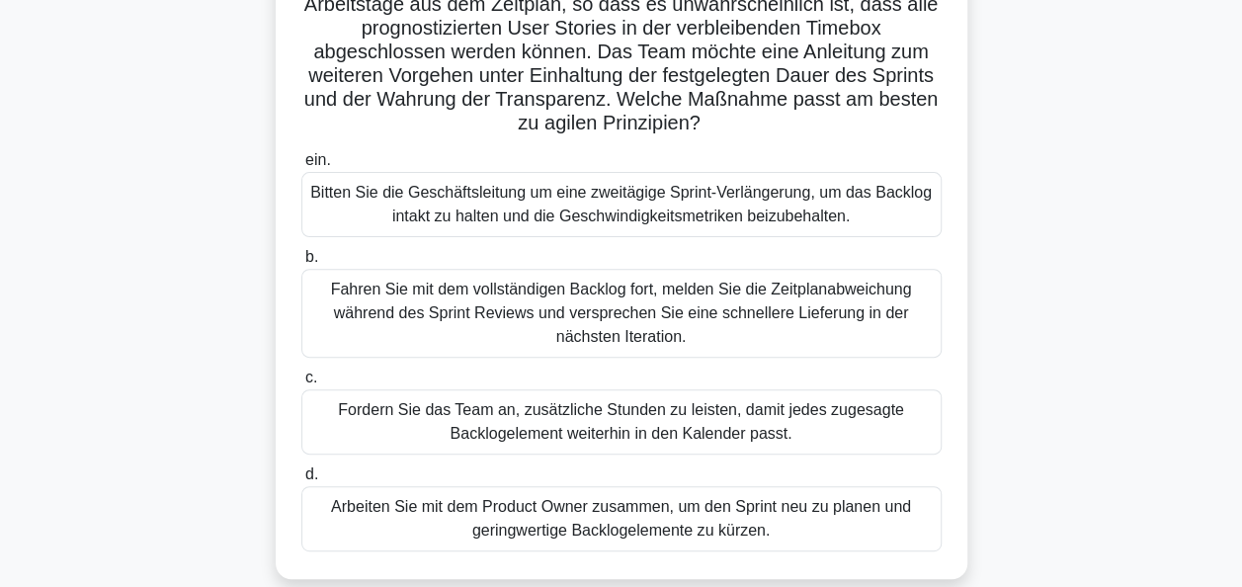
click at [686, 520] on div "Arbeiten Sie mit dem Product Owner zusammen, um den Sprint neu zu planen und ge…" at bounding box center [621, 518] width 641 height 65
click at [301, 481] on input "d. Arbeiten Sie mit dem Product Owner zusammen, um den Sprint neu zu planen und…" at bounding box center [301, 475] width 0 height 13
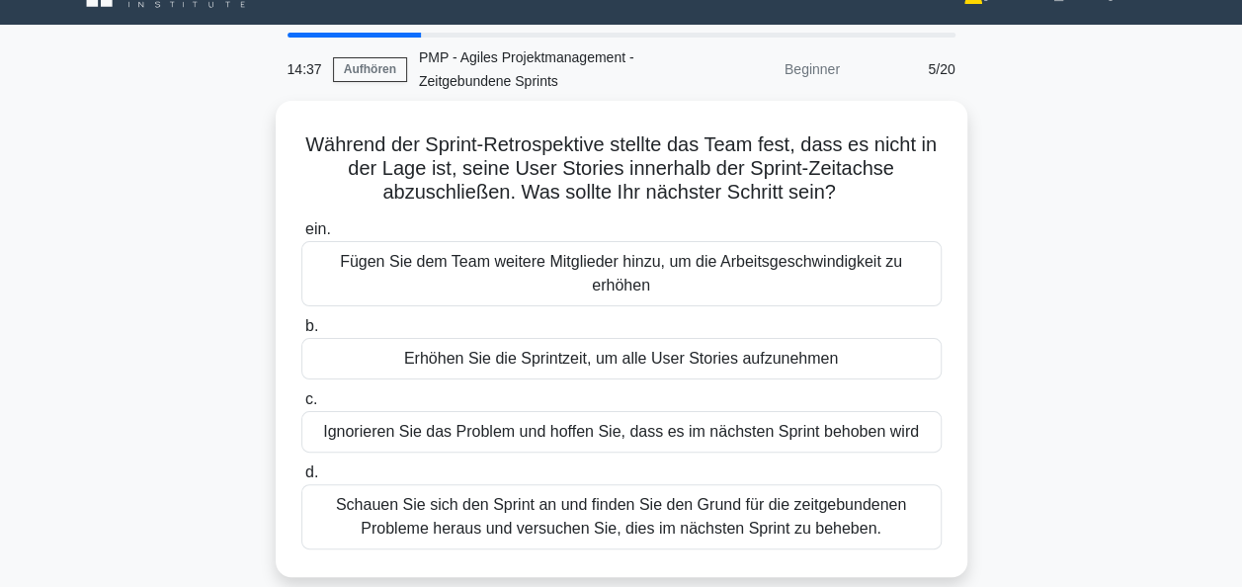
scroll to position [0, 0]
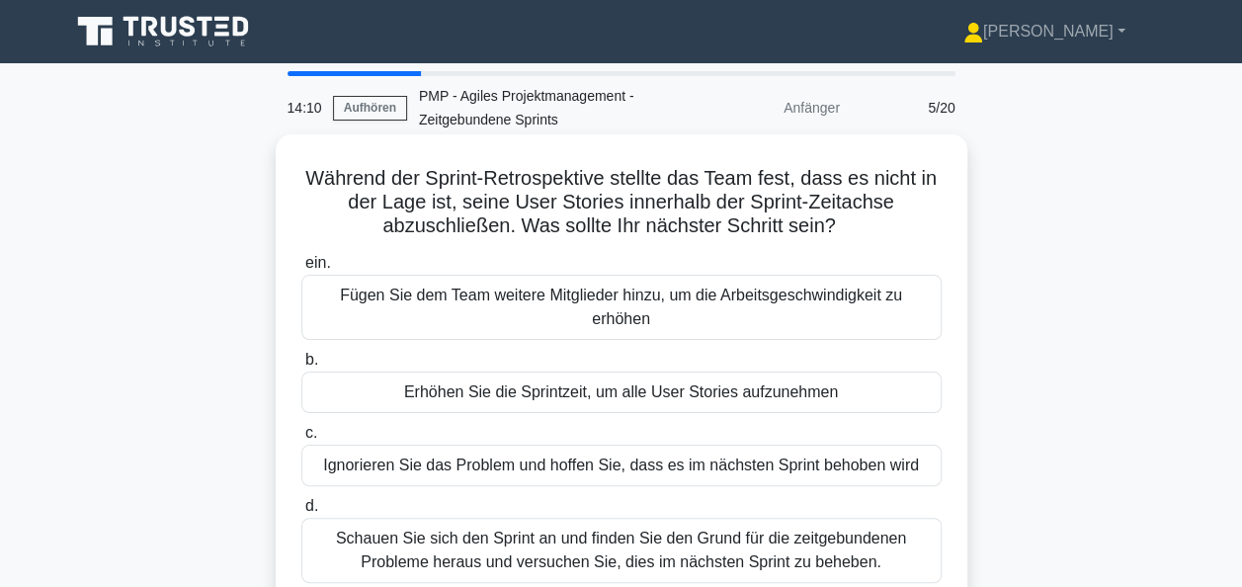
click at [660, 518] on div "Schauen Sie sich den Sprint an und finden Sie den Grund für die zeitgebundenen …" at bounding box center [621, 550] width 641 height 65
click at [301, 513] on input "d. [PERSON_NAME] Sie sich den Sprint an und finden Sie den Grund für die zeitge…" at bounding box center [301, 506] width 0 height 13
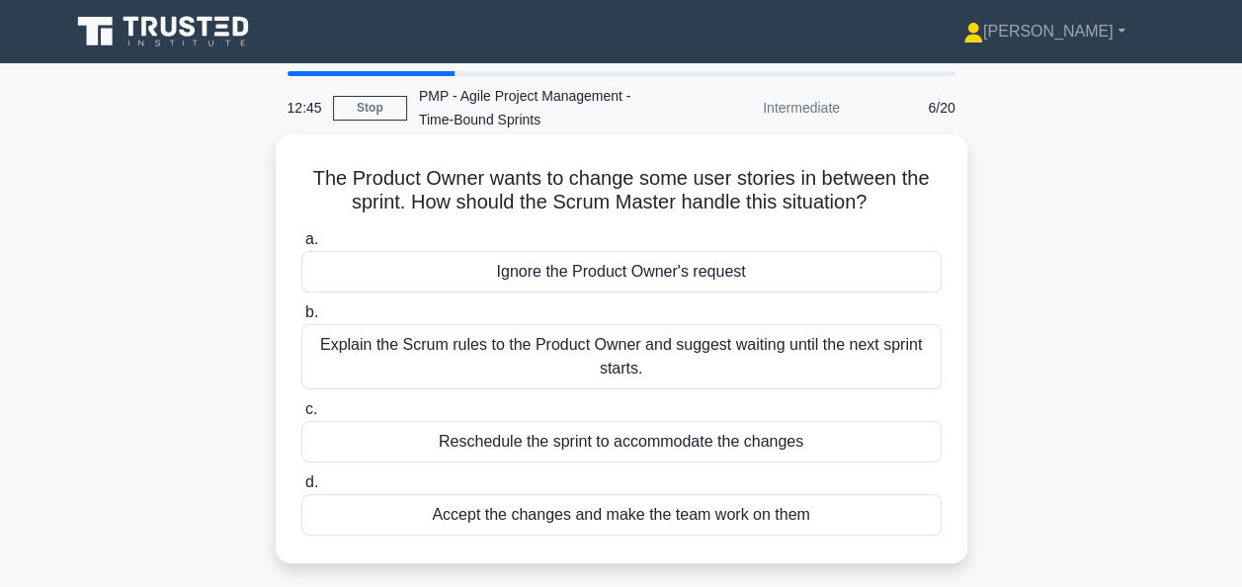
click at [637, 357] on div "Explain the Scrum rules to the Product Owner and suggest waiting until the next…" at bounding box center [621, 356] width 641 height 65
click at [301, 319] on input "b. Explain the Scrum rules to the Product Owner and suggest waiting until the n…" at bounding box center [301, 312] width 0 height 13
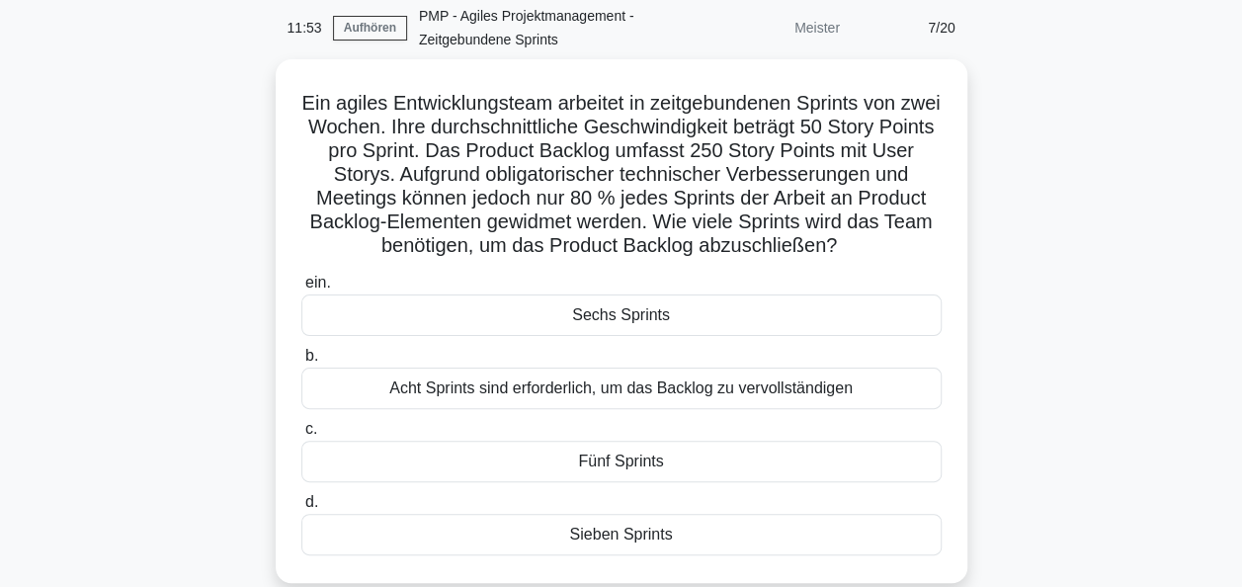
scroll to position [99, 0]
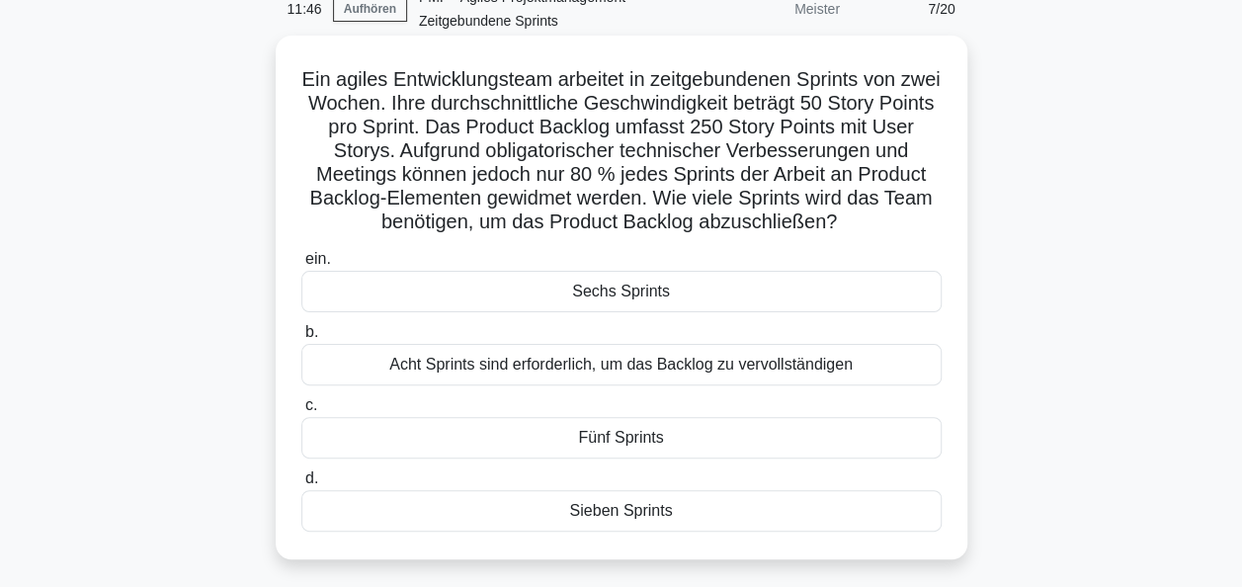
click at [633, 288] on div "Sechs Sprints" at bounding box center [621, 292] width 641 height 42
click at [301, 266] on input "ein. Sechs Sprints" at bounding box center [301, 259] width 0 height 13
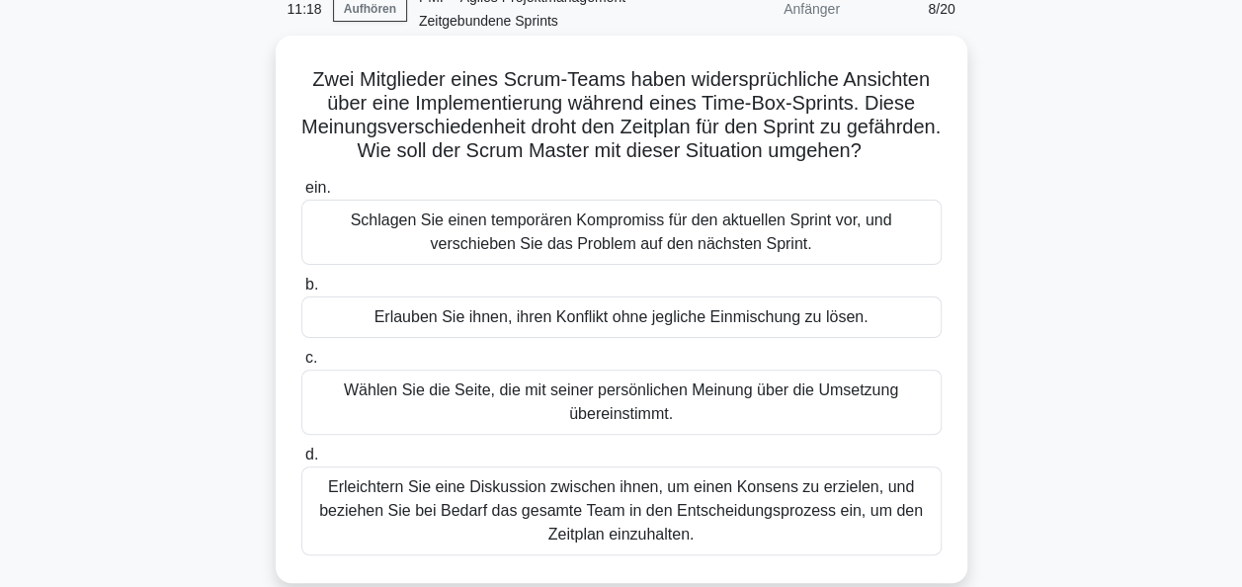
click at [630, 534] on div "Erleichtern Sie eine Diskussion zwischen ihnen, um einen Konsens zu erzielen, u…" at bounding box center [621, 511] width 641 height 89
click at [301, 462] on input "d. Erleichtern Sie eine Diskussion zwischen ihnen, um einen Konsens zu erzielen…" at bounding box center [301, 455] width 0 height 13
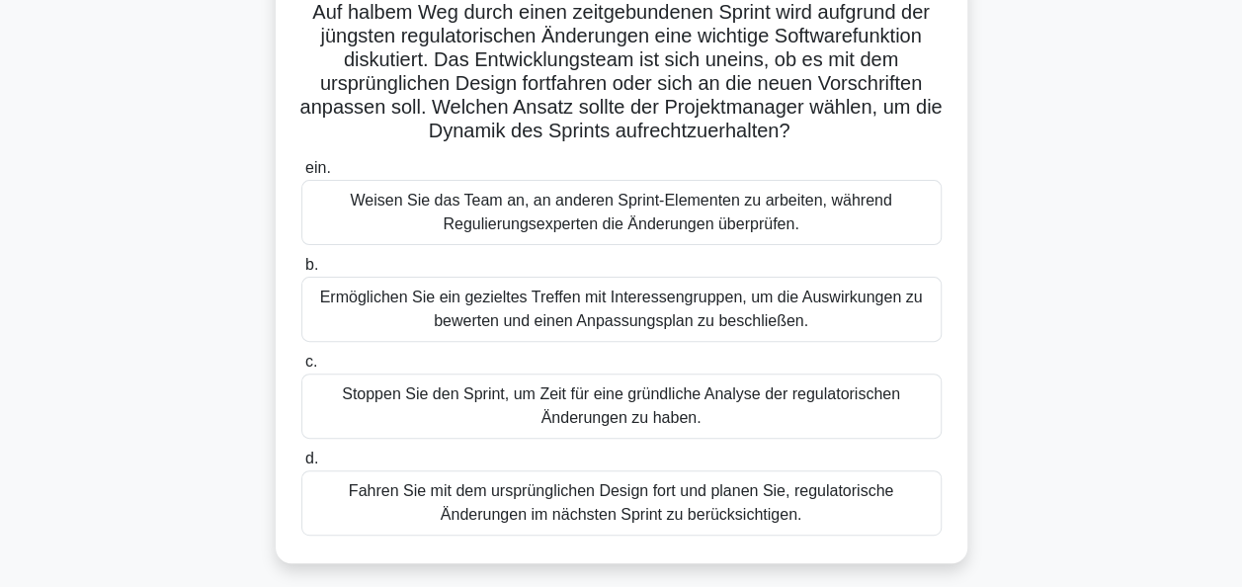
scroll to position [198, 0]
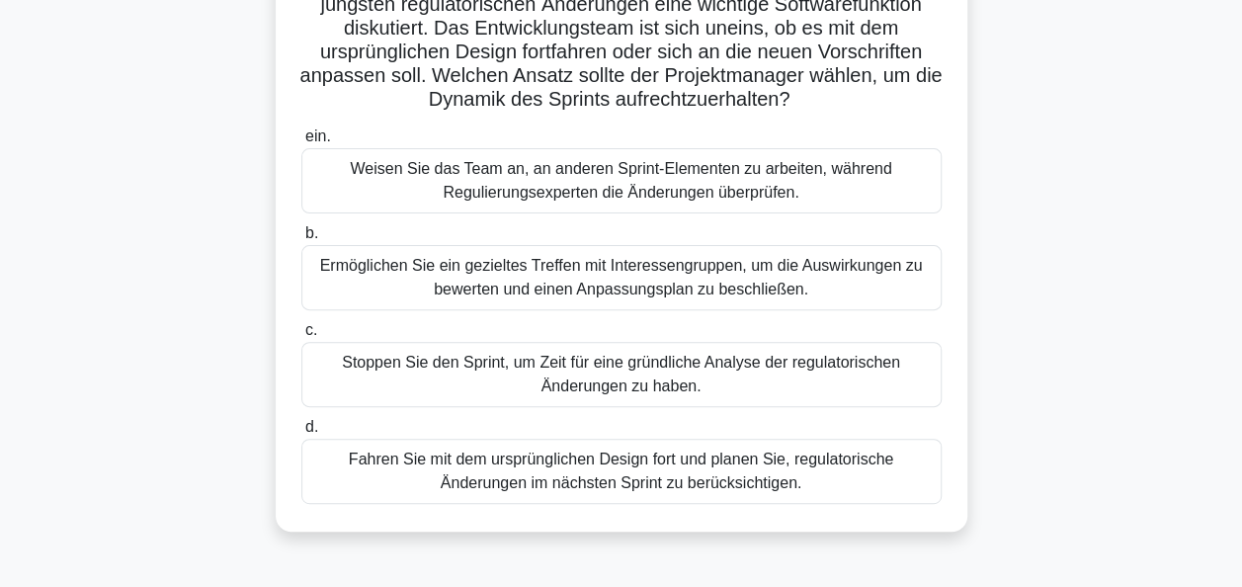
click at [733, 481] on div "Fahren Sie mit dem ursprünglichen Design fort und planen Sie, regulatorische Än…" at bounding box center [621, 471] width 641 height 65
click at [301, 434] on input "d. Fahren Sie mit dem ursprünglichen Design fort und planen Sie, regulatorische…" at bounding box center [301, 427] width 0 height 13
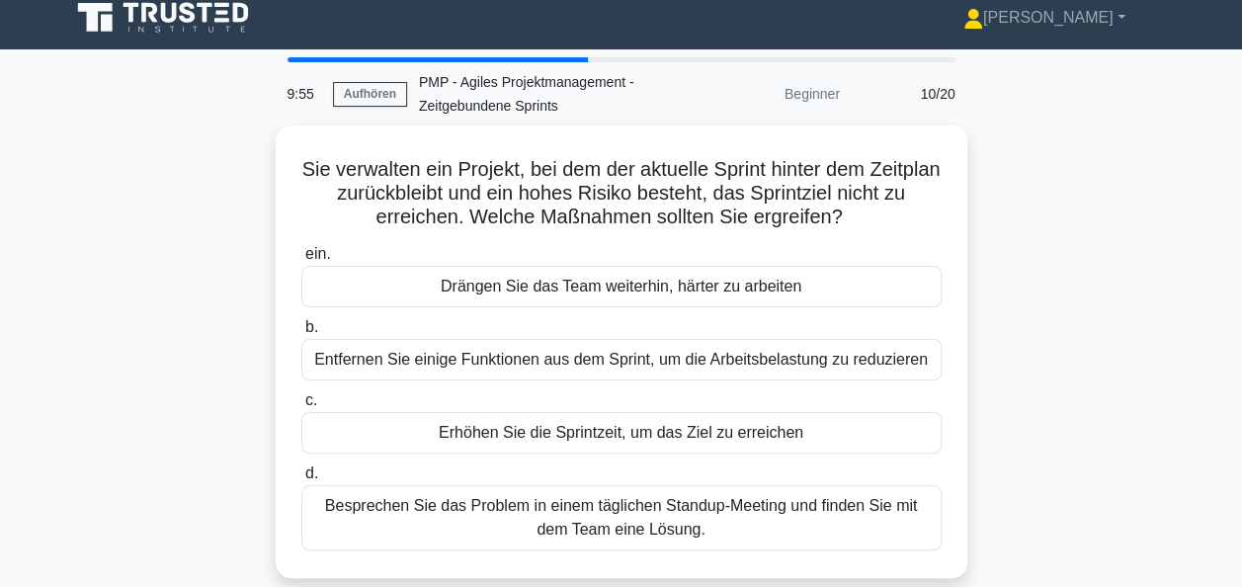
scroll to position [0, 0]
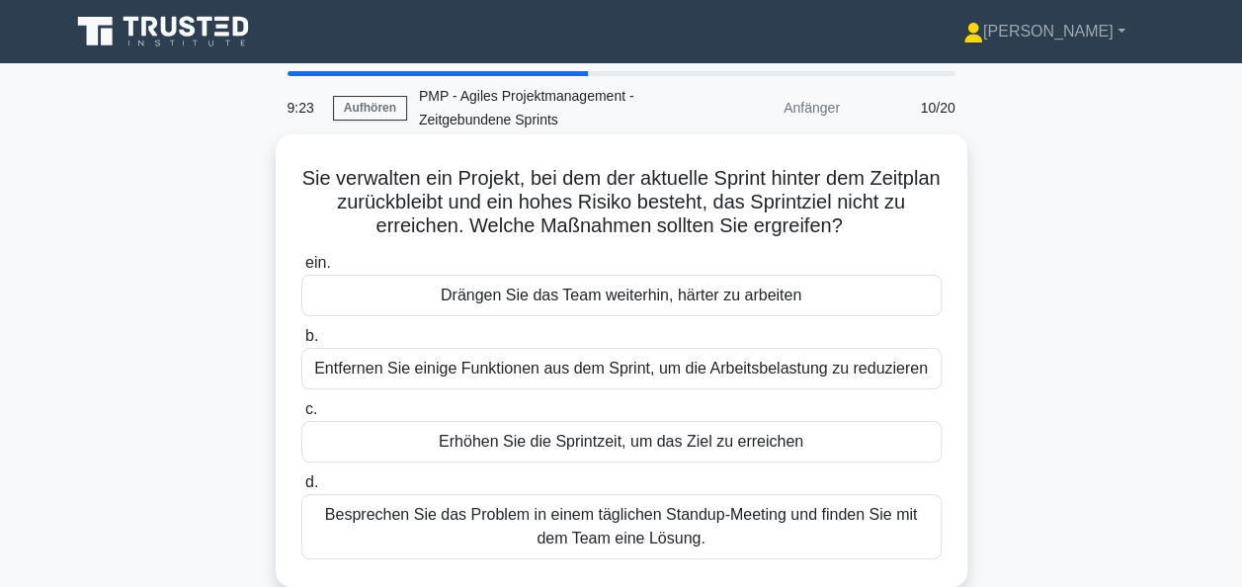
click at [619, 524] on div "Besprechen Sie das Problem in einem täglichen Standup-Meeting und finden Sie mi…" at bounding box center [621, 526] width 641 height 65
click at [301, 489] on input "d. Besprechen Sie das Problem in einem täglichen Standup-Meeting und finden Sie…" at bounding box center [301, 482] width 0 height 13
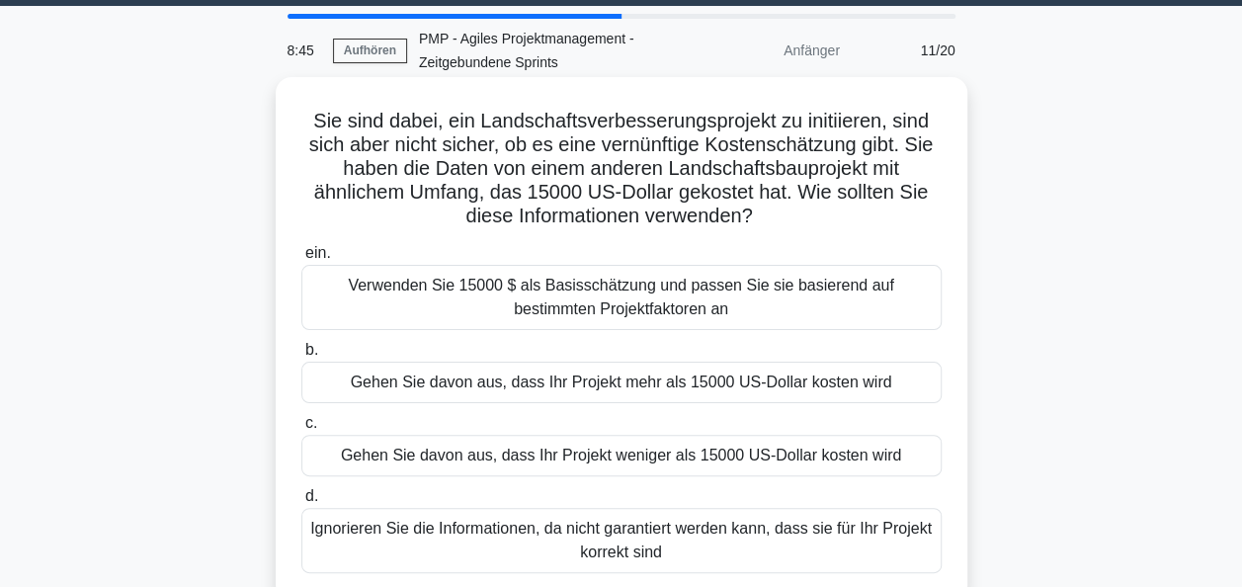
scroll to position [99, 0]
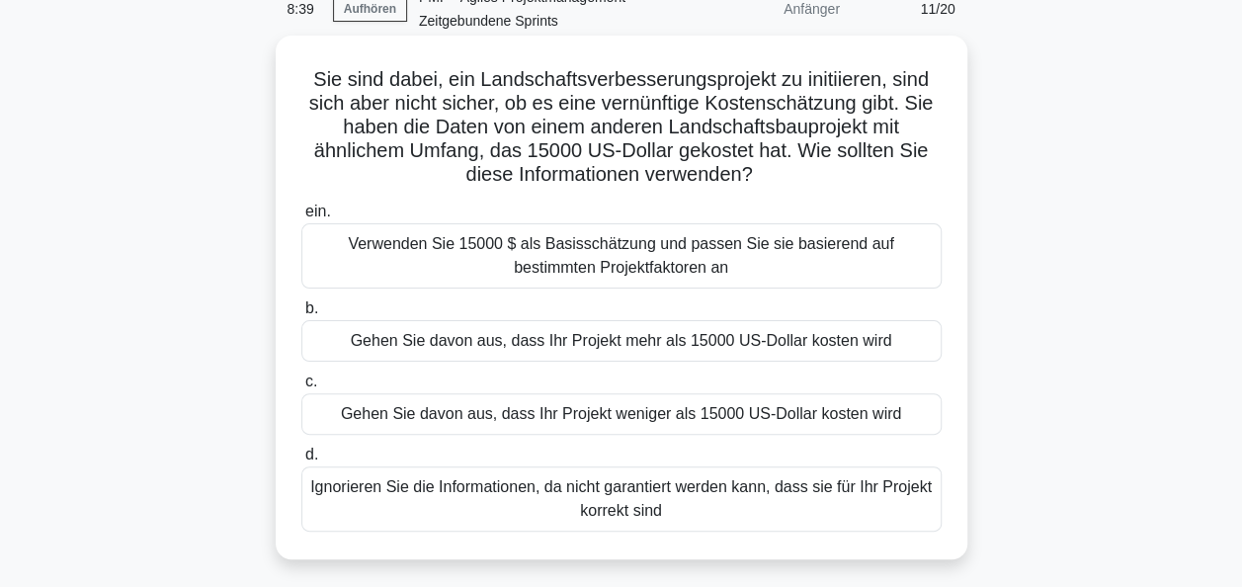
click at [622, 267] on div "Verwenden Sie 15000 $ als Basisschätzung und passen Sie sie basierend auf besti…" at bounding box center [621, 255] width 641 height 65
click at [301, 218] on input "ein. Verwenden Sie 15000 $ als Basisschätzung und passen Sie sie basierend auf …" at bounding box center [301, 212] width 0 height 13
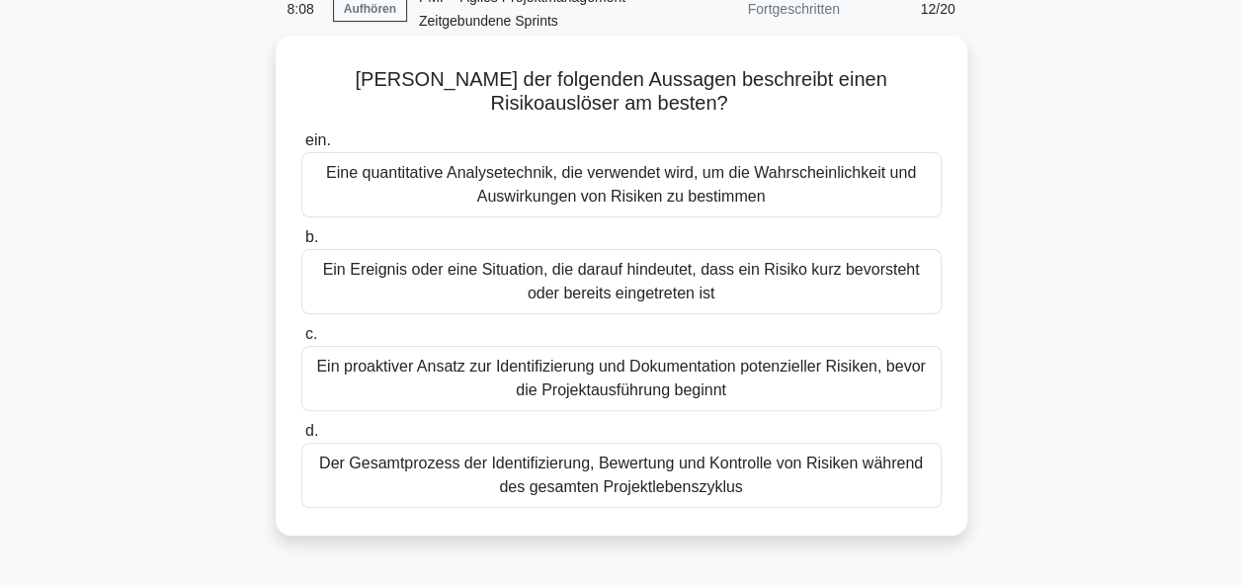
click at [629, 289] on div "Ein Ereignis oder eine Situation, die darauf hindeutet, dass ein Risiko kurz be…" at bounding box center [621, 281] width 641 height 65
click at [301, 244] on input "b. Ein Ereignis oder eine Situation, die darauf hindeutet, dass ein Risiko kurz…" at bounding box center [301, 237] width 0 height 13
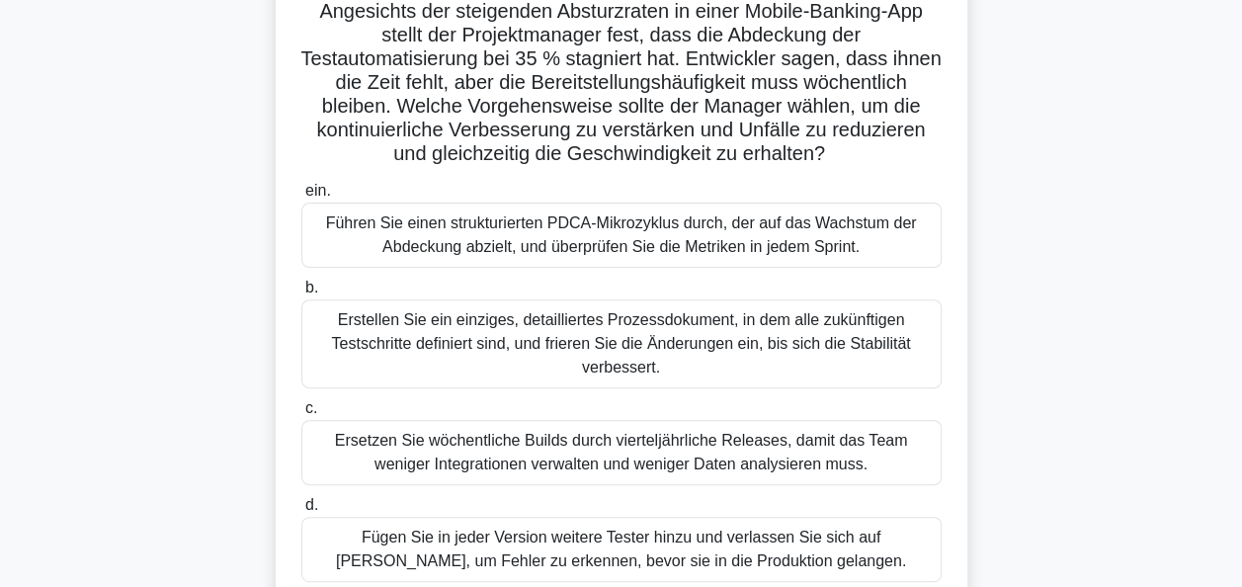
scroll to position [198, 0]
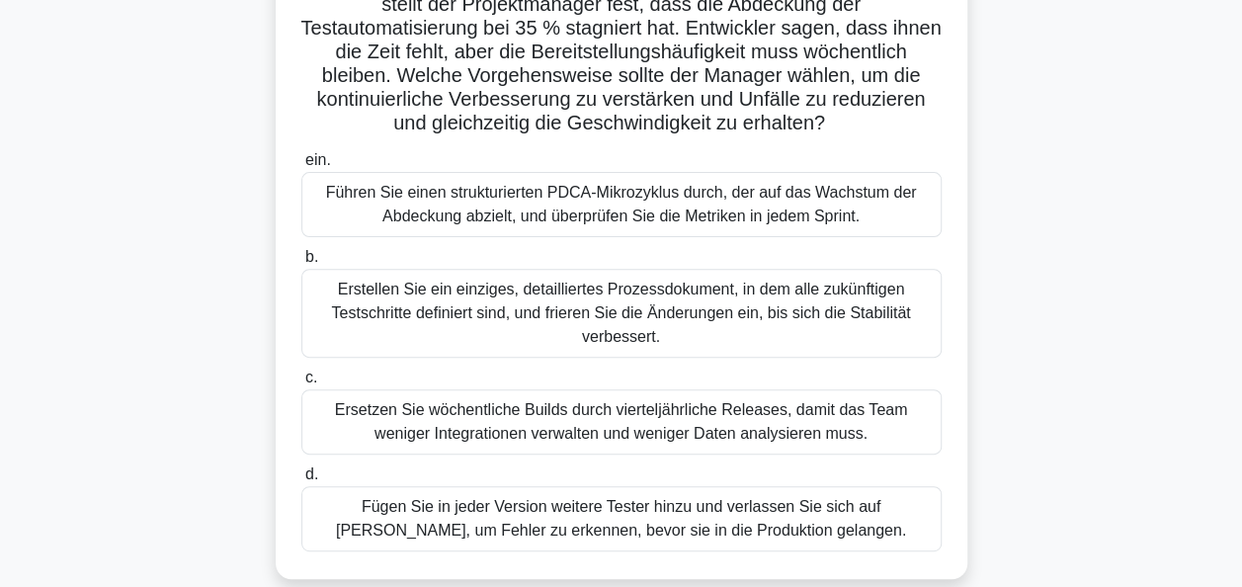
click at [569, 220] on div "Führen Sie einen strukturierten PDCA-Mikrozyklus durch, der auf das Wachstum de…" at bounding box center [621, 204] width 641 height 65
click at [301, 167] on input "ein. Führen Sie einen strukturierten PDCA-Mikrozyklus durch, der auf das Wachst…" at bounding box center [301, 160] width 0 height 13
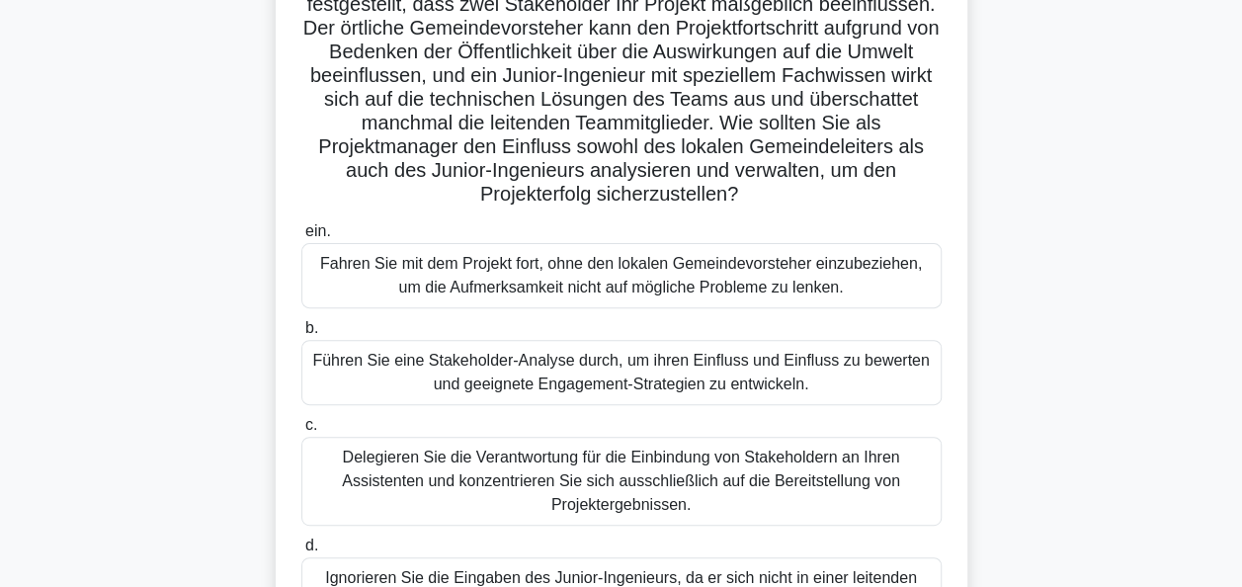
scroll to position [297, 0]
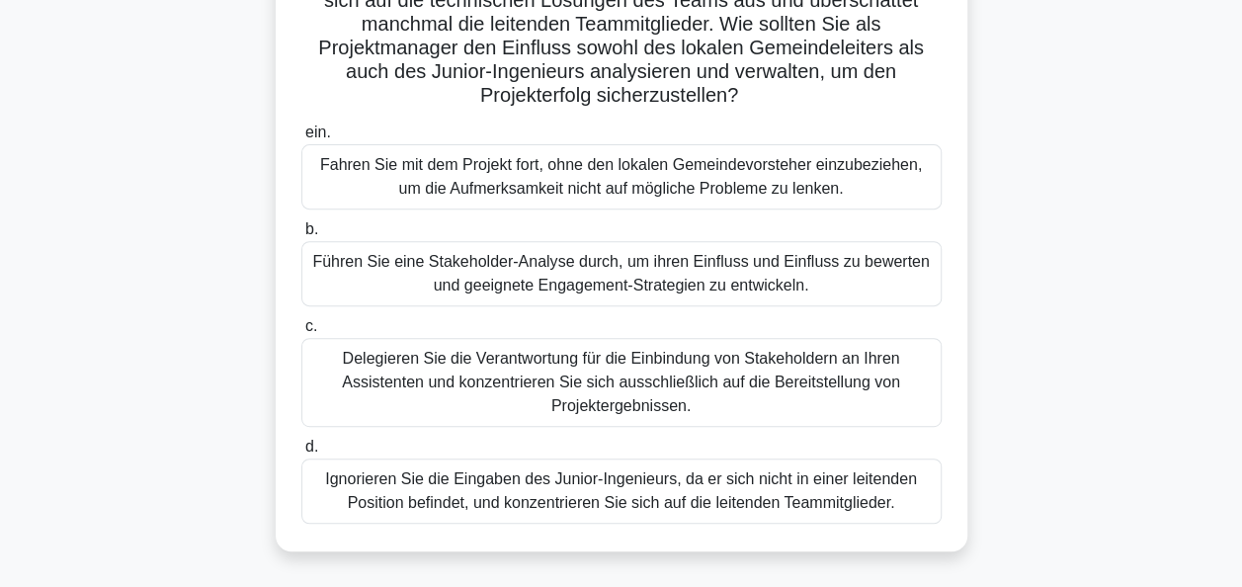
click at [600, 279] on div "Führen Sie eine Stakeholder-Analyse durch, um ihren Einfluss und Einfluss zu be…" at bounding box center [621, 273] width 641 height 65
click at [301, 236] on input "b. Führen Sie eine Stakeholder-Analyse durch, um ihren Einfluss und Einfluss zu…" at bounding box center [301, 229] width 0 height 13
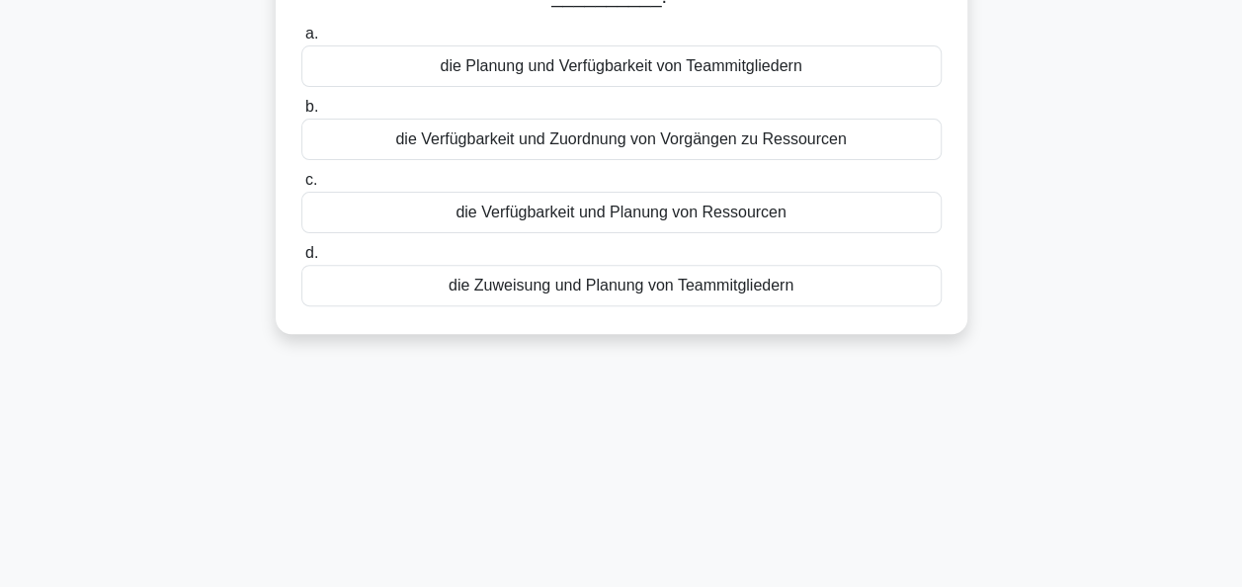
scroll to position [0, 0]
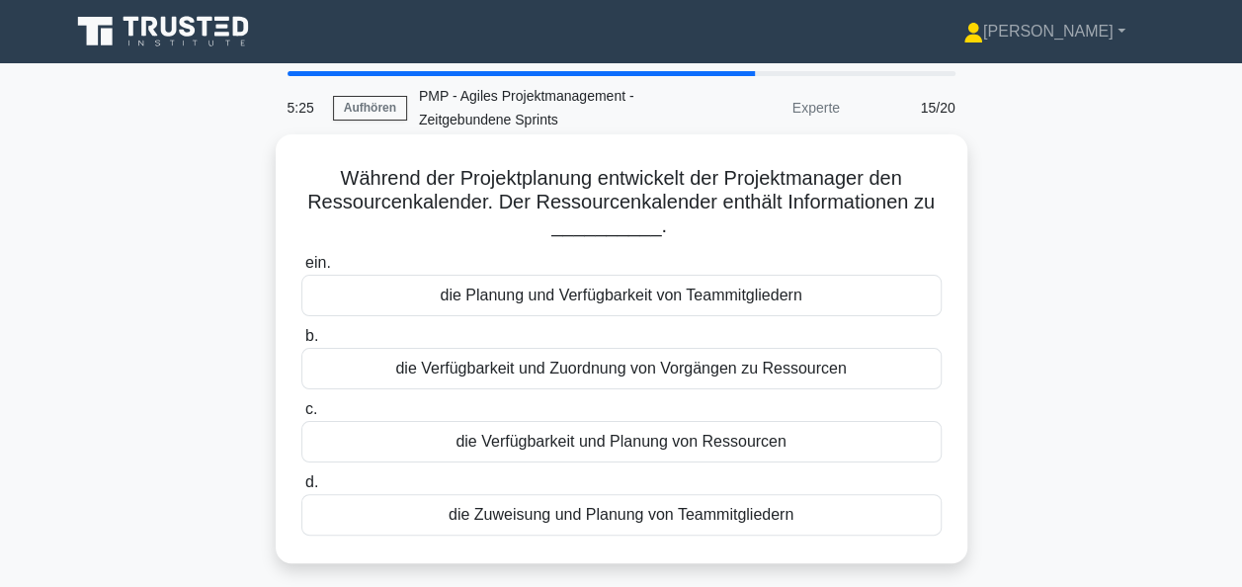
click at [644, 444] on div "die Verfügbarkeit und Planung von Ressourcen" at bounding box center [621, 442] width 641 height 42
click at [301, 416] on input "c. die Verfügbarkeit und Planung von Ressourcen" at bounding box center [301, 409] width 0 height 13
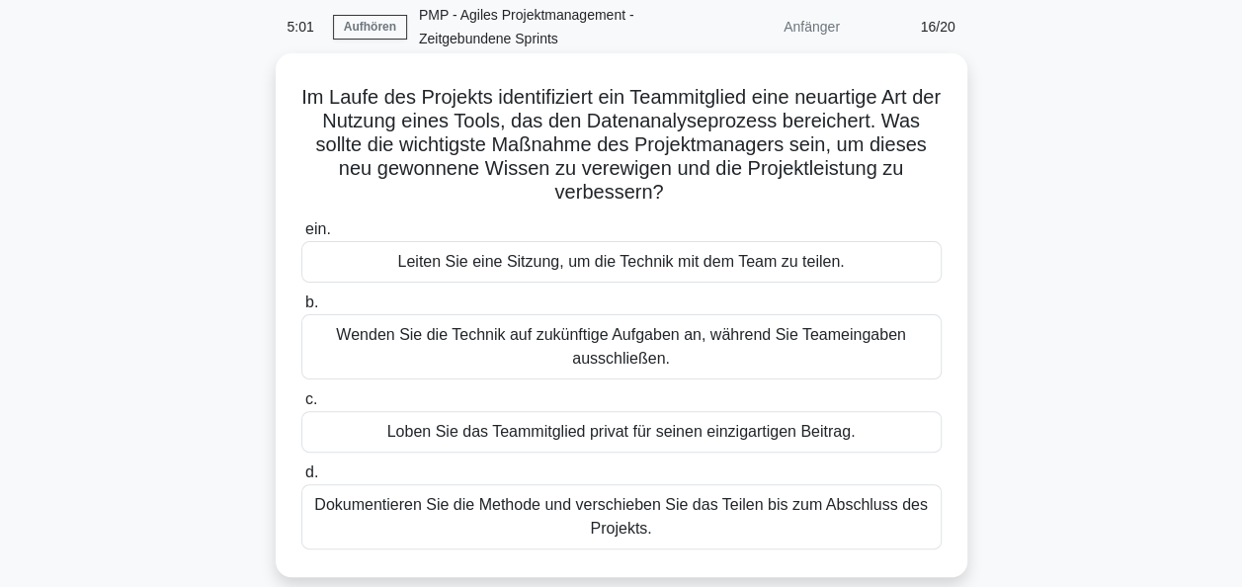
scroll to position [99, 0]
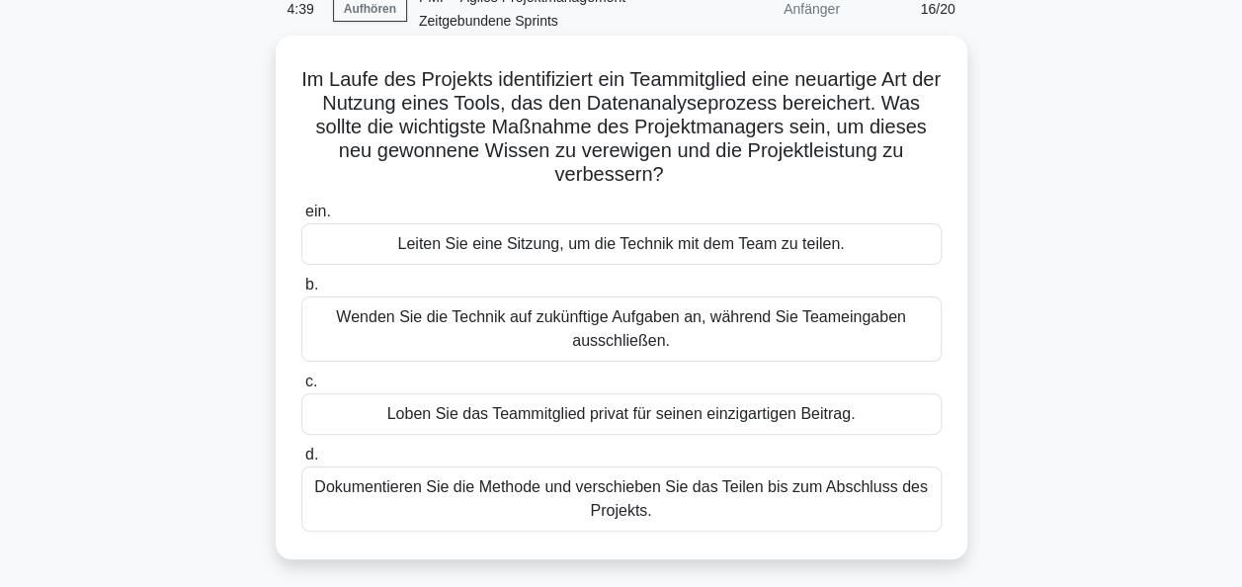
click at [629, 249] on div "Leiten Sie eine Sitzung, um die Technik mit dem Team zu teilen." at bounding box center [621, 244] width 641 height 42
click at [301, 218] on input "ein. Leiten Sie eine Sitzung, um die Technik mit dem Team zu teilen." at bounding box center [301, 212] width 0 height 13
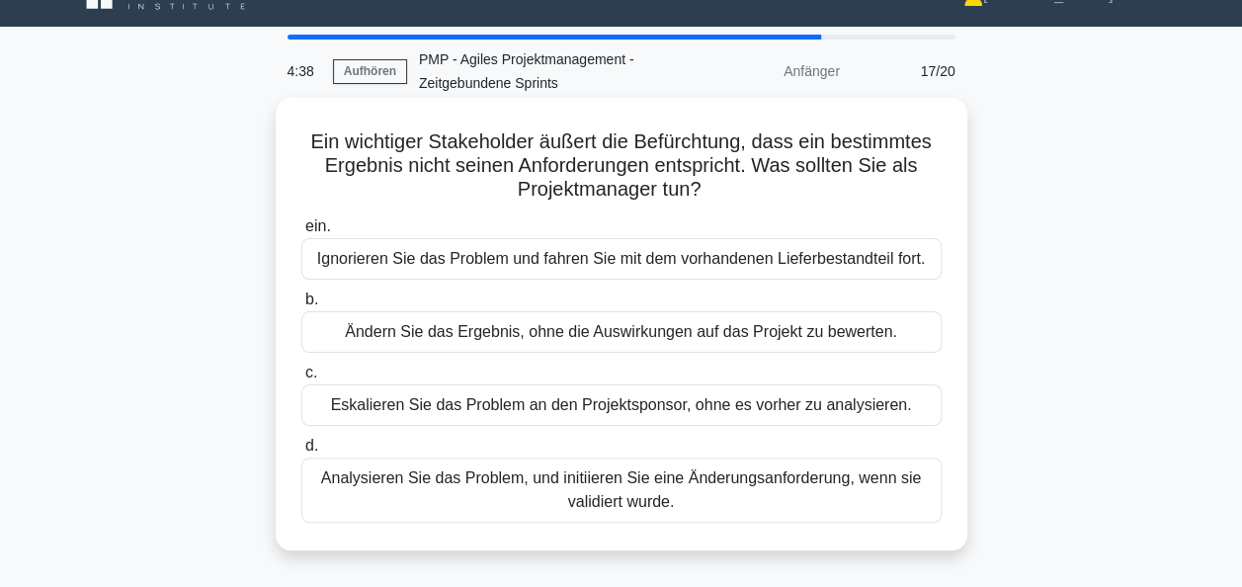
scroll to position [0, 0]
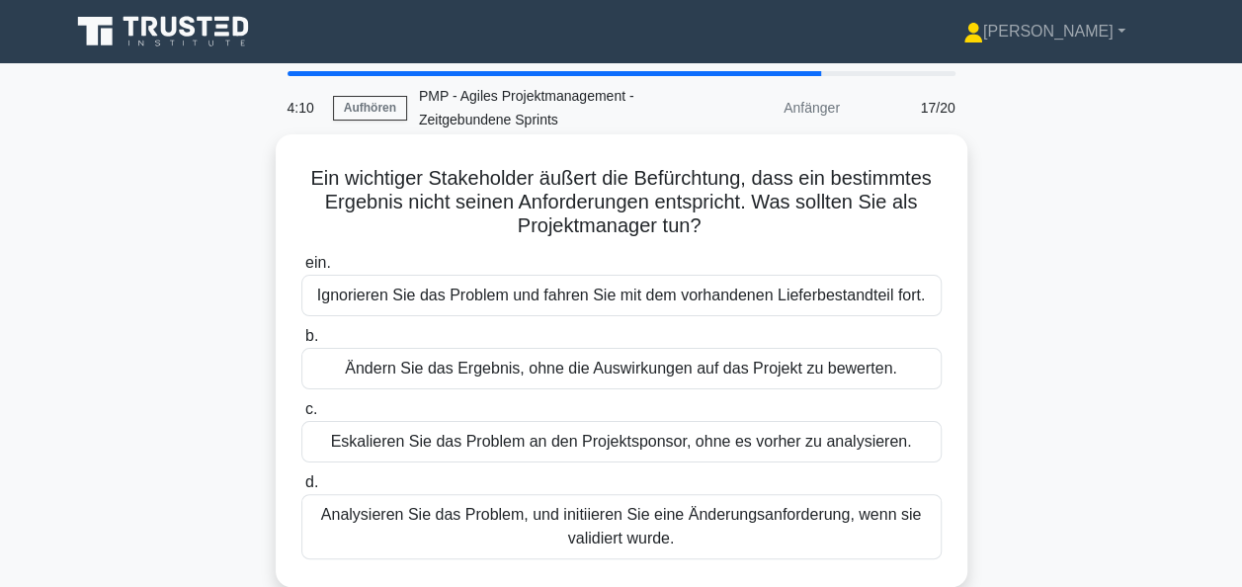
click at [659, 512] on div "Analysieren Sie das Problem, und initiieren Sie eine Änderungsanforderung, wenn…" at bounding box center [621, 526] width 641 height 65
click at [301, 489] on input "d. Analysieren Sie das Problem, und initiieren Sie eine Änderungsanforderung, w…" at bounding box center [301, 482] width 0 height 13
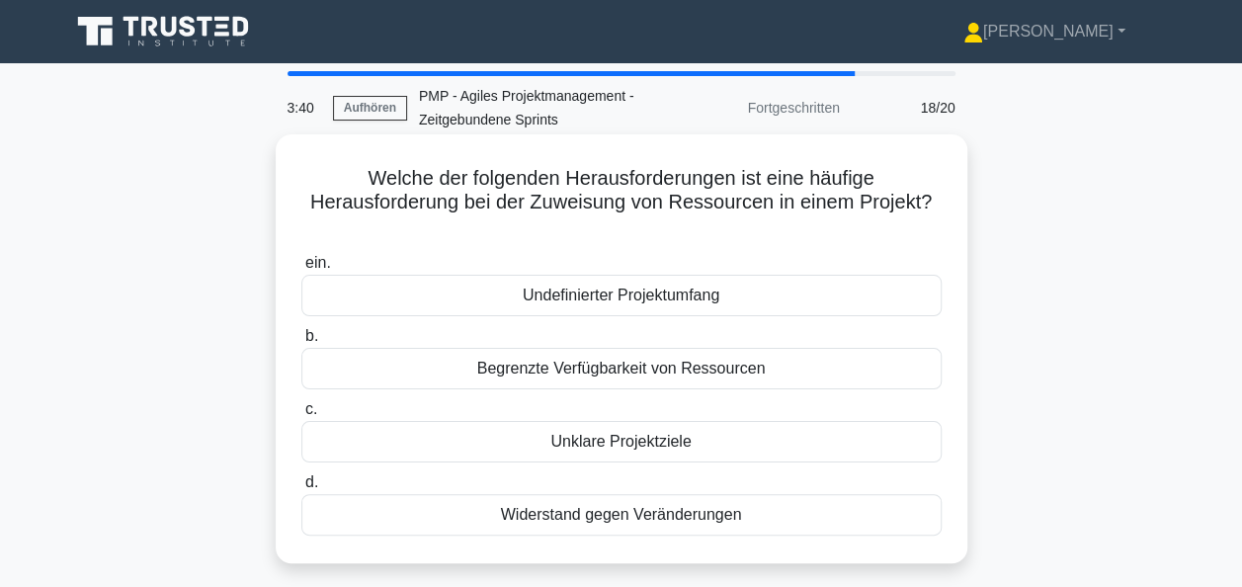
click at [676, 372] on div "Begrenzte Verfügbarkeit von Ressourcen" at bounding box center [621, 369] width 641 height 42
click at [301, 343] on input "b. Begrenzte Verfügbarkeit von Ressourcen" at bounding box center [301, 336] width 0 height 13
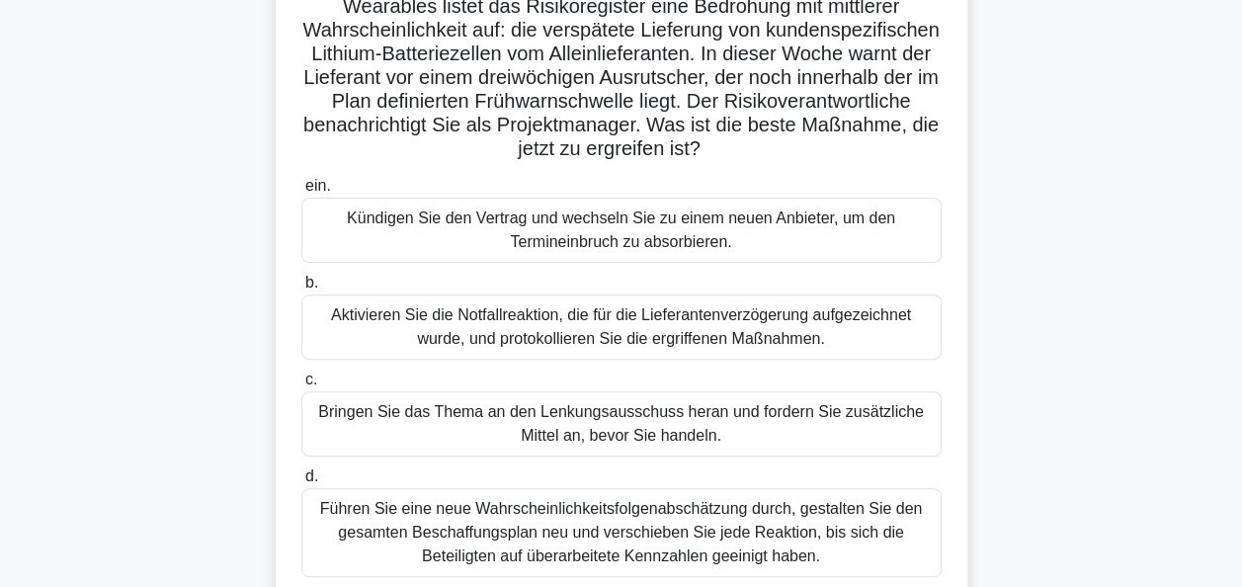
scroll to position [198, 0]
click at [575, 328] on div "Aktivieren Sie die Notfallreaktion, die für die Lieferantenverzögerung aufgezei…" at bounding box center [621, 325] width 641 height 65
click at [301, 288] on input "b. Aktivieren Sie die Notfallreaktion, die für die Lieferantenverzögerung aufge…" at bounding box center [301, 281] width 0 height 13
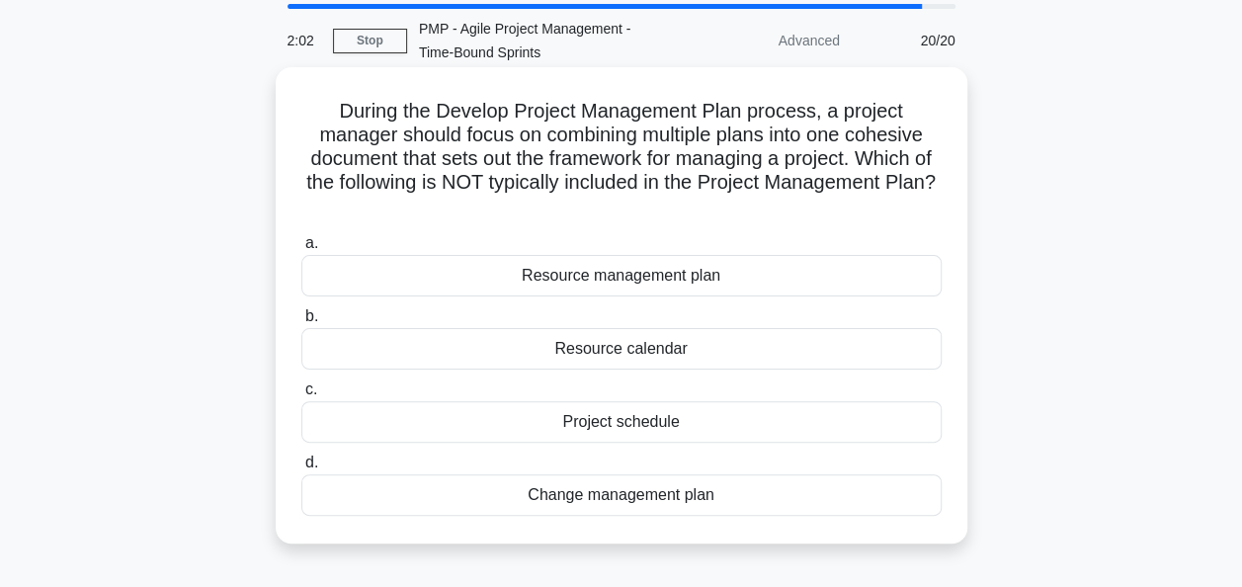
scroll to position [99, 0]
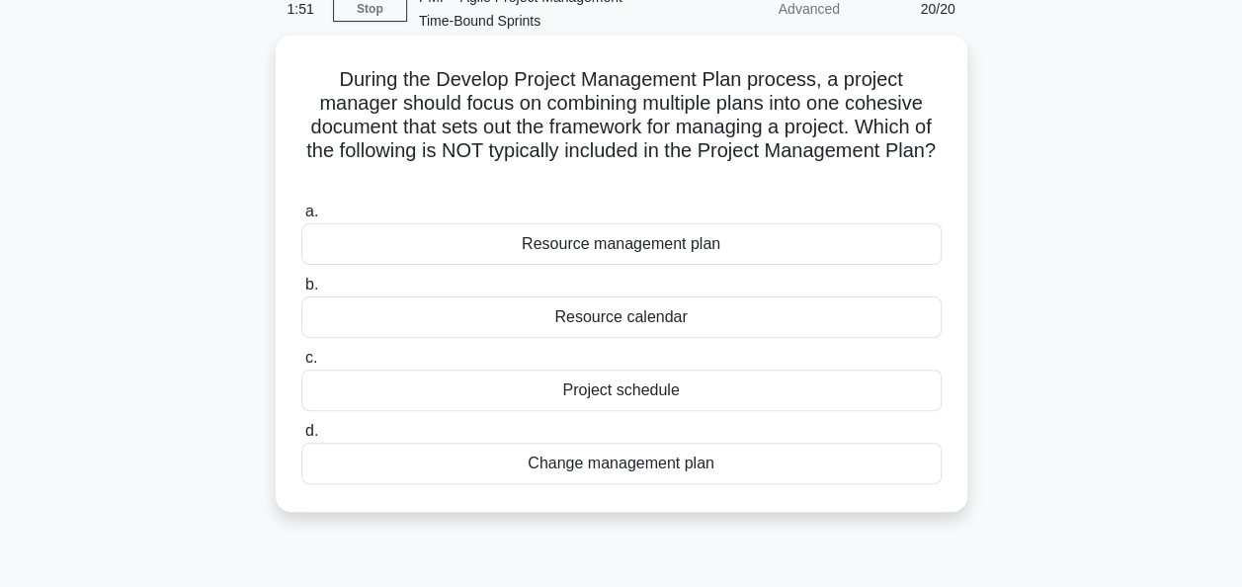
click at [685, 324] on div "Resource calendar" at bounding box center [621, 318] width 641 height 42
click at [301, 292] on input "b. Resource calendar" at bounding box center [301, 285] width 0 height 13
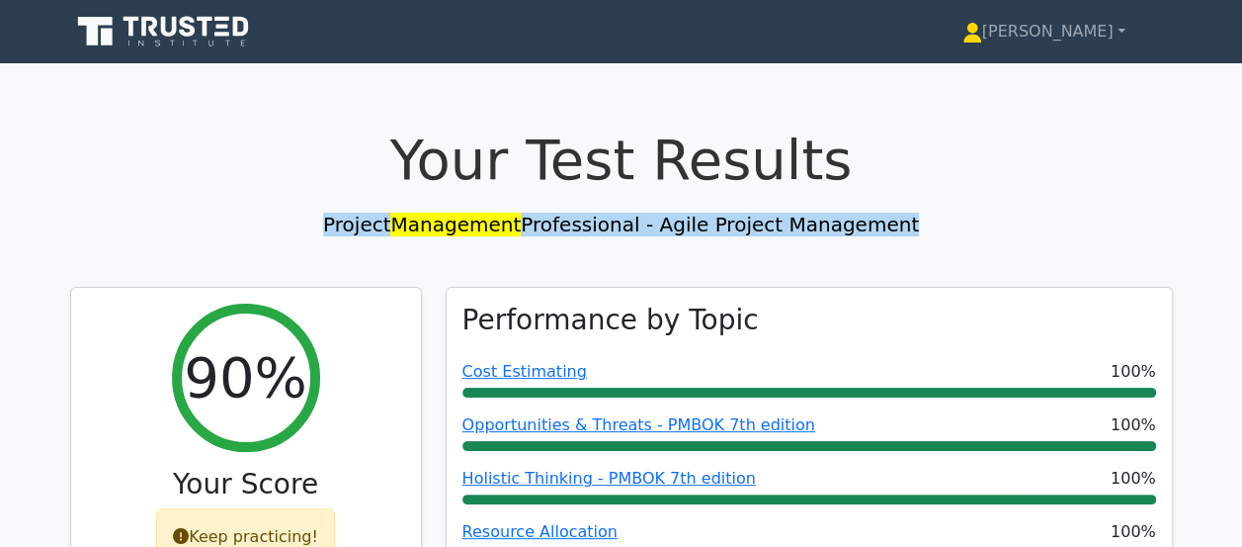
click at [944, 172] on h1 "Your Test Results" at bounding box center [621, 160] width 1103 height 66
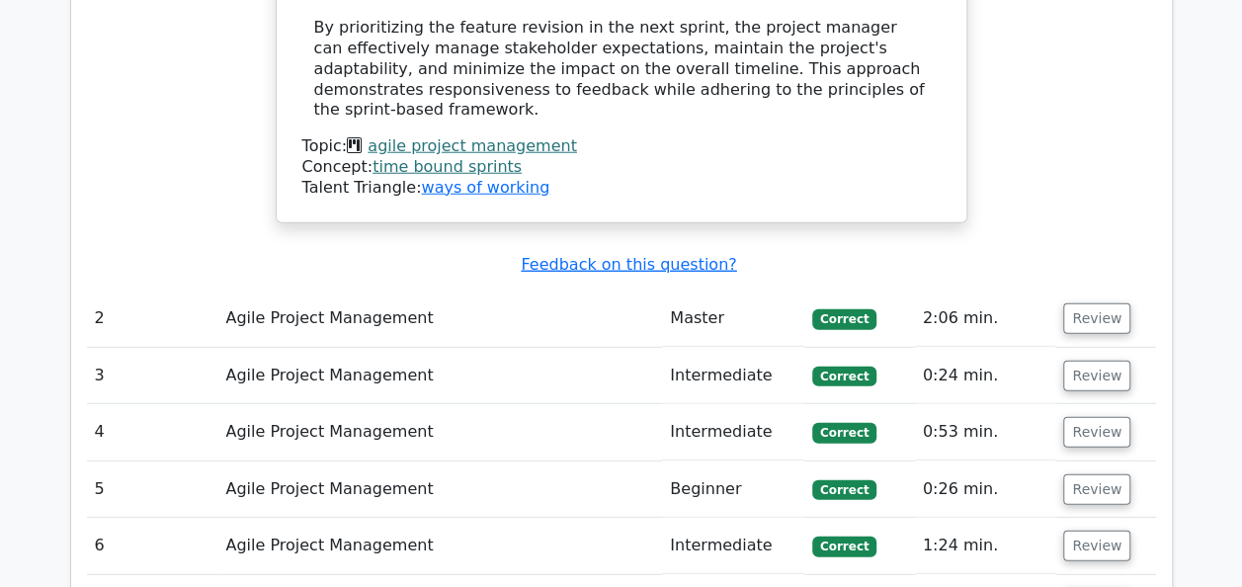
scroll to position [2669, 0]
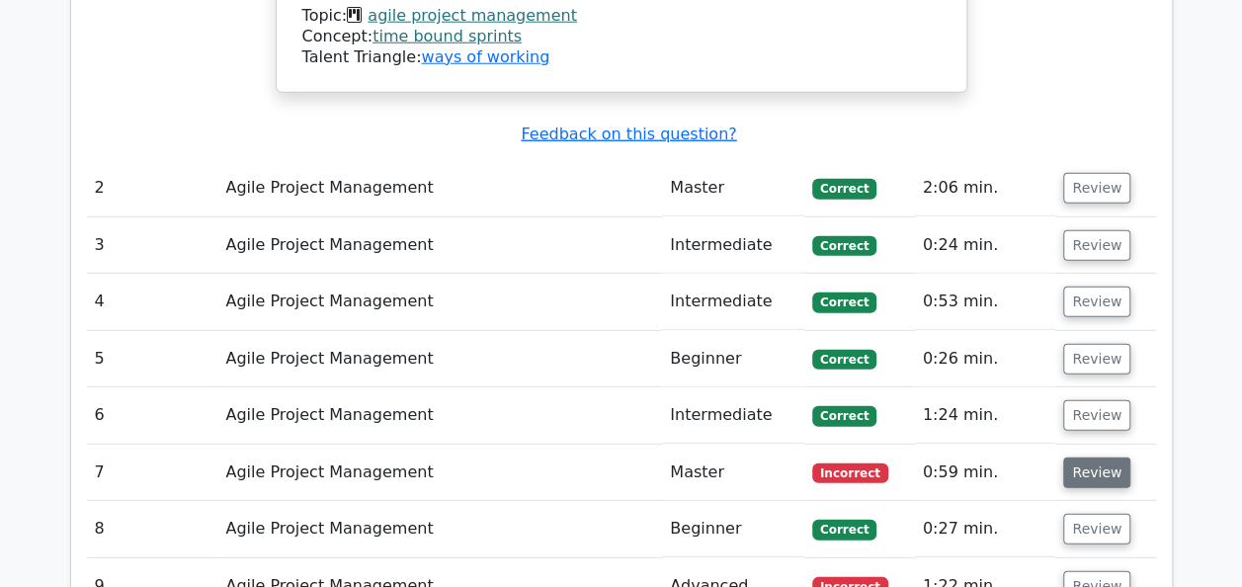
click at [1079, 458] on button "Review" at bounding box center [1097, 473] width 67 height 31
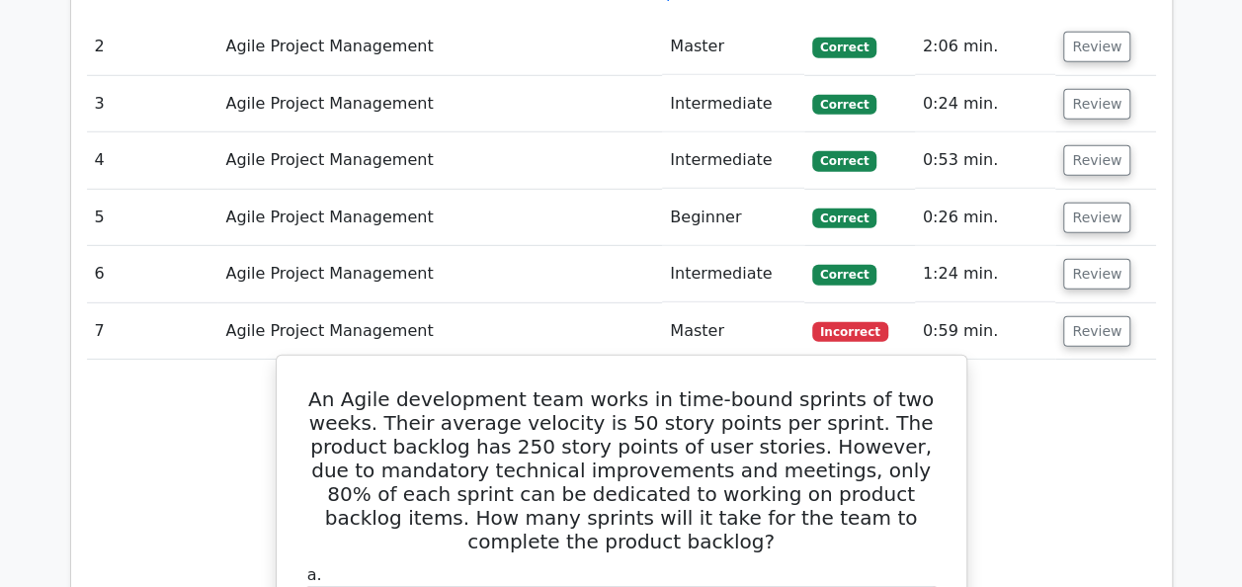
scroll to position [2768, 0]
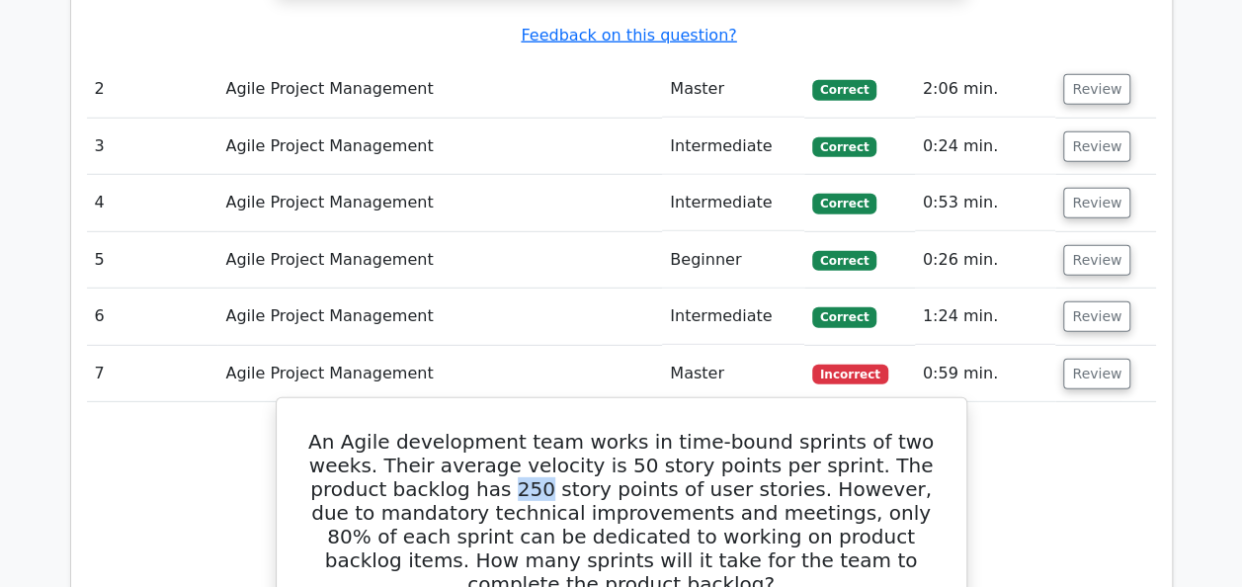
drag, startPoint x: 373, startPoint y: 330, endPoint x: 400, endPoint y: 333, distance: 27.8
click at [400, 430] on h5 "An Agile development team works in time-bound sprints of two weeks. Their avera…" at bounding box center [621, 513] width 642 height 166
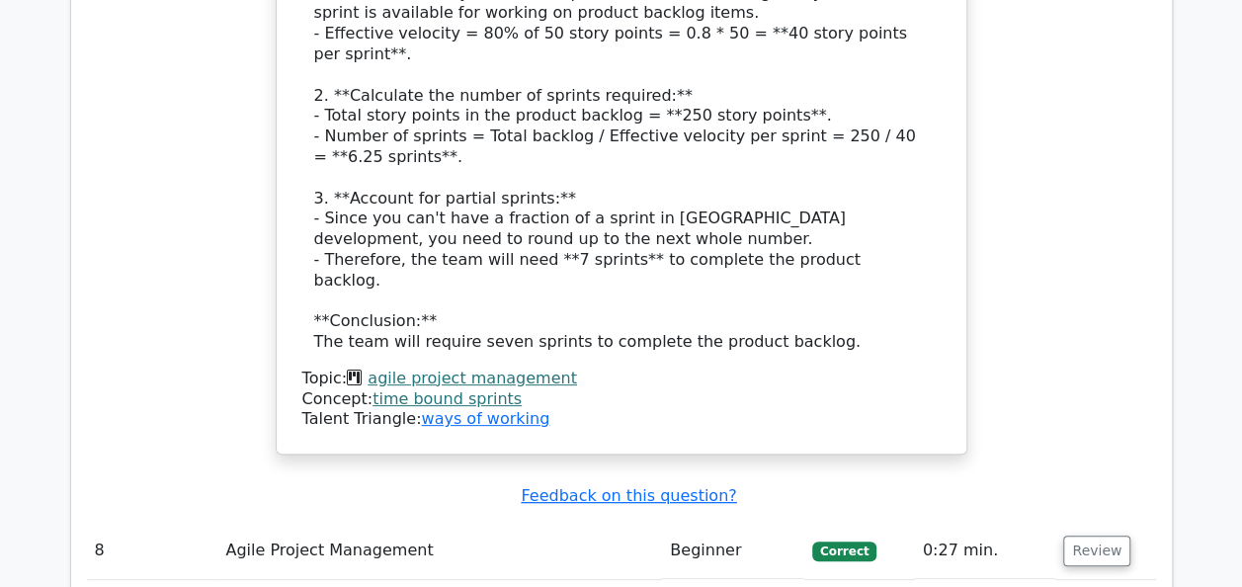
scroll to position [3855, 0]
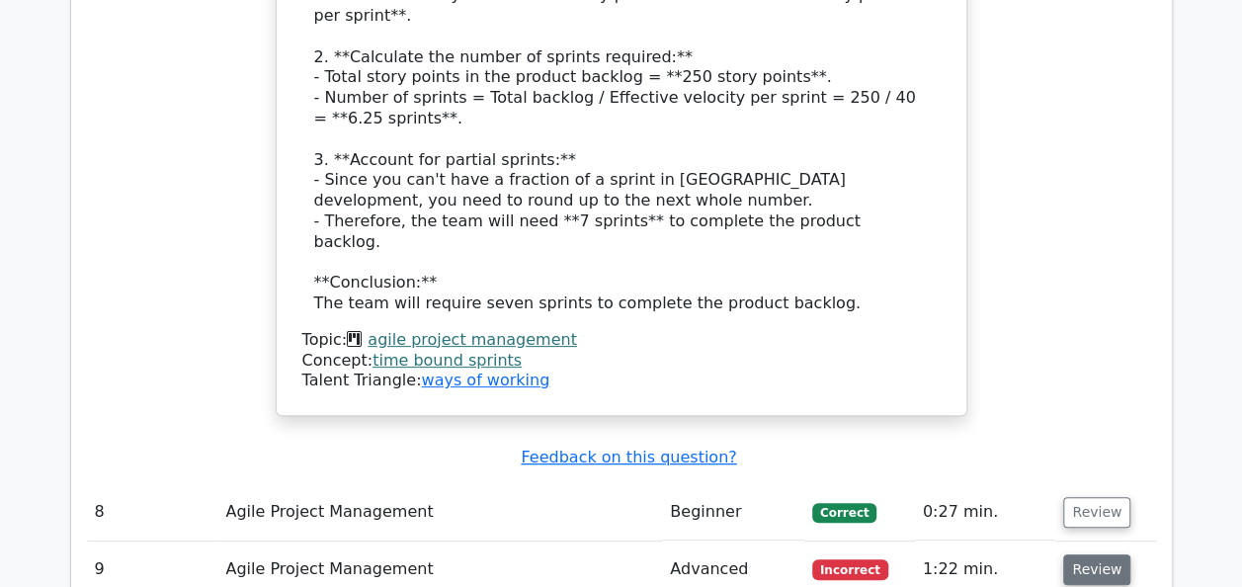
click at [1102, 555] on button "Review" at bounding box center [1097, 570] width 67 height 31
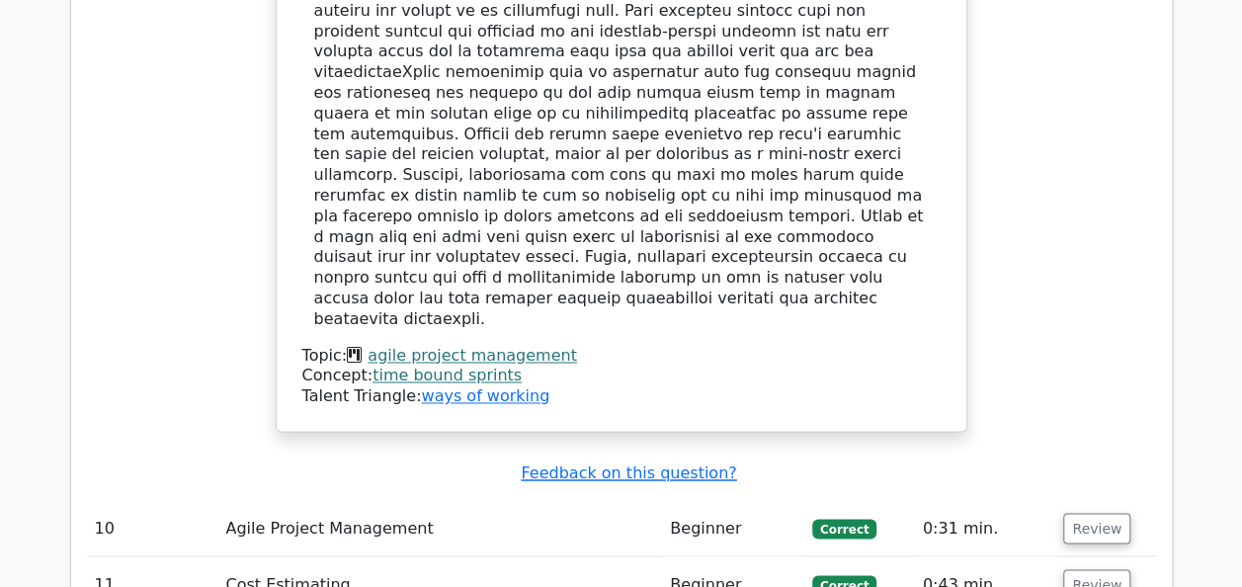
scroll to position [5140, 0]
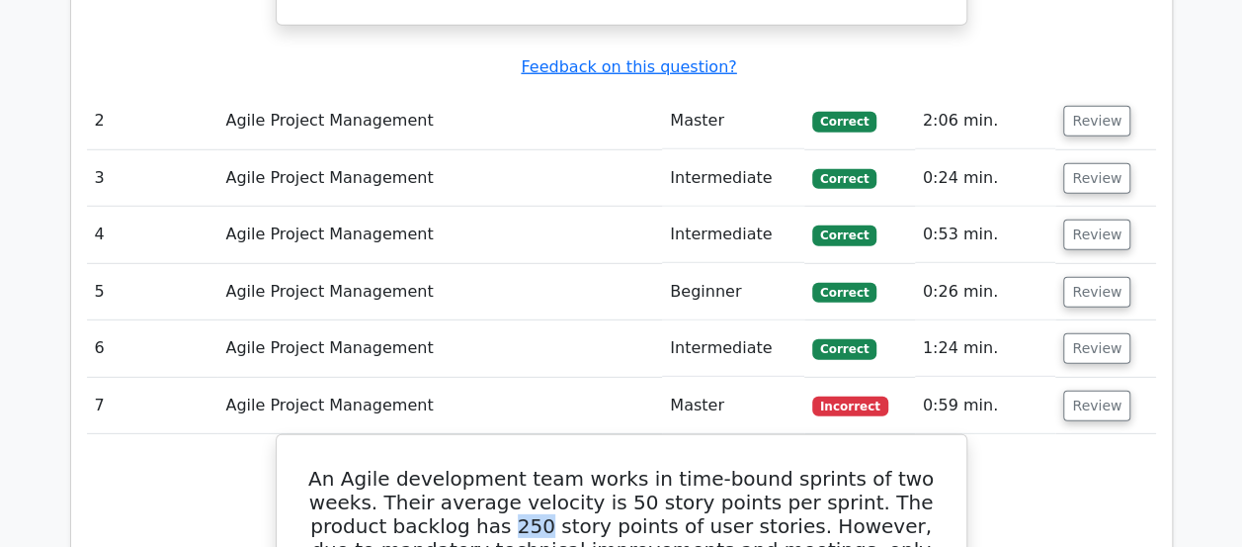
scroll to position [2768, 0]
